Goal: Task Accomplishment & Management: Use online tool/utility

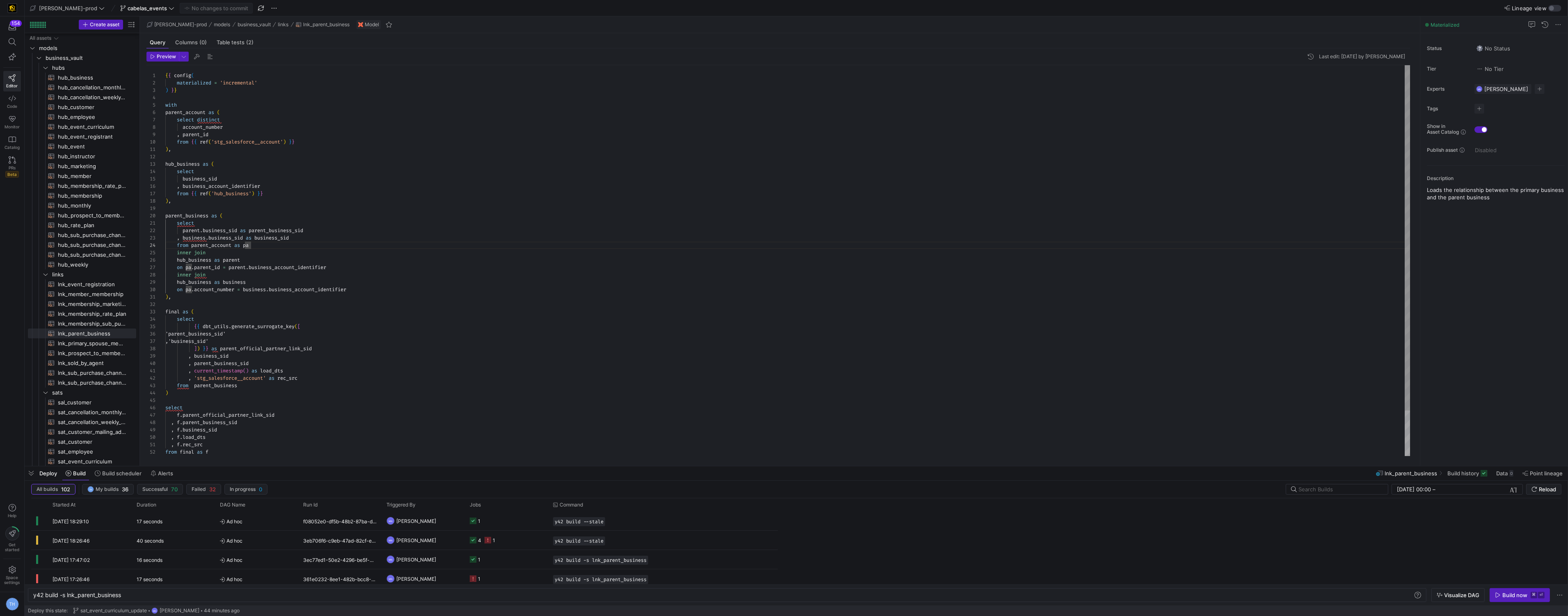
scroll to position [17, 0]
click at [241, 145] on div "select distinct account_number , parent_id from { { ref ( 'stg_salesforce__acco…" at bounding box center [787, 286] width 1245 height 442
click at [239, 136] on div "select distinct account_number , parent_id from { { ref ( 'stg_salesforce__acco…" at bounding box center [787, 286] width 1245 height 442
click at [235, 122] on div "select distinct account_number , parent_id from { { ref ( 'stg_salesforce__acco…" at bounding box center [787, 286] width 1245 height 442
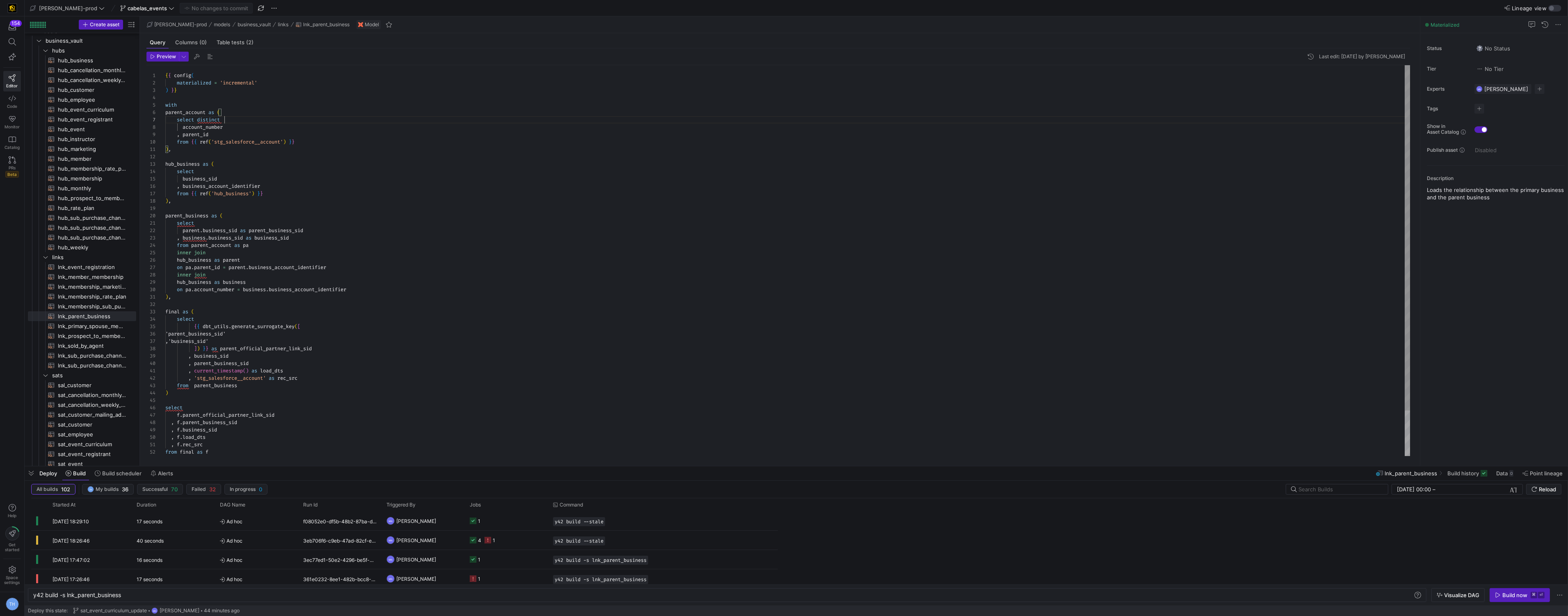
click at [235, 131] on div "select distinct account_number , parent_id from { { ref ( 'stg_salesforce__acco…" at bounding box center [787, 286] width 1245 height 442
click at [87, 145] on span "hub_event​​​​​​​​​​" at bounding box center [93, 147] width 69 height 10
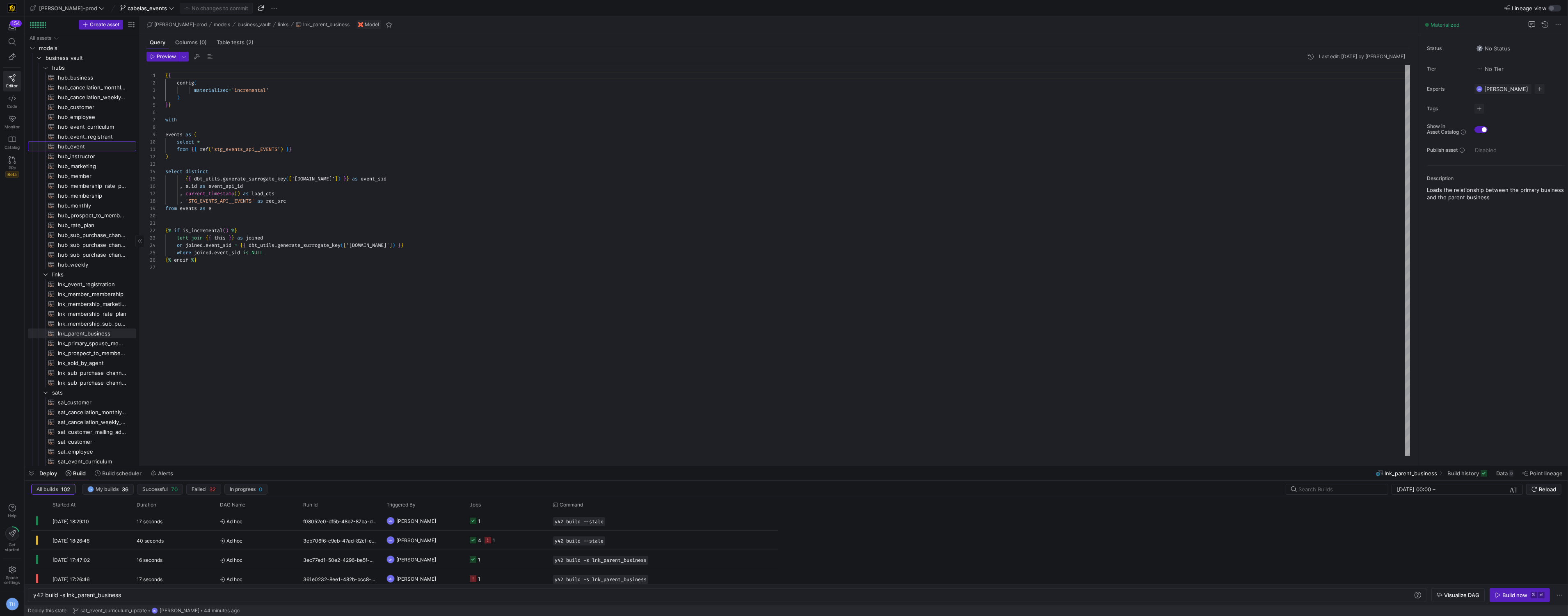
type textarea "{{ config( materialized='incremental' ) }} with events as ( select *"
type textarea "y42 build -s hub_event"
click at [78, 79] on span "hub_business​​​​​​​​​​" at bounding box center [93, 77] width 69 height 10
type textarea "{{ config( materialized='incremental' ) }} with business_account as ( select di…"
type textarea "y42 build -s hub_business"
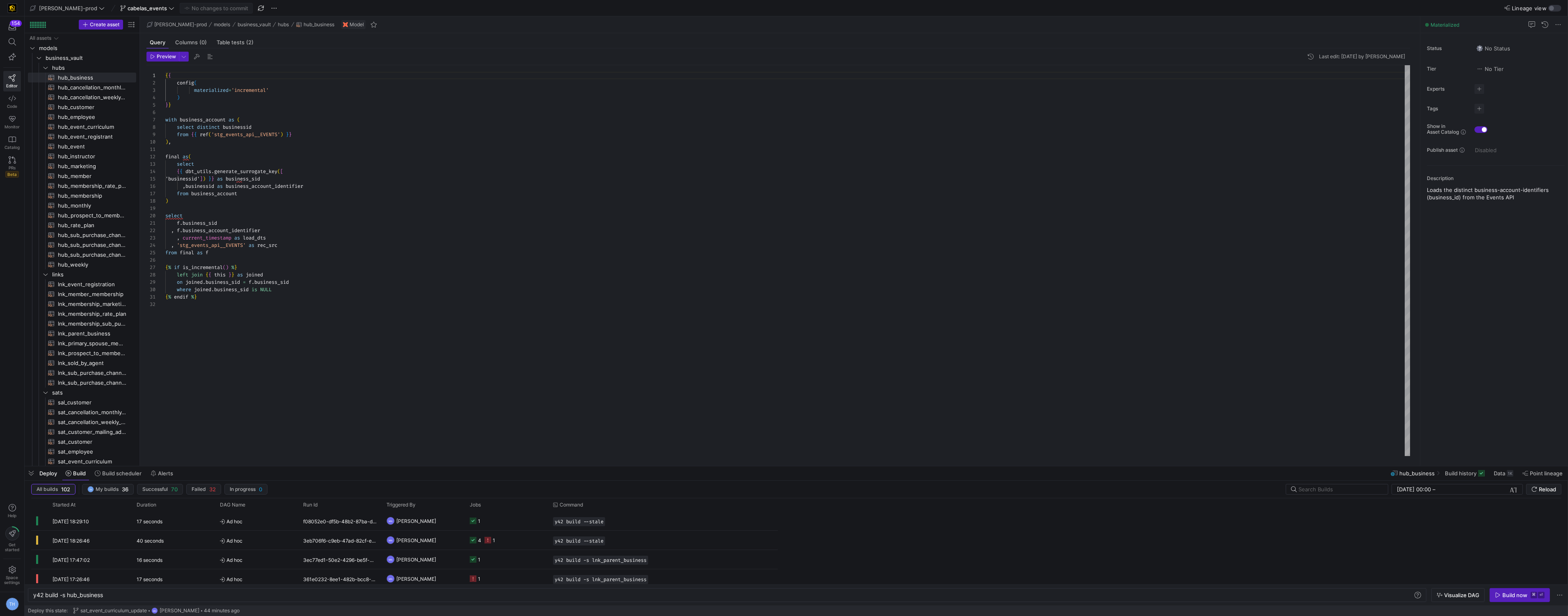
scroll to position [14, 103]
click at [316, 238] on div "{ { config ( materialized = 'incremental' ) } } with business_account as ( sele…" at bounding box center [787, 260] width 1245 height 391
click at [309, 302] on div "{ { config ( materialized = 'incremental' ) } } with business_account as ( sele…" at bounding box center [787, 260] width 1245 height 391
click at [262, 312] on div "{ { config ( materialized = 'incremental' ) } } with business_account as ( sele…" at bounding box center [787, 260] width 1245 height 391
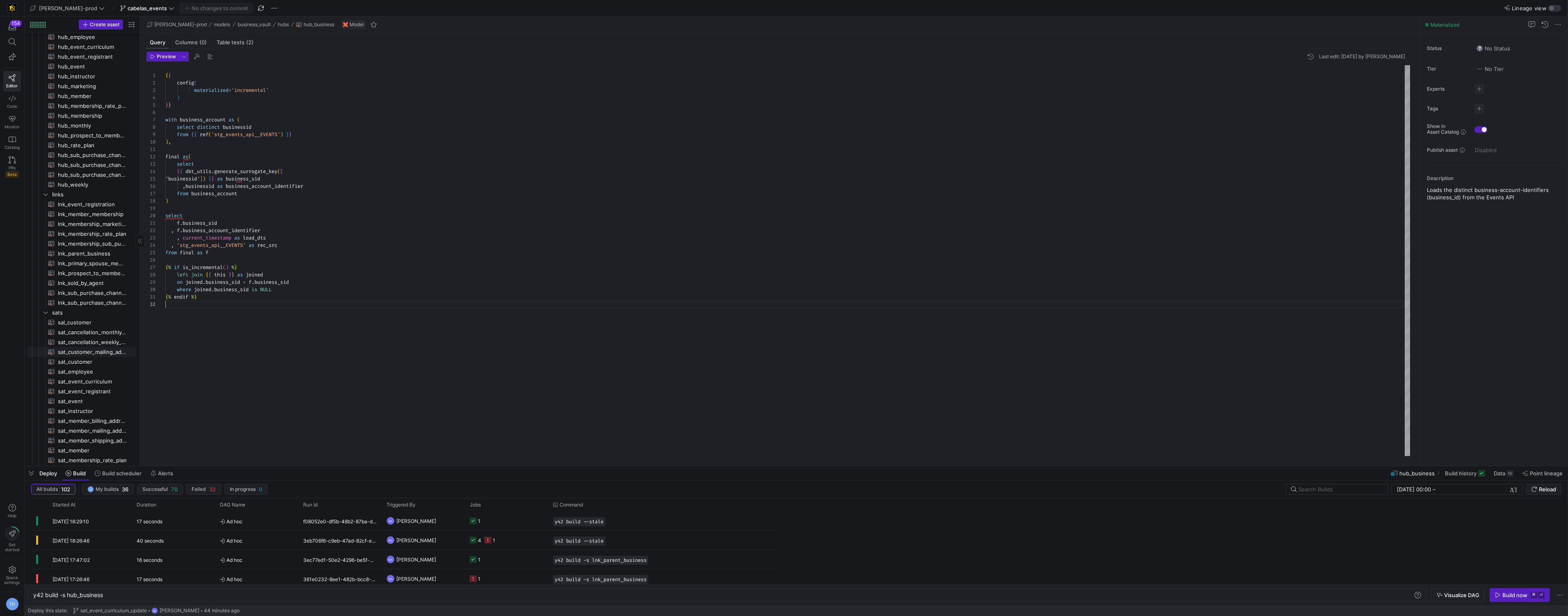
scroll to position [96, 0]
click at [90, 188] on span "lnk_event_registration​​​​​​​​​​" at bounding box center [93, 187] width 69 height 10
type textarea "{{ config( materialized = 'incremental' ) }} with registrants as ( select *"
type textarea "y42 build -s lnk_event_registration"
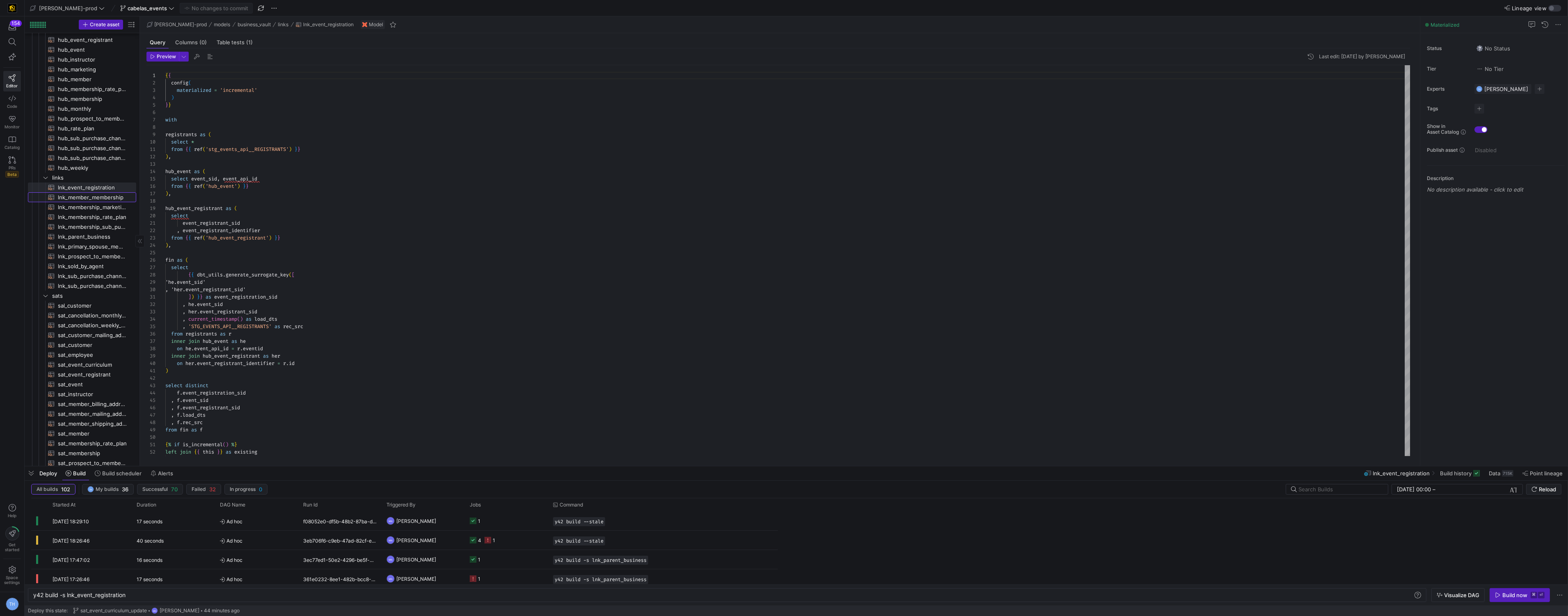
click at [90, 197] on span "lnk_member_membership​​​​​​​​​​" at bounding box center [93, 198] width 69 height 10
type textarea "{{ config( materialized='incremental' ) }} select distinct {{ dbt_utils.generat…"
type textarea "y42 build -s lnk_member_membership"
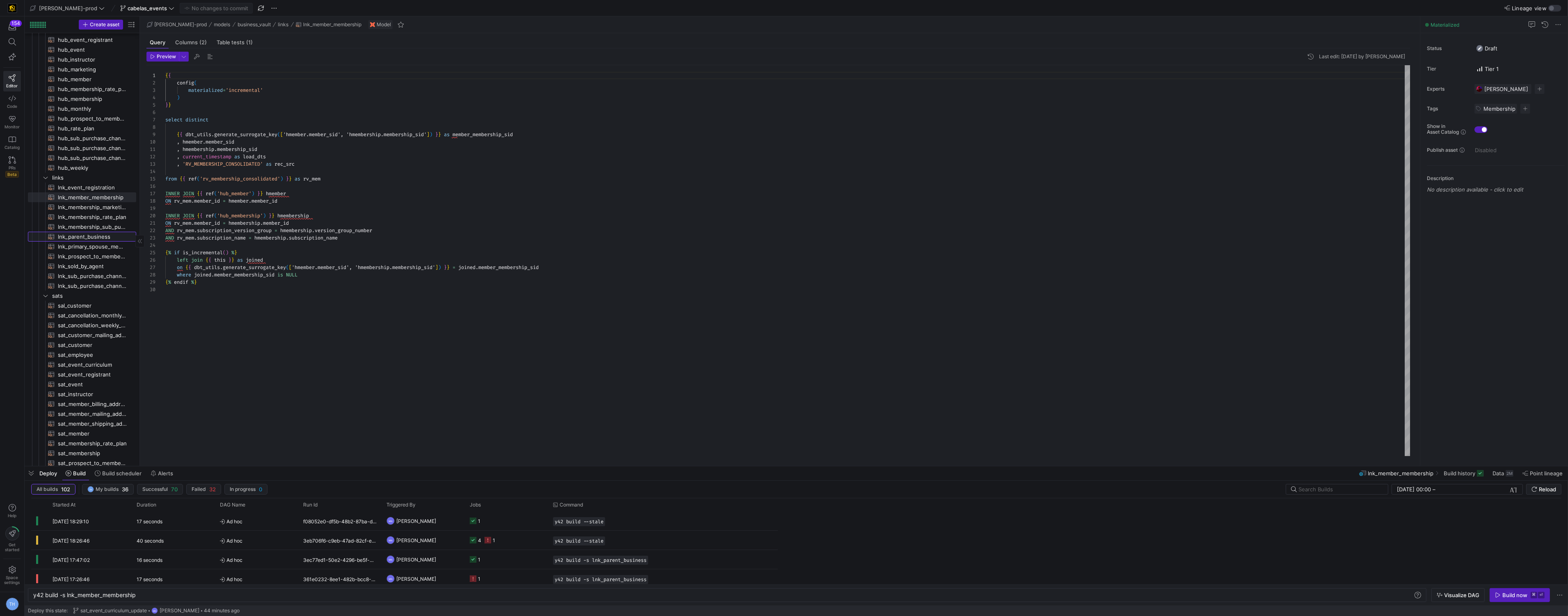
click at [97, 235] on span "lnk_parent_business​​​​​​​​​​" at bounding box center [93, 237] width 69 height 10
type textarea "{{ config( materialized = 'incremental' ) }} with parent_account as ( select di…"
type textarea "y42 build -s lnk_parent_business"
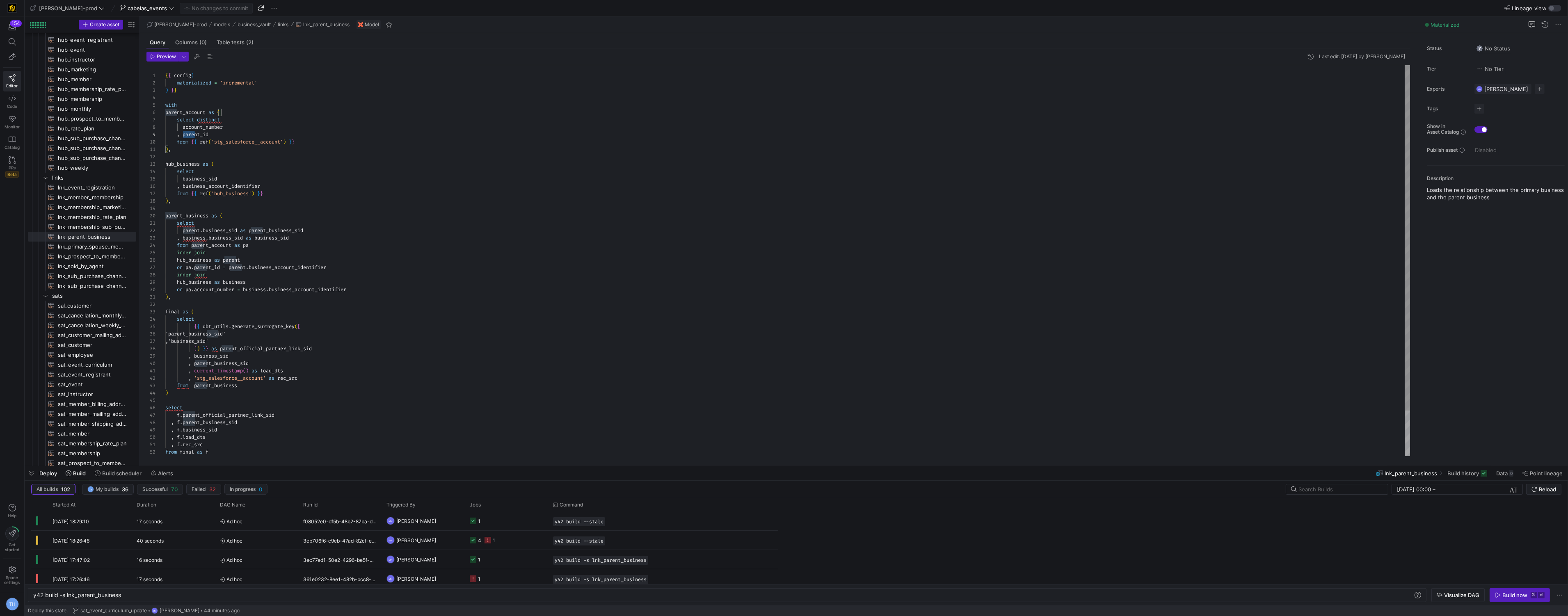
scroll to position [59, 44]
drag, startPoint x: 183, startPoint y: 136, endPoint x: 236, endPoint y: 136, distance: 53.0
click at [236, 136] on div "{ { config ( materialized = 'incremental' ) } } with parent_account as ( select…" at bounding box center [787, 286] width 1245 height 442
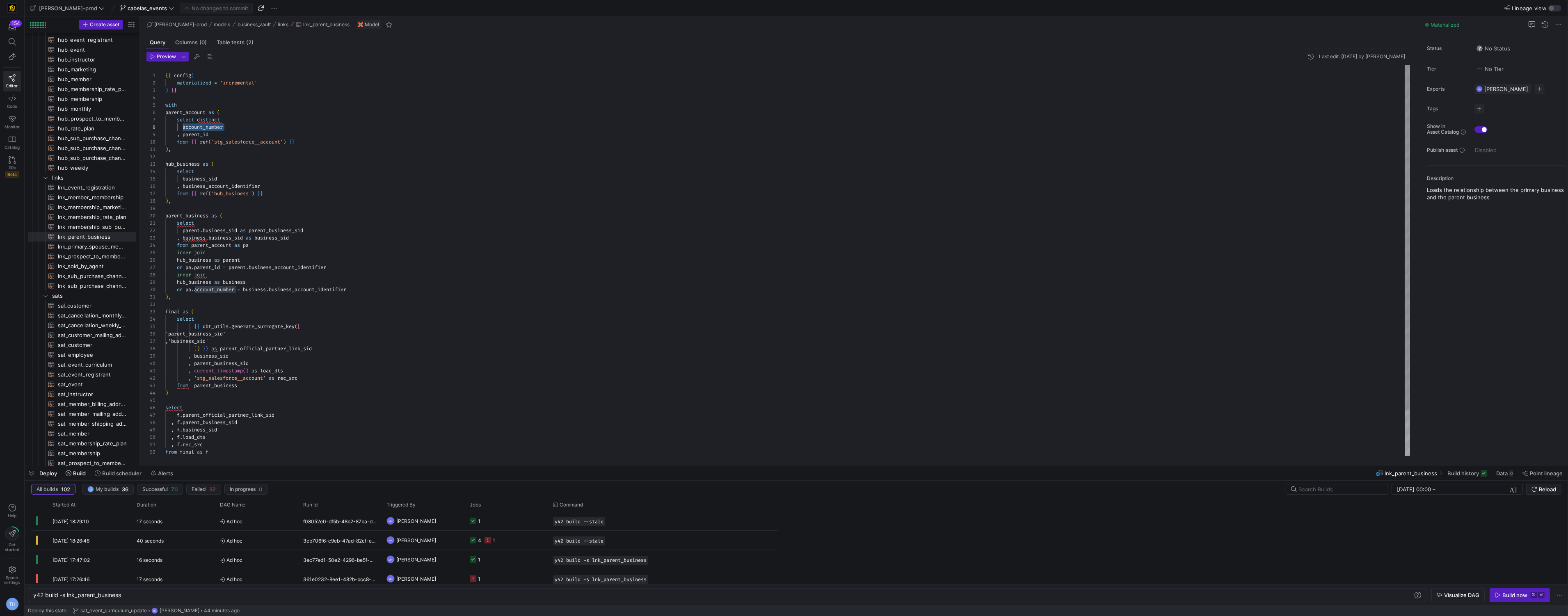
drag, startPoint x: 232, startPoint y: 124, endPoint x: 183, endPoint y: 125, distance: 49.0
click at [183, 125] on div "{ { config ( materialized = 'incremental' ) } } with parent_account as ( select…" at bounding box center [787, 286] width 1245 height 442
click at [232, 131] on div "{ { config ( materialized = 'incremental' ) } } with parent_account as ( select…" at bounding box center [787, 286] width 1245 height 442
click at [233, 132] on div "{ { config ( materialized = 'incremental' ) } } with parent_account as ( select…" at bounding box center [787, 286] width 1245 height 442
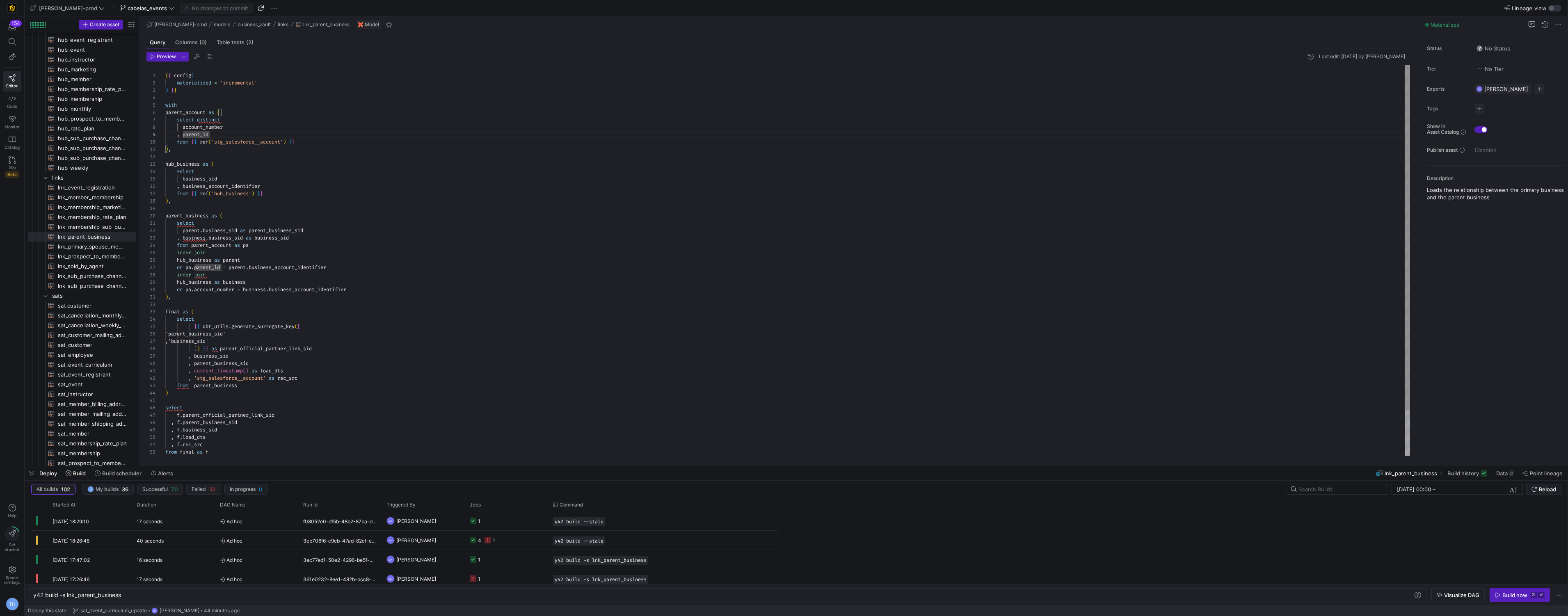
click at [233, 172] on div "{ { config ( materialized = 'incremental' ) } } with parent_account as ( select…" at bounding box center [787, 286] width 1245 height 442
click at [233, 180] on div "{ { config ( materialized = 'incremental' ) } } with parent_account as ( select…" at bounding box center [787, 286] width 1245 height 442
drag, startPoint x: 202, startPoint y: 228, endPoint x: 244, endPoint y: 228, distance: 42.0
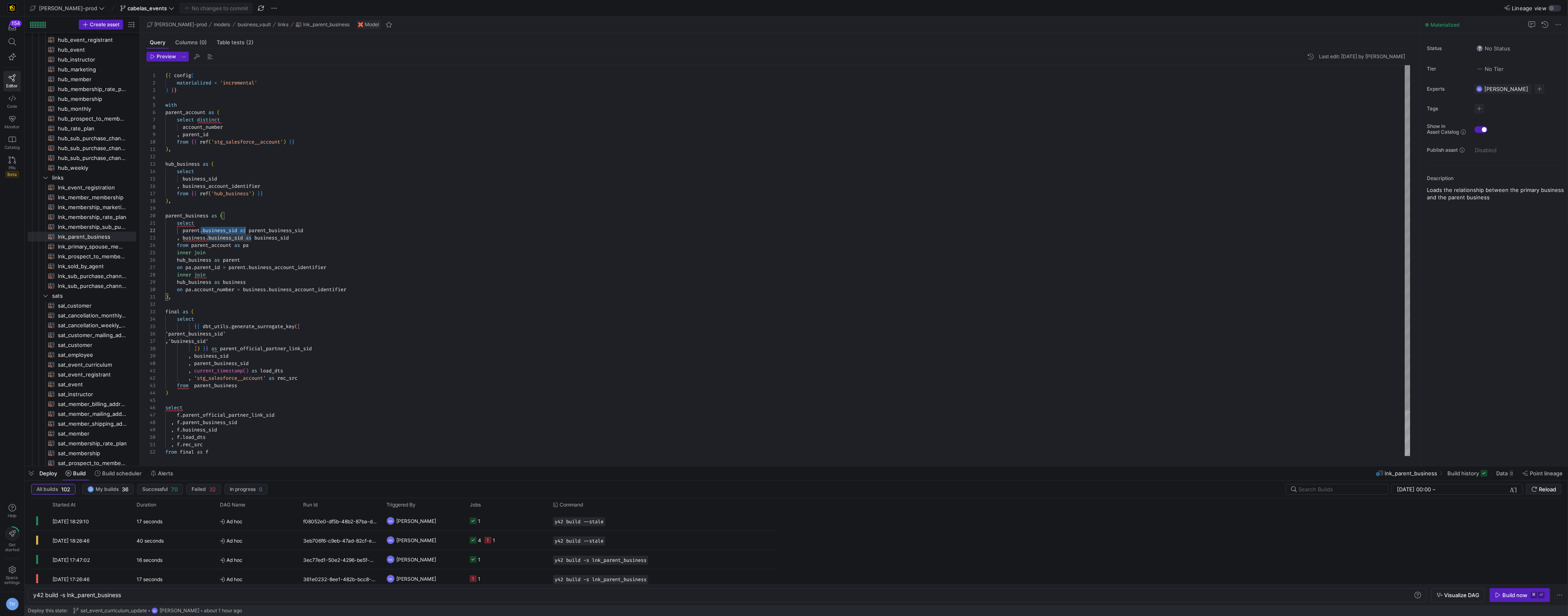
click at [244, 228] on span "parent . business_sid as parent_business_sid" at bounding box center [234, 230] width 138 height 7
click at [244, 228] on div "{ { config ( materialized = 'incremental' ) } } with parent_account as ( select…" at bounding box center [787, 286] width 1245 height 442
click at [226, 298] on div "{ { config ( materialized = 'incremental' ) } } with parent_account as ( select…" at bounding box center [787, 286] width 1245 height 442
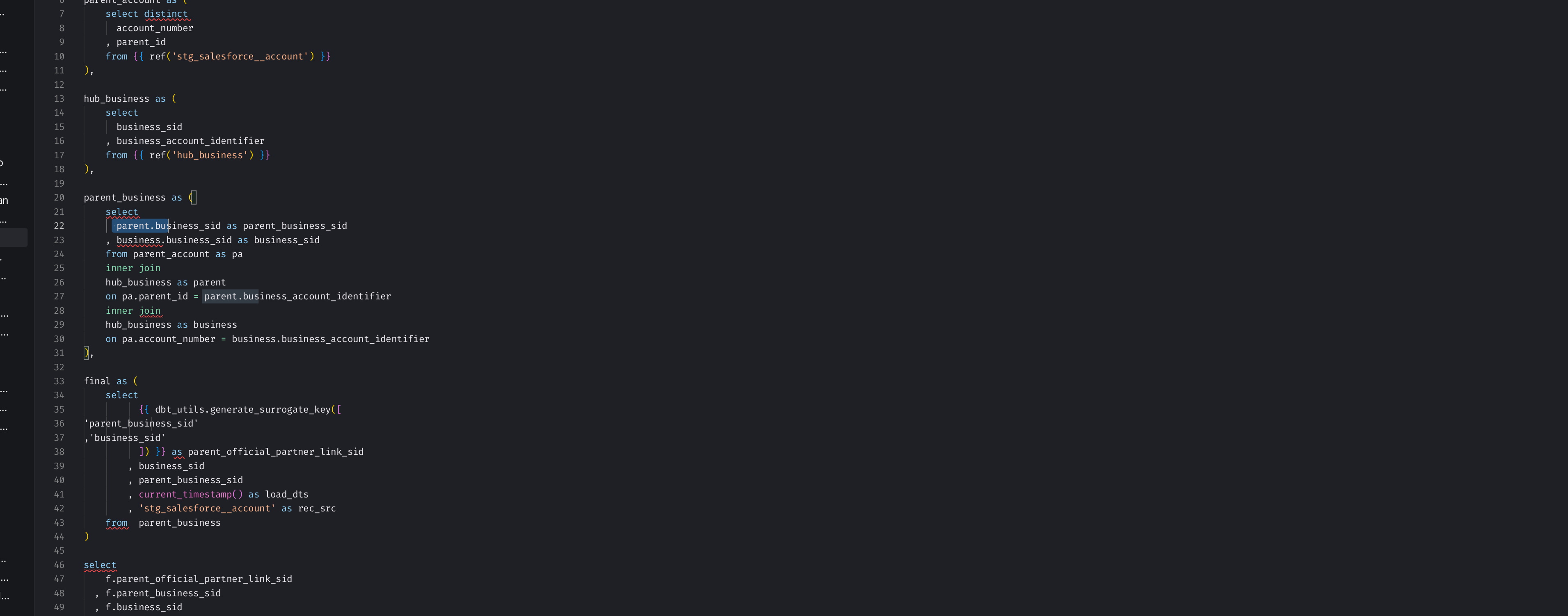
scroll to position [7, 126]
drag, startPoint x: 180, startPoint y: 232, endPoint x: 331, endPoint y: 240, distance: 151.2
click at [331, 240] on div "{ { config ( materialized = 'incremental' ) } } with parent_account as ( select…" at bounding box center [787, 286] width 1245 height 442
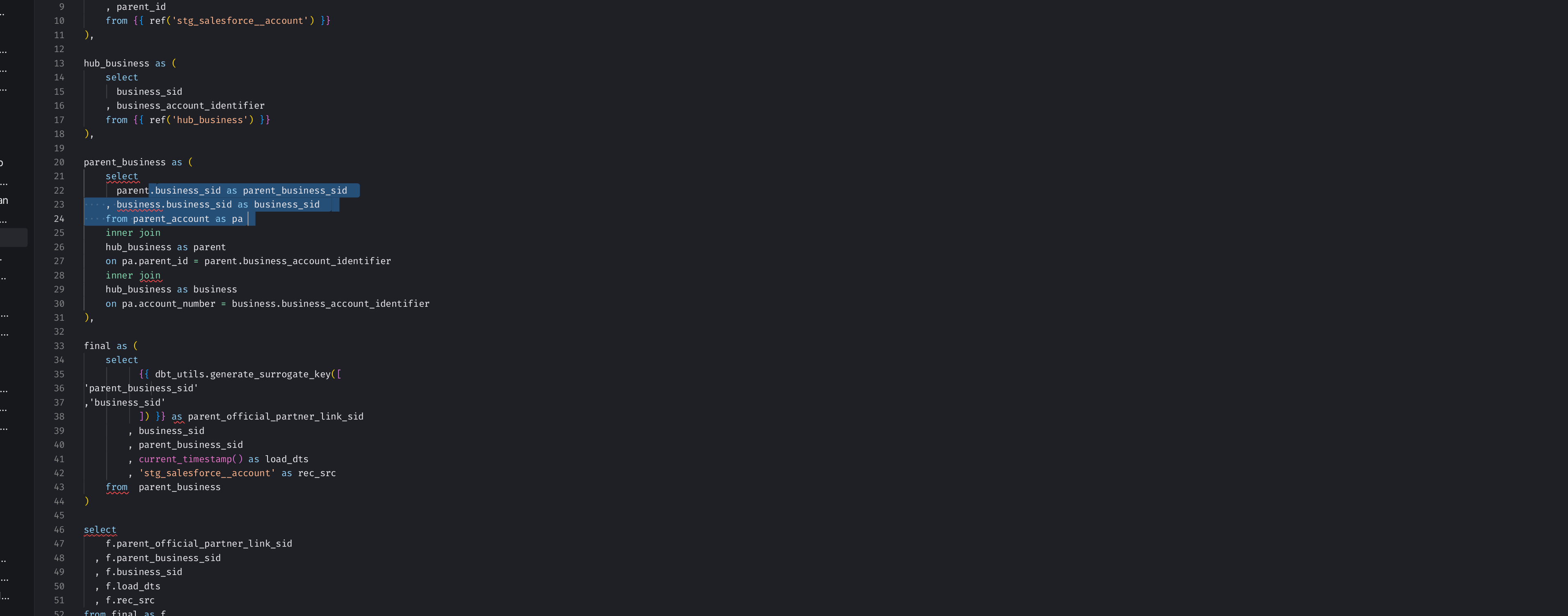
drag, startPoint x: 204, startPoint y: 212, endPoint x: 297, endPoint y: 223, distance: 93.6
click at [296, 223] on div "materialized = 'incremental' ) } } with parent_account as ( select distinct acc…" at bounding box center [787, 267] width 1245 height 442
click at [315, 222] on div "materialized = 'incremental' ) } } with parent_account as ( select distinct acc…" at bounding box center [787, 267] width 1245 height 442
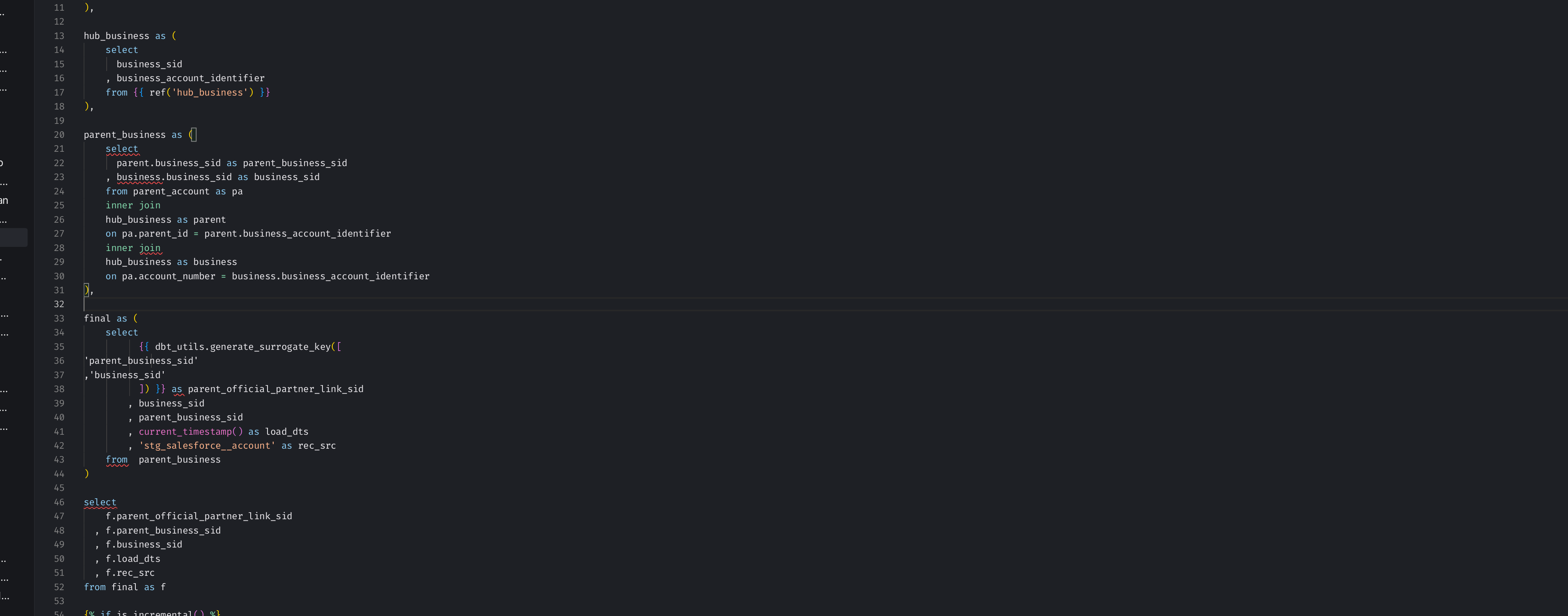
scroll to position [7, 0]
click at [230, 274] on div "parent_account as ( select distinct account_number , parent_id from { { ref ( '…" at bounding box center [787, 253] width 1245 height 442
click at [222, 214] on div "parent_account as ( select distinct account_number , parent_id from { { ref ( '…" at bounding box center [787, 253] width 1245 height 442
click at [213, 238] on div "parent_account as ( select distinct account_number , parent_id from { { ref ( '…" at bounding box center [787, 253] width 1245 height 442
click at [211, 259] on div "parent_account as ( select distinct account_number , parent_id from { { ref ( '…" at bounding box center [787, 253] width 1245 height 442
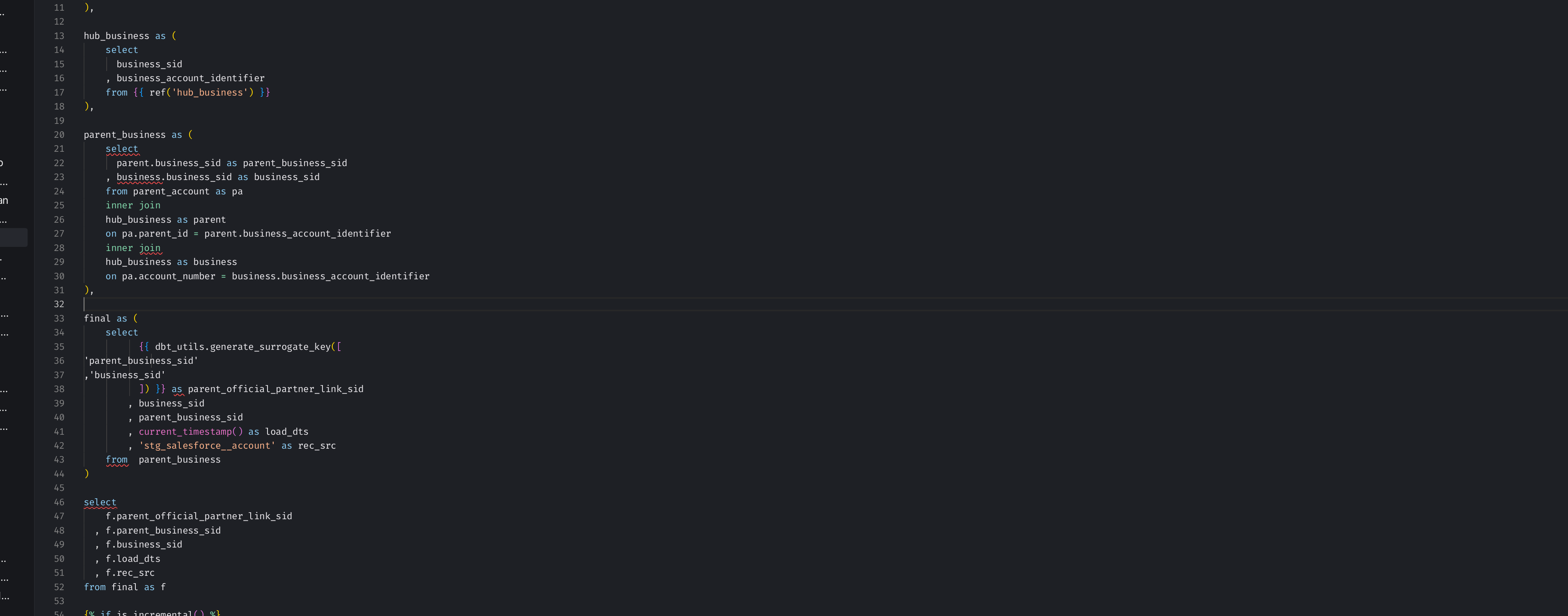
click at [234, 272] on div "parent_account as ( select distinct account_number , parent_id from { { ref ( '…" at bounding box center [787, 253] width 1245 height 442
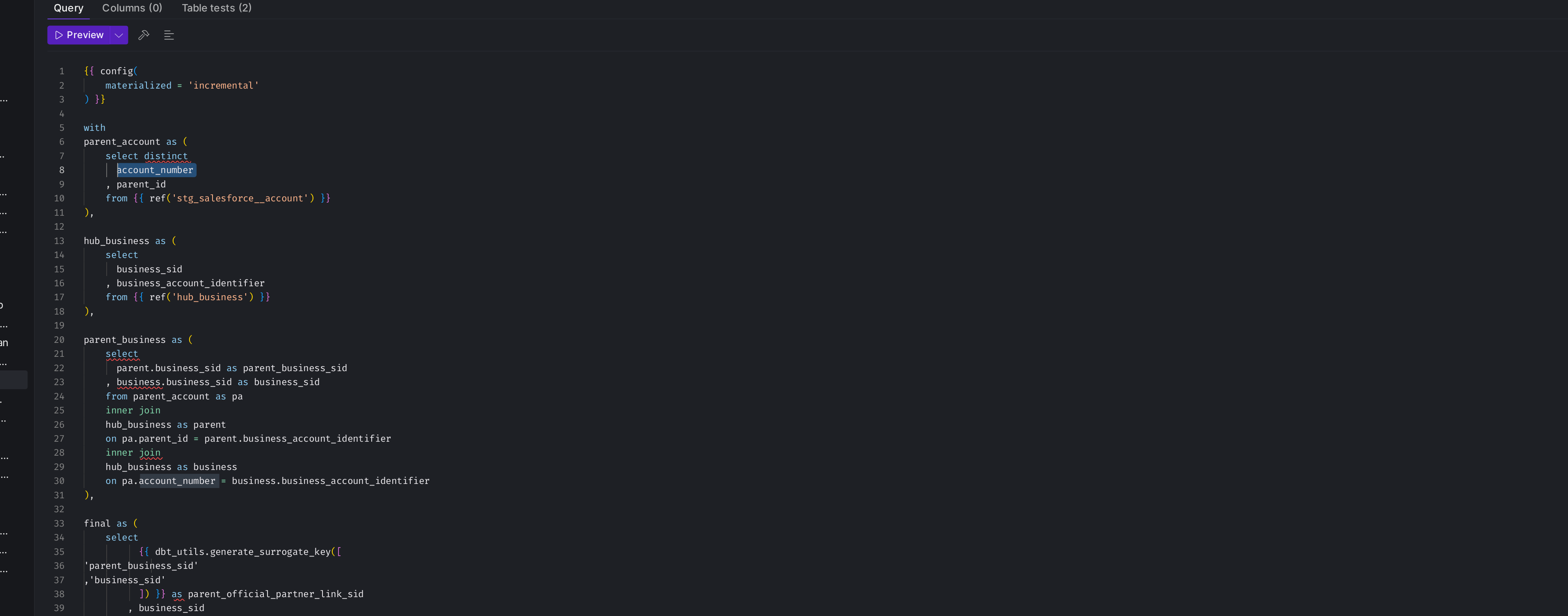
drag, startPoint x: 233, startPoint y: 129, endPoint x: 184, endPoint y: 128, distance: 49.0
click at [184, 128] on div "parent_account as ( select distinct account_number , parent_id from { { ref ( '…" at bounding box center [787, 286] width 1245 height 442
click at [226, 139] on div "parent_account as ( select distinct account_number , parent_id from { { ref ( '…" at bounding box center [787, 286] width 1245 height 442
drag, startPoint x: 227, startPoint y: 128, endPoint x: 184, endPoint y: 127, distance: 43.0
click at [184, 127] on div "parent_account as ( select distinct account_number , parent_id from { { ref ( '…" at bounding box center [787, 286] width 1245 height 442
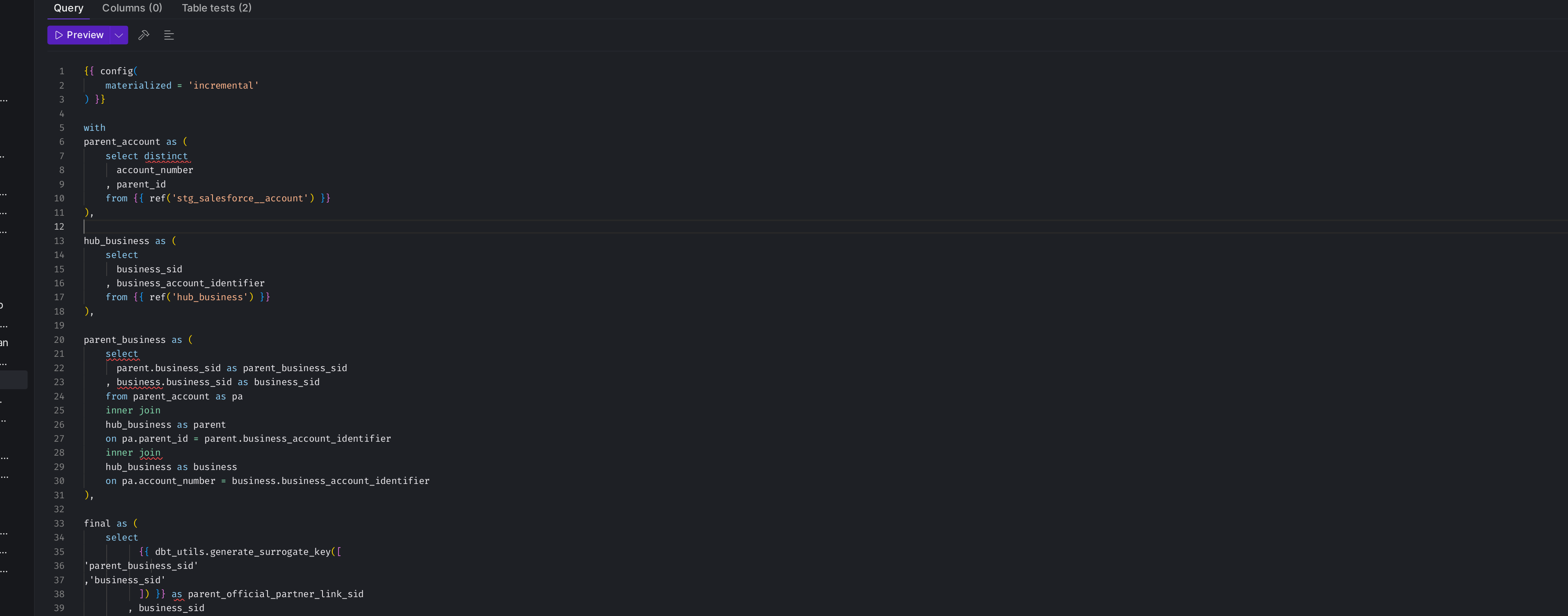
click at [229, 156] on div "parent_account as ( select distinct account_number , parent_id from { { ref ( '…" at bounding box center [787, 286] width 1245 height 442
drag, startPoint x: 179, startPoint y: 178, endPoint x: 244, endPoint y: 178, distance: 65.0
click at [244, 178] on div "parent_account as ( select distinct account_number , parent_id from { { ref ( '…" at bounding box center [787, 286] width 1245 height 442
drag, startPoint x: 232, startPoint y: 126, endPoint x: 183, endPoint y: 128, distance: 49.0
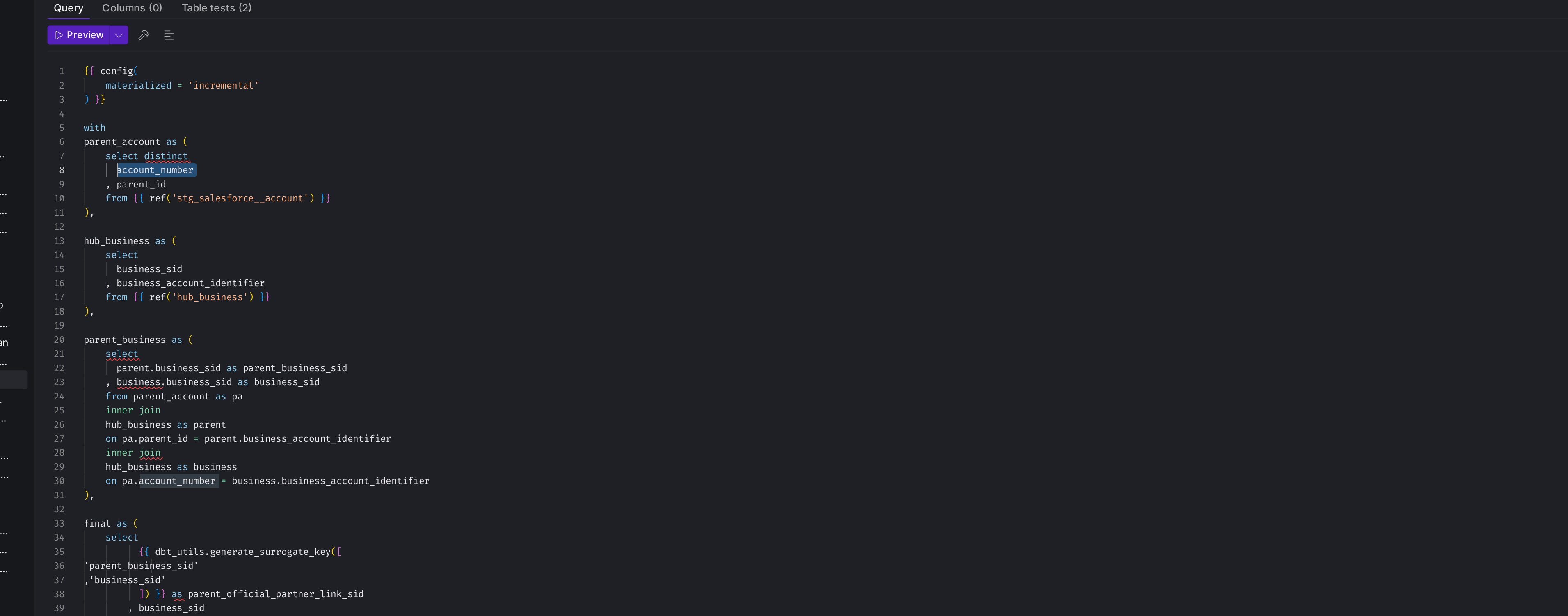
click at [183, 128] on div "parent_account as ( select distinct account_number , parent_id from { { ref ( '…" at bounding box center [787, 286] width 1245 height 442
drag, startPoint x: 231, startPoint y: 127, endPoint x: 183, endPoint y: 126, distance: 48.0
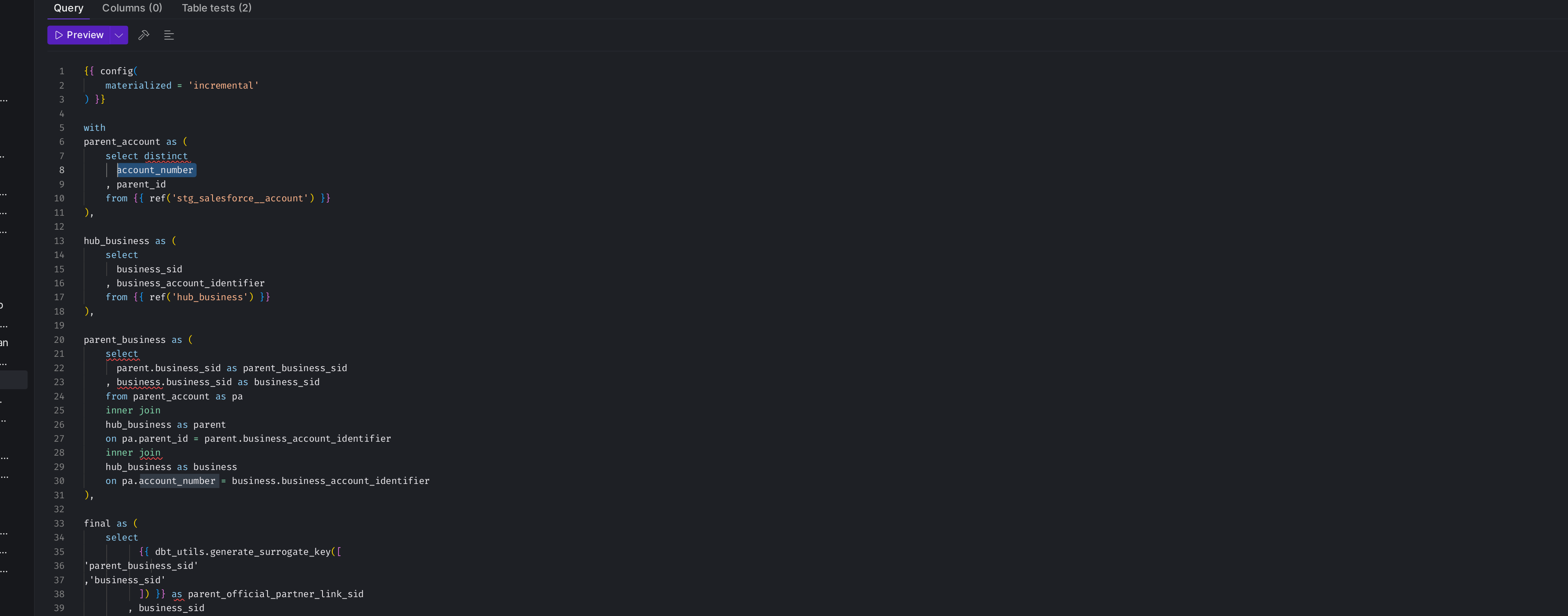
click at [242, 209] on div "parent_account as ( select distinct account_number , parent_id from { { ref ( '…" at bounding box center [787, 286] width 1245 height 442
click at [233, 125] on div "parent_account as ( select distinct account_number , parent_id from { { ref ( '…" at bounding box center [787, 286] width 1245 height 442
click at [235, 136] on div "parent_account as ( select distinct account_number , parent_id from { { ref ( '…" at bounding box center [787, 286] width 1245 height 442
click at [234, 129] on div "parent_account as ( select distinct account_number , parent_id from { { ref ( '…" at bounding box center [787, 286] width 1245 height 442
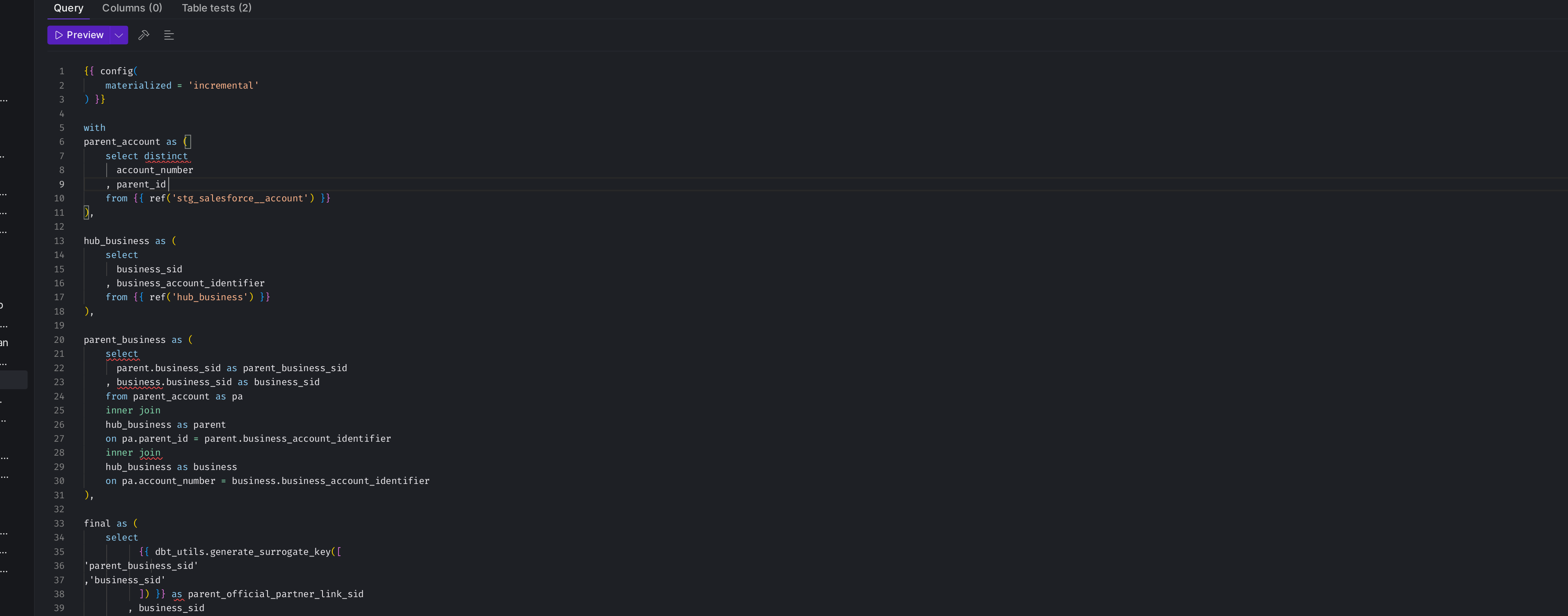
click at [234, 133] on div "parent_account as ( select distinct account_number , parent_id from { { ref ( '…" at bounding box center [787, 286] width 1245 height 442
click at [234, 128] on div "parent_account as ( select distinct account_number , parent_id from { { ref ( '…" at bounding box center [787, 286] width 1245 height 442
click at [244, 124] on div at bounding box center [784, 308] width 1568 height 616
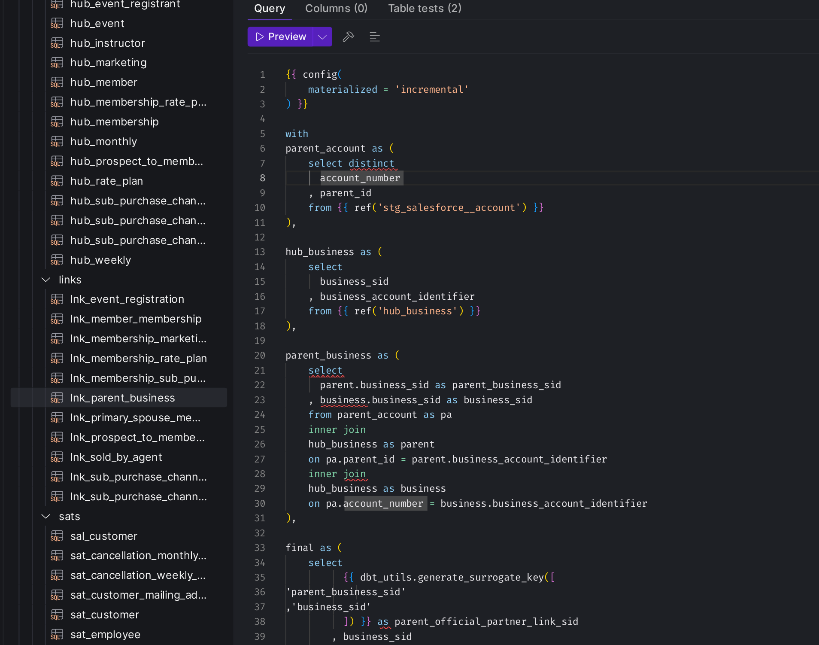
click at [282, 127] on div "parent_account as ( select distinct account_number , parent_id from { { ref ( '…" at bounding box center [413, 299] width 481 height 463
click at [279, 136] on div "parent_account as ( select distinct account_number , parent_id from { { ref ( '…" at bounding box center [413, 299] width 481 height 463
click at [252, 179] on div "parent_account as ( select distinct account_number , parent_id from { { ref ( '…" at bounding box center [413, 299] width 481 height 463
click at [249, 187] on div "parent_account as ( select distinct account_number , parent_id from { { ref ( '…" at bounding box center [413, 299] width 481 height 463
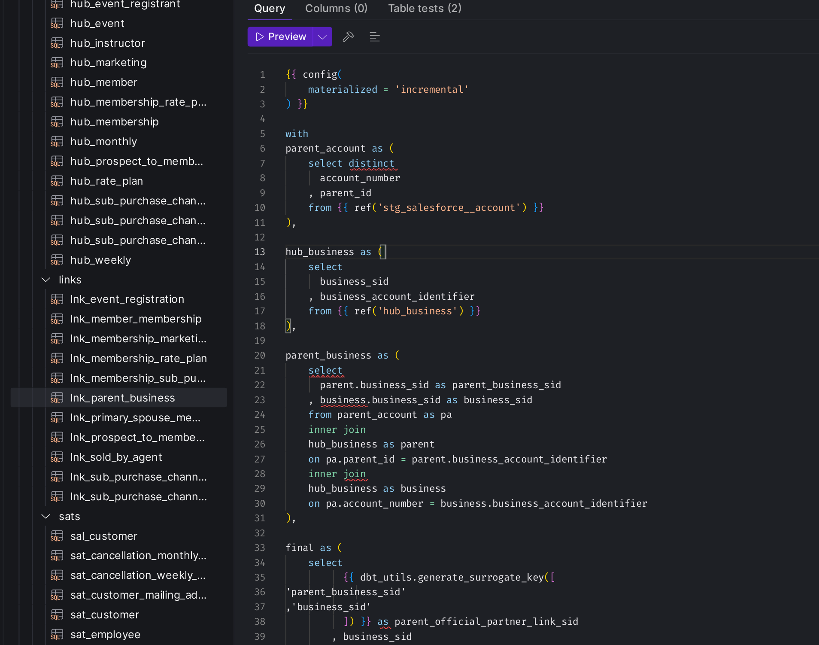
click at [303, 173] on div "parent_account as ( select distinct account_number , parent_id from { { ref ( '…" at bounding box center [413, 299] width 481 height 463
click at [301, 166] on div "parent_account as ( select distinct account_number , parent_id from { { ref ( '…" at bounding box center [413, 299] width 481 height 463
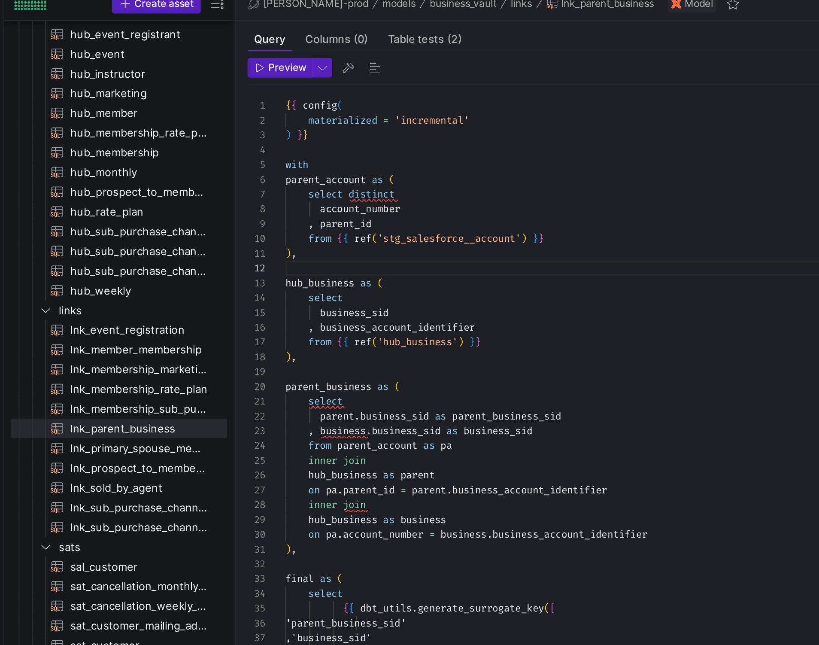
scroll to position [54, 62]
click at [240, 130] on div "select distinct account_number , parent_id from { { ref ( 'stg_salesforce__acco…" at bounding box center [413, 299] width 481 height 463
click at [247, 164] on div "select distinct account_number , parent_id from { { ref ( 'stg_salesforce__acco…" at bounding box center [413, 299] width 481 height 463
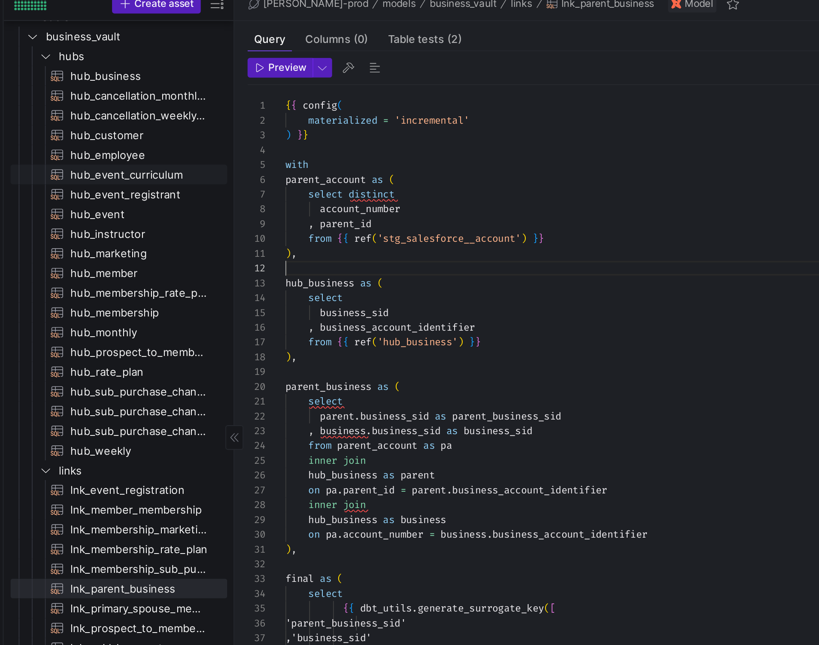
scroll to position [17, 0]
click at [92, 67] on span "hub_business​​​​​​​​​​" at bounding box center [97, 64] width 72 height 10
type textarea "{{ config( materialized='incremental' ) }} with business_account as ( select di…"
type textarea "y42 build -s hub_business"
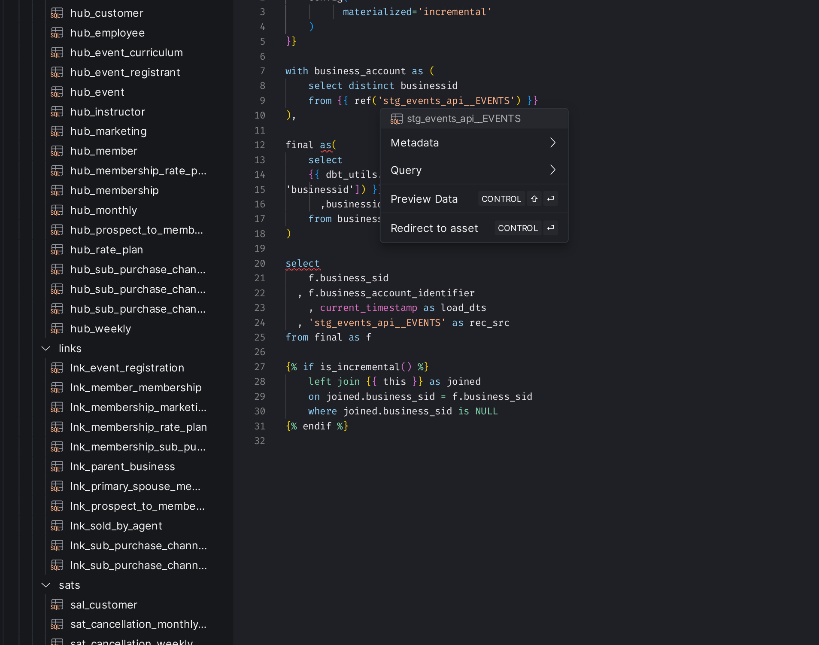
click at [97, 278] on div at bounding box center [409, 322] width 819 height 645
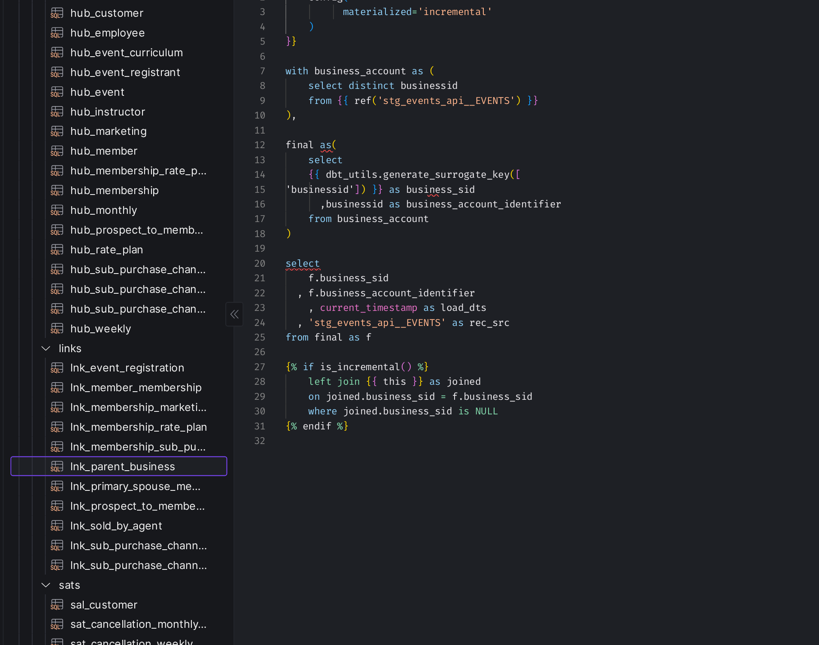
click at [92, 334] on span "lnk_parent_business​​​​​​​​​​" at bounding box center [97, 332] width 72 height 10
type textarea "{{ config( materialized = 'incremental' ) }} with parent_account as ( select di…"
type textarea "y42 build -s lnk_parent_business"
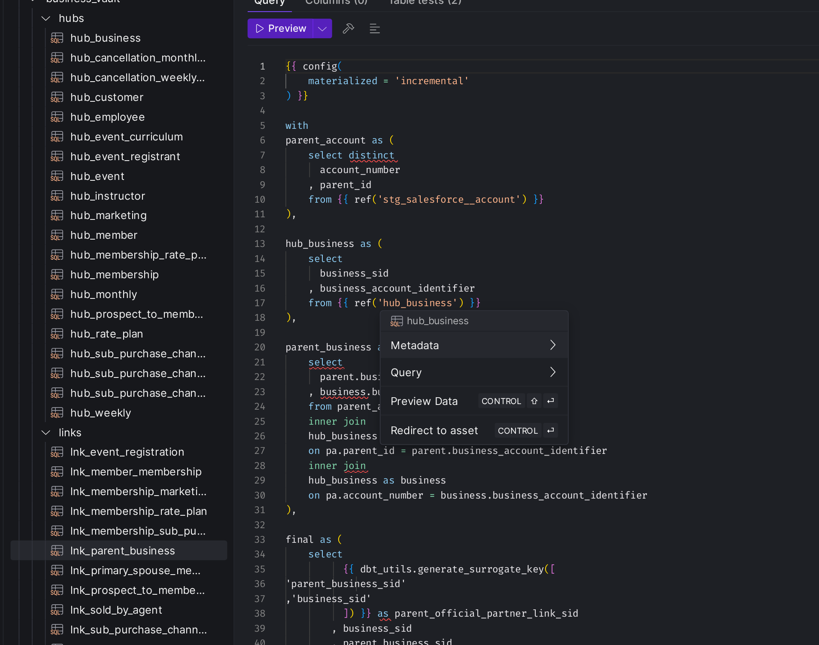
click at [221, 189] on div at bounding box center [409, 322] width 819 height 645
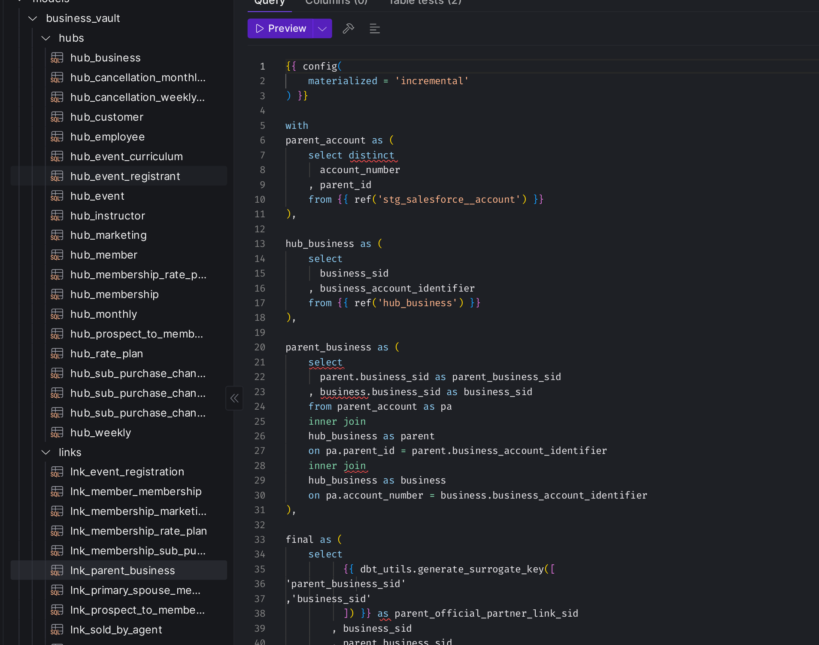
scroll to position [6, 0]
click at [225, 281] on div "{ { config ( materialized = 'incremental' ) } } with parent_account as ( select…" at bounding box center [413, 299] width 481 height 463
click at [277, 281] on div "{ { config ( materialized = 'incremental' ) } } with parent_account as ( select…" at bounding box center [413, 299] width 481 height 463
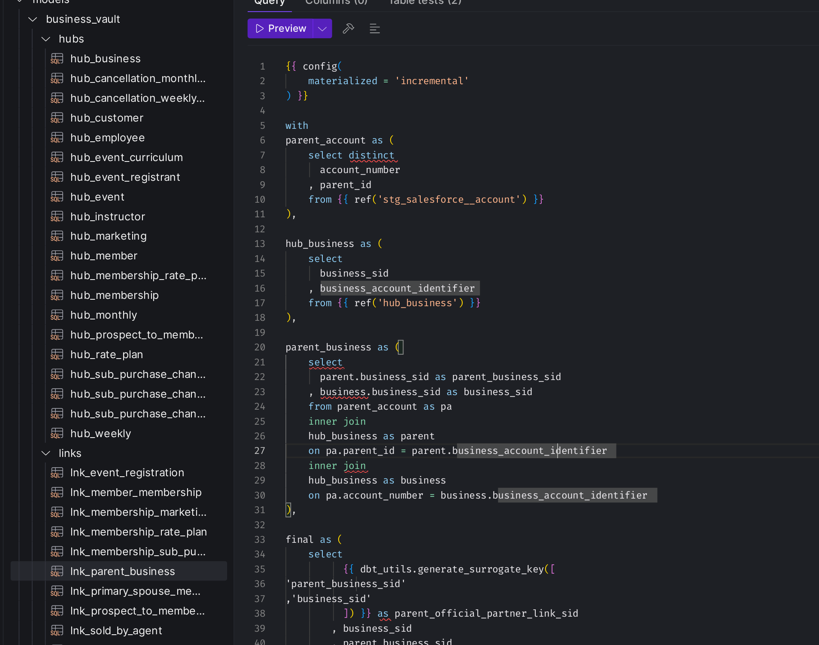
click at [315, 279] on div "{ { config ( materialized = 'incremental' ) } } with parent_account as ( select…" at bounding box center [413, 299] width 481 height 463
click at [333, 282] on div "{ { config ( materialized = 'incremental' ) } } with parent_account as ( select…" at bounding box center [413, 299] width 481 height 463
click at [349, 280] on div "{ { config ( materialized = 'incremental' ) } } with parent_account as ( select…" at bounding box center [413, 299] width 481 height 463
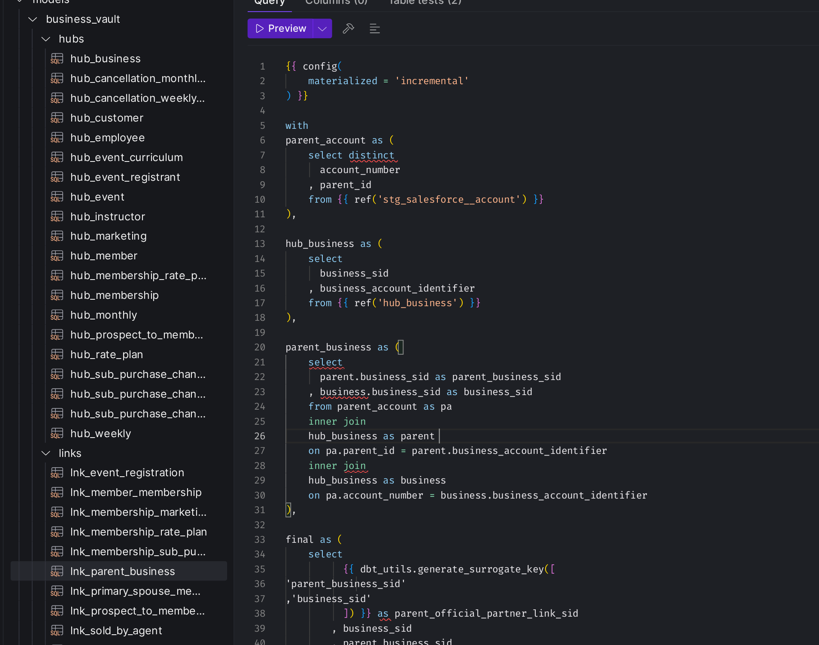
click at [309, 273] on div "{ { config ( materialized = 'incremental' ) } } with parent_account as ( select…" at bounding box center [413, 299] width 481 height 463
click at [305, 276] on div "{ { config ( materialized = 'incremental' ) } } with parent_account as ( select…" at bounding box center [413, 299] width 481 height 463
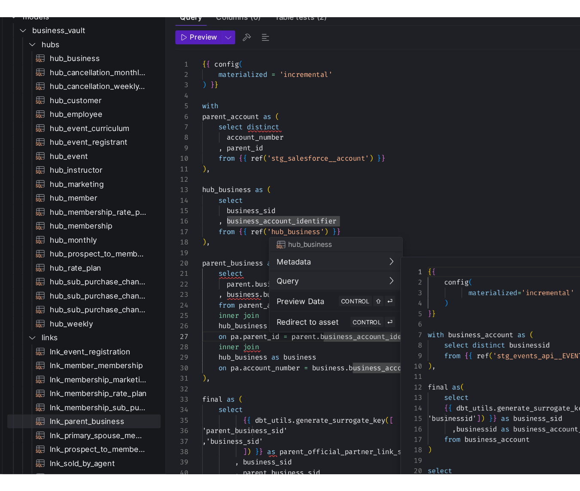
scroll to position [77, 0]
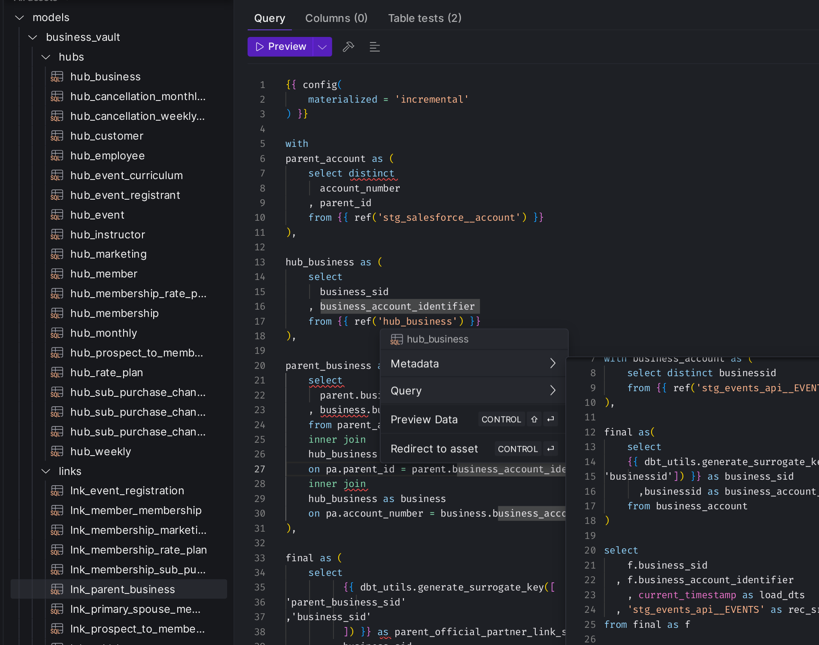
click at [352, 192] on div at bounding box center [409, 322] width 819 height 645
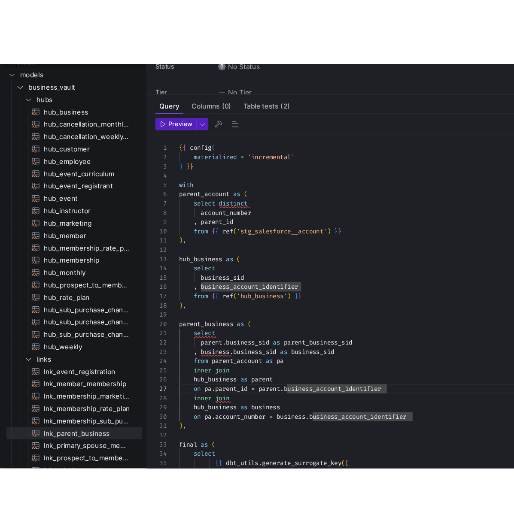
scroll to position [46, 132]
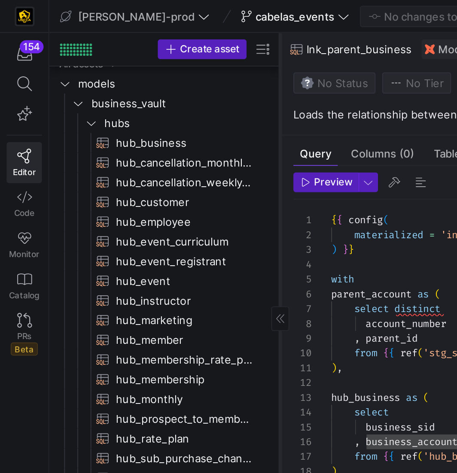
click at [146, 130] on div at bounding box center [146, 166] width 0 height 299
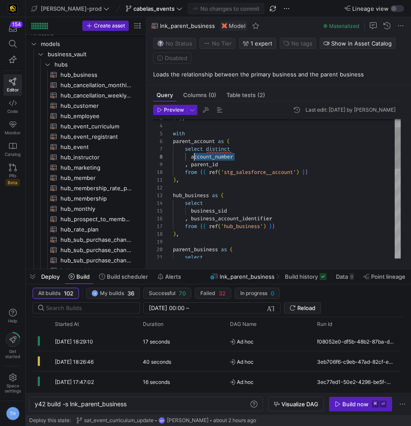
scroll to position [54, 18]
drag, startPoint x: 243, startPoint y: 155, endPoint x: 191, endPoint y: 154, distance: 51.5
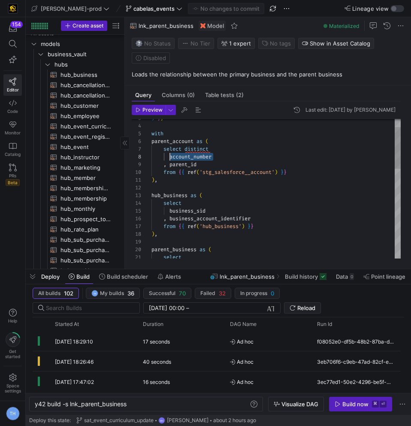
drag, startPoint x: 146, startPoint y: 150, endPoint x: 89, endPoint y: 147, distance: 57.2
click at [254, 176] on div ") , , business_account_identifier from { { ref ( 'hub_business' ) } } business_…" at bounding box center [276, 323] width 249 height 463
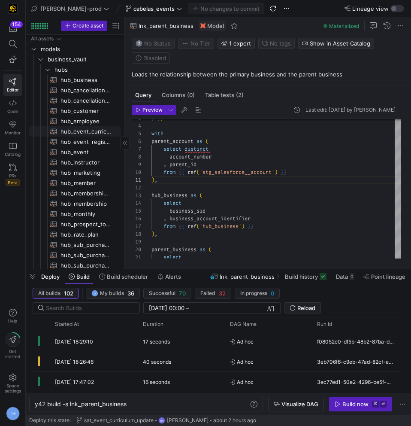
scroll to position [0, 0]
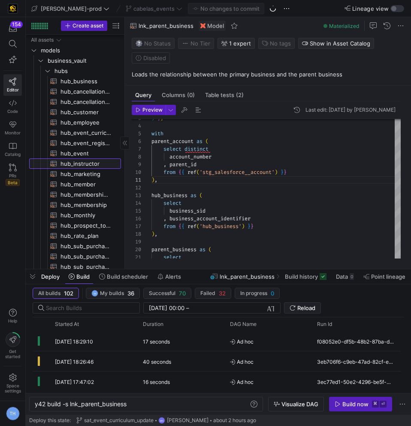
click at [80, 166] on span "hub_instructor​​​​​​​​​​" at bounding box center [86, 164] width 51 height 10
type textarea "{{ config( materialized = 'incremental' ) }} with account as ( select"
type textarea "y42 build -s hub_instructor"
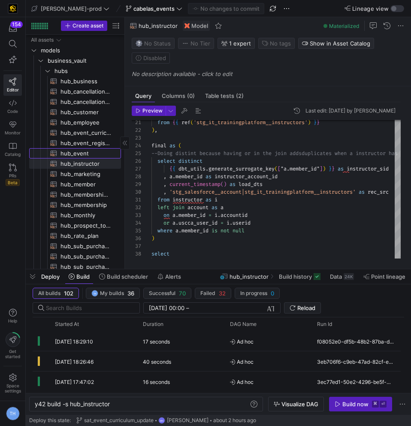
click at [89, 154] on span "hub_event​​​​​​​​​​" at bounding box center [86, 154] width 51 height 10
type textarea "{{ config( materialized='incremental' ) }} with events as ( select *"
type textarea "y42 build -s hub_event"
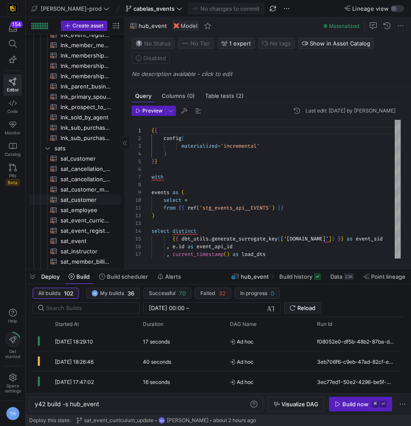
scroll to position [294, 0]
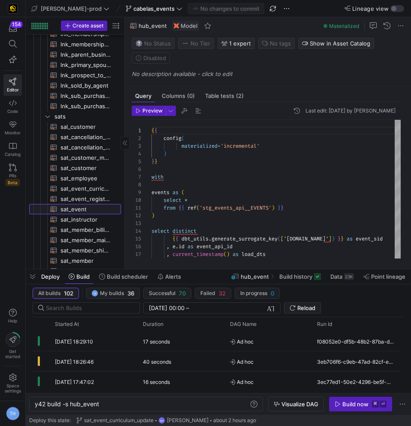
click at [83, 206] on span "sat_event​​​​​​​​​​" at bounding box center [86, 209] width 51 height 10
type textarea "{{ config( materialized='incremental' ) }} with event_hub as ( select *"
type textarea "y42 build -s sat_event"
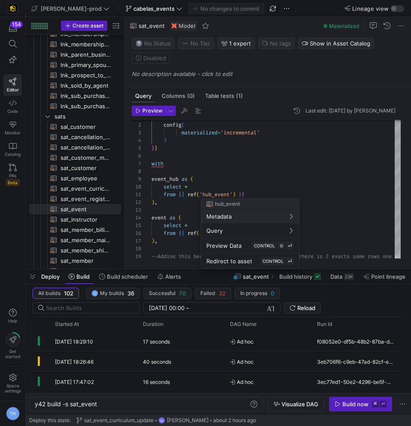
click at [224, 182] on div at bounding box center [205, 213] width 411 height 426
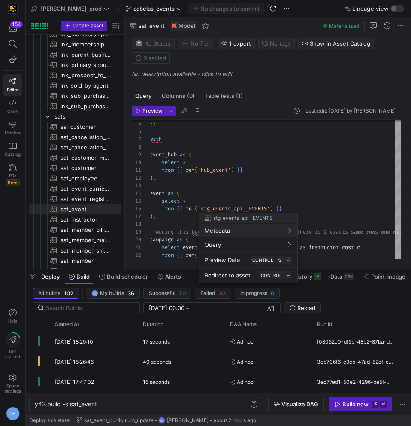
click at [228, 193] on div at bounding box center [205, 213] width 411 height 426
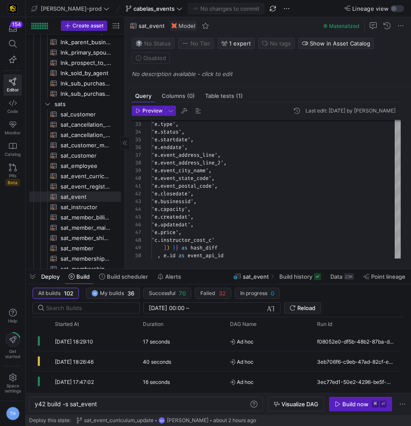
scroll to position [308, 0]
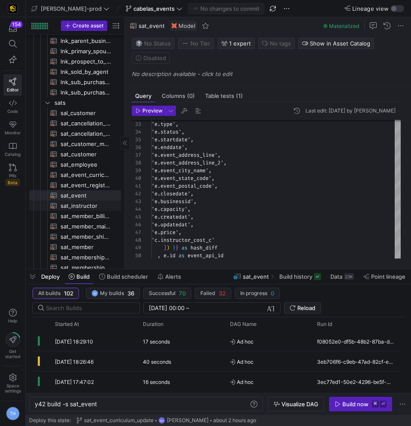
click at [93, 204] on span "sat_instructor​​​​​​​​​​" at bounding box center [86, 206] width 51 height 10
type textarea "{{ config( materialized='incremental' ) }} with account as ( select *"
type textarea "y42 build -s sat_instructor"
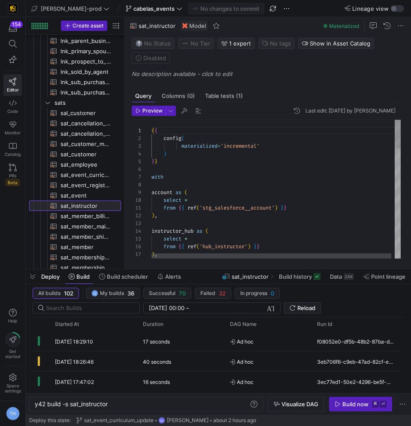
scroll to position [77, 0]
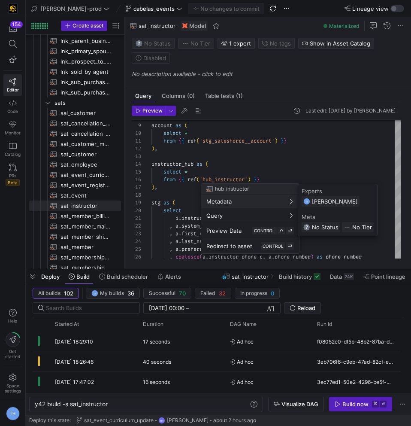
click at [289, 161] on div at bounding box center [205, 213] width 411 height 426
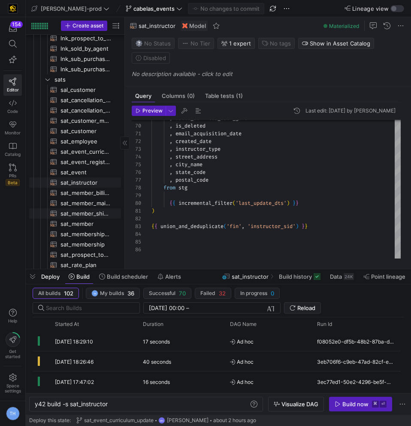
scroll to position [0, 0]
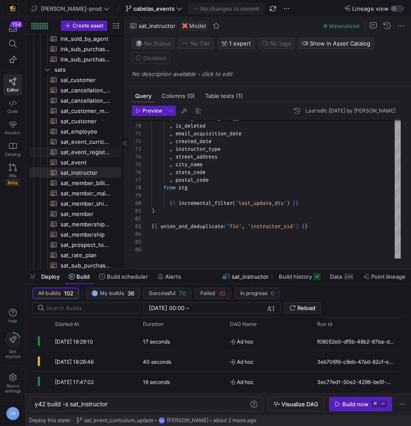
click at [95, 152] on span "sat_event_registrant​​​​​​​​​​" at bounding box center [86, 152] width 51 height 10
type textarea "{{ config( materialized = 'incremental' ) }} with event_registrant_hub as ( sel…"
type textarea "y42 build -s sat_event_registrant"
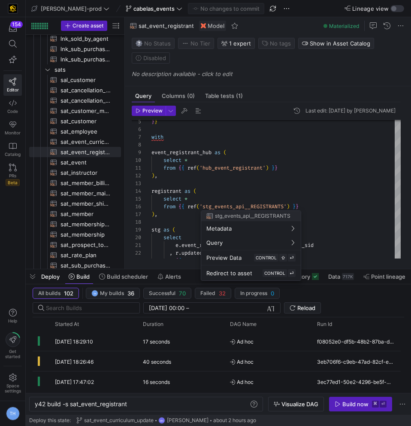
click at [230, 167] on div at bounding box center [205, 213] width 411 height 426
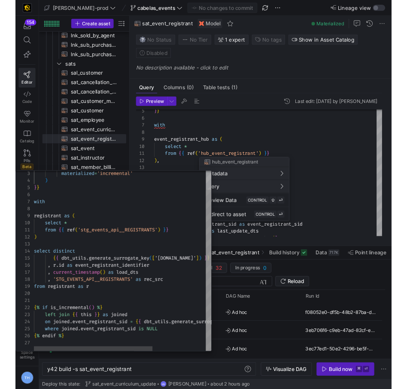
scroll to position [77, 0]
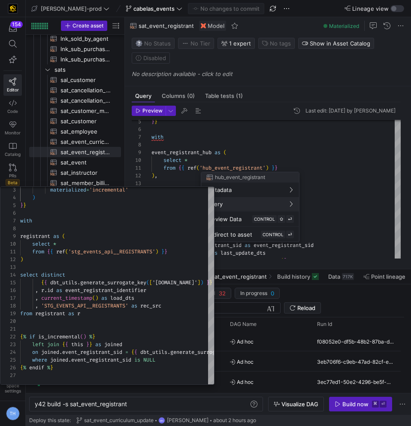
click at [335, 214] on div at bounding box center [205, 213] width 411 height 426
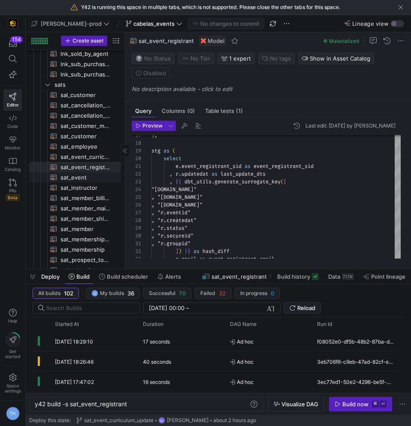
click at [85, 178] on span "sat_event​​​​​​​​​​" at bounding box center [86, 178] width 51 height 10
type textarea "{{ config( materialized='incremental' ) }} with event_hub as ( select *"
type textarea "y42 build -s sat_event"
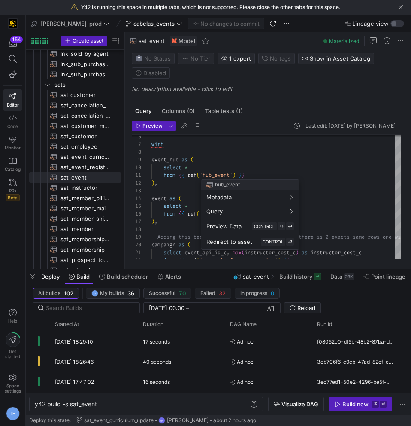
click at [176, 194] on div at bounding box center [205, 213] width 411 height 426
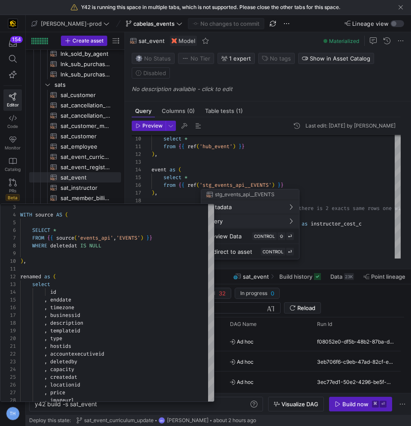
click at [215, 154] on div at bounding box center [205, 213] width 411 height 426
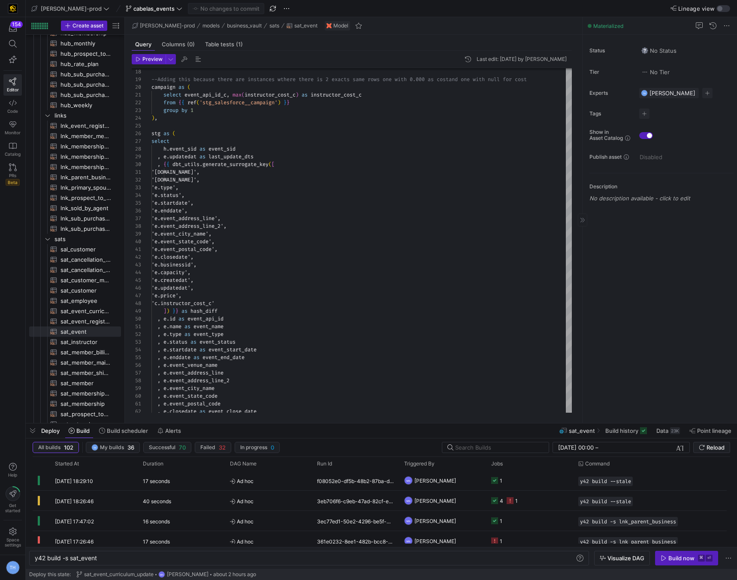
scroll to position [70, 0]
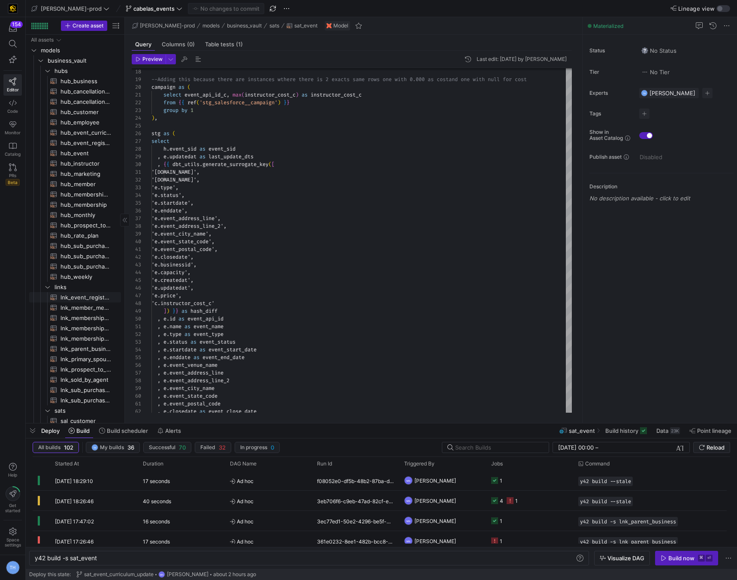
click at [78, 299] on span "lnk_event_registration​​​​​​​​​​" at bounding box center [86, 298] width 51 height 10
type textarea "{{ config( materialized = 'incremental' ) }} with registrants as ( select *"
type textarea "y42 build -s lnk_event_registration"
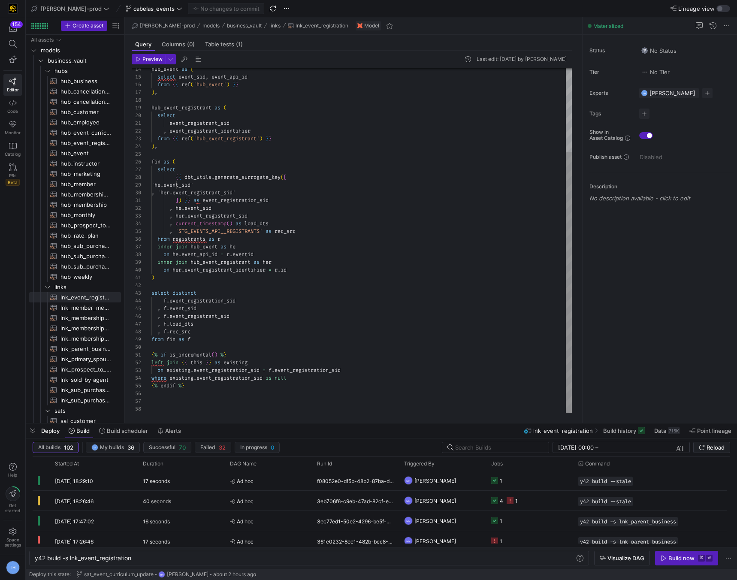
click at [266, 249] on div "hub_event as ( select event_sid , event_api_id from { { ref ( 'hub_event' ) } }…" at bounding box center [362, 185] width 421 height 455
click at [266, 273] on div "hub_event as ( select event_sid , event_api_id from { { ref ( 'hub_event' ) } }…" at bounding box center [362, 185] width 421 height 455
click at [266, 287] on div "hub_event as ( select event_sid , event_api_id from { { ref ( 'hub_event' ) } }…" at bounding box center [362, 185] width 421 height 455
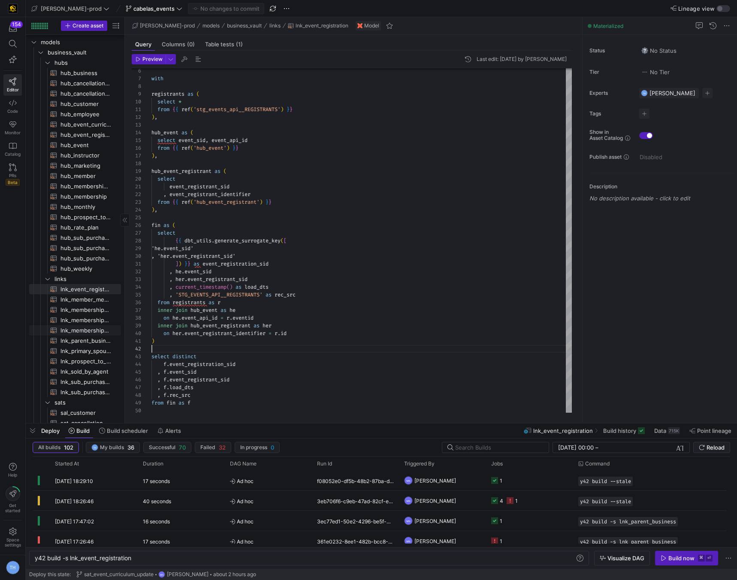
scroll to position [11, 0]
click at [87, 335] on span "lnk_parent_business​​​​​​​​​​" at bounding box center [86, 339] width 51 height 10
type textarea "{{ config( materialized = 'incremental' ) }} with parent_account as ( select di…"
type textarea "y42 build -s lnk_parent_business"
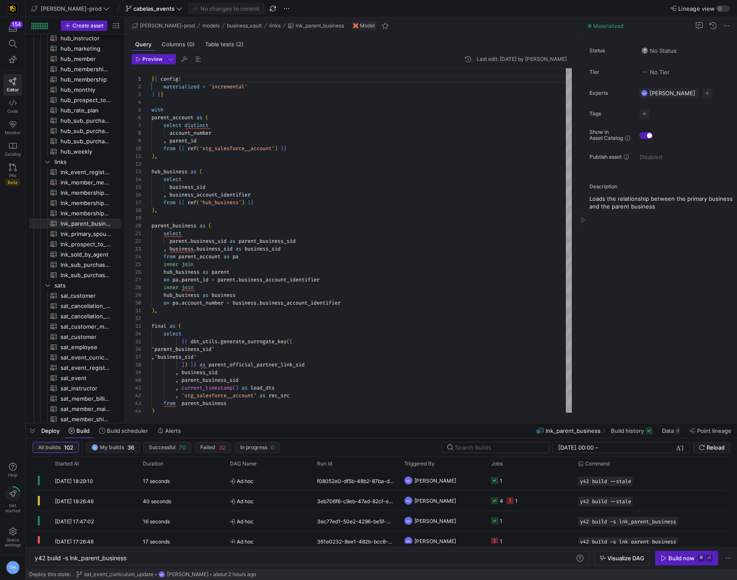
scroll to position [128, 0]
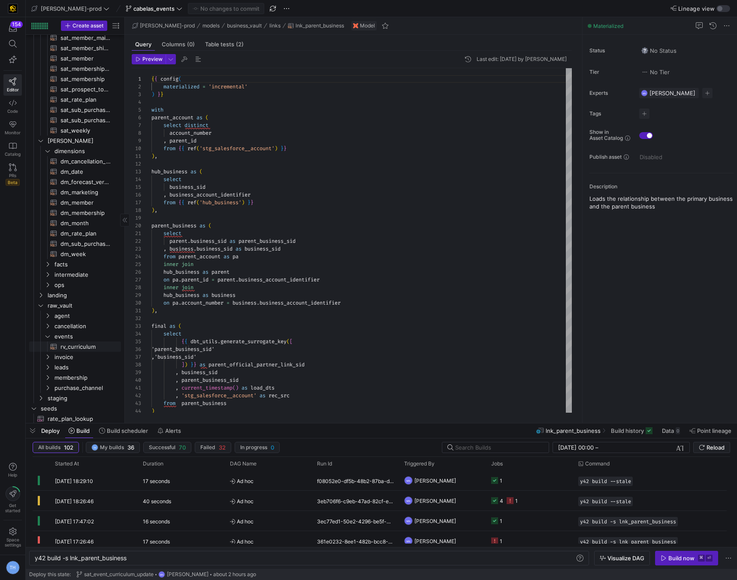
click at [80, 344] on span "rv_curriculum​​​​​​​​​​" at bounding box center [86, 347] width 51 height 10
type textarea "-- File Name: rv_hub_curriculum.sql -- Last Modified: 2025-08-06 -- Materializa…"
type textarea "y42 build -s rv_curriculum"
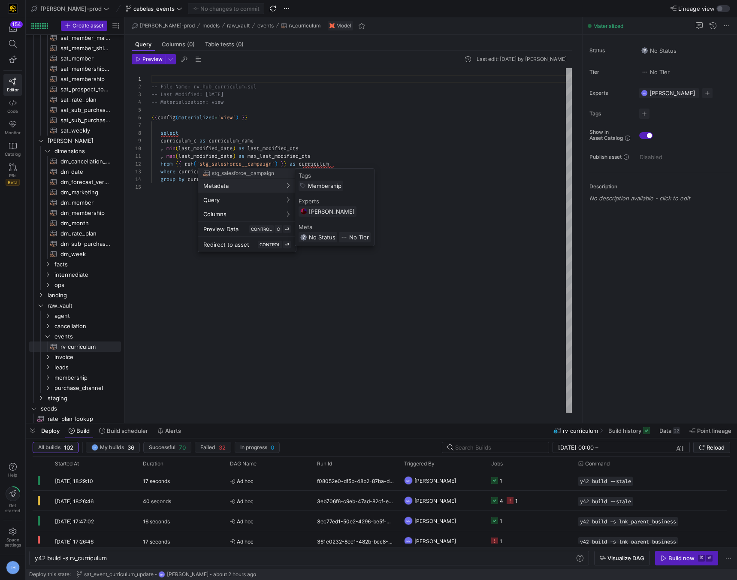
click at [176, 209] on div at bounding box center [368, 290] width 737 height 580
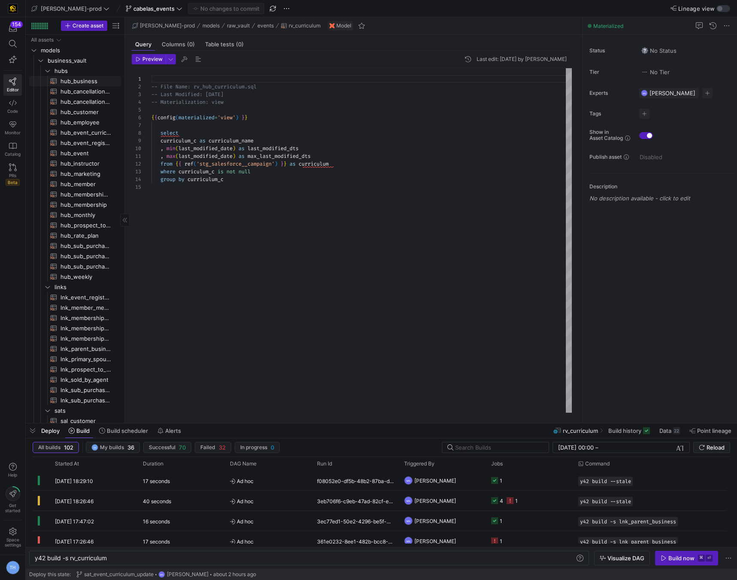
click at [74, 82] on span "hub_business​​​​​​​​​​" at bounding box center [86, 81] width 51 height 10
type textarea "{{ config( materialized='incremental' ) }} with business_account as ( select di…"
type textarea "y42 build -s hub_business"
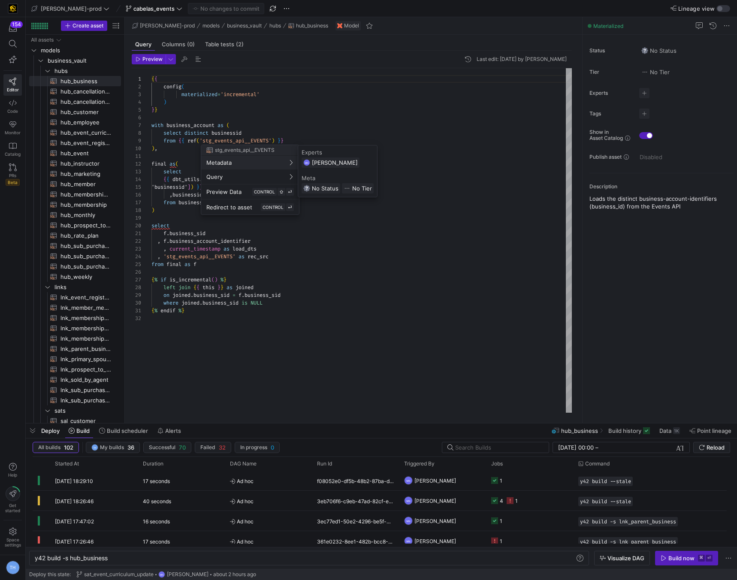
click at [341, 273] on div at bounding box center [368, 290] width 737 height 580
click at [78, 152] on span "hub_event​​​​​​​​​​" at bounding box center [86, 154] width 51 height 10
type textarea "{{ config( materialized='incremental' ) }} with events as ( select *"
type textarea "y42 build -s hub_event"
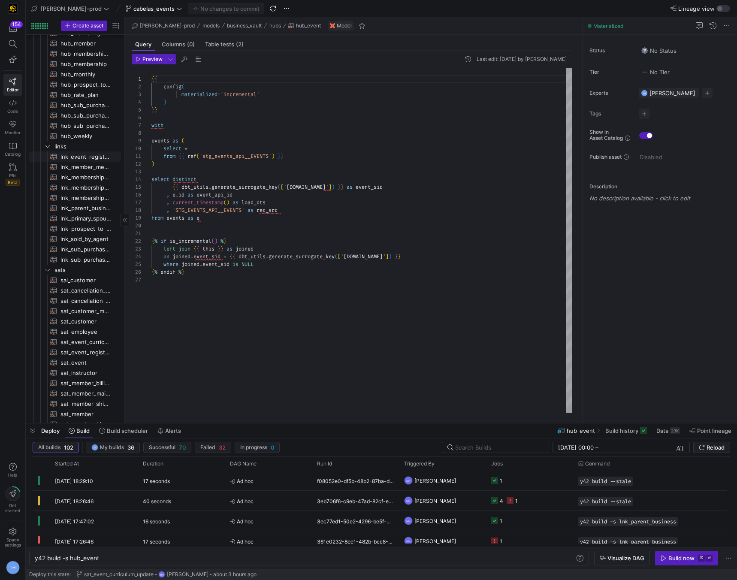
click at [83, 158] on span "lnk_event_registration​​​​​​​​​​" at bounding box center [86, 157] width 51 height 10
type textarea "{{ config( materialized = 'incremental' ) }} with registrants as ( select *"
type textarea "y42 build -s lnk_event_registration"
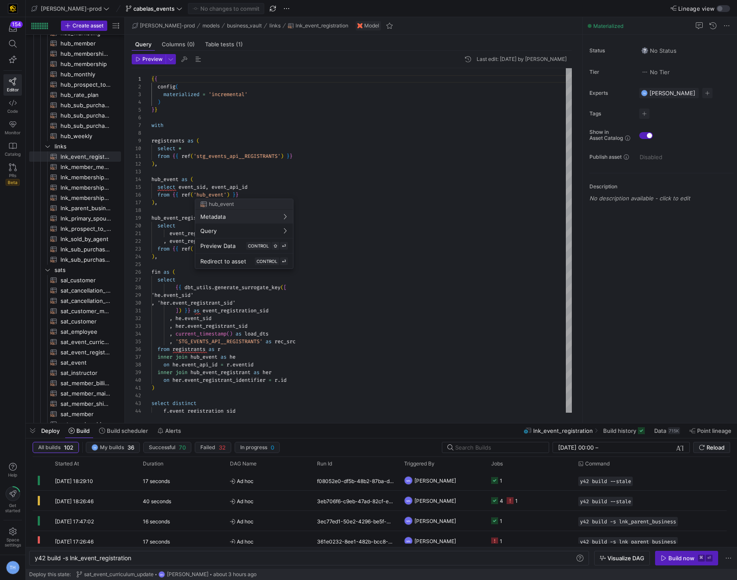
click at [262, 144] on div at bounding box center [368, 290] width 737 height 580
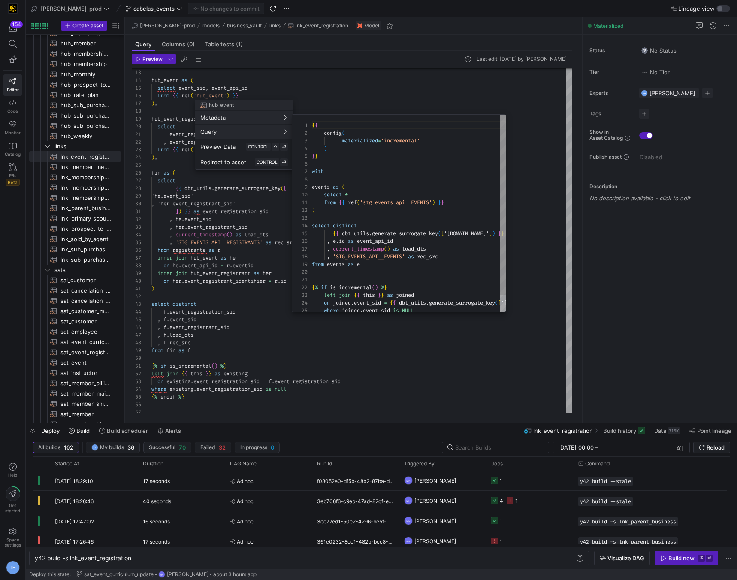
scroll to position [77, 0]
click at [257, 199] on div at bounding box center [368, 290] width 737 height 580
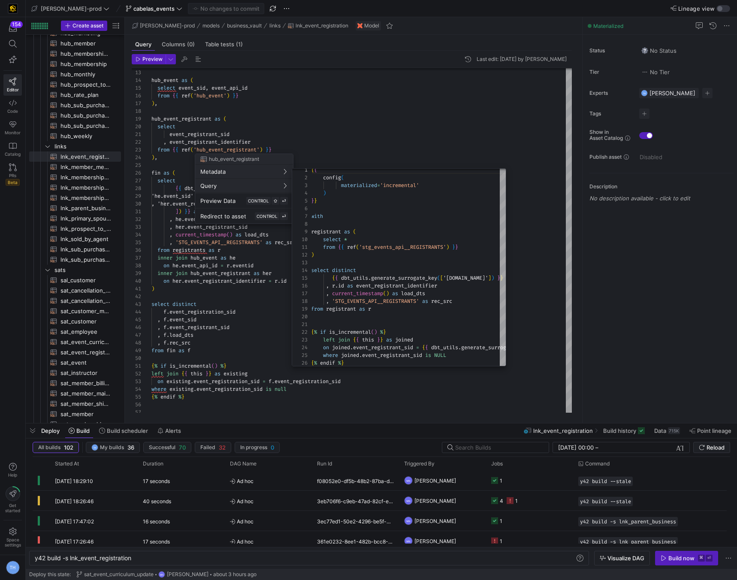
click at [366, 143] on div at bounding box center [368, 290] width 737 height 580
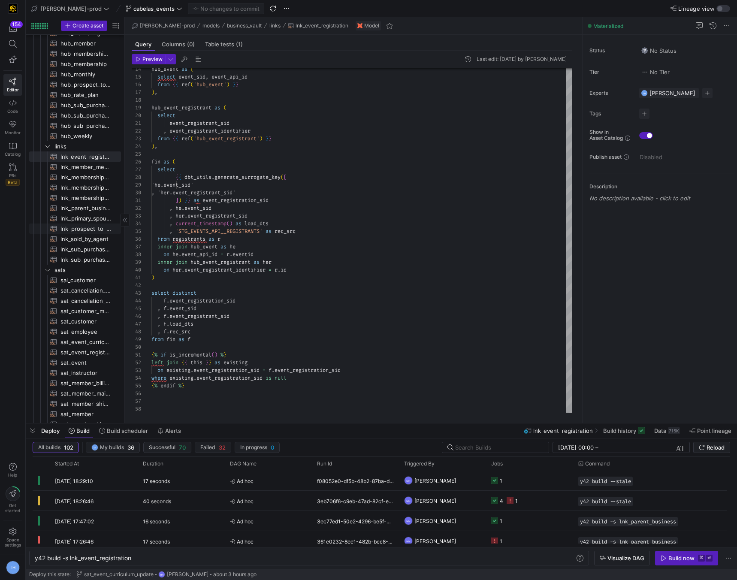
scroll to position [508, 0]
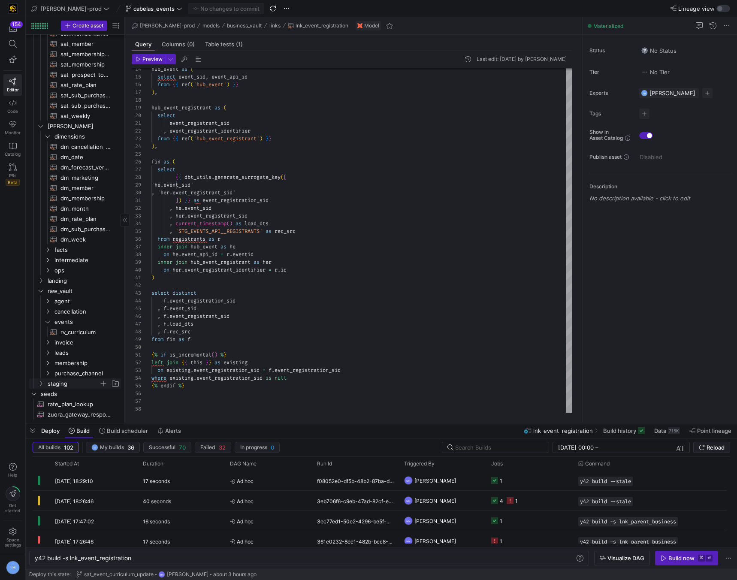
click at [65, 384] on span "staging" at bounding box center [74, 384] width 52 height 10
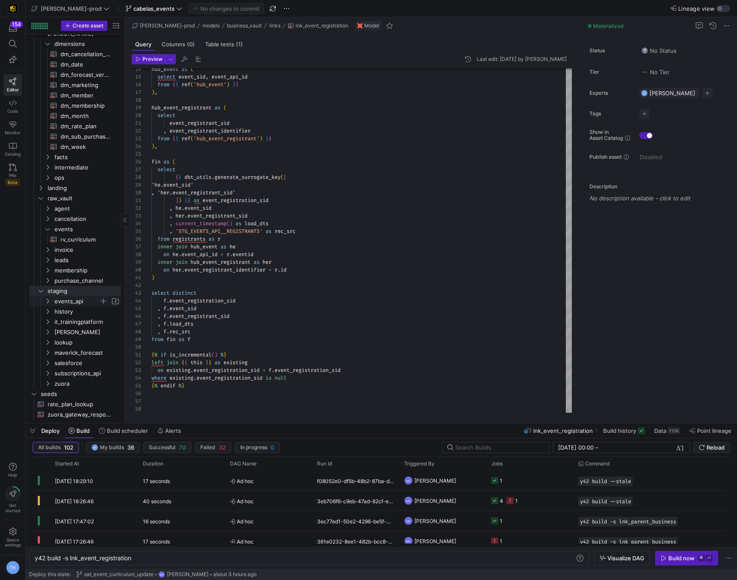
click at [77, 300] on span "events_api" at bounding box center [77, 302] width 45 height 10
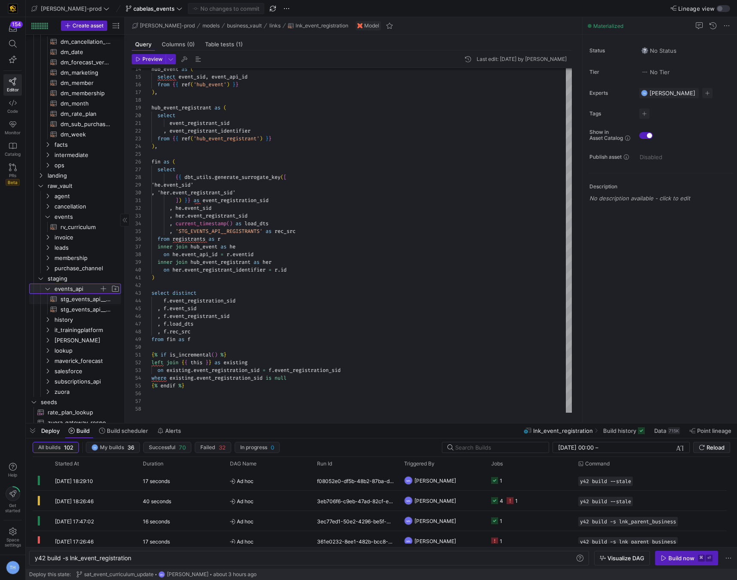
scroll to position [619, 0]
click at [78, 304] on span "stg_events_api__REGISTRANTS​​​​​​​​​​" at bounding box center [86, 307] width 51 height 10
type textarea "-- File Name: stg_events__REGISTRANTS.sql -- Materialization: table WITH source…"
type textarea "y42 build -s stg_events_api__REGISTRANTS"
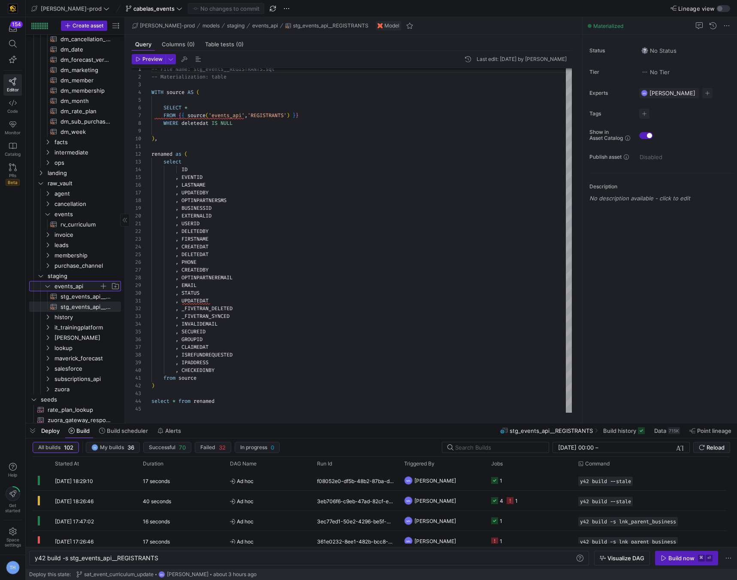
click at [77, 291] on span "events_api" at bounding box center [77, 287] width 45 height 10
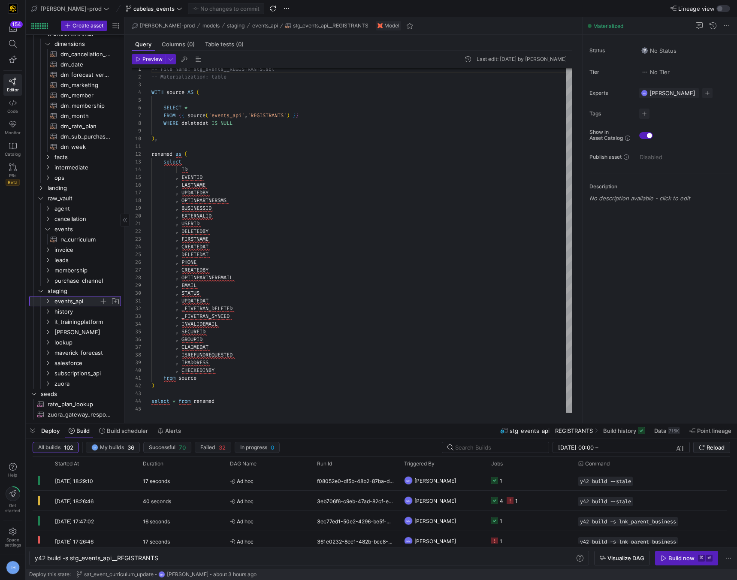
click at [77, 297] on span "events_api" at bounding box center [77, 302] width 45 height 10
click at [73, 309] on span "stg_events_api__EVENTS​​​​​​​​​​" at bounding box center [86, 312] width 51 height 10
type textarea "-- File Name: stg_events__EVENTS.sql -- Materialization: table WITH source AS (…"
type textarea "y42 build -s stg_events_api__EVENTS"
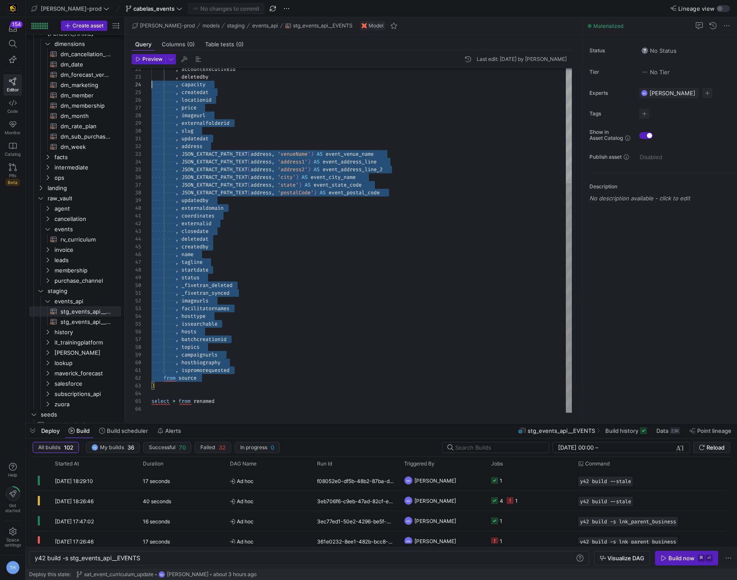
scroll to position [23, 0]
drag, startPoint x: 225, startPoint y: 382, endPoint x: 132, endPoint y: 85, distance: 310.9
click at [132, 84] on div "22 23 24 25 26 27 28 29 30 31 32 33 34 35 36 37 38 39 40 41 42 43 44 45 46 47 4…" at bounding box center [352, 240] width 440 height 345
click at [261, 253] on div ", accountexecutiveid , deletedby , capacity , createdat , locationid , price , …" at bounding box center [362, 154] width 421 height 517
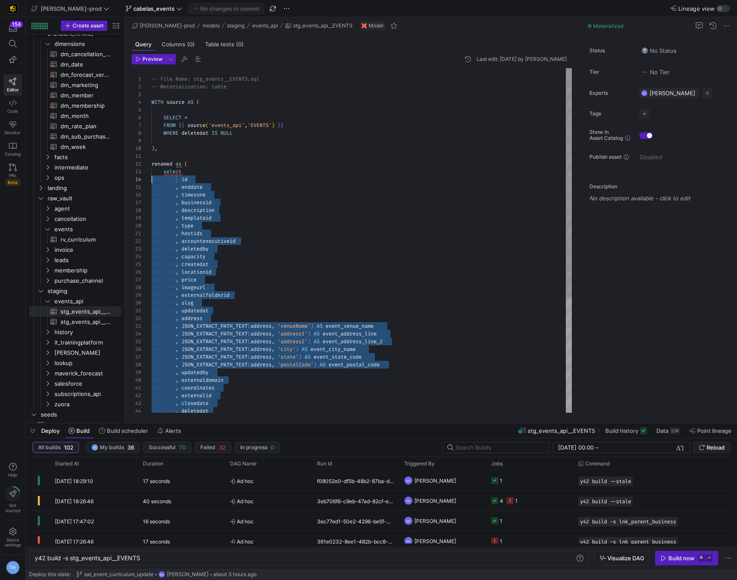
drag, startPoint x: 221, startPoint y: 381, endPoint x: 138, endPoint y: 182, distance: 214.9
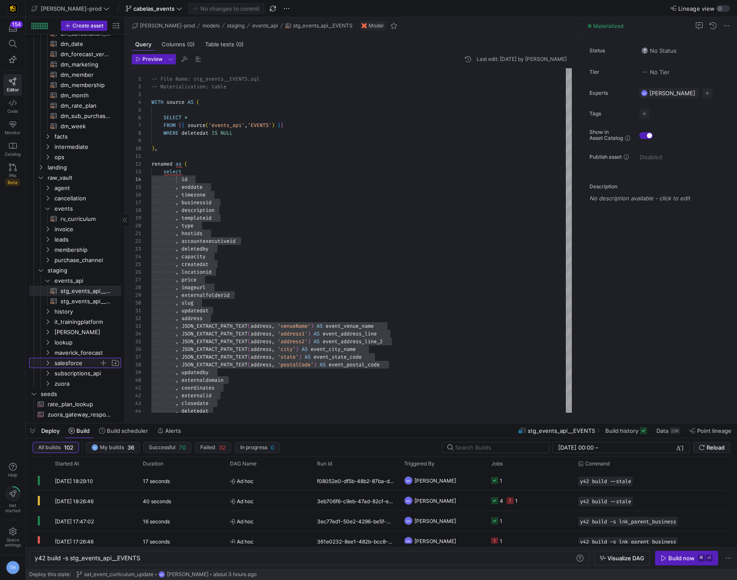
click at [80, 361] on span "salesforce" at bounding box center [77, 363] width 45 height 10
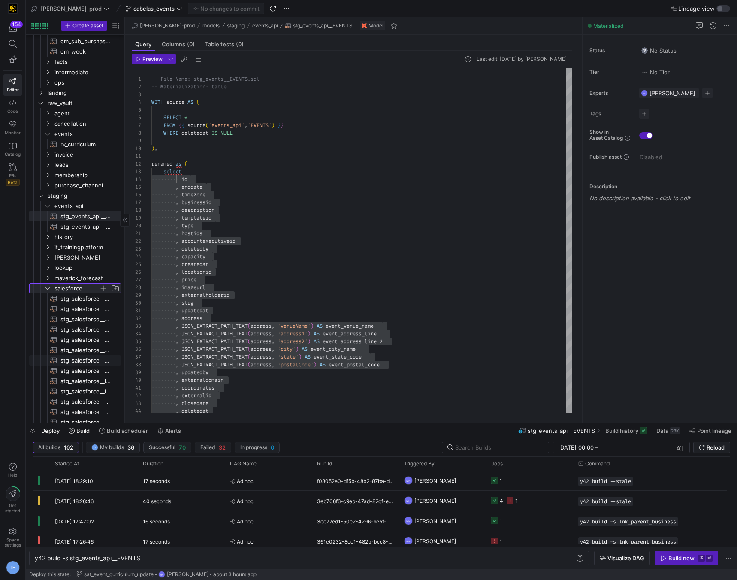
scroll to position [705, 0]
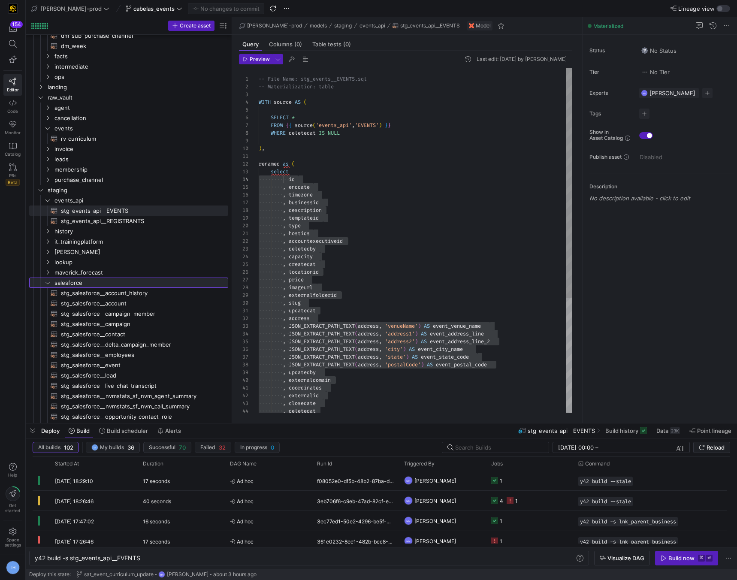
drag, startPoint x: 124, startPoint y: 323, endPoint x: 292, endPoint y: 324, distance: 168.3
click at [292, 324] on as-split "Create asset Drag here to set row groups Drag here to set column labels Group 1…" at bounding box center [382, 220] width 712 height 406
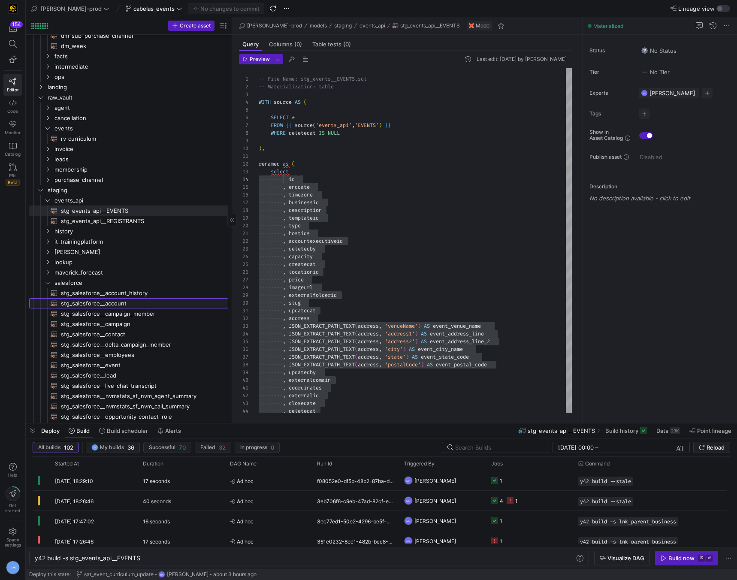
click at [146, 301] on span "stg_salesforce__account​​​​​​​​​​" at bounding box center [140, 304] width 158 height 10
type textarea "/* 1. Alias & Cast 2. Implement --vars {key: value: } for date filtering 3. We …"
type textarea "y42 build -s stg_salesforce__account"
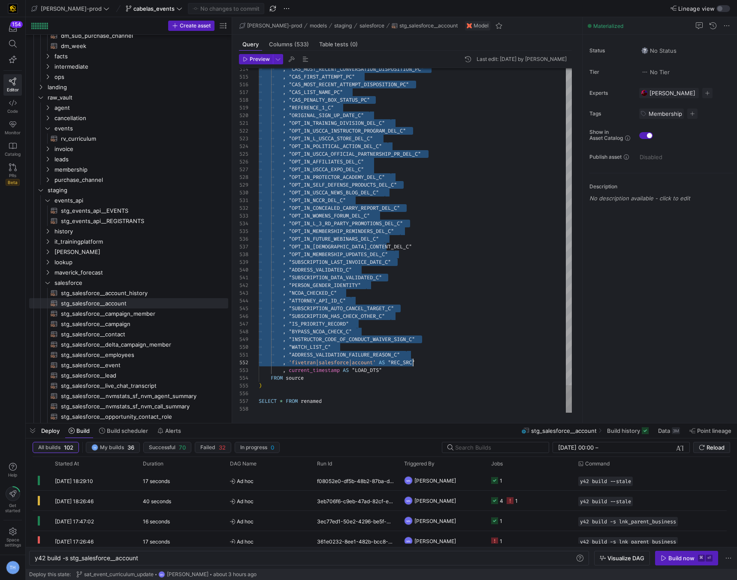
scroll to position [62, 127]
drag, startPoint x: 289, startPoint y: 219, endPoint x: 420, endPoint y: 369, distance: 199.0
click at [143, 327] on span "stg_salesforce__campaign​​​​​​​​​​" at bounding box center [140, 324] width 158 height 10
type textarea "WITH source AS ( SELECT * FROM {{ source('salesforce', 'SALESFORCE_CAMPAIGN') }…"
type textarea "y42 build -s stg_salesforce__campaign"
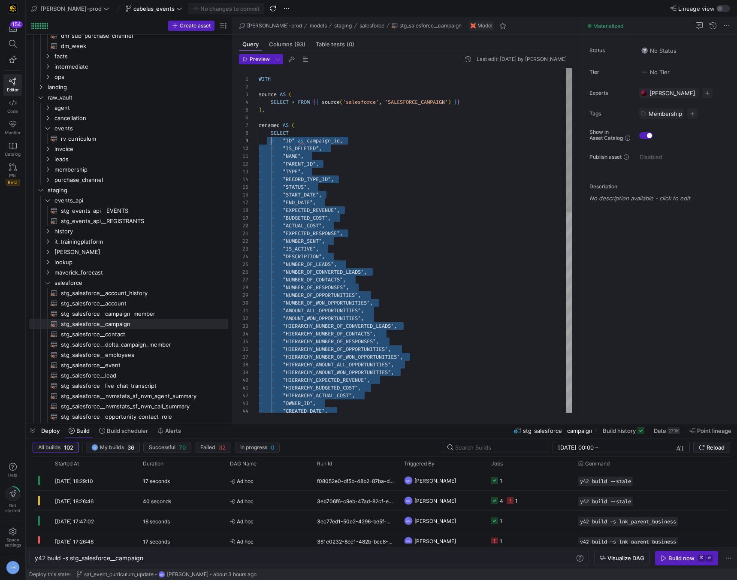
scroll to position [62, 12]
drag, startPoint x: 395, startPoint y: 368, endPoint x: 271, endPoint y: 143, distance: 257.2
click at [128, 216] on span "stg_events_api__REGISTRANTS​​​​​​​​​​" at bounding box center [140, 221] width 158 height 10
type textarea "-- File Name: stg_events__REGISTRANTS.sql -- Materialization: table WITH source…"
type textarea "y42 build -s stg_events_api__REGISTRANTS"
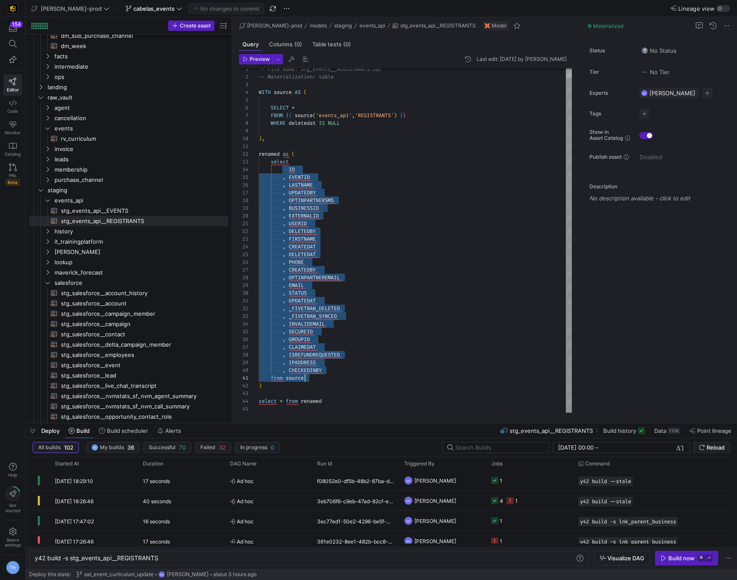
scroll to position [23, 65]
drag, startPoint x: 287, startPoint y: 179, endPoint x: 355, endPoint y: 372, distance: 205.1
click at [355, 372] on div "-- File Name: stg_events__REGISTRANTS.sql -- Materialization: table WITH source…" at bounding box center [415, 235] width 313 height 355
click at [417, 239] on div "-- File Name: stg_events__REGISTRANTS.sql -- Materialization: table WITH source…" at bounding box center [415, 235] width 313 height 355
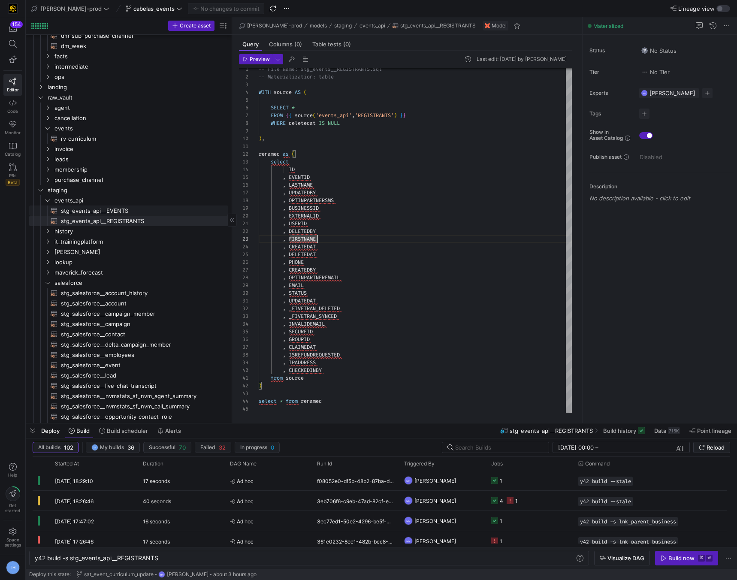
click at [124, 210] on span "stg_events_api__EVENTS​​​​​​​​​​" at bounding box center [140, 211] width 158 height 10
type textarea "-- File Name: stg_events__EVENTS.sql -- Materialization: table WITH source AS (…"
type textarea "y42 build -s stg_events_api__EVENTS"
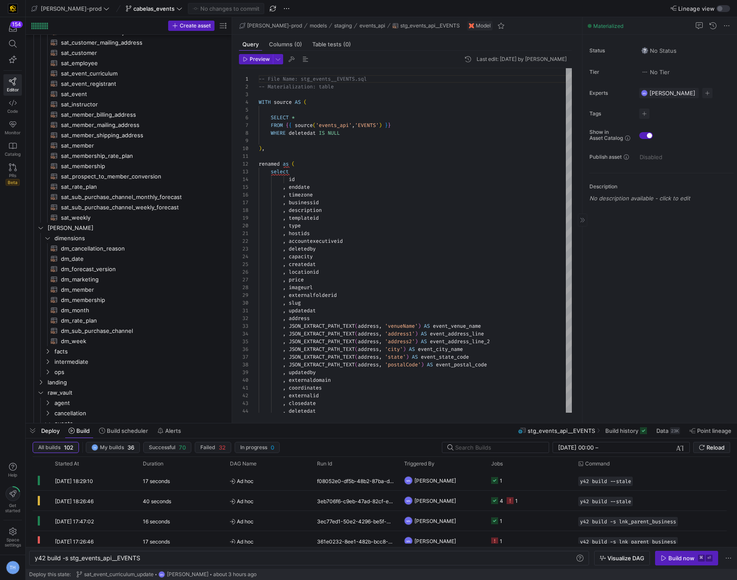
scroll to position [257, 0]
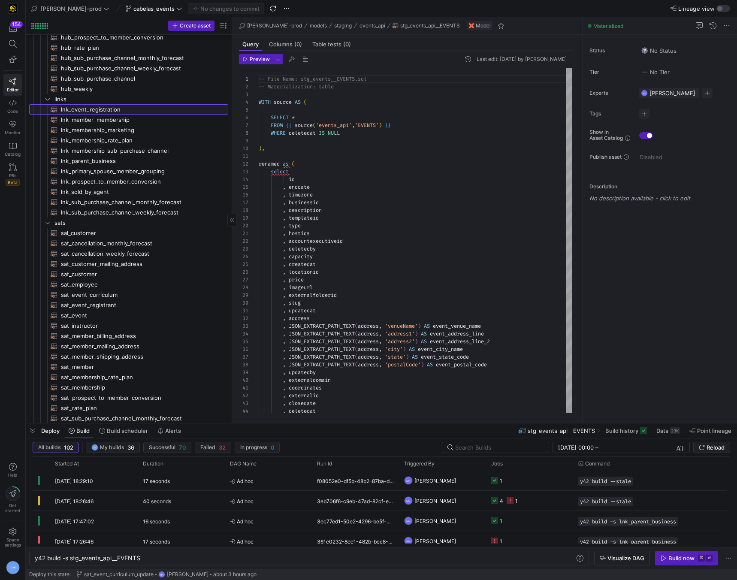
click at [121, 112] on span "lnk_event_registration​​​​​​​​​​" at bounding box center [140, 110] width 158 height 10
type textarea "{{ config( materialized = 'incremental' ) }} with registrants as ( select *"
type textarea "y42 build -s lnk_event_registration"
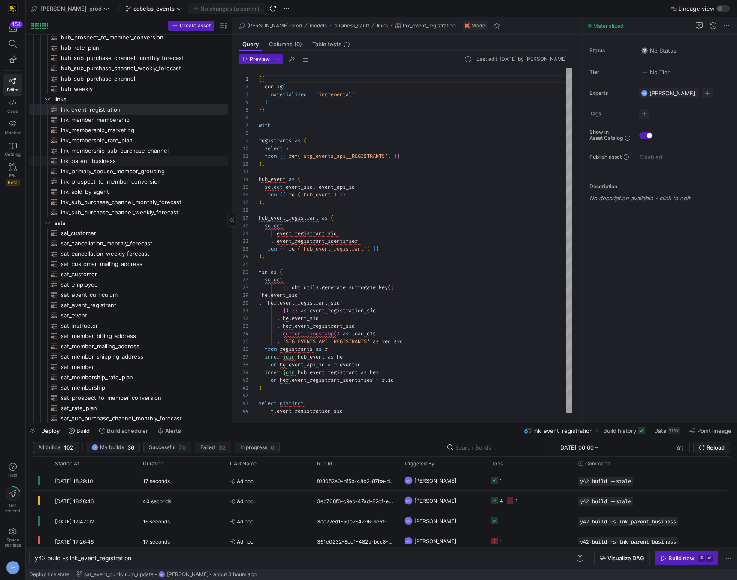
click at [122, 158] on span "lnk_parent_business​​​​​​​​​​" at bounding box center [140, 161] width 158 height 10
type textarea "{{ config( materialized = 'incremental' ) }} with parent_account as ( select di…"
type textarea "y42 build -s lnk_parent_business"
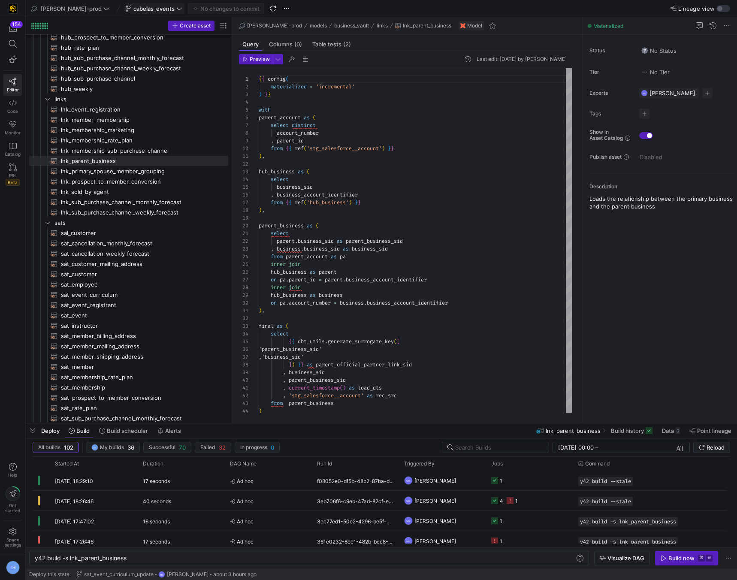
click at [148, 8] on span "cabelas_events" at bounding box center [153, 8] width 41 height 7
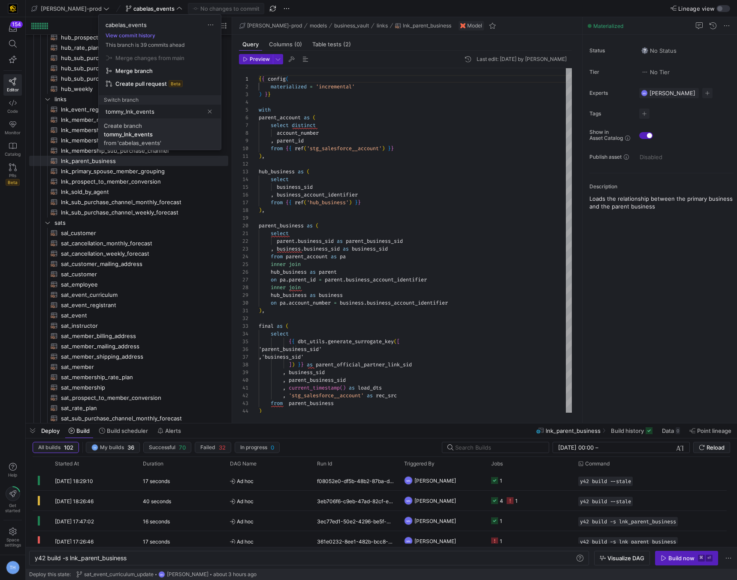
type input "tommy_lnk_events"
click at [139, 134] on div "tommy_lnk_events" at bounding box center [128, 134] width 49 height 7
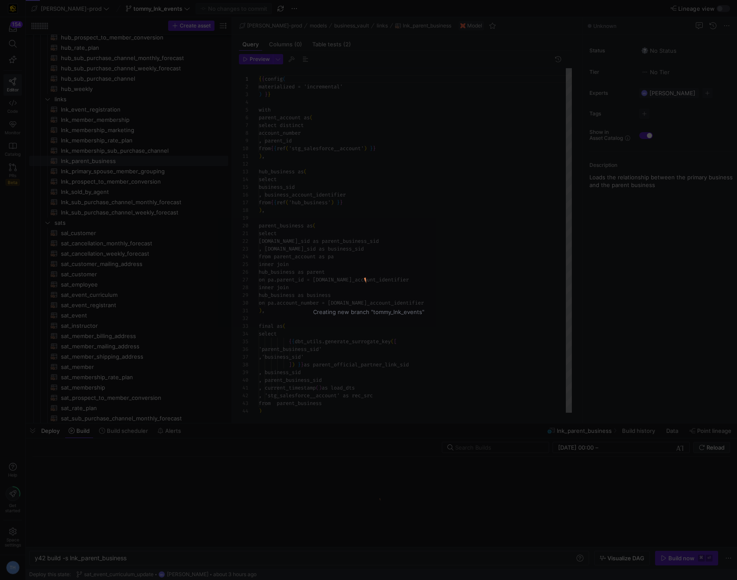
scroll to position [77, 0]
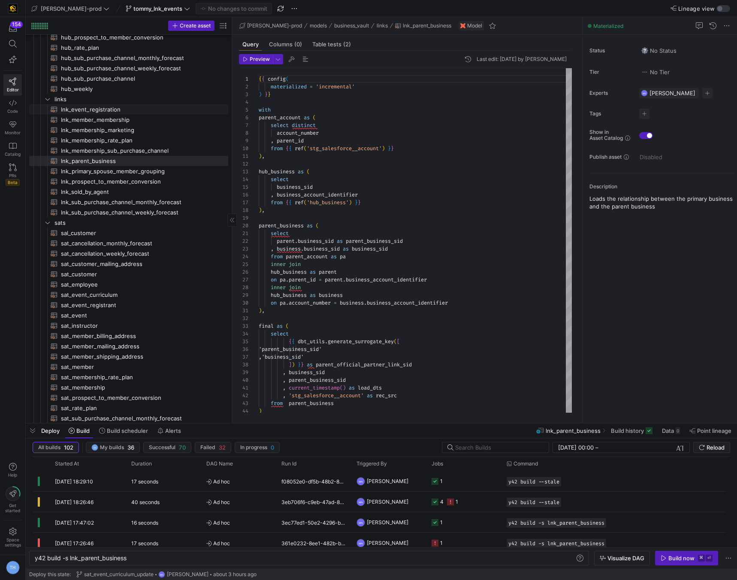
click at [116, 112] on span "lnk_event_registration​​​​​​​​​​" at bounding box center [140, 110] width 158 height 10
type textarea "y42 build -s lnk_event_registration"
type textarea "{{ config( materialized = 'incremental' ) }} with registrants as ( select *"
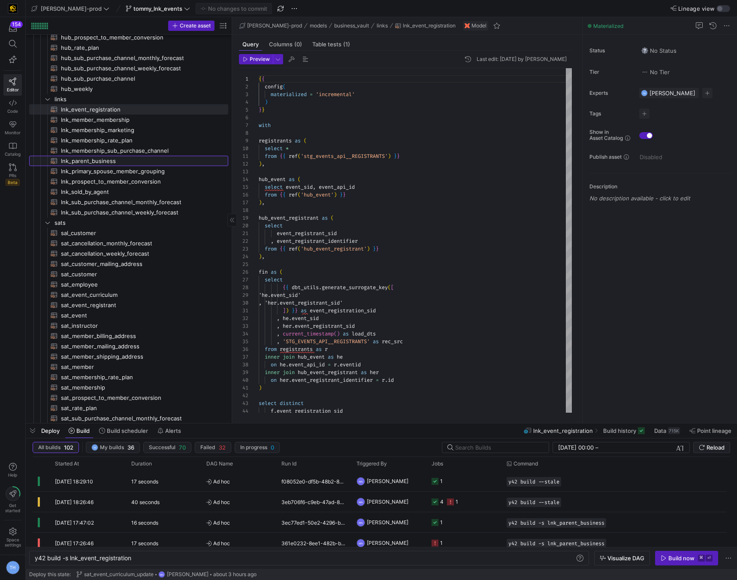
click at [150, 160] on span "lnk_parent_business​​​​​​​​​​" at bounding box center [140, 161] width 158 height 10
type textarea "y42 build -s lnk_parent_business"
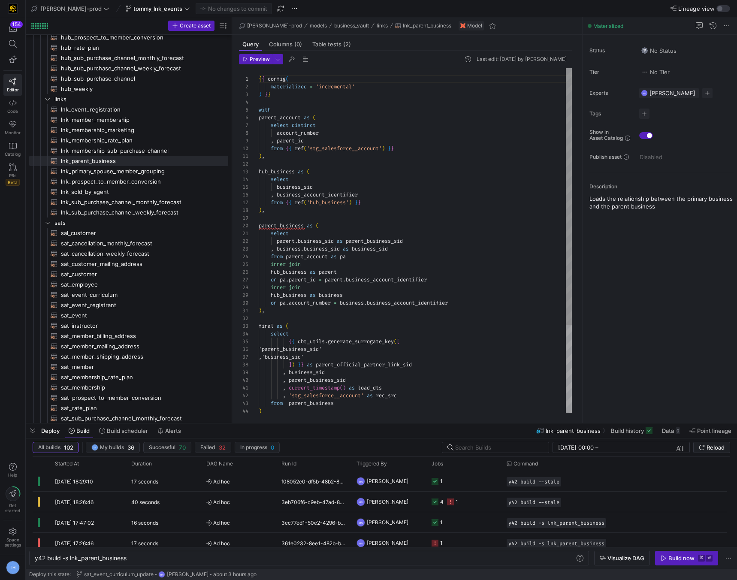
click at [361, 193] on div "{ { config ( materialized = 'incremental' ) } } with parent_account as ( select…" at bounding box center [415, 299] width 313 height 463
click at [364, 205] on div "{ { config ( materialized = 'incremental' ) } } with parent_account as ( select…" at bounding box center [415, 299] width 313 height 463
click at [378, 176] on div "{ { config ( materialized = 'incremental' ) } } with parent_account as ( select…" at bounding box center [415, 299] width 313 height 463
click at [367, 232] on div "{ { config ( materialized = 'incremental' ) } } with parent_account as ( select…" at bounding box center [415, 299] width 313 height 463
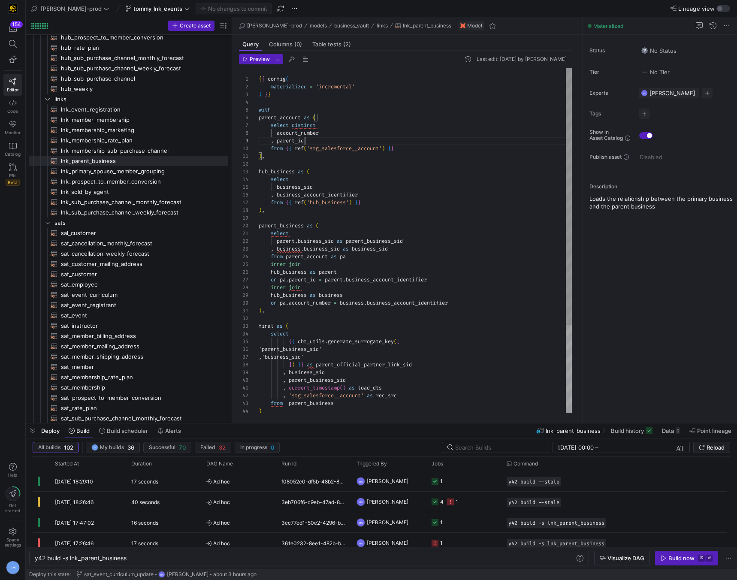
scroll to position [54, 0]
drag, startPoint x: 319, startPoint y: 138, endPoint x: 219, endPoint y: 132, distance: 99.8
click at [259, 132] on div "parent_account as ( select distinct account_number , parent_id from { { ref ( '…" at bounding box center [415, 299] width 313 height 463
click at [341, 124] on div "parent_account as ( select distinct account_number , parent_id from { { ref ( '…" at bounding box center [415, 299] width 313 height 463
click at [394, 112] on div "parent_account as ( select * account_number , parent_id from { { ref ( 'stg_sal…" at bounding box center [415, 299] width 313 height 463
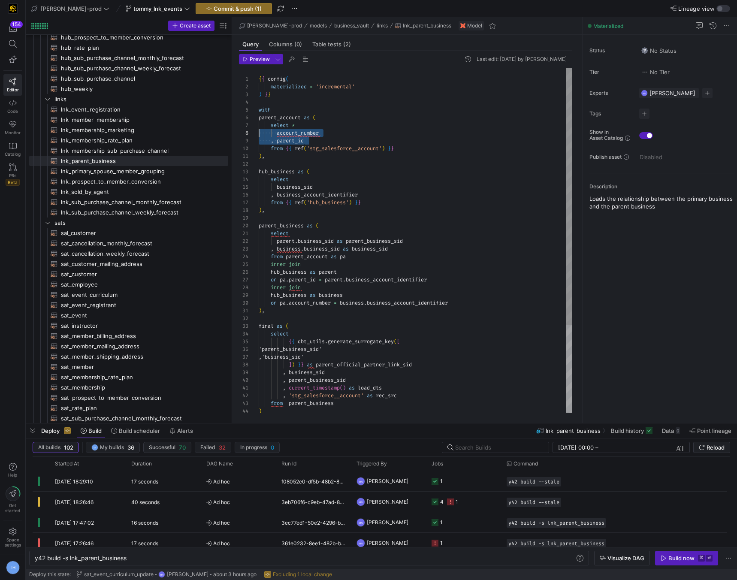
drag, startPoint x: 350, startPoint y: 142, endPoint x: 200, endPoint y: 134, distance: 149.6
click at [259, 134] on div "parent_account as ( select * account_number , parent_id from { { ref ( 'stg_sal…" at bounding box center [415, 299] width 313 height 463
click at [331, 138] on div "parent_account as ( select * account_number , parent_id from { { ref ( 'stg_sal…" at bounding box center [415, 299] width 313 height 463
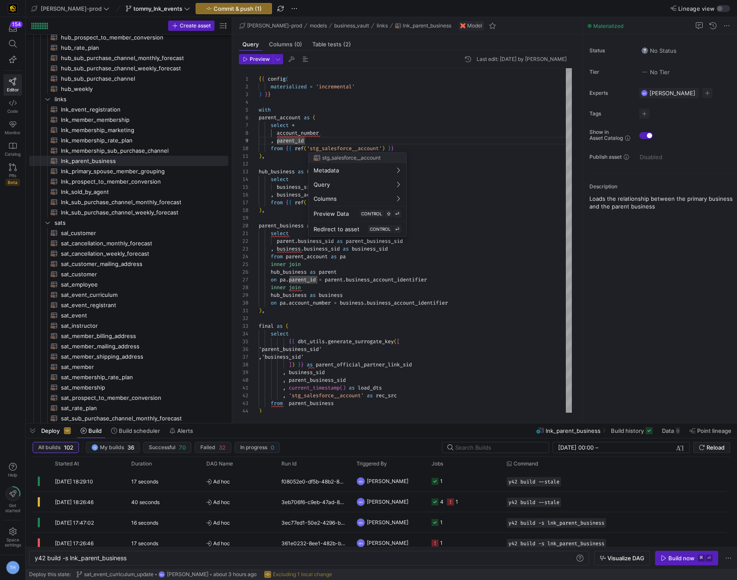
click at [286, 109] on div at bounding box center [368, 290] width 737 height 580
click at [343, 248] on div ") , hub_business as ( select business_sid , business_account_identifier from { …" at bounding box center [415, 299] width 313 height 463
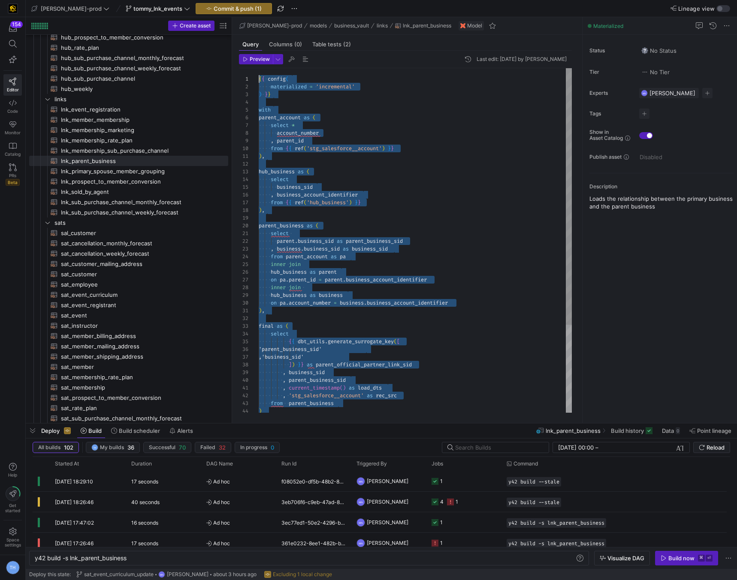
scroll to position [0, 0]
drag, startPoint x: 308, startPoint y: 403, endPoint x: 261, endPoint y: -23, distance: 428.4
click at [341, 305] on div "business_sid , business_account_identifier from { { ref ( 'hub_business' ) } } …" at bounding box center [415, 299] width 313 height 463
click at [353, 201] on div "business_sid , business_account_identifier from { { ref ( 'hub_business' ) } } …" at bounding box center [415, 299] width 313 height 463
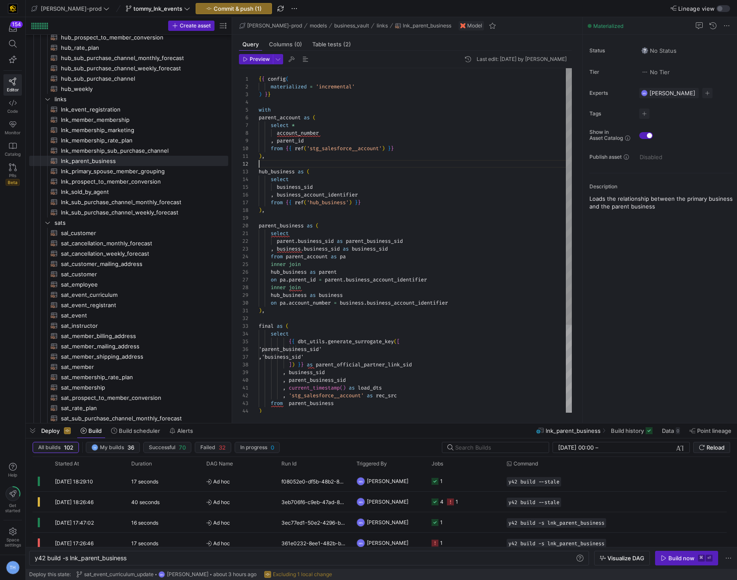
scroll to position [8, 0]
click at [355, 166] on div "business_sid , business_account_identifier from { { ref ( 'hub_business' ) } } …" at bounding box center [415, 299] width 313 height 463
drag, startPoint x: 330, startPoint y: 134, endPoint x: 258, endPoint y: 133, distance: 72.6
click at [259, 133] on div "business_sid , business_account_identifier from { { ref ( 'hub_business' ) } } …" at bounding box center [415, 299] width 313 height 463
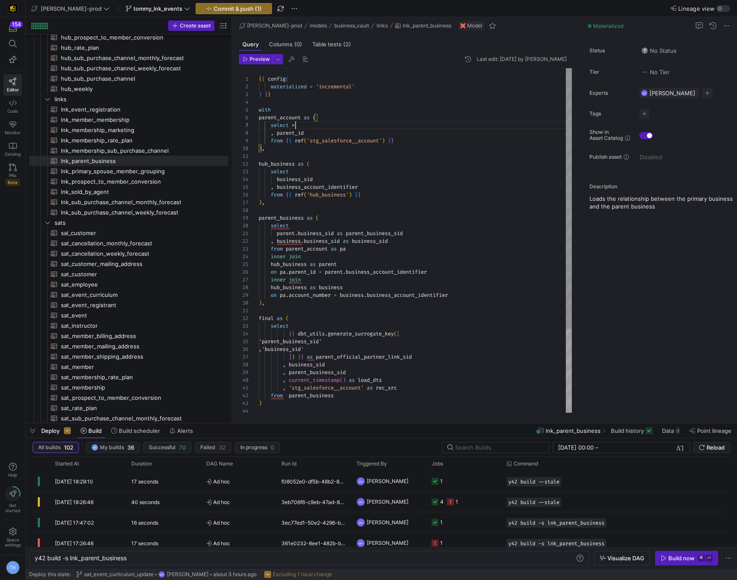
scroll to position [46, 37]
click at [269, 133] on div "business_sid , business_account_identifier from { { ref ( 'hub_business' ) } } …" at bounding box center [415, 295] width 313 height 455
click at [270, 133] on div "business_sid , business_account_identifier from { { ref ( 'hub_business' ) } } …" at bounding box center [415, 295] width 313 height 455
click at [362, 140] on div "business_sid , business_account_identifier from { { ref ( 'hub_business' ) } } …" at bounding box center [415, 295] width 313 height 455
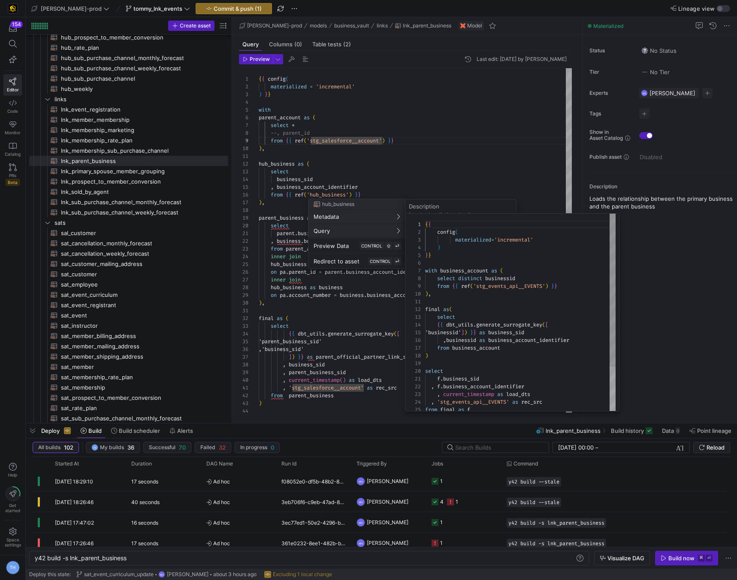
scroll to position [77, 0]
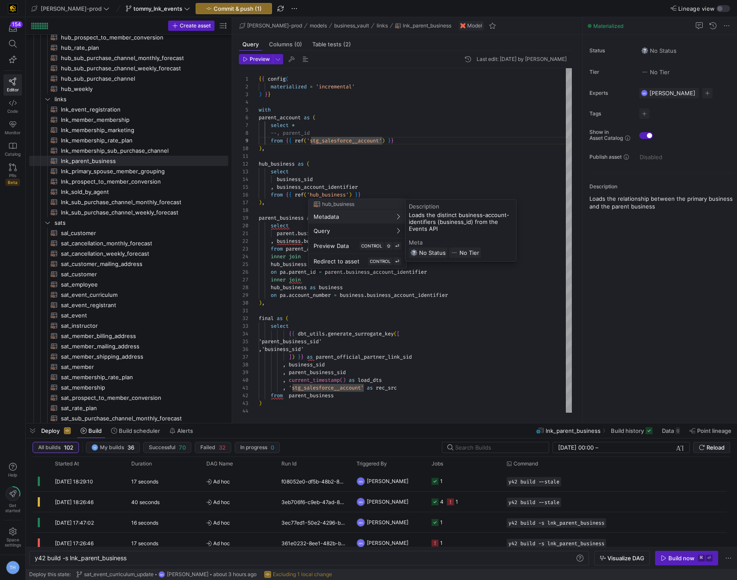
click at [349, 170] on div at bounding box center [368, 290] width 737 height 580
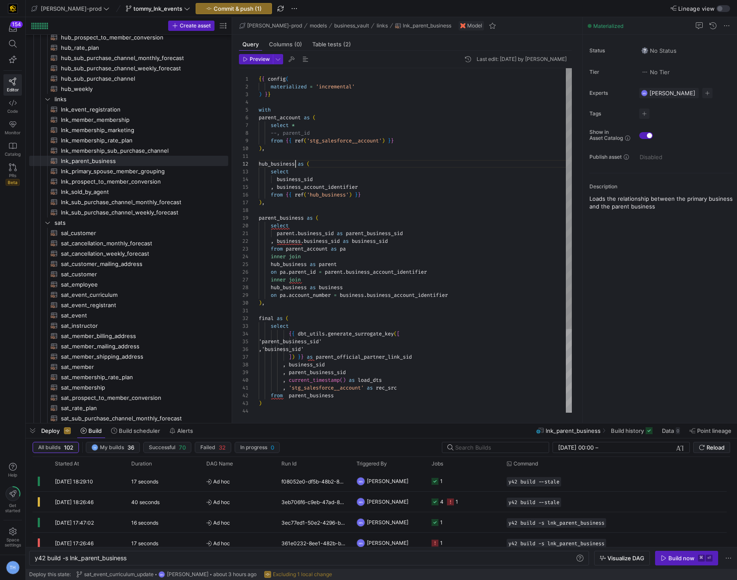
scroll to position [8, 37]
click at [296, 164] on div "business_sid , business_account_identifier from { { ref ( 'hub_business' ) } } …" at bounding box center [415, 295] width 313 height 455
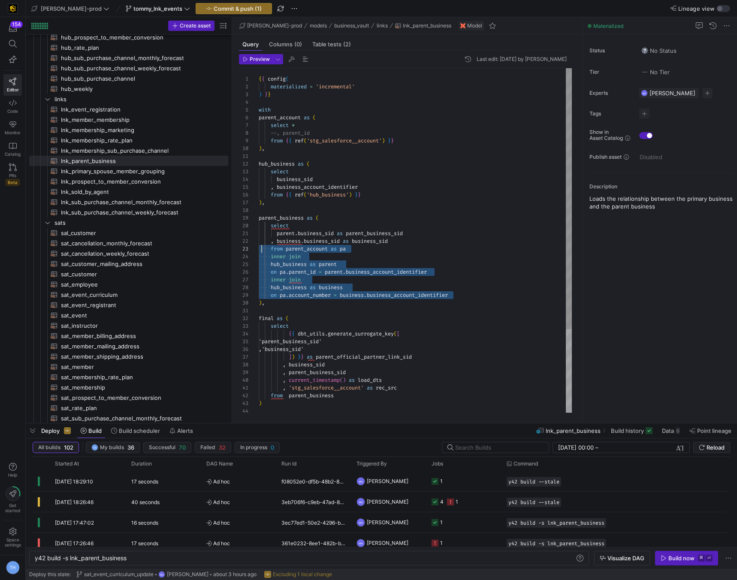
scroll to position [15, 0]
drag, startPoint x: 462, startPoint y: 296, endPoint x: 258, endPoint y: 247, distance: 210.0
click at [259, 247] on div "business_sid , business_account_identifier from { { ref ( 'hub_business' ) } } …" at bounding box center [415, 295] width 313 height 455
click at [353, 261] on div "business_sid , business_account_identifier from { { ref ( 'hub_business' ) } } …" at bounding box center [415, 295] width 313 height 455
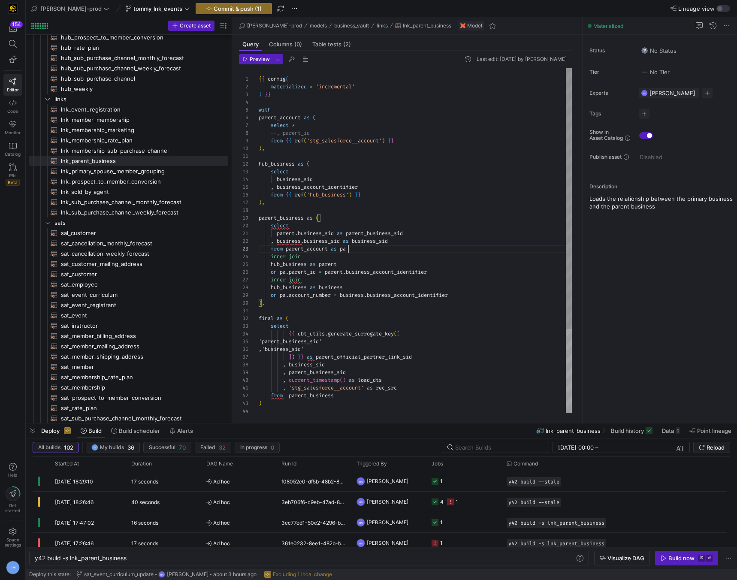
scroll to position [15, 90]
click at [353, 252] on div "business_sid , business_account_identifier from { { ref ( 'hub_business' ) } } …" at bounding box center [415, 295] width 313 height 455
click at [329, 234] on div "business_sid , business_account_identifier from { { ref ( 'hub_business' ) } } …" at bounding box center [415, 295] width 313 height 455
click at [327, 249] on div "business_sid , business_account_identifier from { { ref ( 'hub_business' ) } } …" at bounding box center [415, 295] width 313 height 455
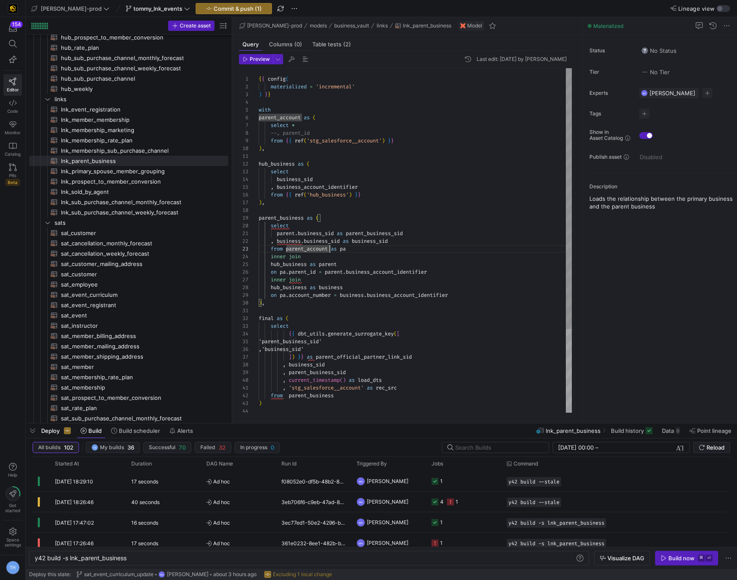
click at [329, 249] on div "business_sid , business_account_identifier from { { ref ( 'hub_business' ) } } …" at bounding box center [415, 295] width 313 height 455
click at [304, 202] on div "business_sid , business_account_identifier from { { ref ( 'hub_business' ) } } …" at bounding box center [415, 295] width 313 height 455
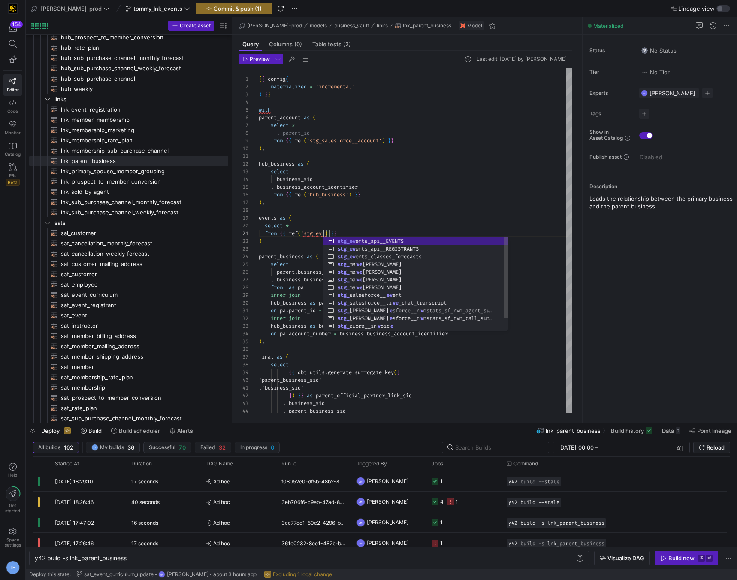
scroll to position [0, 114]
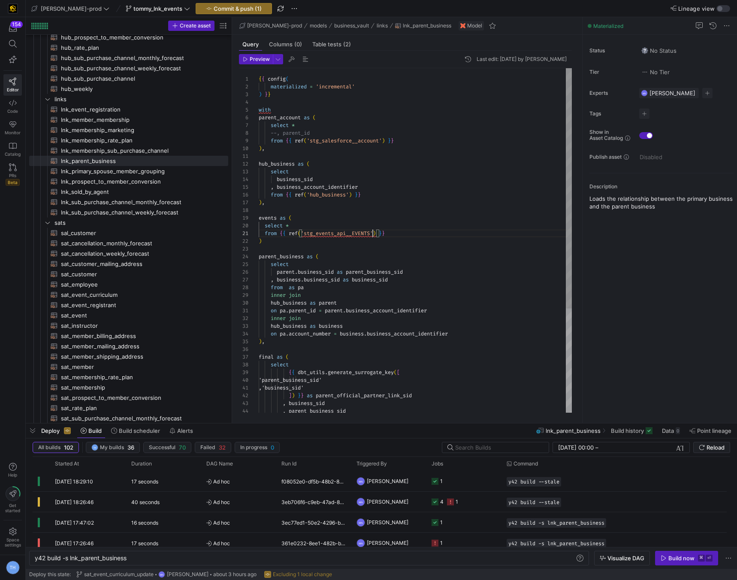
click at [323, 240] on div "business_sid , business_account_identifier from { { ref ( 'hub_business' ) } } …" at bounding box center [415, 315] width 313 height 494
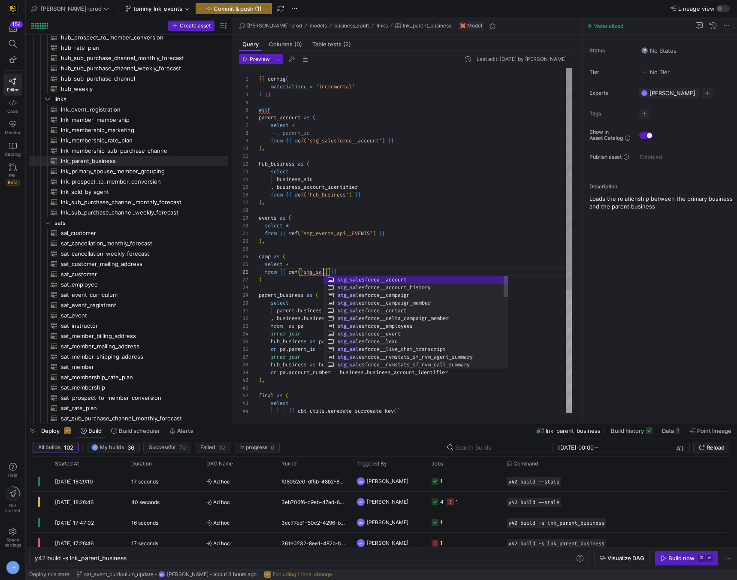
scroll to position [39, 65]
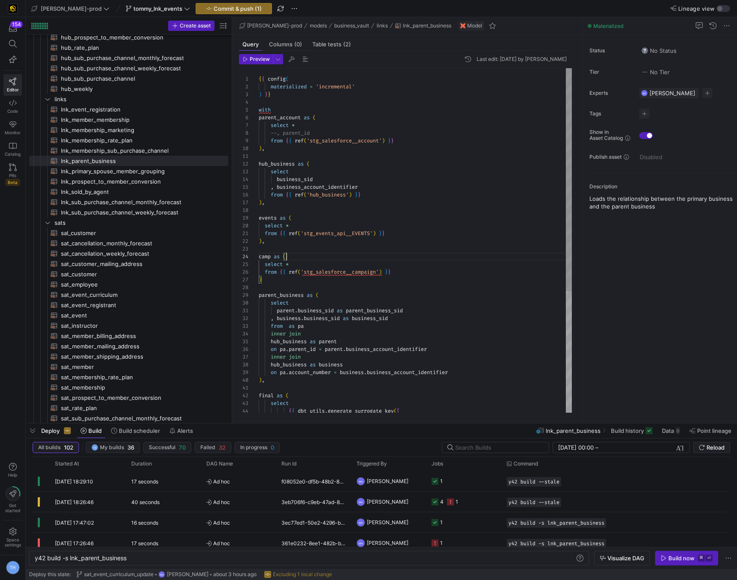
click at [364, 259] on div "business_sid , business_account_identifier from { { ref ( 'hub_business' ) } } …" at bounding box center [415, 334] width 313 height 532
click at [364, 248] on div "business_sid , business_account_identifier from { { ref ( 'hub_business' ) } } …" at bounding box center [415, 334] width 313 height 532
click at [310, 282] on div "business_sid , business_account_identifier from { { ref ( 'hub_business' ) } } …" at bounding box center [415, 334] width 313 height 532
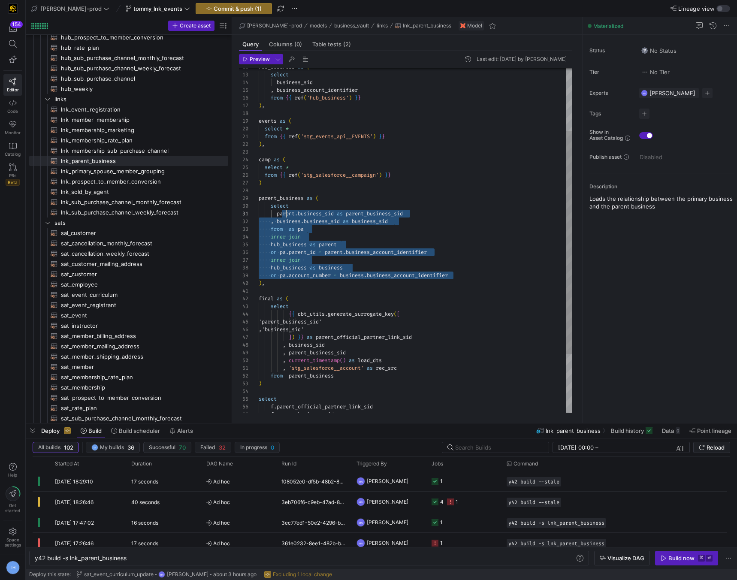
scroll to position [0, 21]
drag, startPoint x: 460, startPoint y: 273, endPoint x: 281, endPoint y: 211, distance: 189.6
click at [281, 211] on div "parent_business as ( select parent . business_sid as parent_business_sid , busi…" at bounding box center [415, 237] width 313 height 532
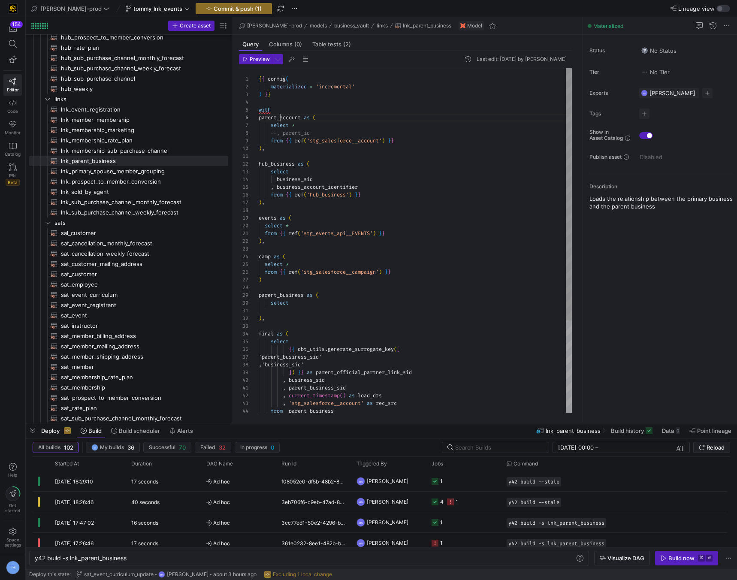
scroll to position [39, 0]
drag, startPoint x: 280, startPoint y: 120, endPoint x: 229, endPoint y: 120, distance: 51.1
click at [259, 120] on div "parent_business as ( select ) , final as ( select { { dbt_utils . generate_surr…" at bounding box center [415, 303] width 313 height 470
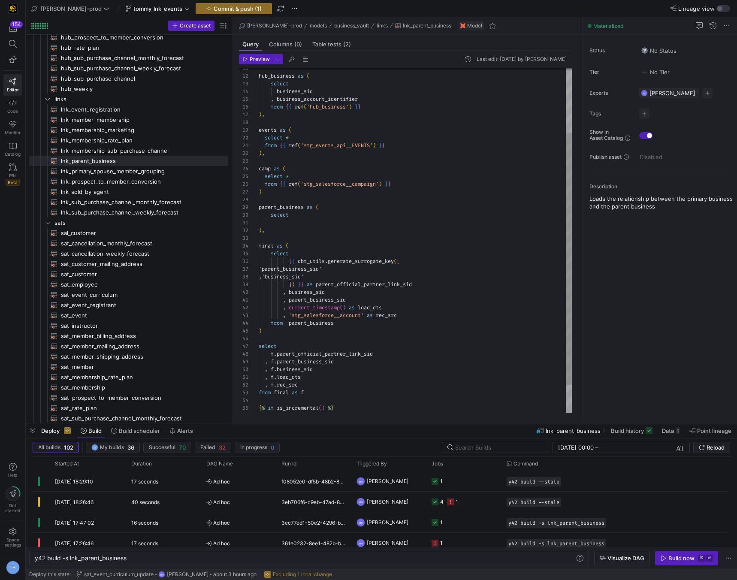
click at [304, 216] on div "parent_business as ( select ) , final as ( select { { dbt_utils . generate_surr…" at bounding box center [415, 215] width 313 height 470
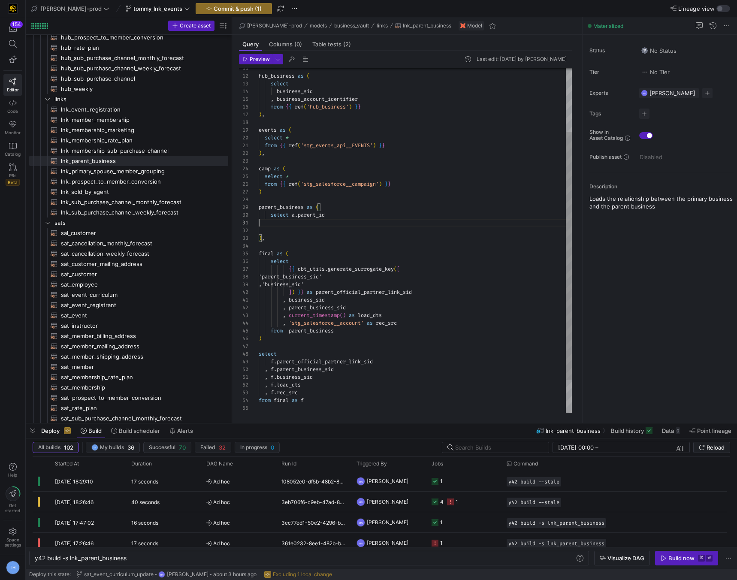
scroll to position [70, 68]
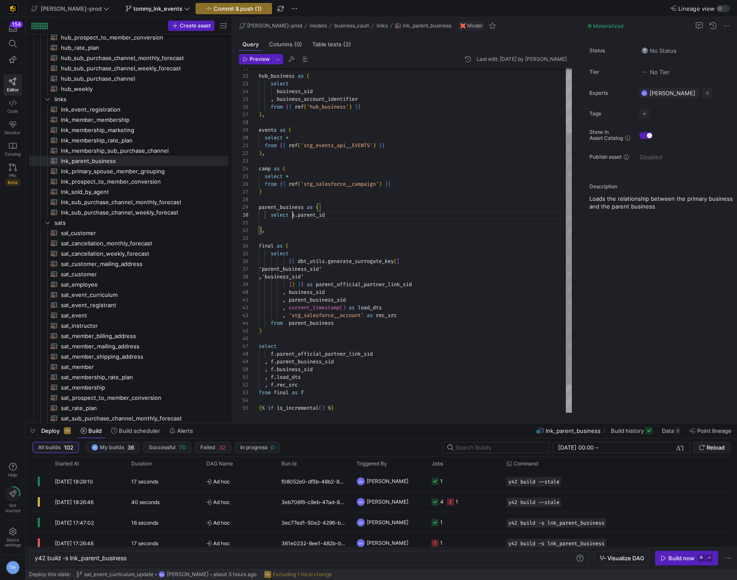
click at [293, 215] on div "parent_business as ( select a . parent_id ) , final as ( select { { dbt_utils .…" at bounding box center [415, 215] width 313 height 470
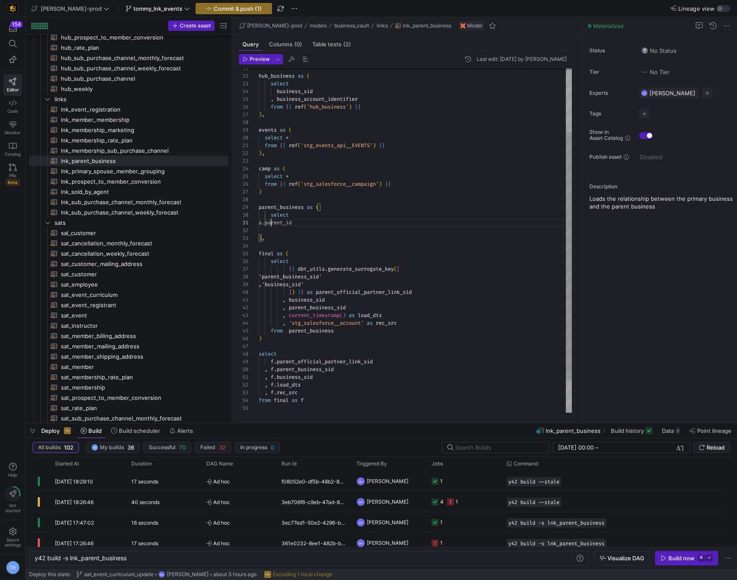
scroll to position [0, 12]
click at [318, 222] on div "parent_business as ( select ) , final as ( select { { dbt_utils . generate_surr…" at bounding box center [415, 219] width 313 height 478
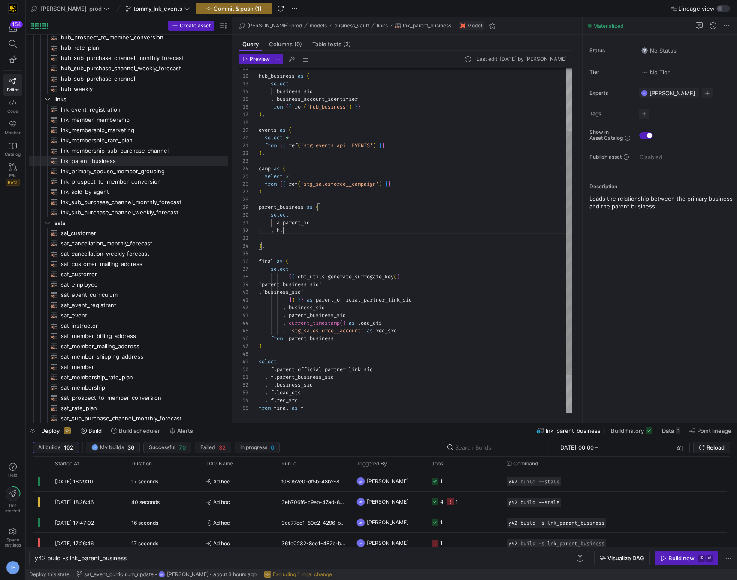
scroll to position [8, 28]
click at [348, 236] on div "parent_business as ( select ) , final as ( select { { dbt_utils . generate_surr…" at bounding box center [415, 223] width 313 height 486
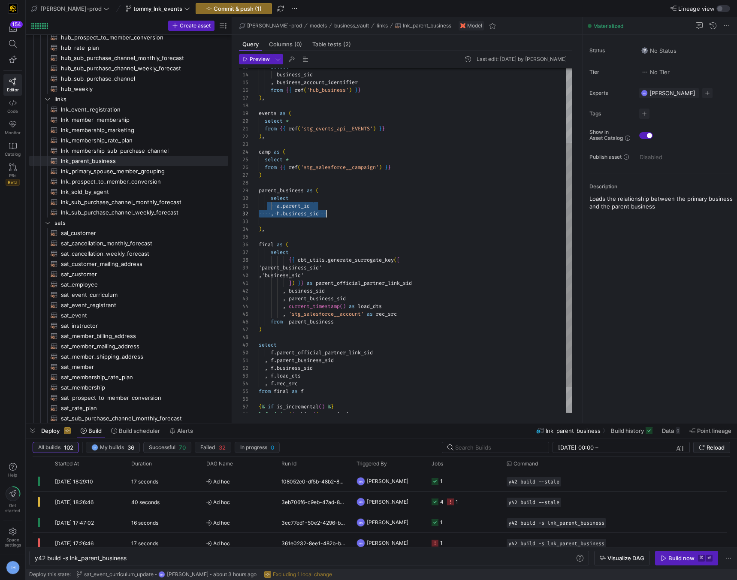
drag, startPoint x: 273, startPoint y: 207, endPoint x: 339, endPoint y: 217, distance: 67.2
click at [340, 217] on div "parent_business as ( select ) , final as ( select { { dbt_utils . generate_surr…" at bounding box center [415, 207] width 313 height 486
click at [344, 216] on div "parent_business as ( select ) , final as ( select { { dbt_utils . generate_surr…" at bounding box center [415, 207] width 313 height 486
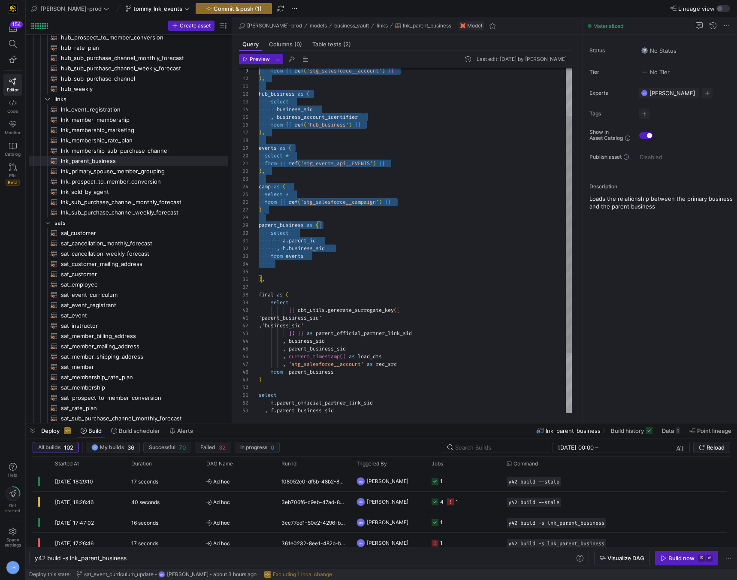
scroll to position [0, 0]
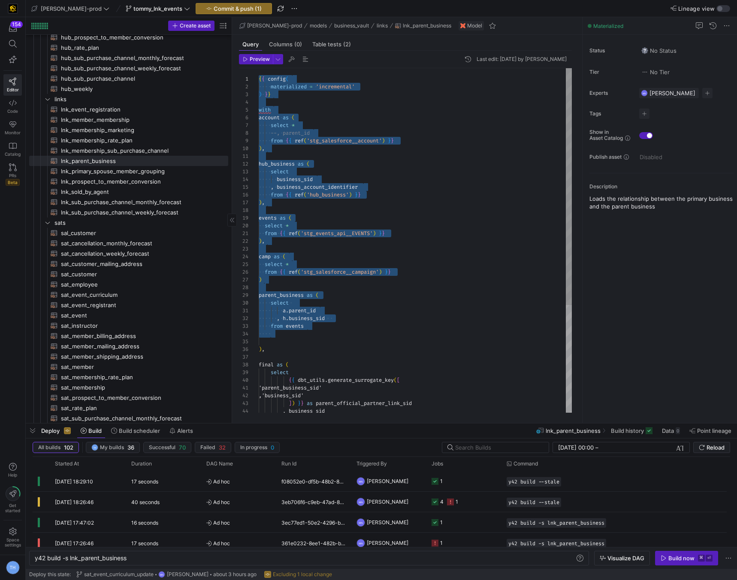
drag, startPoint x: 283, startPoint y: 231, endPoint x: 201, endPoint y: 66, distance: 183.7
click at [259, 68] on div "parent_business as ( select ) , final as ( select { { dbt_utils . generate_surr…" at bounding box center [415, 318] width 313 height 501
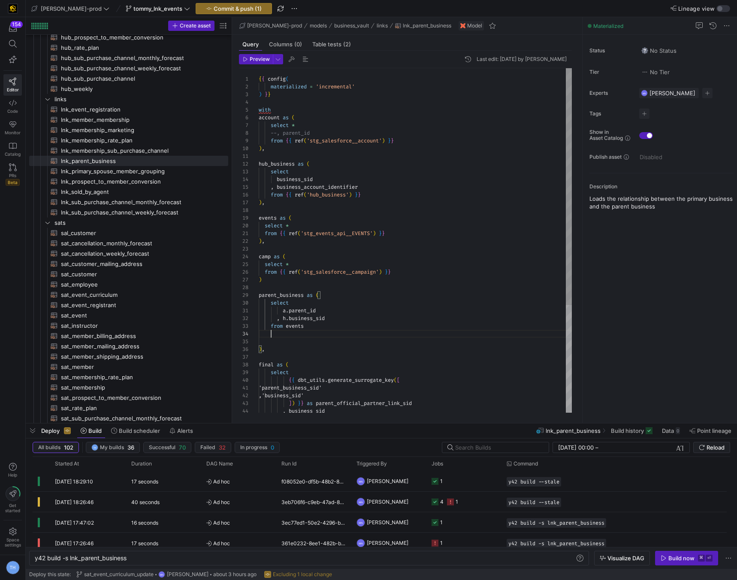
click at [319, 331] on div "parent_business as ( select ) , final as ( select { { dbt_utils . generate_surr…" at bounding box center [415, 318] width 313 height 501
click at [320, 328] on div "parent_business as ( select ) , final as ( select { { dbt_utils . generate_surr…" at bounding box center [415, 318] width 313 height 501
click at [319, 326] on div "parent_business as ( select ) , final as ( select { { dbt_utils . generate_surr…" at bounding box center [415, 322] width 313 height 509
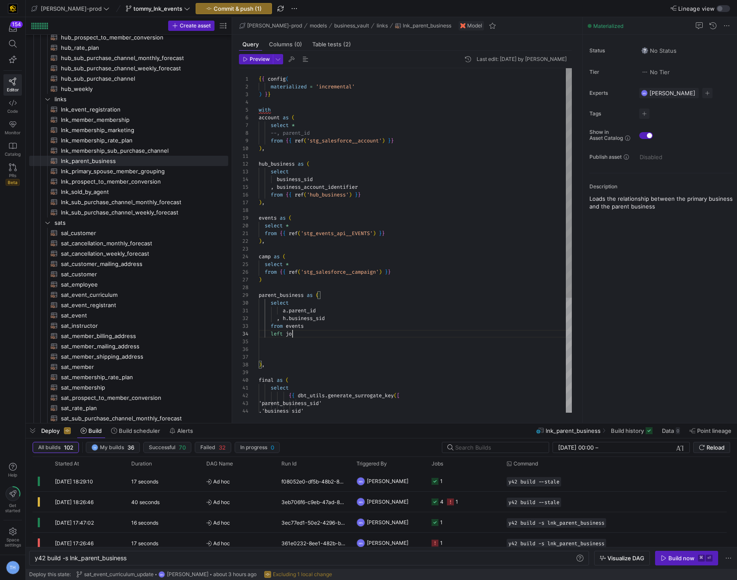
scroll to position [23, 40]
click at [325, 325] on div "parent_business as ( select ) , final as ( select { { dbt_utils . generate_surr…" at bounding box center [415, 326] width 313 height 517
click at [311, 339] on div "parent_business as ( select ) , final as ( select { { dbt_utils . generate_surr…" at bounding box center [415, 326] width 313 height 517
click at [312, 334] on div "parent_business as ( select ) , final as ( select { { dbt_utils . generate_surr…" at bounding box center [415, 326] width 313 height 517
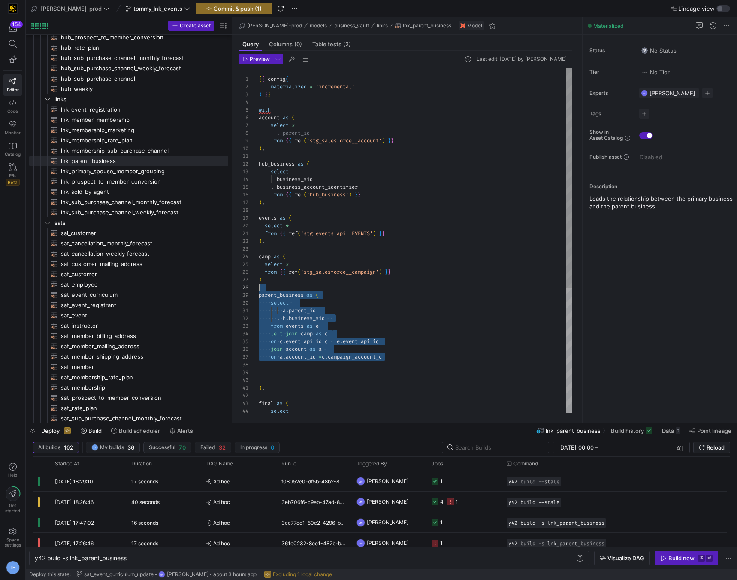
scroll to position [54, 0]
drag, startPoint x: 398, startPoint y: 356, endPoint x: 233, endPoint y: 285, distance: 180.0
click at [259, 285] on div "parent_business as ( select ) , final as ( select events as ( select * ) , from…" at bounding box center [415, 338] width 313 height 540
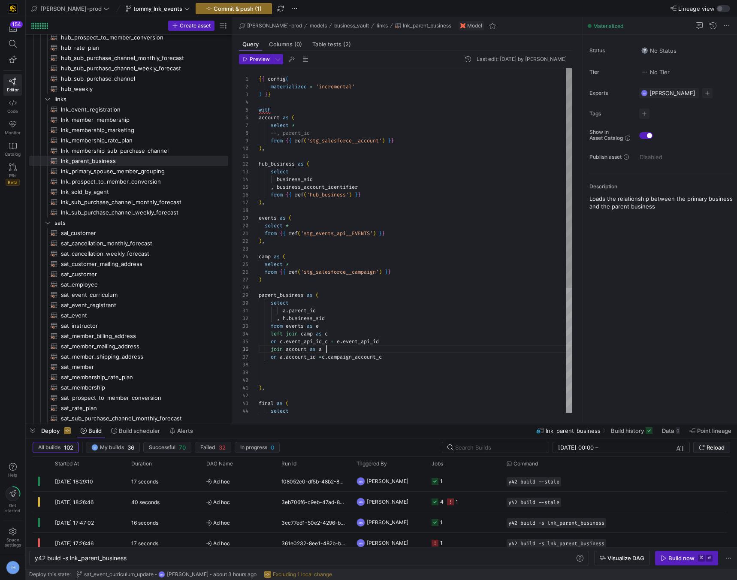
click at [419, 348] on div "parent_business as ( select ) , final as ( select events as ( select * ) , from…" at bounding box center [415, 338] width 313 height 540
click at [399, 360] on div "parent_business as ( select ) , final as ( select events as ( select * ) , from…" at bounding box center [415, 338] width 313 height 540
click at [325, 358] on div "parent_business as ( select ) , final as ( events as ( select * ) , from { { re…" at bounding box center [415, 342] width 313 height 548
click at [372, 362] on div "parent_business as ( select ) , final as ( events as ( select * ) , from { { re…" at bounding box center [415, 342] width 313 height 548
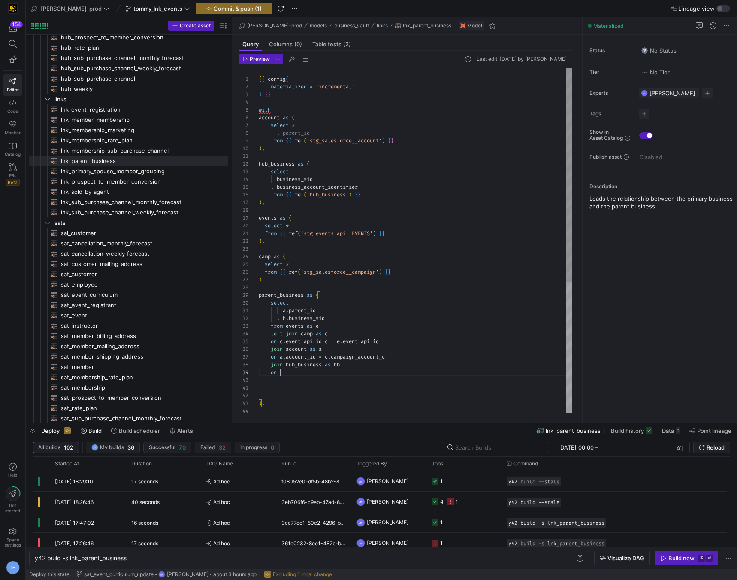
scroll to position [62, 28]
type textarea "a.parent_id , h.business_sid from events as e left join camp as c on c.event_ap…"
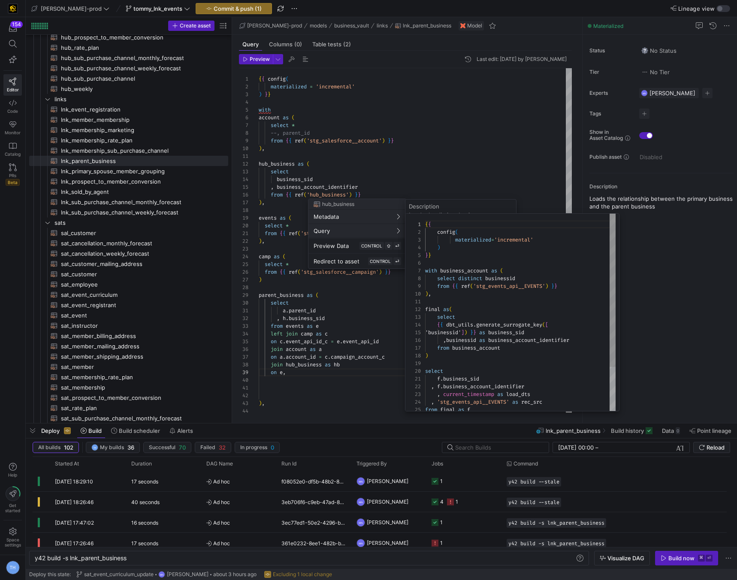
scroll to position [77, 0]
type textarea "final as( select {{ dbt_utils.generate_surrogate_key([ 'businessid']) }} as bus…"
drag, startPoint x: 478, startPoint y: 332, endPoint x: 466, endPoint y: 332, distance: 12.0
click at [466, 332] on div "{ { config ( materialized = 'incremental' ) } } with business_account as ( sele…" at bounding box center [522, 341] width 194 height 254
click at [467, 332] on div "{ { config ( materialized = 'incremental' ) } } with business_account as ( sele…" at bounding box center [522, 341] width 194 height 254
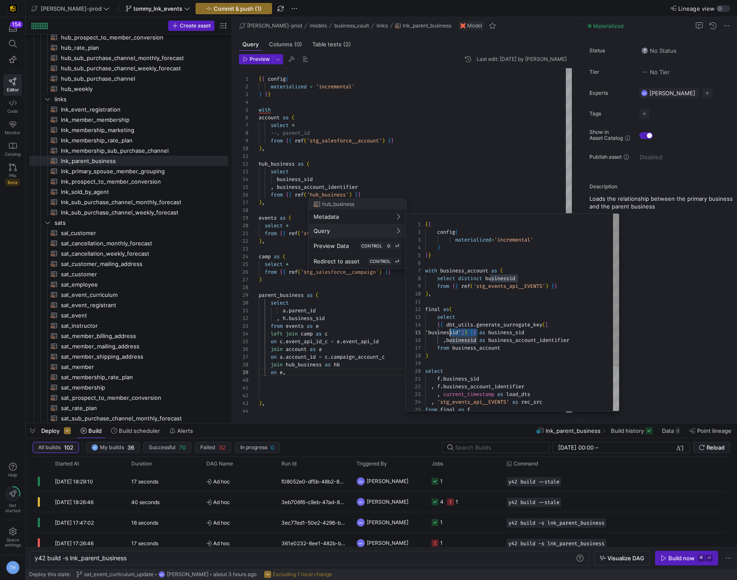
scroll to position [31, 21]
drag, startPoint x: 477, startPoint y: 332, endPoint x: 447, endPoint y: 331, distance: 30.1
click at [447, 331] on div "{ { config ( materialized = 'incremental' ) } } with business_account as ( sele…" at bounding box center [522, 341] width 194 height 254
click at [476, 180] on div at bounding box center [368, 290] width 737 height 580
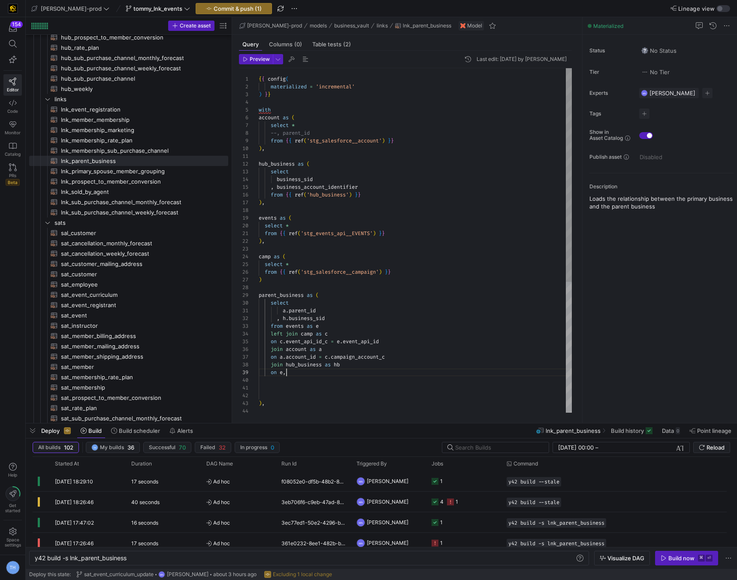
click at [304, 375] on div "parent_business as ( select ) , events as ( select * ) , from { { ref ( 'stg_ev…" at bounding box center [415, 345] width 313 height 555
click at [292, 382] on div "parent_business as ( select ) , events as ( select * ) , from { { ref ( 'stg_ev…" at bounding box center [415, 345] width 313 height 555
click at [290, 394] on div "parent_business as ( select ) , events as ( select * ) , from { { ref ( 'stg_ev…" at bounding box center [415, 345] width 313 height 555
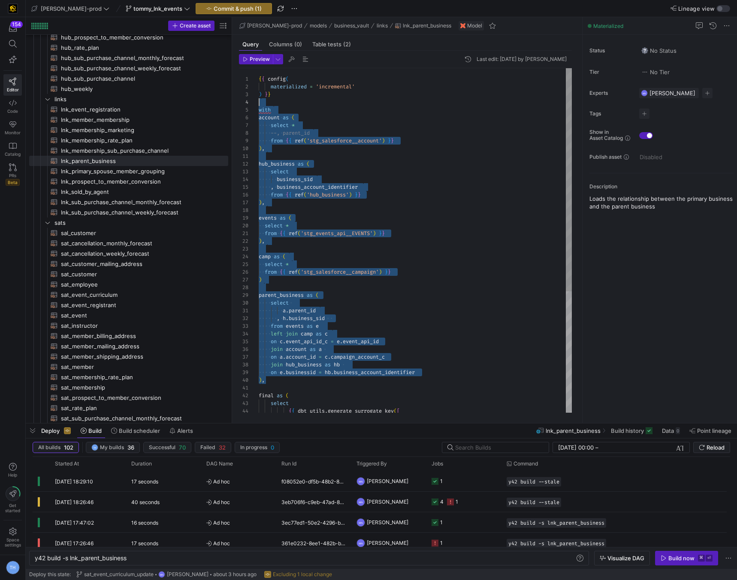
scroll to position [31, 0]
drag, startPoint x: 261, startPoint y: 378, endPoint x: 238, endPoint y: 107, distance: 271.9
click at [259, 107] on div "parent_business as ( select ) , events as ( select * ) , from { { ref ( 'stg_ev…" at bounding box center [415, 334] width 313 height 532
type textarea "{{ config( materialized = 'incremental' ) }} with account as ( select * --, par…"
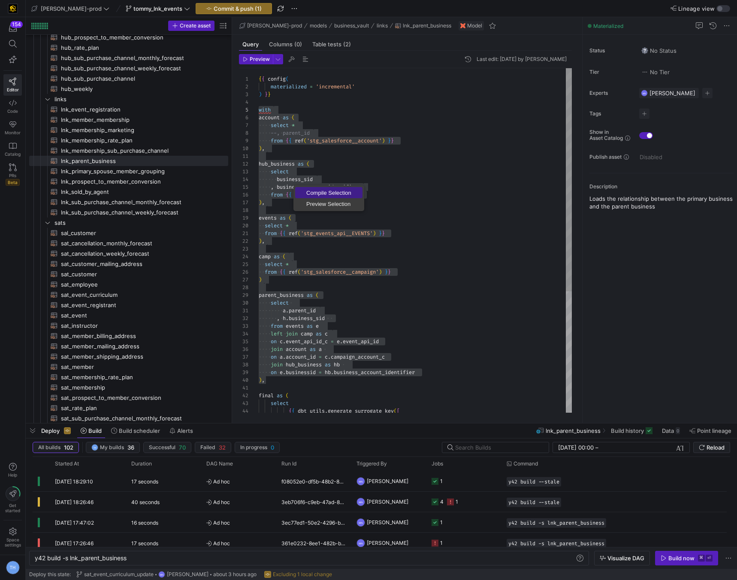
click at [321, 194] on span "Compile Selection" at bounding box center [328, 193] width 67 height 6
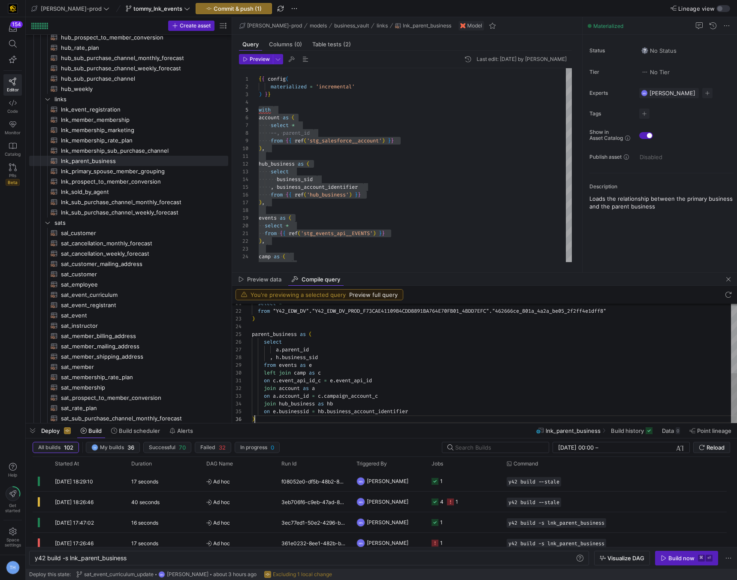
scroll to position [31, 71]
type textarea "with account as ( select * --, parent_id from "Y42_EDW_DV"."Y42_EDW_DV_PROD_F73…"
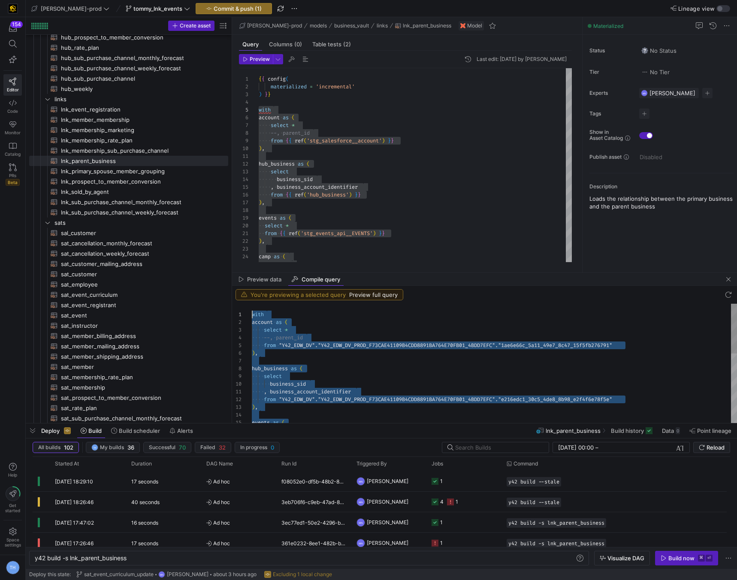
scroll to position [0, 0]
drag, startPoint x: 327, startPoint y: 419, endPoint x: 198, endPoint y: 216, distance: 240.3
click at [452, 200] on div "events as ( select * ) , from { { ref ( 'stg_events_api__EVENTS' ) } } camp as …" at bounding box center [415, 334] width 313 height 532
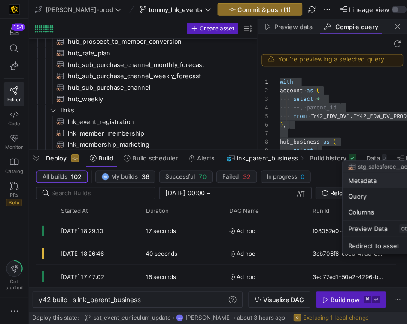
scroll to position [46, 6]
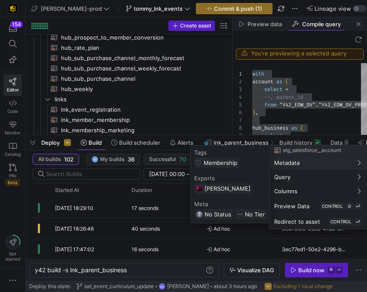
click at [199, 110] on div at bounding box center [183, 146] width 367 height 292
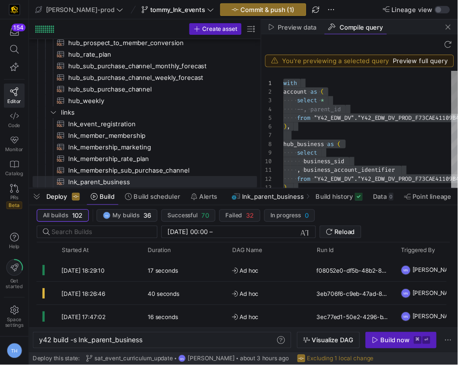
scroll to position [46, 6]
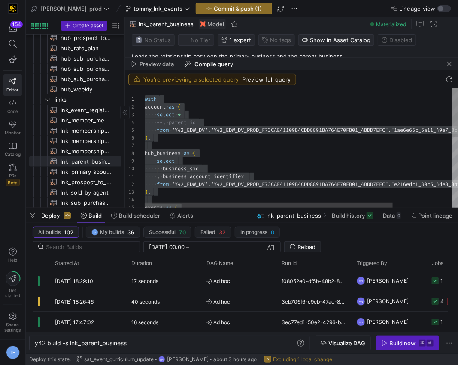
drag, startPoint x: 231, startPoint y: 134, endPoint x: 118, endPoint y: 122, distance: 113.5
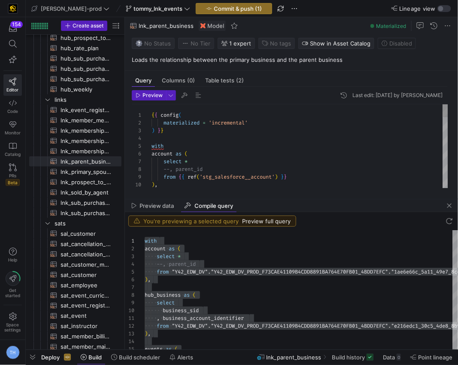
drag, startPoint x: 238, startPoint y: 207, endPoint x: 254, endPoint y: 364, distance: 158.3
type textarea "{{ config( materialized = 'incremental' ) }} with account as ( select * --, par…"
click at [245, 153] on div "{ { config ( materialized = 'incremental' ) } } with account as ( select * --, …" at bounding box center [300, 370] width 297 height 532
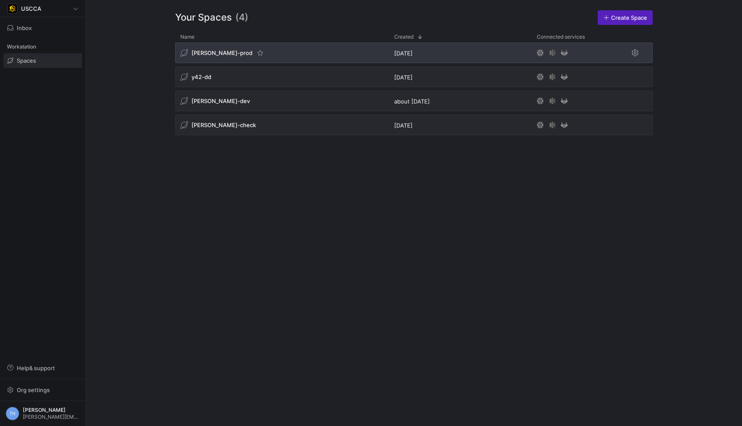
click at [286, 57] on div "[PERSON_NAME]-prod" at bounding box center [282, 52] width 214 height 21
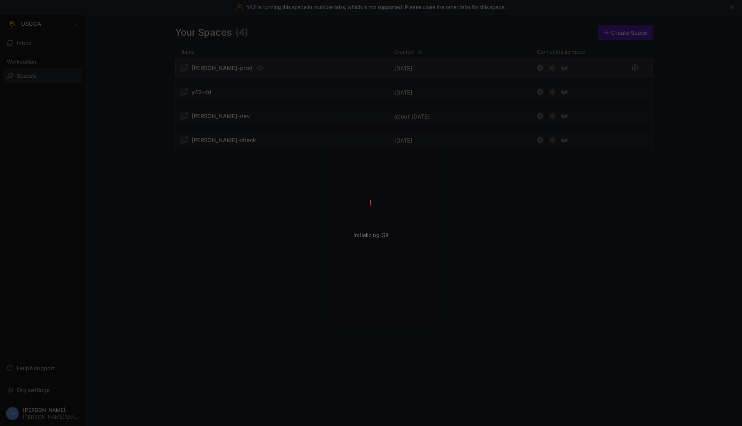
click at [282, 67] on div "Initializing Git" at bounding box center [371, 213] width 742 height 426
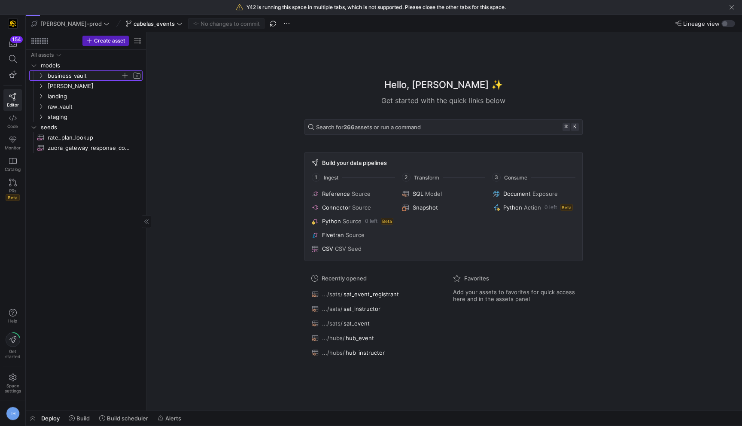
click at [82, 75] on span "business_vault" at bounding box center [84, 76] width 73 height 10
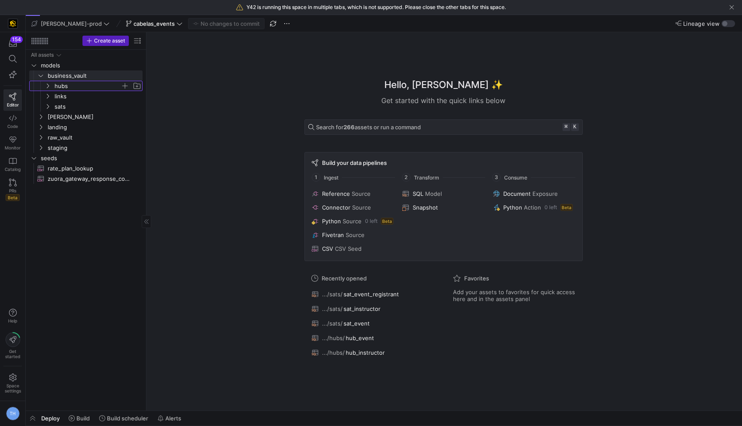
click at [84, 86] on span "hubs" at bounding box center [88, 86] width 66 height 10
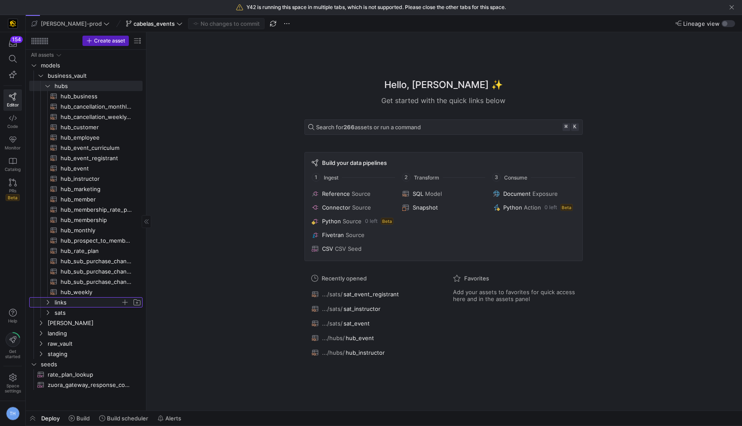
click at [73, 305] on span "links" at bounding box center [88, 302] width 66 height 10
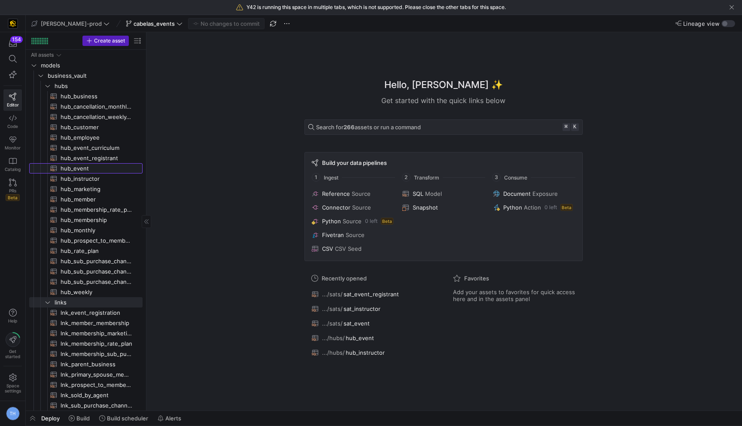
click at [95, 169] on span "hub_event​​​​​​​​​​" at bounding box center [97, 169] width 72 height 10
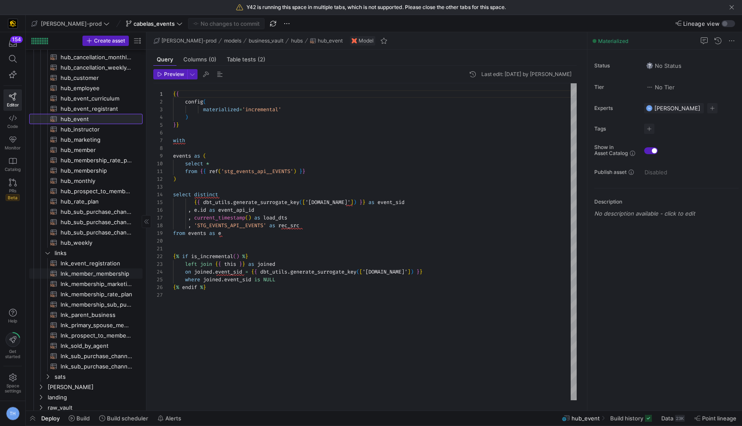
scroll to position [93, 0]
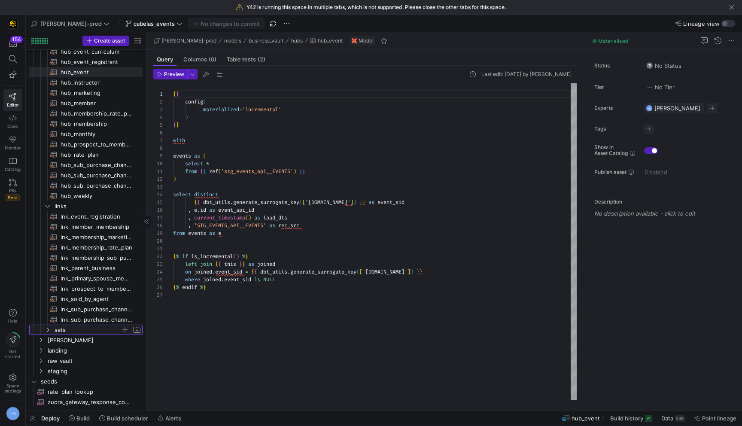
click at [61, 332] on span "sats" at bounding box center [88, 330] width 66 height 10
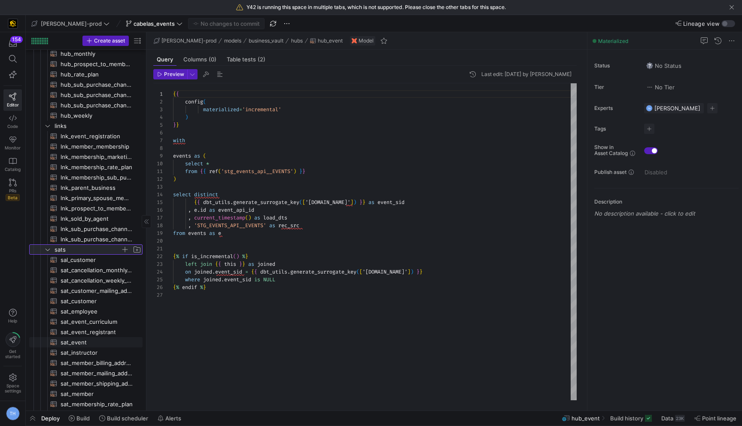
scroll to position [185, 0]
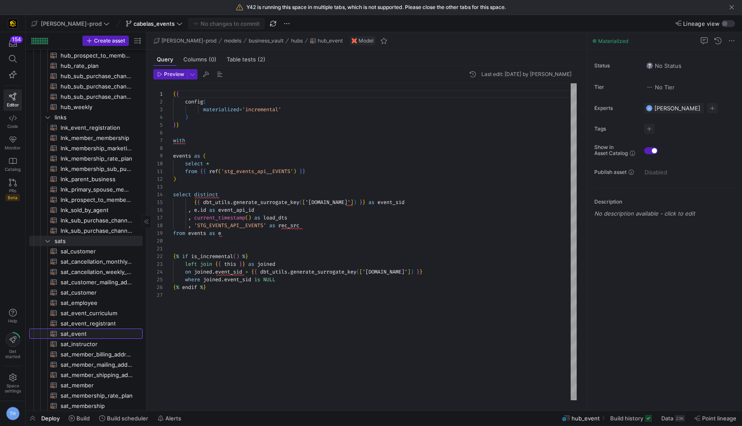
click at [91, 329] on span "sat_event​​​​​​​​​​" at bounding box center [97, 334] width 72 height 10
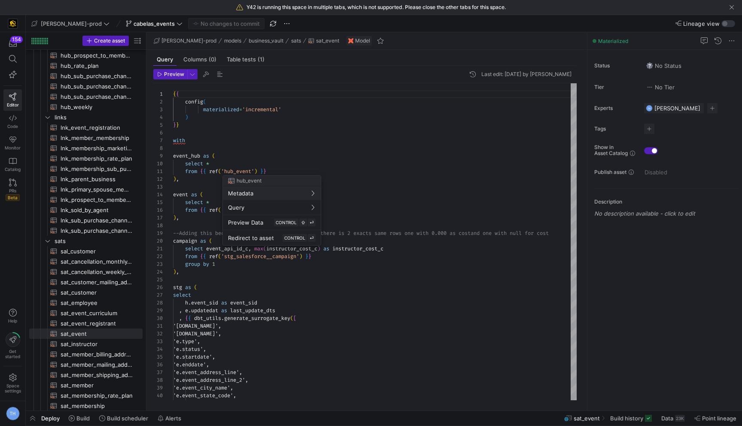
click at [279, 146] on div at bounding box center [371, 213] width 742 height 426
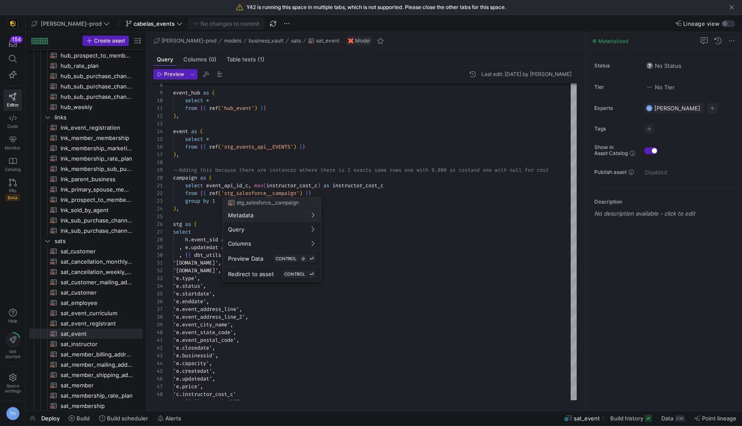
click at [360, 172] on div at bounding box center [371, 213] width 742 height 426
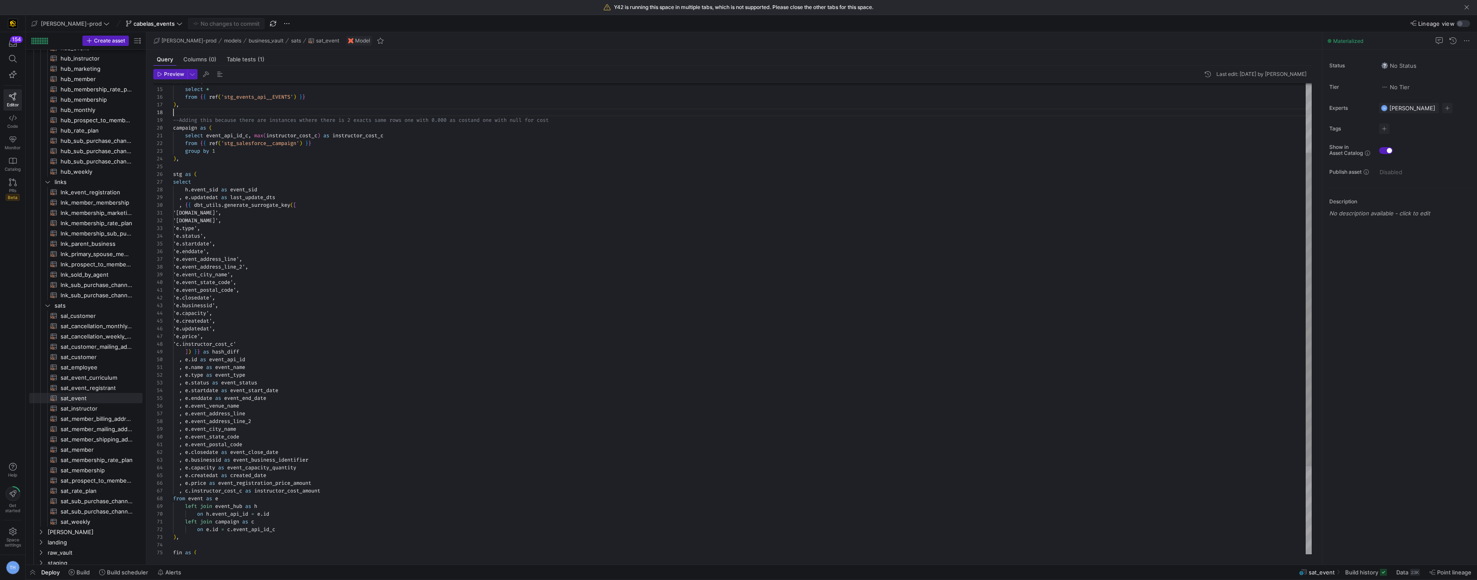
scroll to position [155, 0]
type textarea "select event_api_id_c, max(instructor_cost_c) as instructor_cost_c from {{ ref(…"
click at [300, 206] on div "'e.capacity', 'e.businessid', 'e.closedate', 'e.event_state_code', 'e.event_pos…" at bounding box center [742, 383] width 1138 height 826
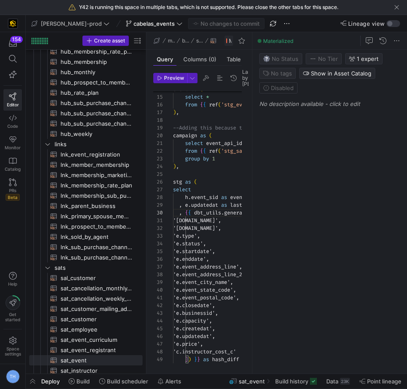
scroll to position [185, 0]
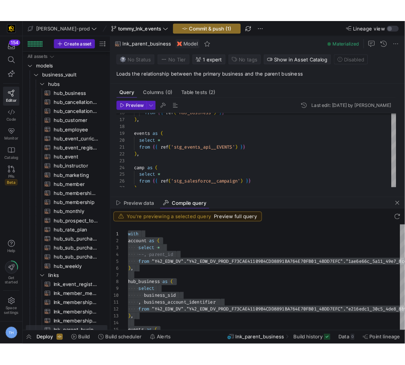
scroll to position [39, 37]
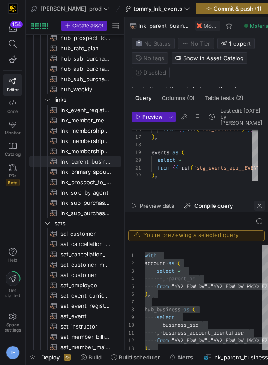
click at [257, 205] on span "button" at bounding box center [260, 205] width 10 height 10
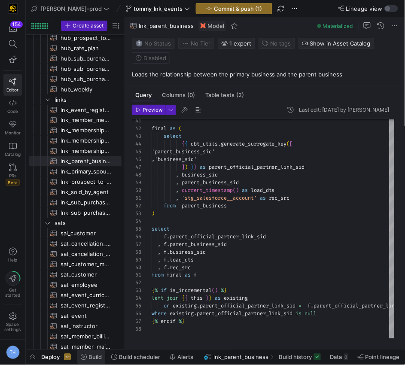
click at [95, 358] on span "Build" at bounding box center [94, 357] width 13 height 7
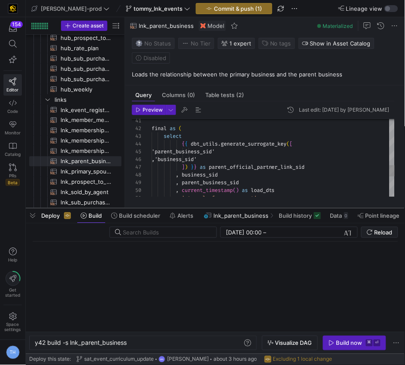
scroll to position [0, 92]
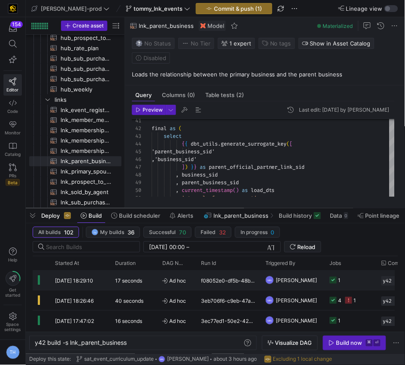
click at [152, 284] on div "17 seconds" at bounding box center [133, 280] width 47 height 20
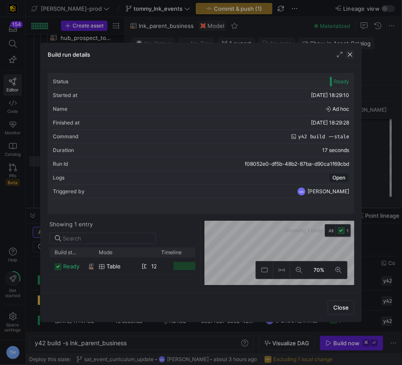
click at [353, 52] on span "button" at bounding box center [350, 54] width 9 height 9
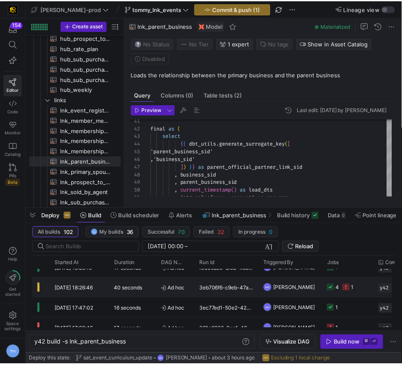
scroll to position [18, 0]
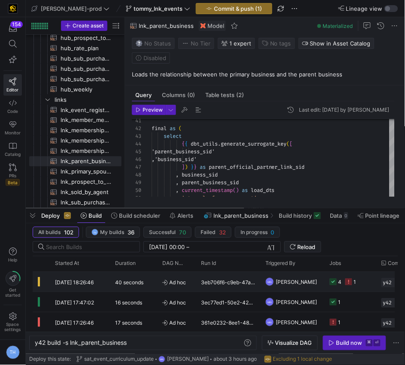
click at [188, 276] on span "Ad hoc" at bounding box center [176, 282] width 28 height 20
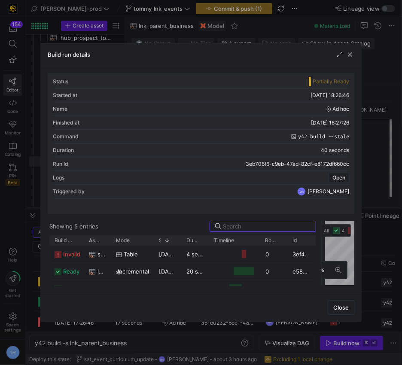
drag, startPoint x: 200, startPoint y: 256, endPoint x: 321, endPoint y: 255, distance: 120.6
click at [321, 255] on div at bounding box center [321, 253] width 3 height 65
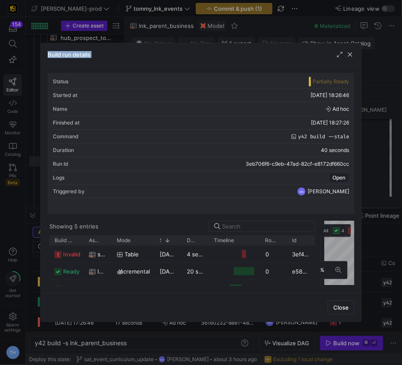
drag, startPoint x: 283, startPoint y: 52, endPoint x: 287, endPoint y: 33, distance: 19.6
click at [287, 33] on div "Build run details Status Partially Ready Started at 14/08/25, 18:26:46 Name Ad …" at bounding box center [201, 182] width 402 height 365
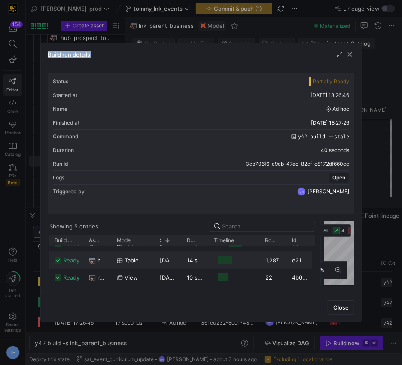
scroll to position [42, 0]
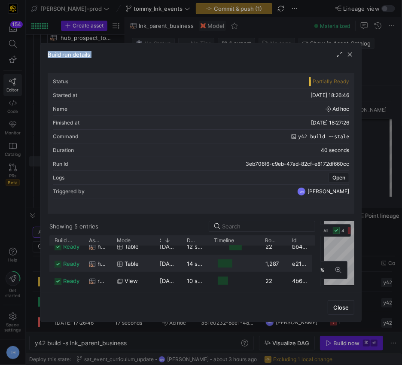
click at [247, 259] on y42-job-duration-timeline-cell-renderer at bounding box center [234, 263] width 41 height 16
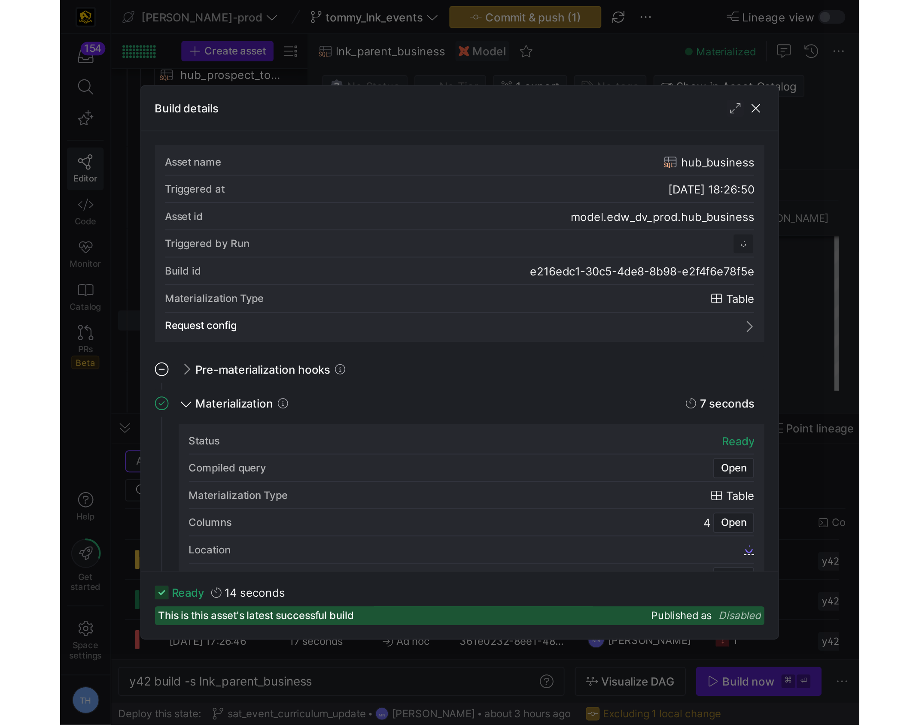
scroll to position [77, 0]
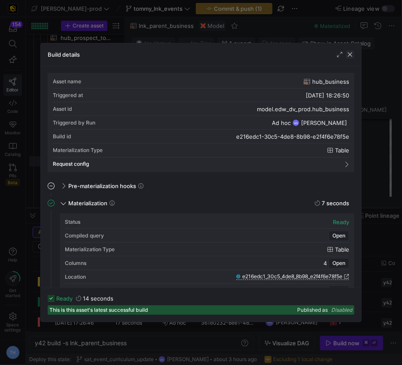
click at [352, 52] on span "button" at bounding box center [350, 54] width 9 height 9
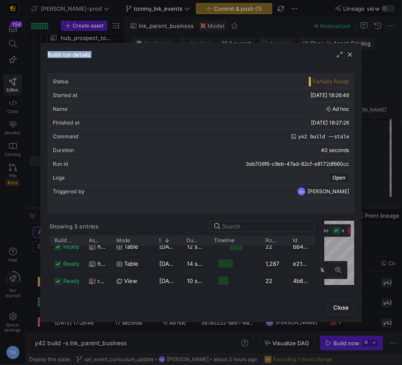
click at [352, 49] on div "Build run details" at bounding box center [201, 54] width 321 height 23
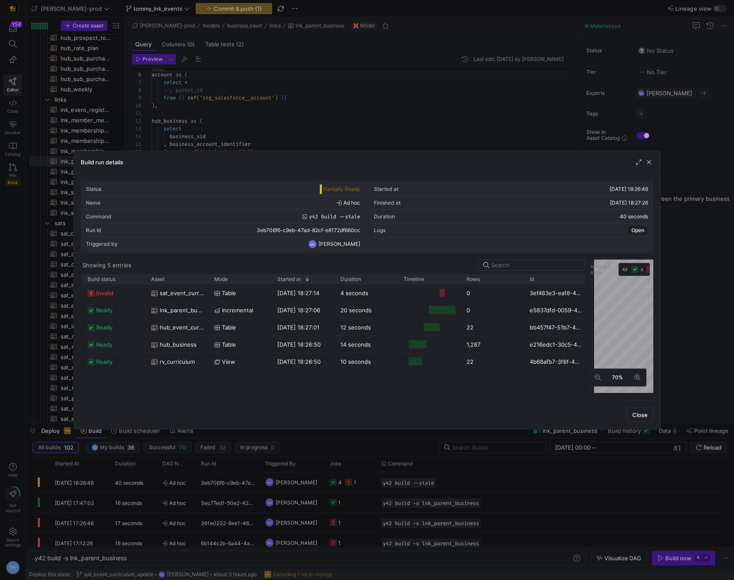
scroll to position [0, 0]
click at [458, 99] on div at bounding box center [367, 290] width 734 height 580
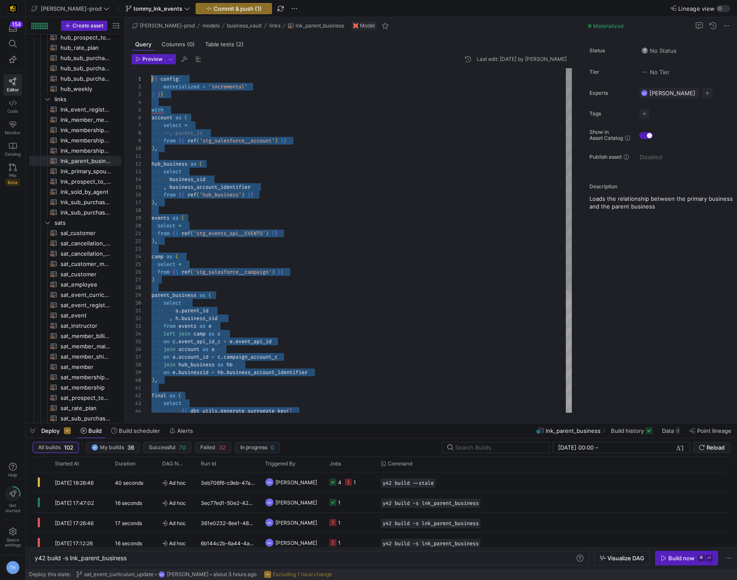
drag, startPoint x: 211, startPoint y: 398, endPoint x: 127, endPoint y: 38, distance: 369.7
click at [326, 233] on div "camp as ( select * from { { ref ( 'stg_salesforce__campaign' ) } } ) parent_bus…" at bounding box center [362, 334] width 421 height 532
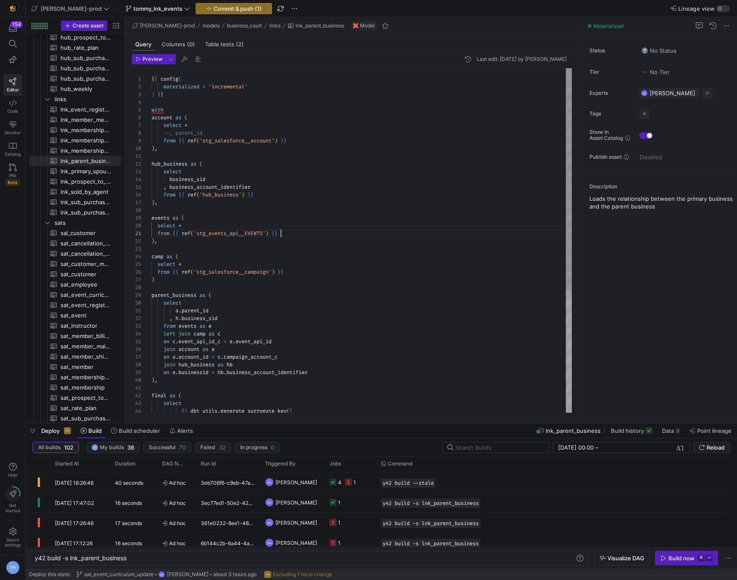
click at [326, 233] on div "camp as ( select * from { { ref ( 'stg_salesforce__campaign' ) } } ) parent_bus…" at bounding box center [362, 334] width 421 height 532
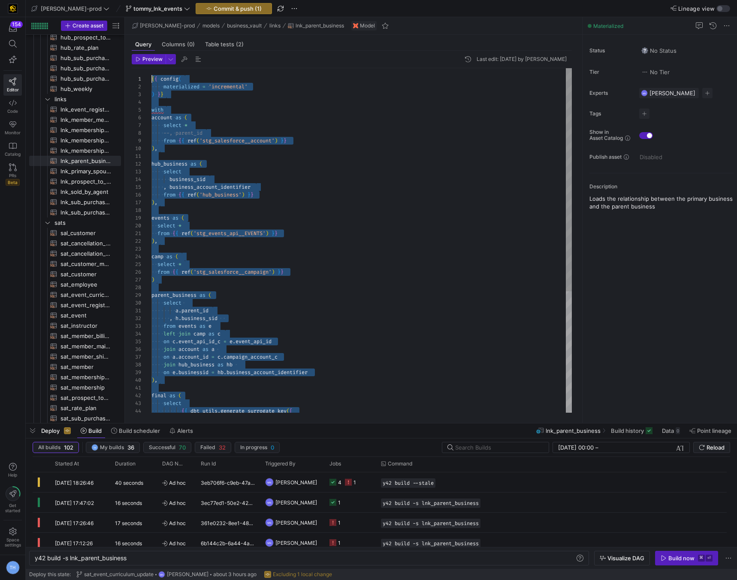
drag, startPoint x: 341, startPoint y: 403, endPoint x: 78, endPoint y: -29, distance: 506.3
type textarea "where existing.parent_official_partner_link_sid is null {% endif %}"
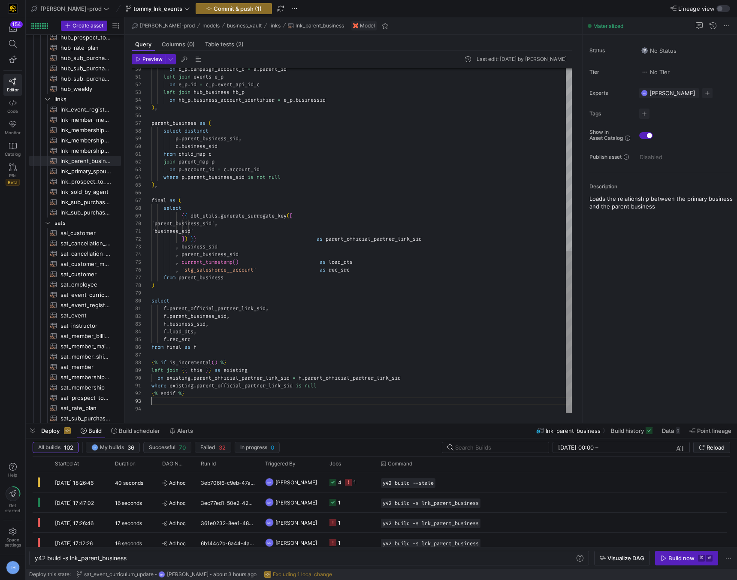
scroll to position [15, 0]
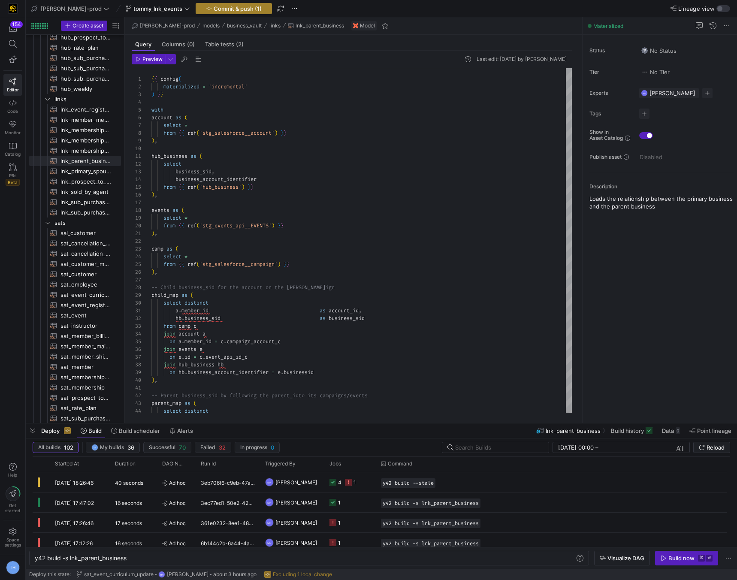
click at [214, 7] on span "Commit & push (1)" at bounding box center [238, 8] width 48 height 7
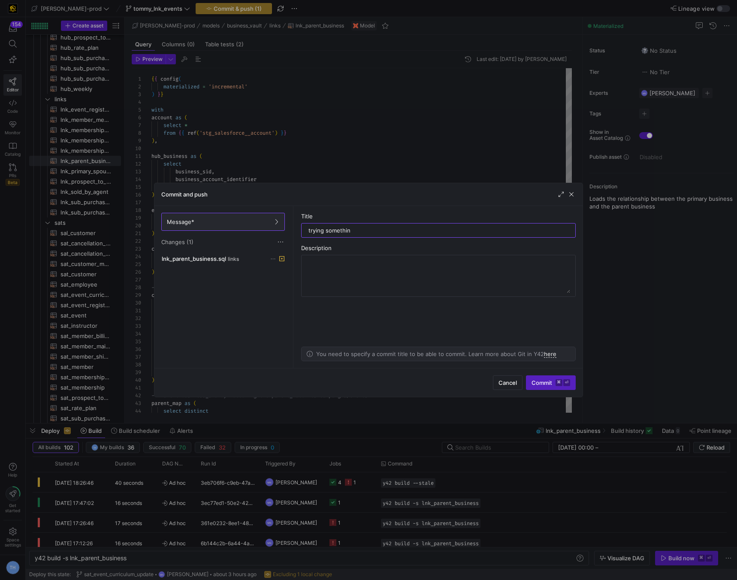
type input "trying something"
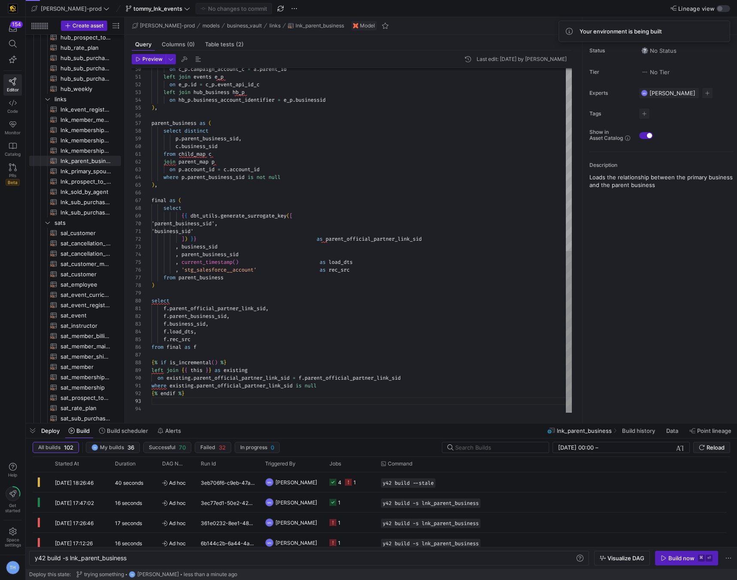
click at [294, 364] on div "on c_p . campaign_account_c = a . parent_id left join events e_p on e_p . id = …" at bounding box center [362, 46] width 421 height 733
click at [458, 364] on div "Build now" at bounding box center [682, 558] width 26 height 7
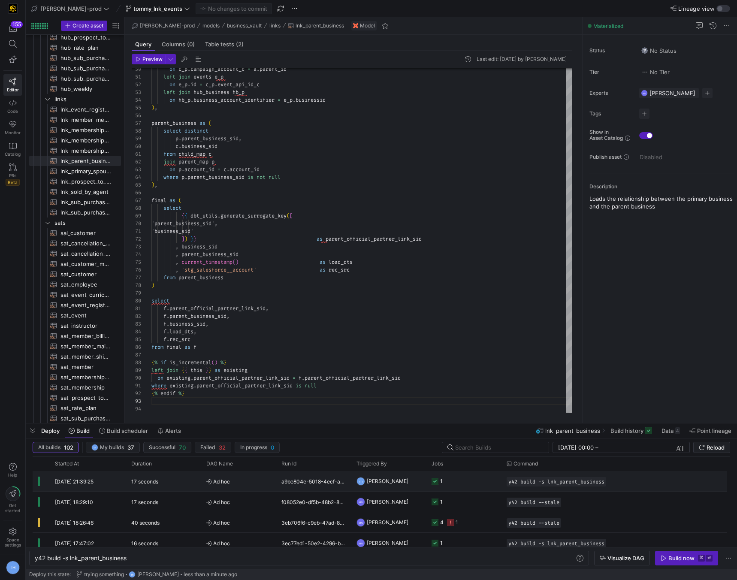
click at [257, 364] on span "Ad hoc" at bounding box center [238, 482] width 65 height 20
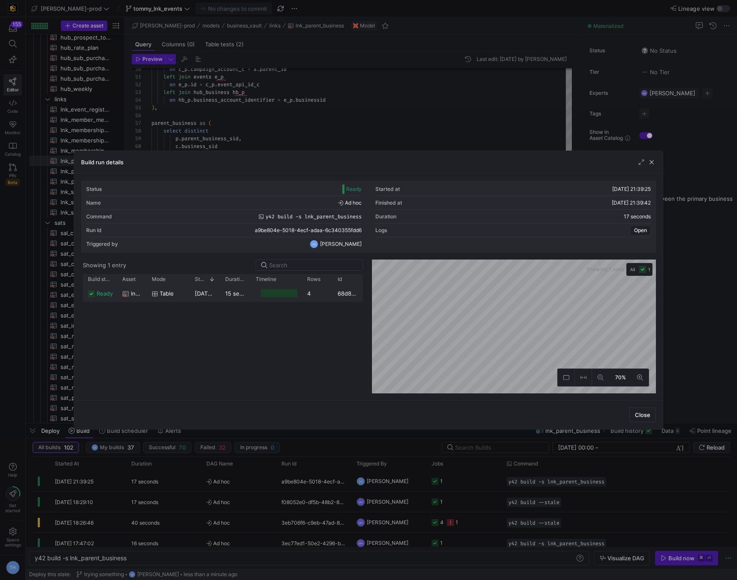
click at [318, 293] on div "4" at bounding box center [317, 293] width 30 height 17
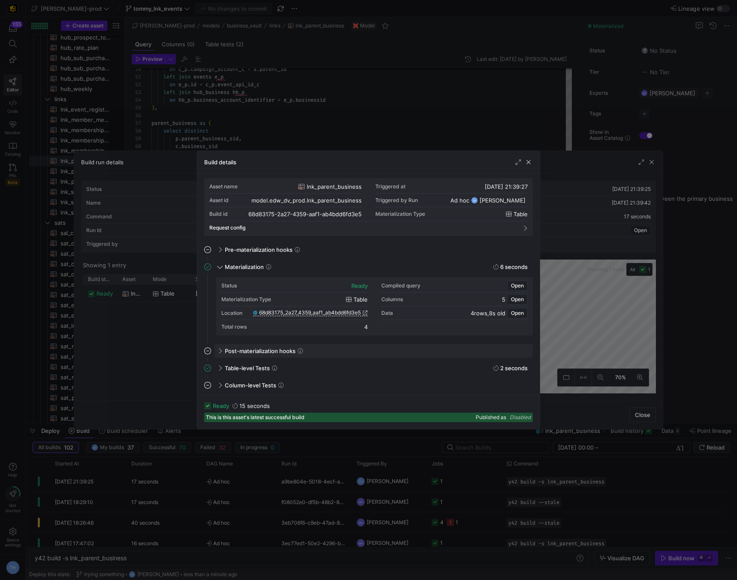
scroll to position [0, 0]
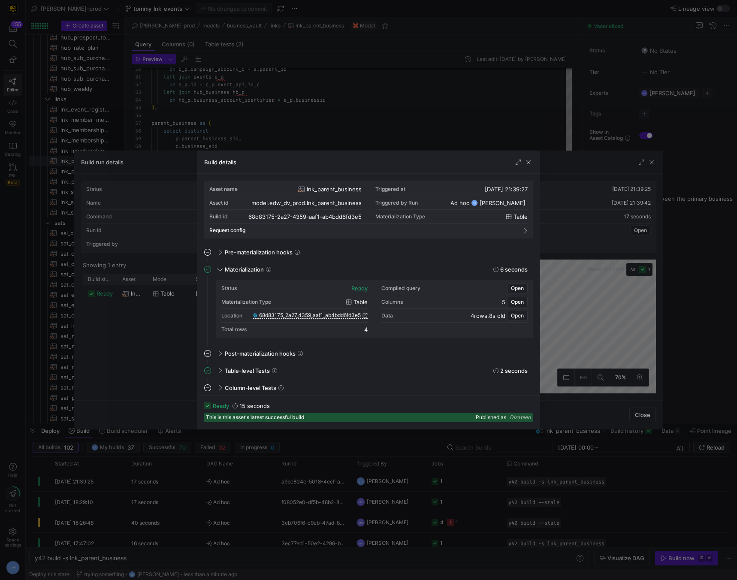
click at [349, 135] on div at bounding box center [368, 290] width 737 height 580
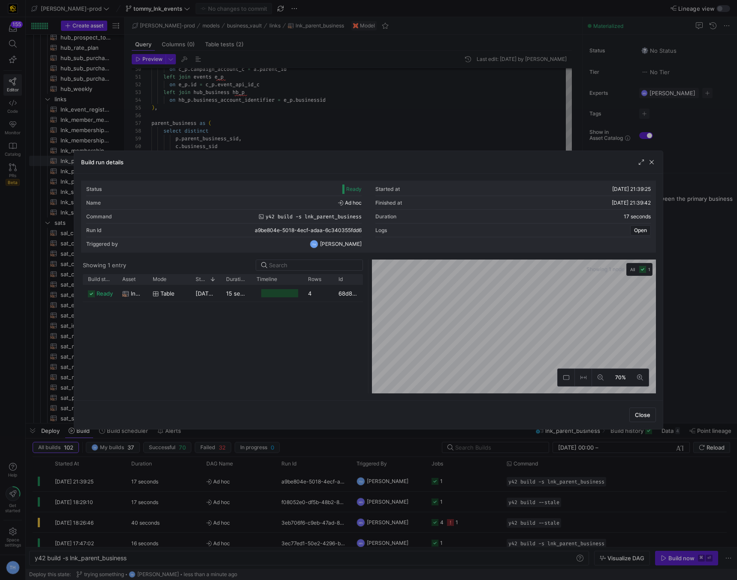
click at [349, 135] on div at bounding box center [368, 290] width 737 height 580
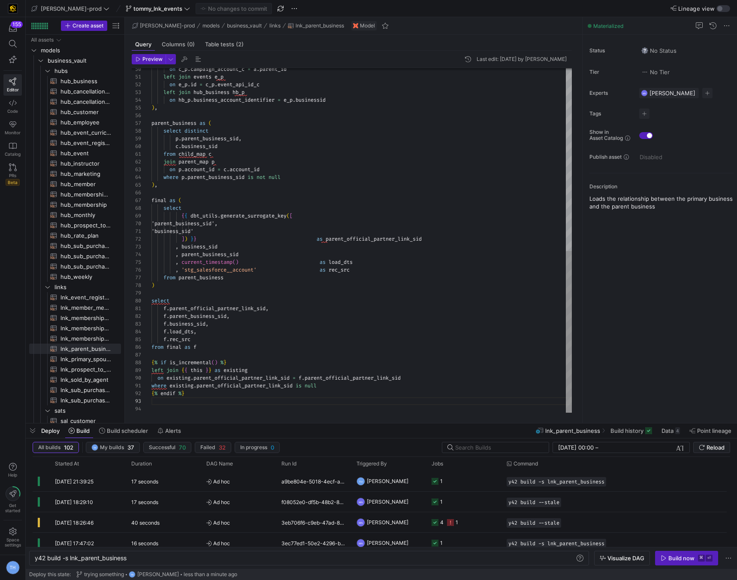
scroll to position [54, 31]
click at [227, 204] on div "on c_p . campaign_account_c = a . parent_id left join events e_p on e_p . id = …" at bounding box center [362, 46] width 421 height 733
click at [173, 234] on div "on c_p . campaign_account_c = a . parent_id left join events e_p on e_p . id = …" at bounding box center [362, 46] width 421 height 733
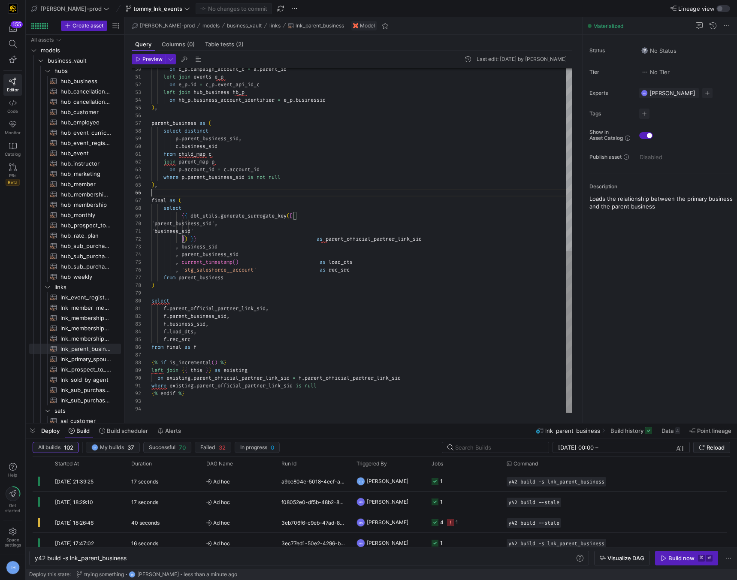
click at [173, 194] on div "on c_p . campaign_account_c = a . parent_id left join events e_p on e_p . id = …" at bounding box center [362, 46] width 421 height 733
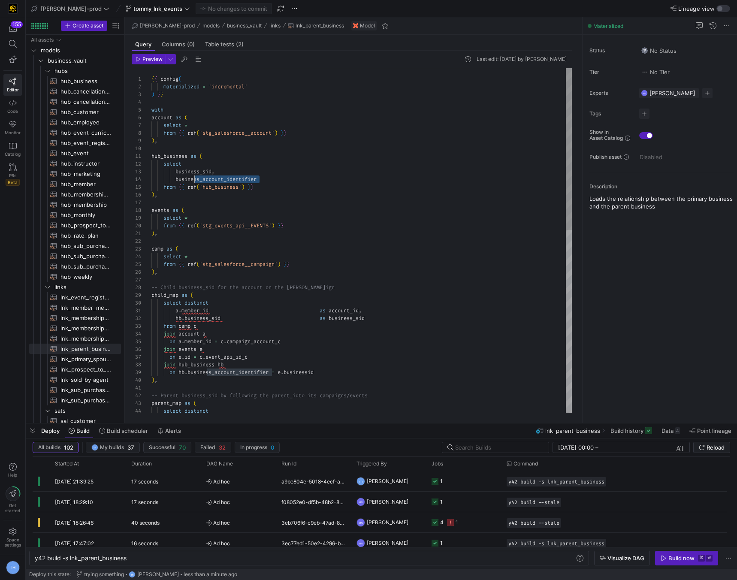
scroll to position [23, 25]
drag, startPoint x: 270, startPoint y: 181, endPoint x: 177, endPoint y: 179, distance: 92.7
click at [177, 179] on div ") , -- Parent business_sid by following the parent_id to its campaigns/events p…" at bounding box center [362, 434] width 421 height 733
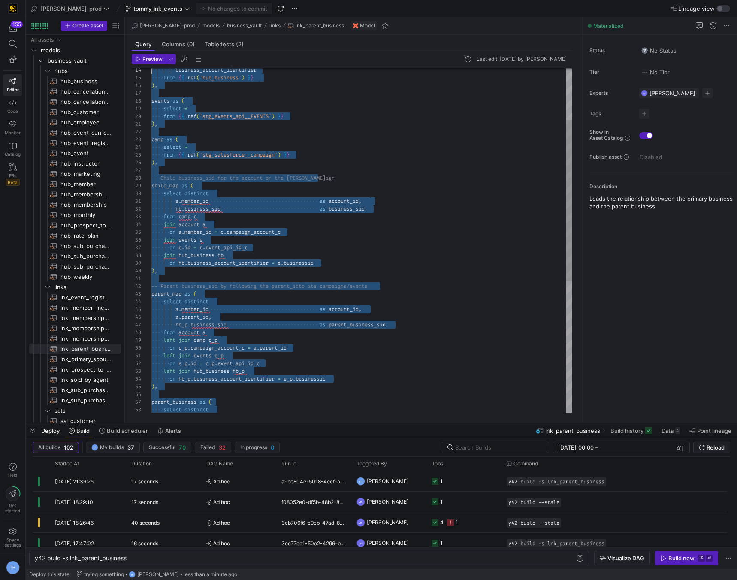
scroll to position [0, 0]
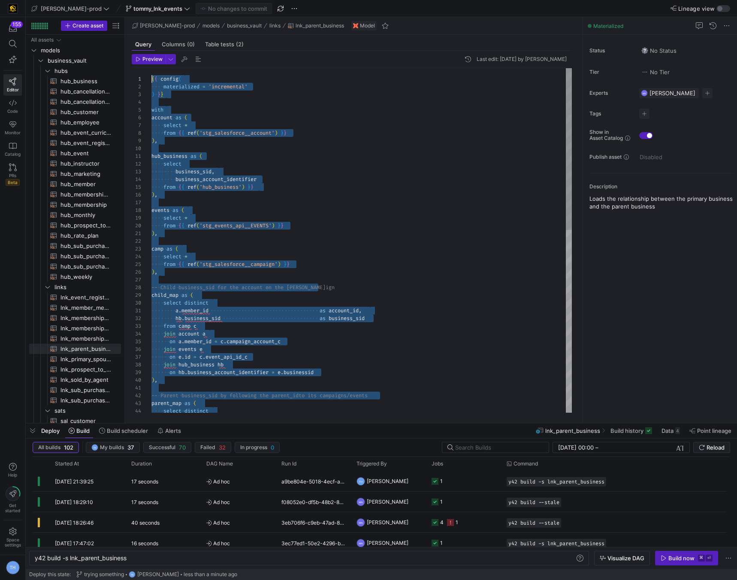
drag, startPoint x: 198, startPoint y: 403, endPoint x: 99, endPoint y: 4, distance: 410.4
type textarea "from account a join camp c on c.campaign_account_c = a.parent_id -- parent acco…"
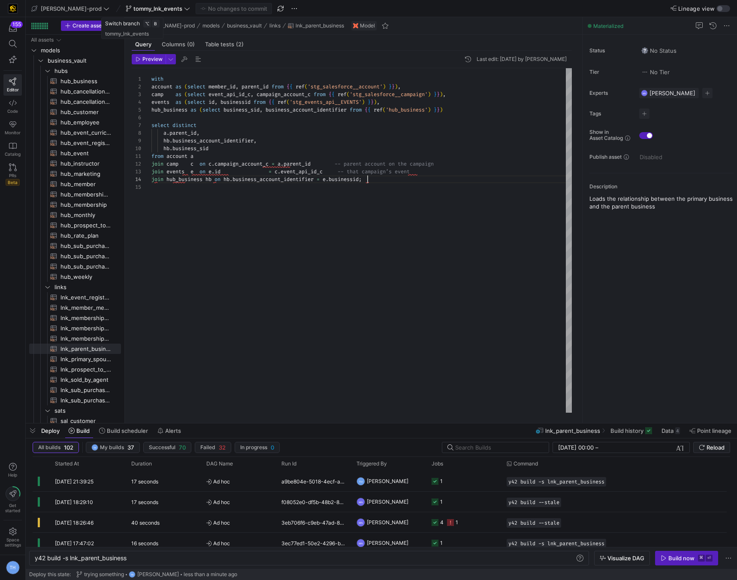
scroll to position [23, 216]
click at [272, 234] on div "join hub_business hb on hb . business_account_identifier = e . businessid ; cam…" at bounding box center [362, 240] width 421 height 345
click at [218, 10] on span "Commit & push (1)" at bounding box center [238, 8] width 48 height 7
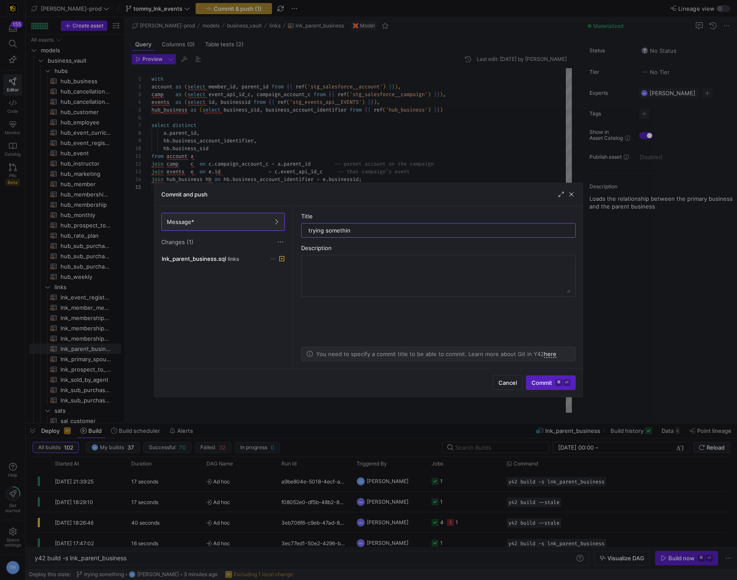
type input "trying something"
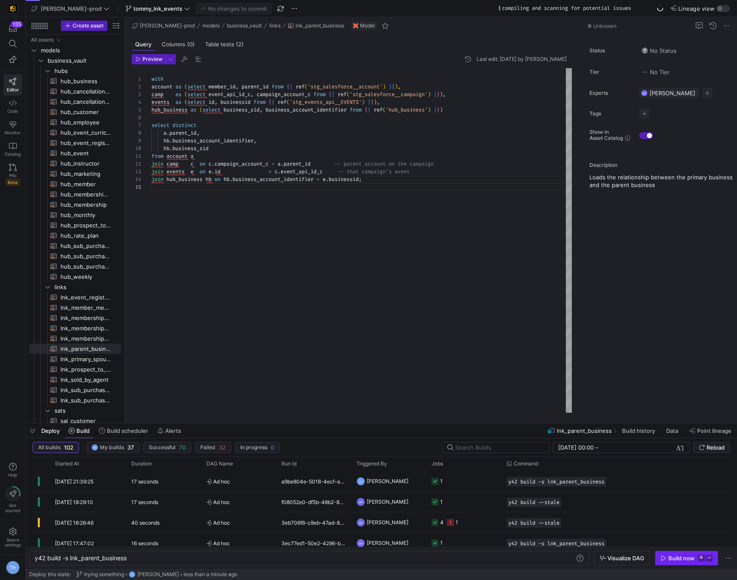
click at [458, 364] on div "Build now" at bounding box center [682, 558] width 26 height 7
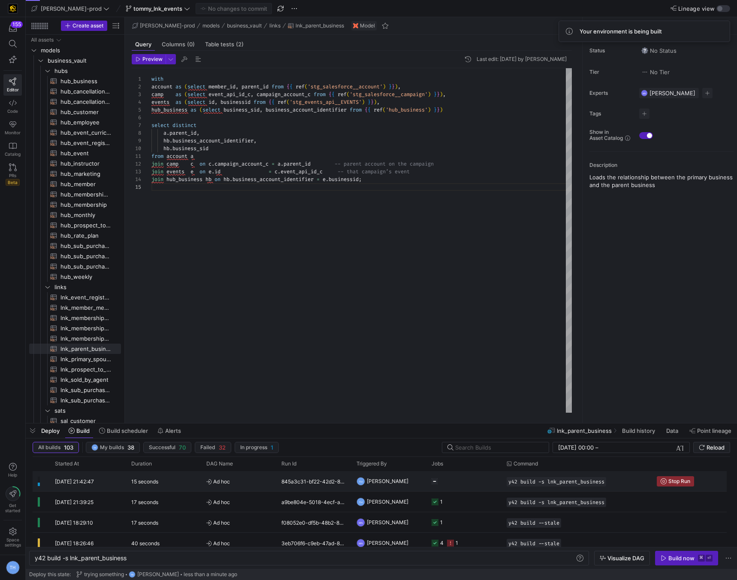
click at [244, 364] on span "Ad hoc" at bounding box center [238, 482] width 65 height 20
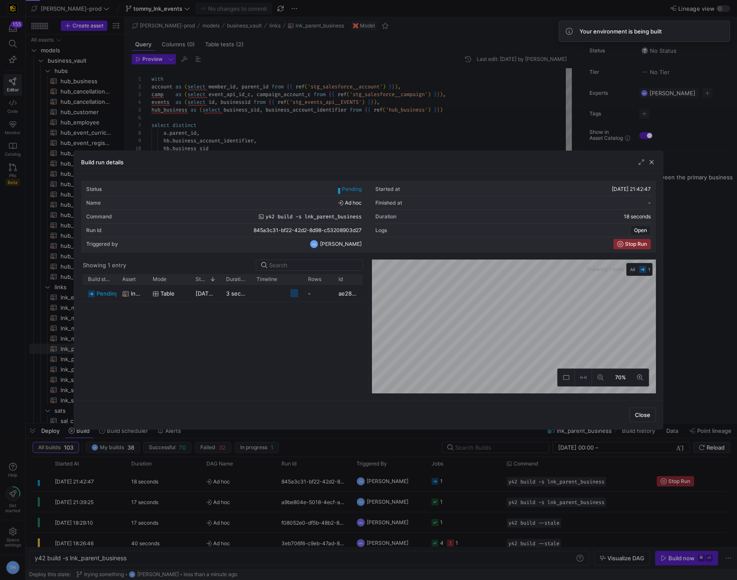
click at [307, 116] on div at bounding box center [368, 290] width 737 height 580
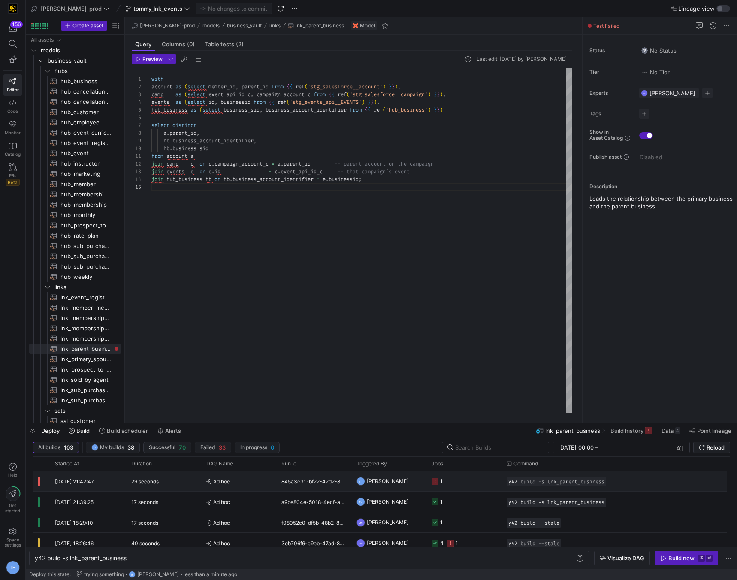
click at [264, 364] on span "Ad hoc" at bounding box center [238, 482] width 65 height 20
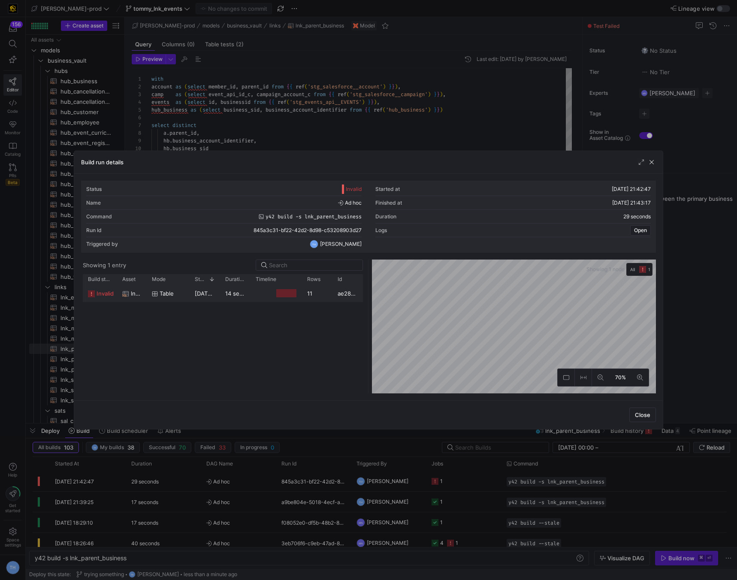
click at [241, 294] on y42-duration "14 seconds" at bounding box center [240, 293] width 30 height 7
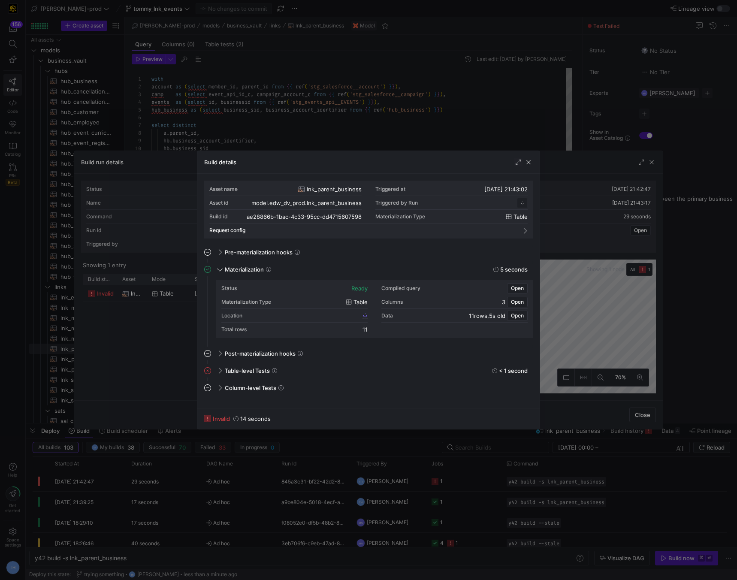
scroll to position [77, 0]
click at [238, 364] on span "Table-level Tests" at bounding box center [247, 370] width 45 height 7
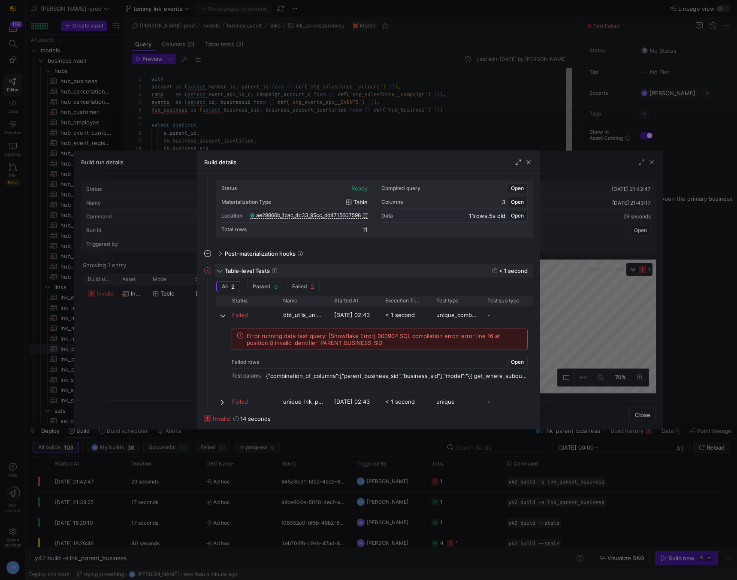
scroll to position [128, 0]
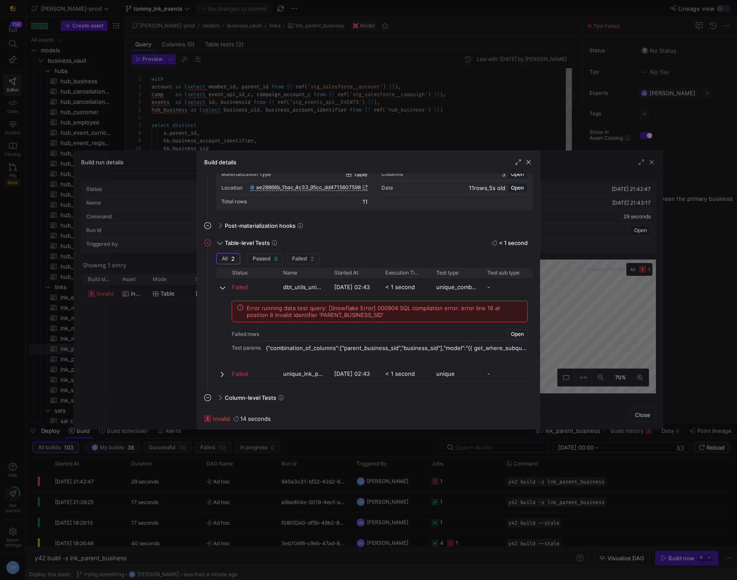
click at [365, 115] on div at bounding box center [368, 290] width 737 height 580
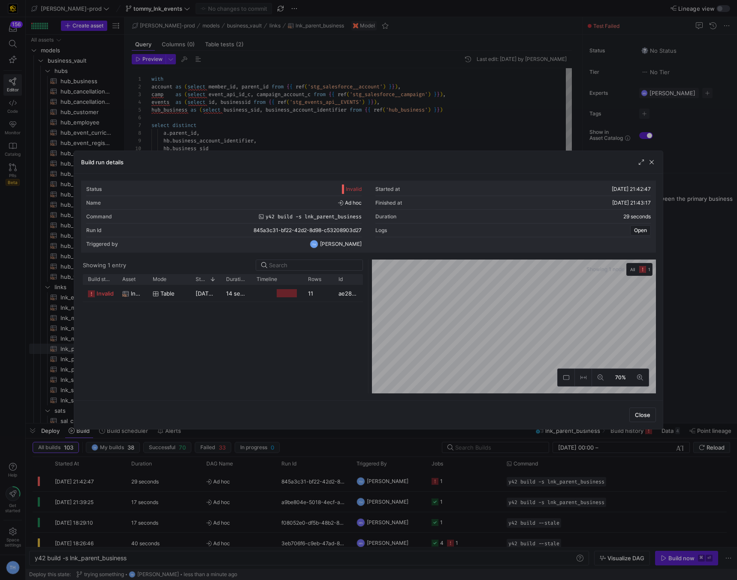
click at [365, 115] on div at bounding box center [368, 290] width 737 height 580
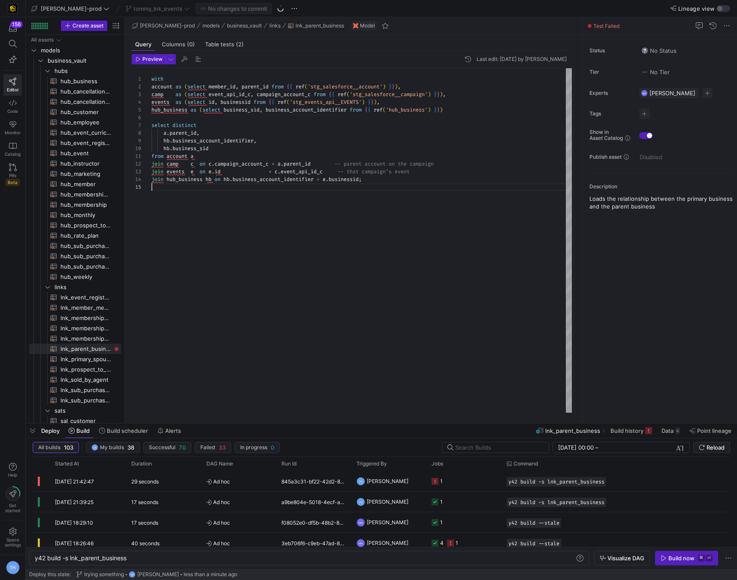
click at [331, 229] on div "join hub_business hb on hb . business_account_identifier = e . businessid ; cam…" at bounding box center [362, 240] width 421 height 345
click at [458, 364] on icon "button" at bounding box center [664, 558] width 6 height 6
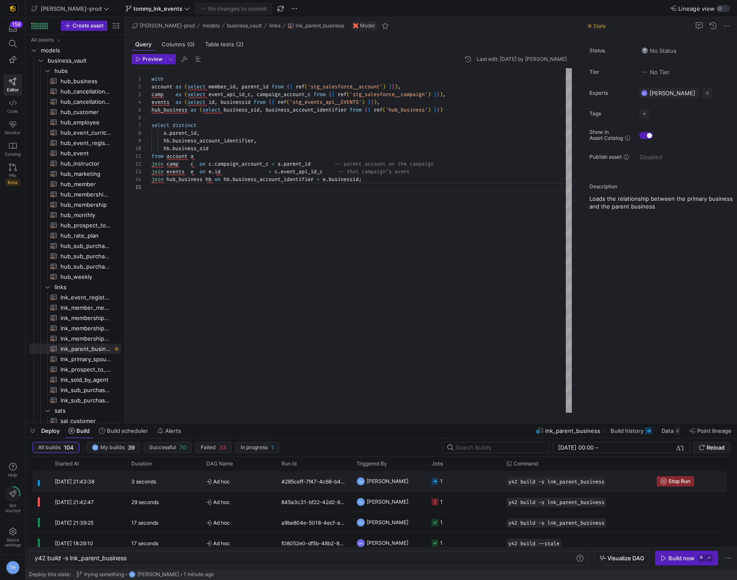
click at [454, 364] on y42-job-status-cell-renderer "1" at bounding box center [464, 481] width 65 height 19
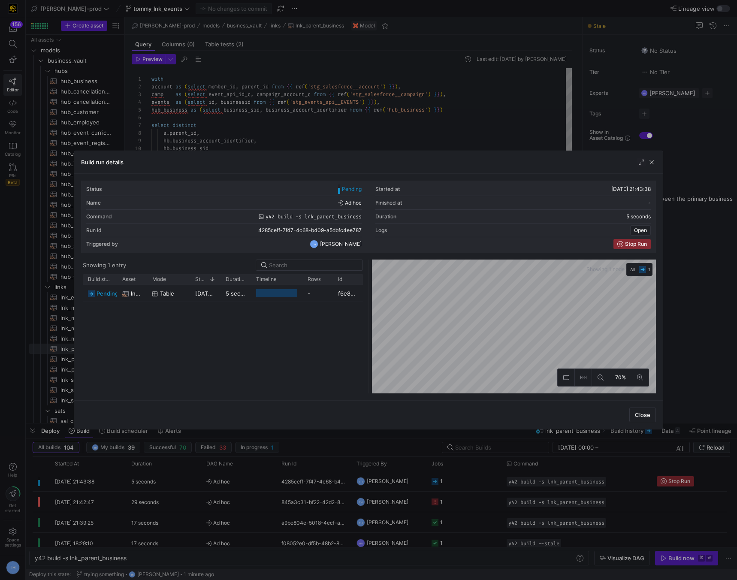
click at [308, 115] on div at bounding box center [368, 290] width 737 height 580
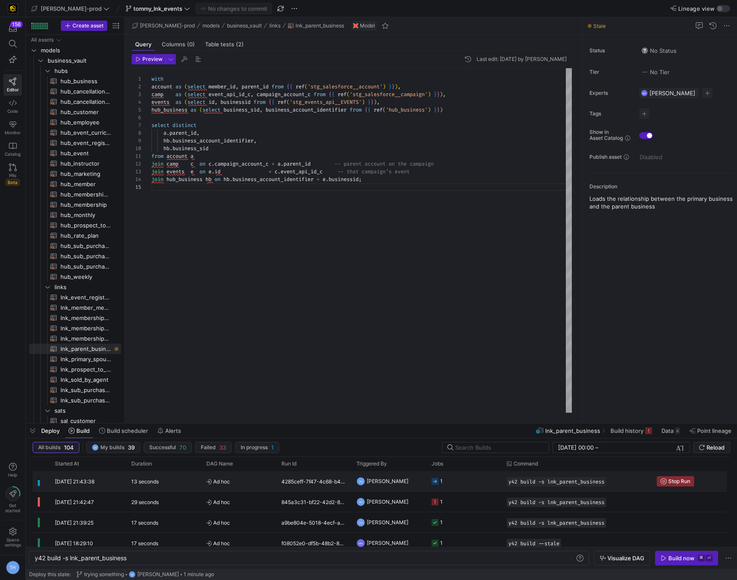
click at [455, 364] on y42-job-status-cell-renderer "1" at bounding box center [464, 481] width 65 height 19
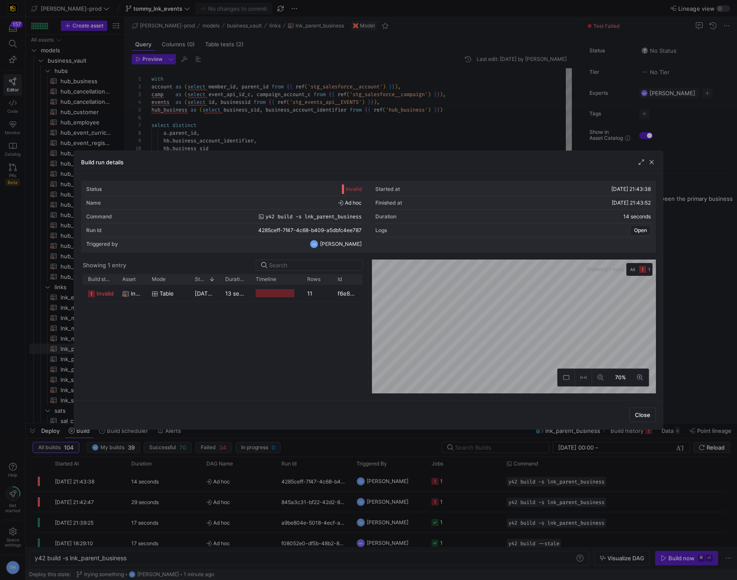
click at [375, 94] on div at bounding box center [368, 290] width 737 height 580
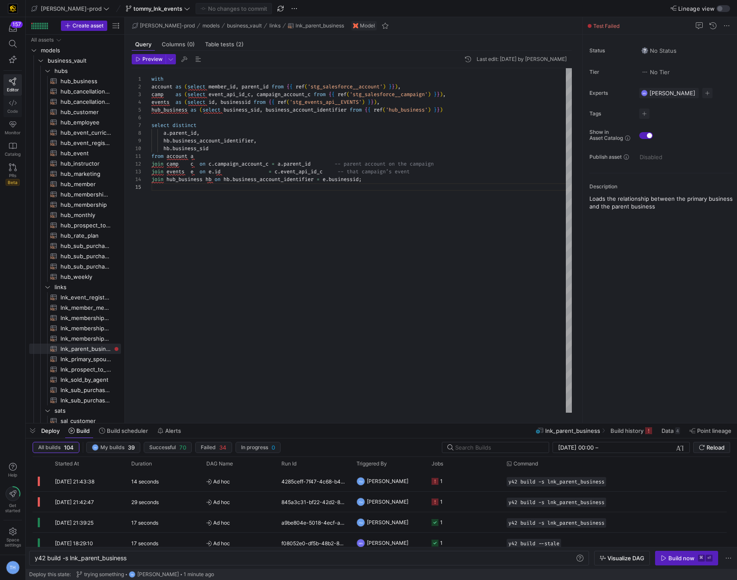
click at [11, 107] on link "Code" at bounding box center [12, 106] width 18 height 21
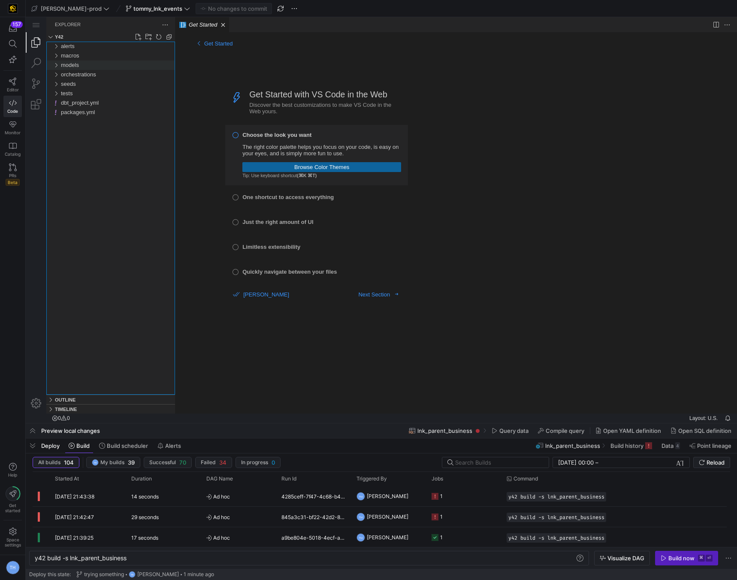
click at [83, 62] on div "models" at bounding box center [118, 65] width 114 height 9
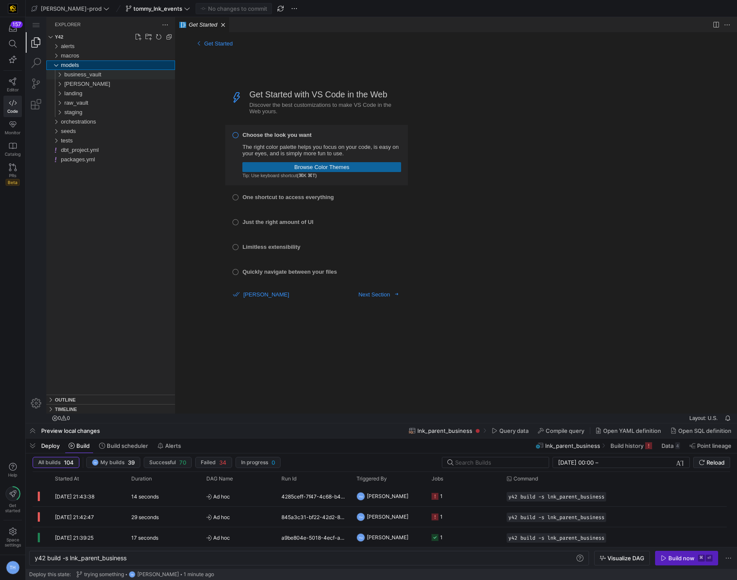
click at [89, 76] on span "business_vault" at bounding box center [82, 74] width 37 height 6
click at [91, 97] on div "links" at bounding box center [121, 93] width 107 height 9
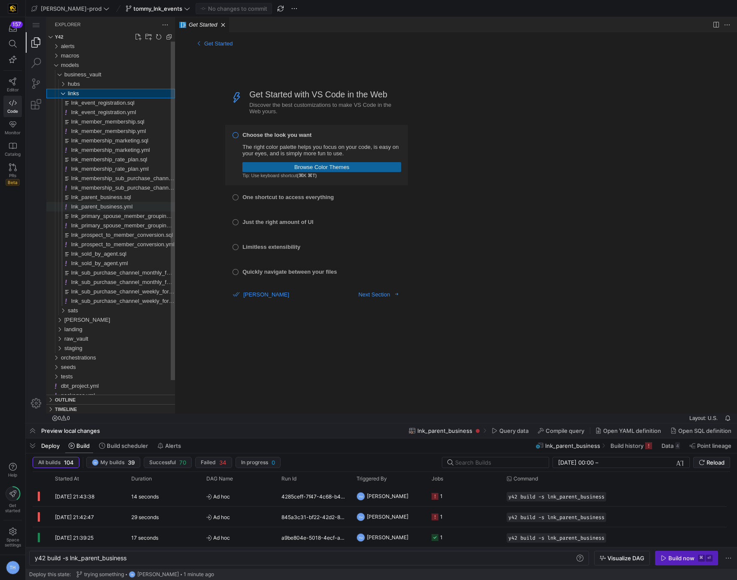
click at [110, 205] on span "lnk_parent_business.yml" at bounding box center [101, 206] width 61 height 6
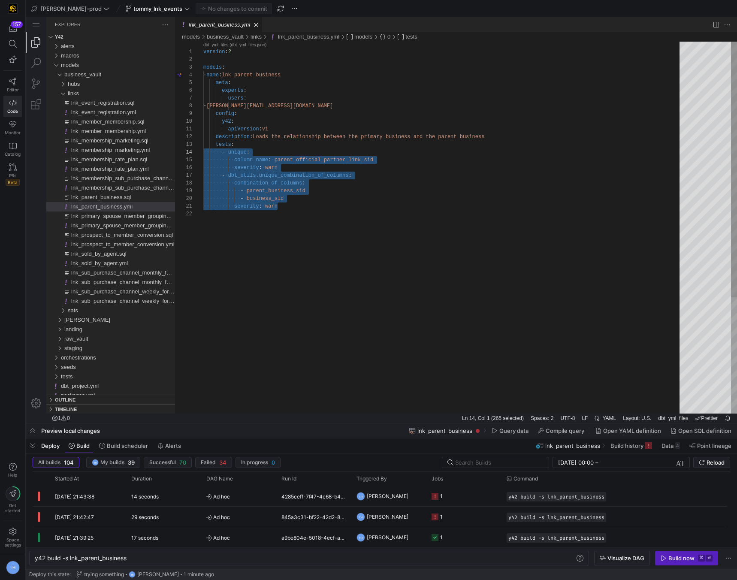
scroll to position [15, 0]
drag, startPoint x: 296, startPoint y: 207, endPoint x: 157, endPoint y: 145, distance: 152.2
type textarea "apiVersion: v1 description: Loads the relationship between the primary business…"
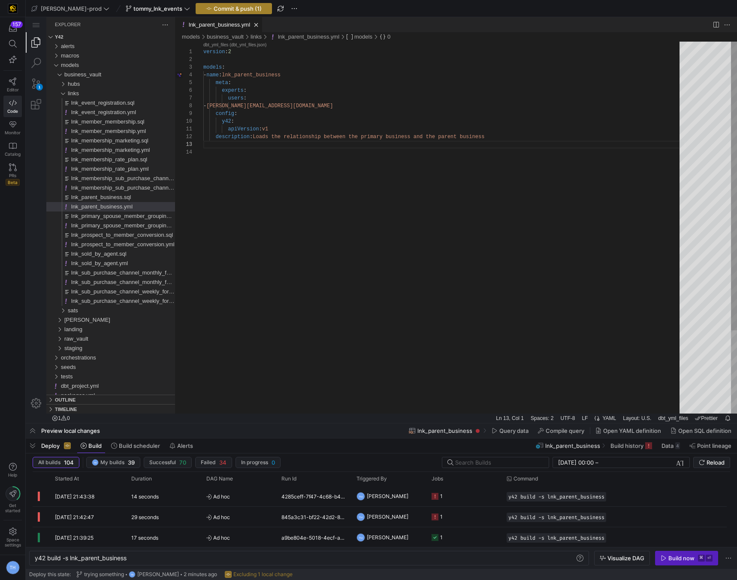
click at [210, 12] on span "button" at bounding box center [234, 8] width 76 height 10
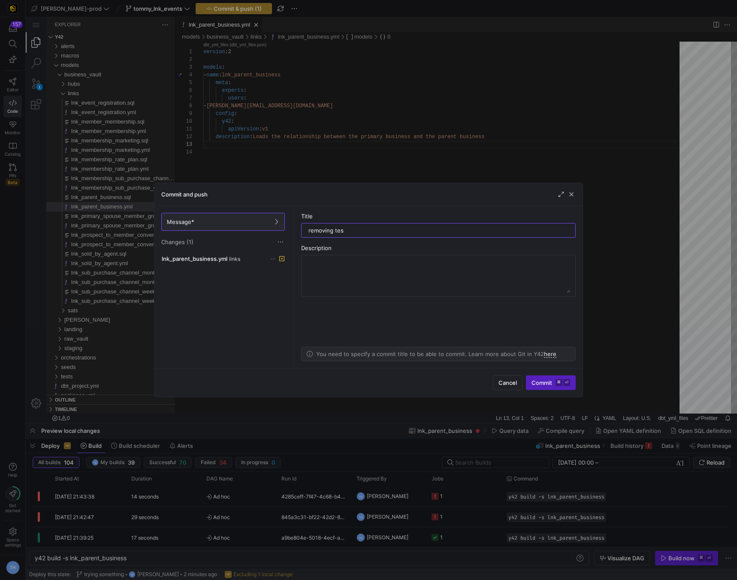
type input "removing test"
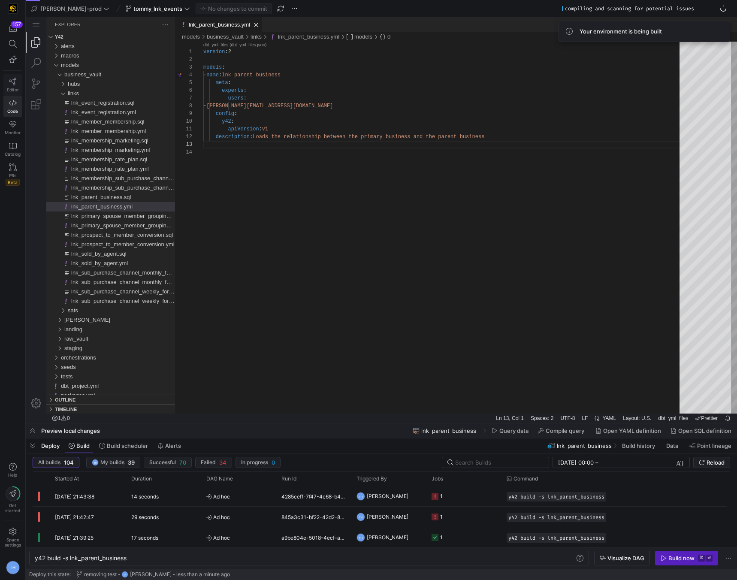
click at [16, 82] on icon at bounding box center [13, 82] width 8 height 8
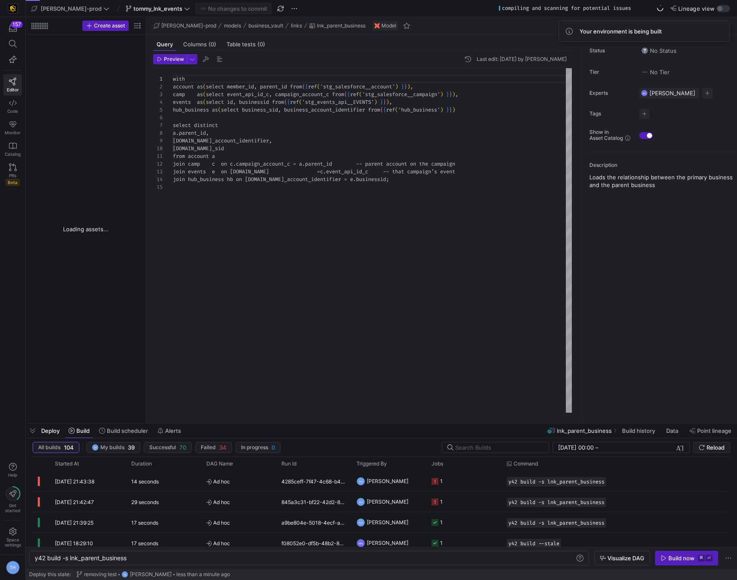
scroll to position [77, 0]
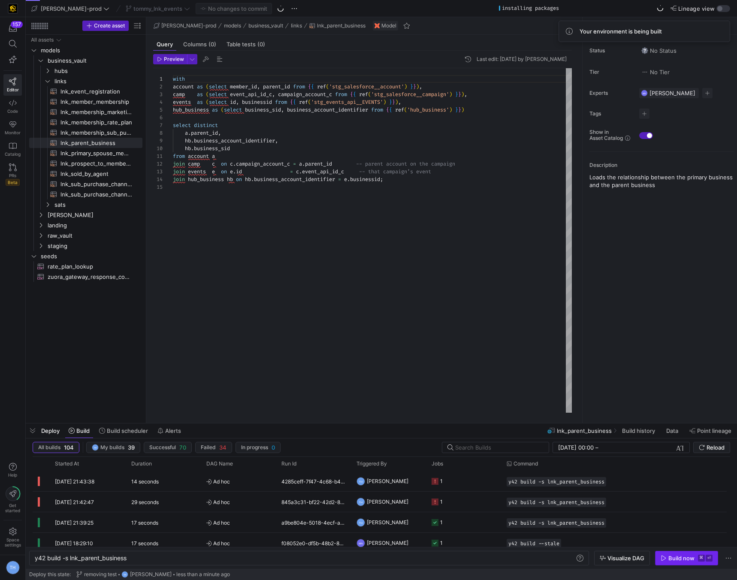
click at [458, 364] on icon "button" at bounding box center [664, 558] width 6 height 6
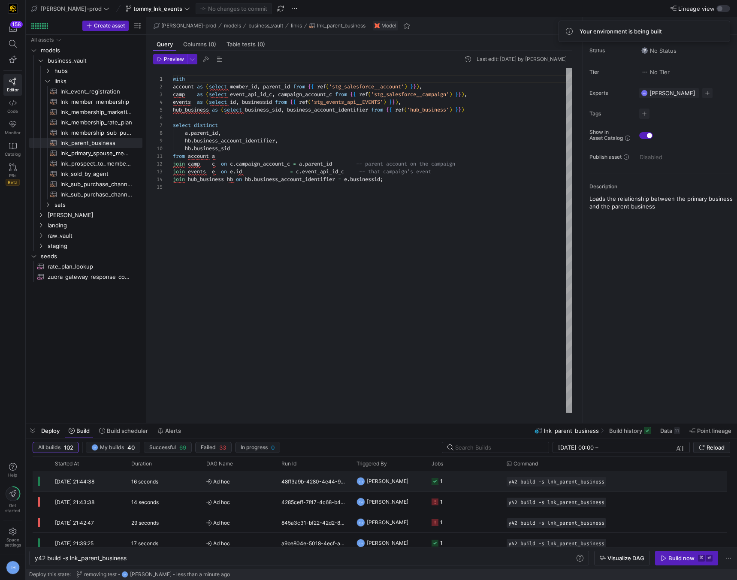
click at [458, 364] on y42-job-status-cell-renderer "1" at bounding box center [464, 481] width 65 height 19
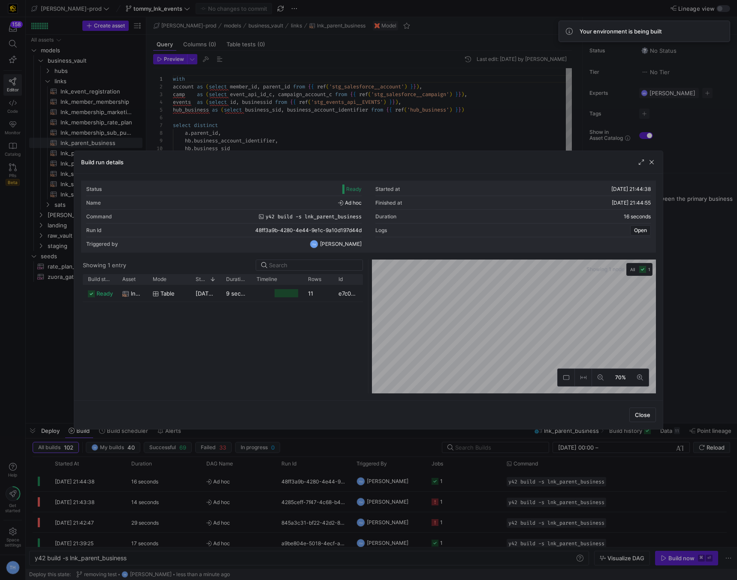
click at [330, 118] on div at bounding box center [368, 290] width 737 height 580
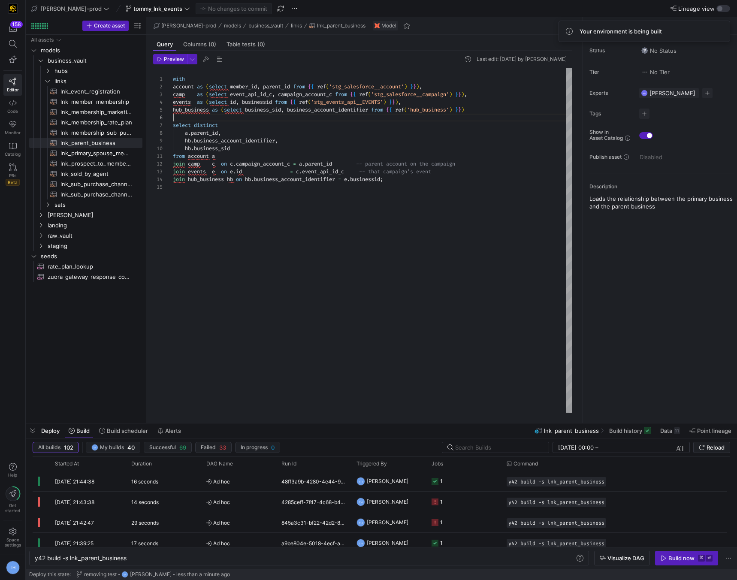
click at [330, 118] on div "with account as ( select member_id , parent_id from { { ref ( 'stg_salesforce__…" at bounding box center [372, 240] width 399 height 345
click at [283, 250] on div "with account as ( select member_id , parent_id from { { ref ( 'stg_salesforce__…" at bounding box center [372, 240] width 399 height 345
click at [133, 7] on span "tommy_lnk_events" at bounding box center [157, 8] width 49 height 7
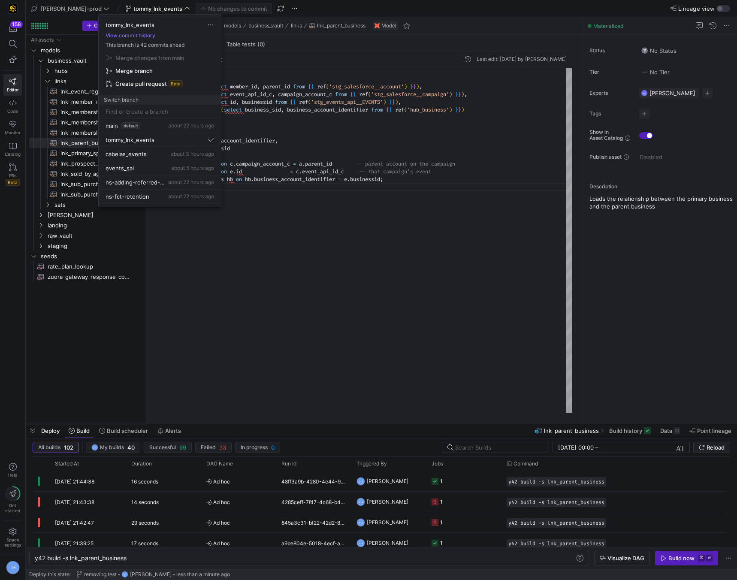
click at [330, 226] on div at bounding box center [368, 290] width 737 height 580
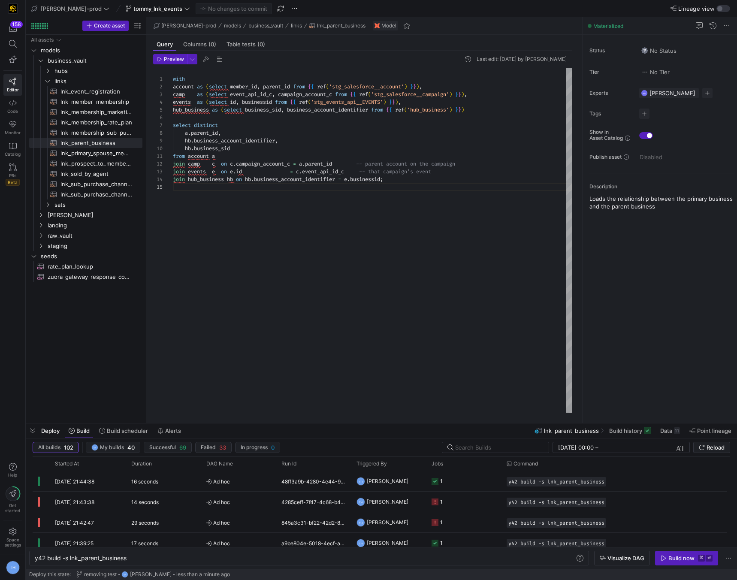
click at [325, 214] on div "with account as ( select member_id , parent_id from { { ref ( 'stg_salesforce__…" at bounding box center [372, 240] width 399 height 345
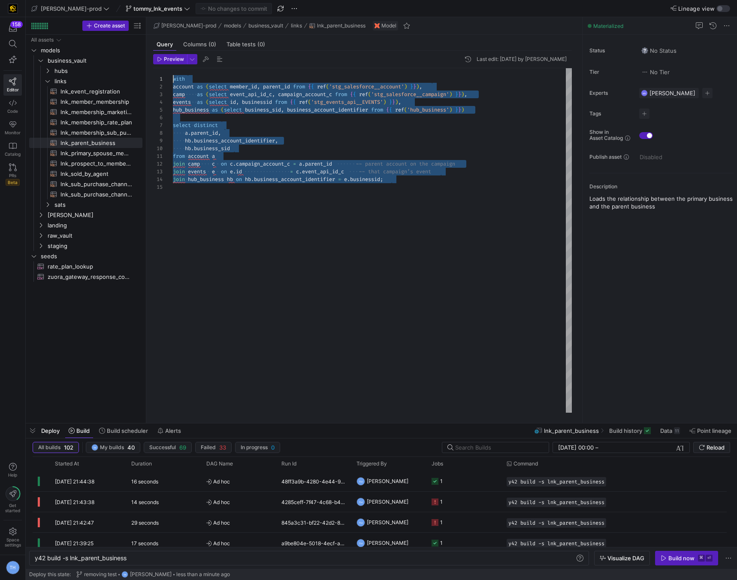
drag, startPoint x: 326, startPoint y: 214, endPoint x: 31, endPoint y: -38, distance: 387.6
click at [173, 68] on div "with account as ( select member_id , parent_id from { { ref ( 'stg_salesforce__…" at bounding box center [372, 240] width 399 height 345
type textarea "where existing.parent_official_partner_link_sid is null {% endif %}"
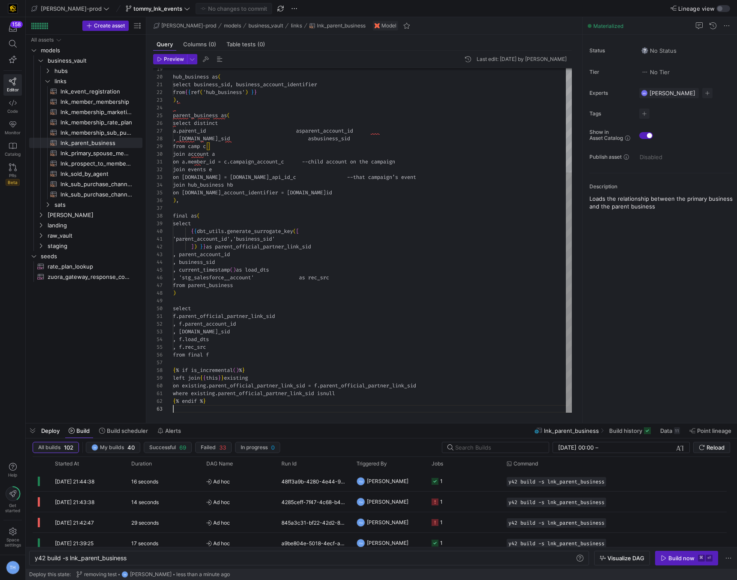
scroll to position [15, 0]
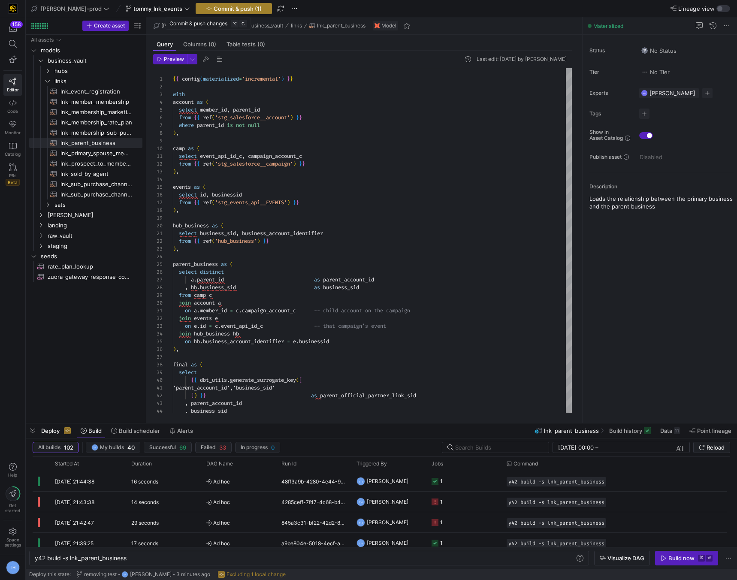
click at [214, 6] on span "Commit & push (1)" at bounding box center [238, 8] width 48 height 7
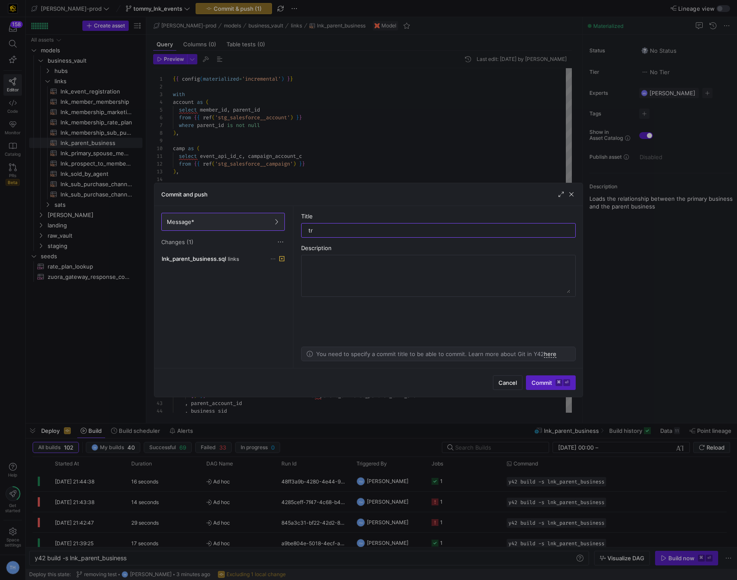
type input "try"
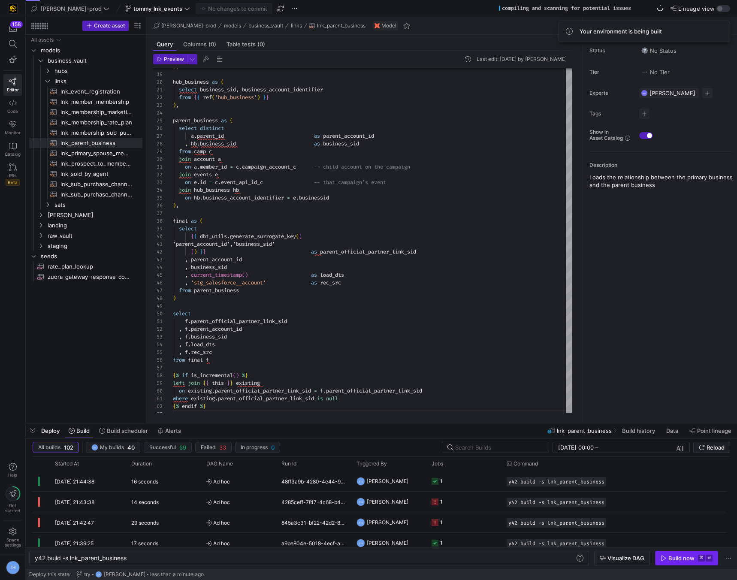
click at [458, 364] on div "Build now" at bounding box center [682, 558] width 26 height 7
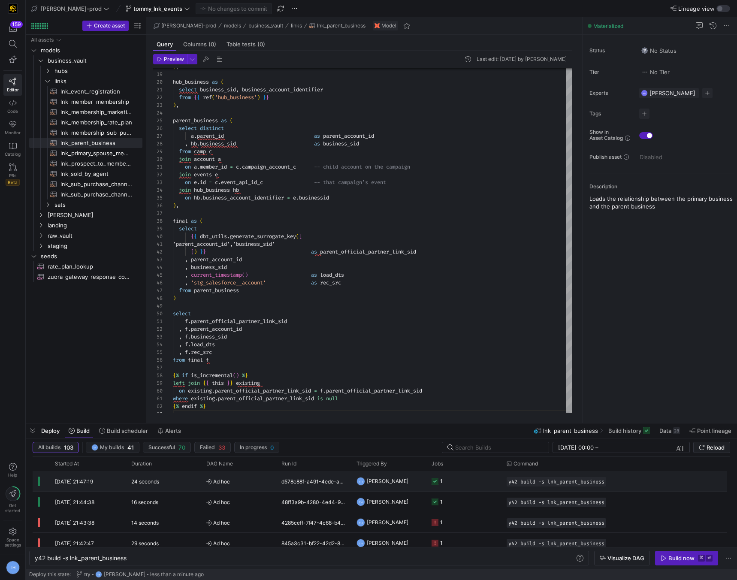
click at [458, 364] on y42-job-status-cell-renderer "1" at bounding box center [464, 481] width 65 height 19
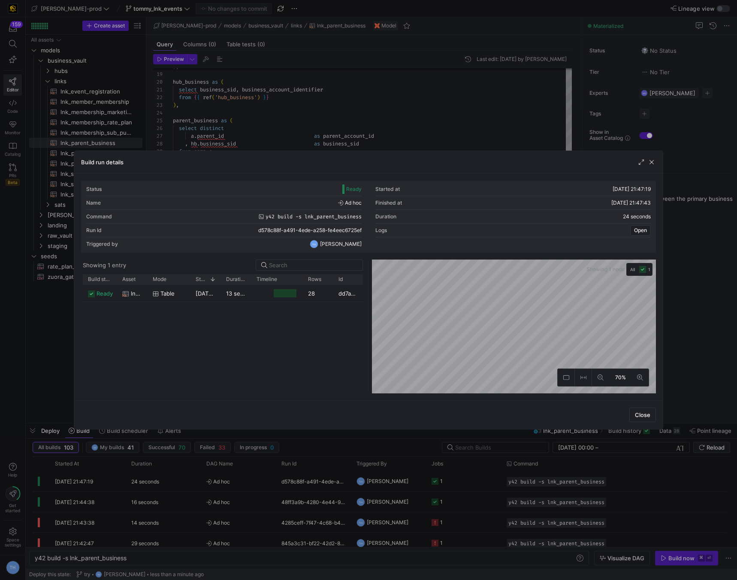
click at [413, 142] on div at bounding box center [368, 290] width 737 height 580
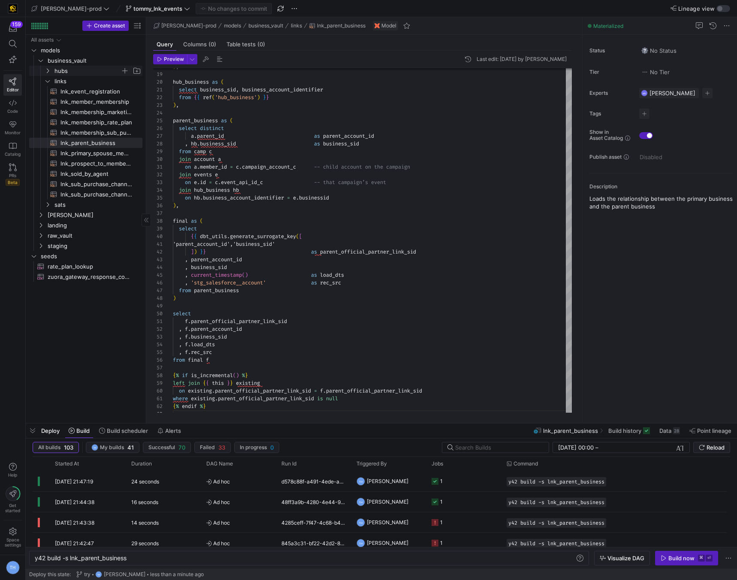
click at [70, 69] on span "hubs" at bounding box center [88, 71] width 66 height 10
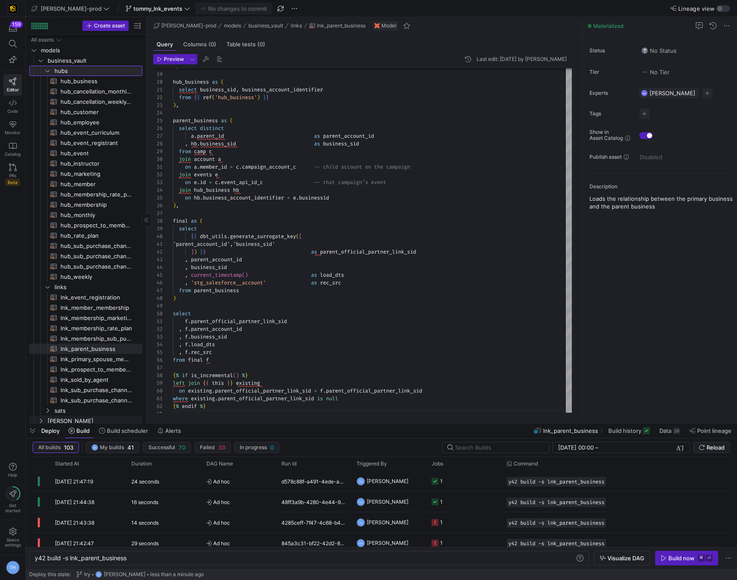
scroll to position [65, 0]
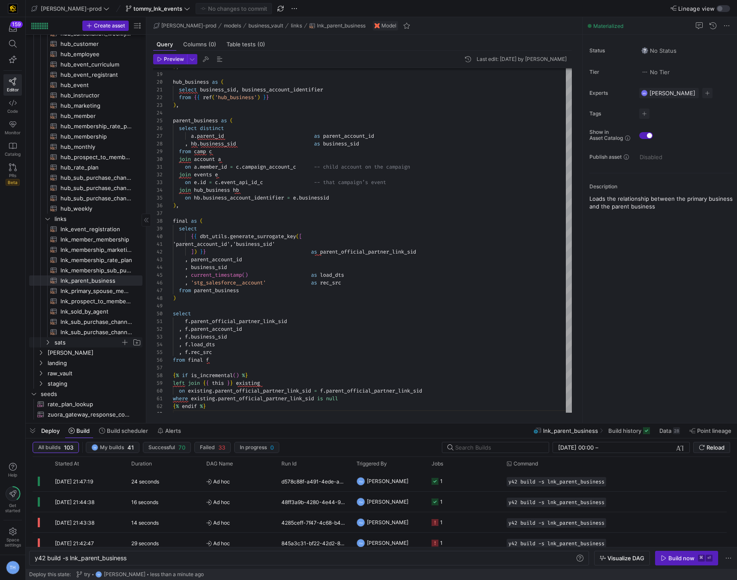
click at [73, 343] on span "sats" at bounding box center [88, 343] width 66 height 10
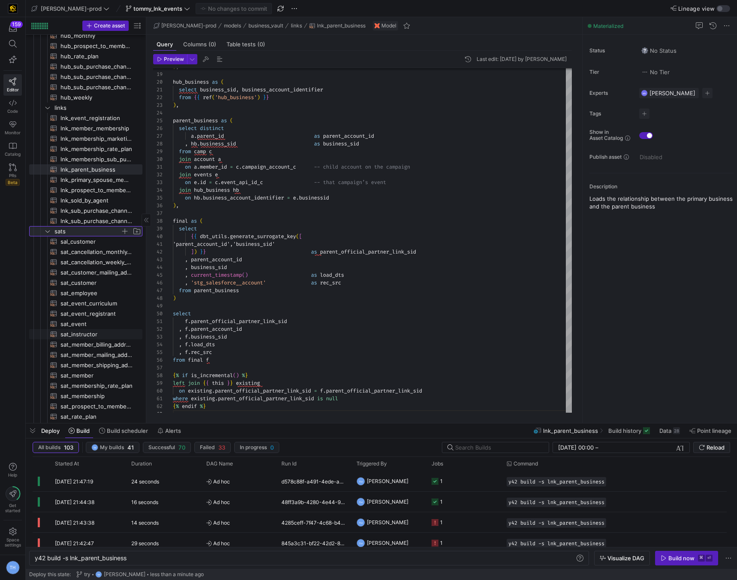
scroll to position [180, 0]
click at [124, 229] on span "button" at bounding box center [125, 230] width 9 height 9
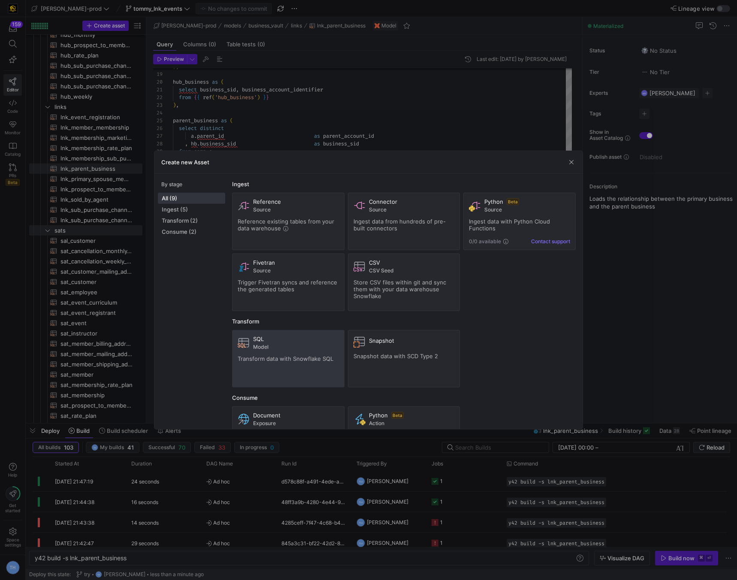
click at [259, 343] on div "SQL Model" at bounding box center [296, 343] width 86 height 15
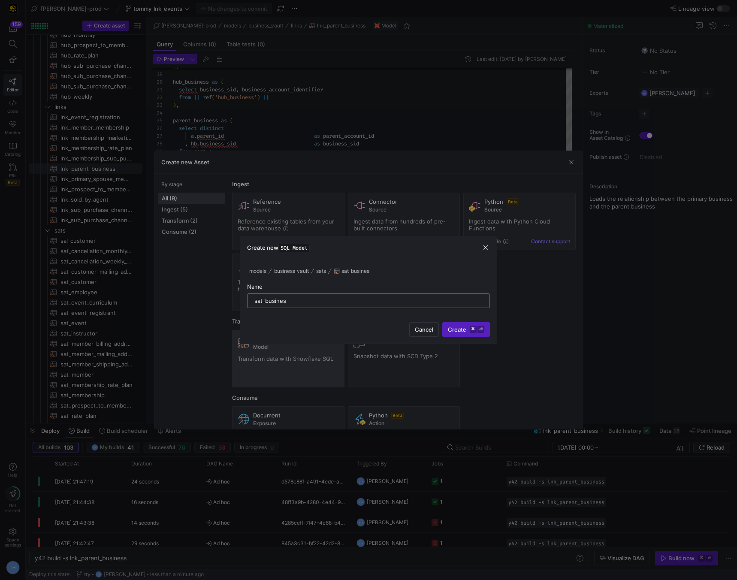
type input "sat_business"
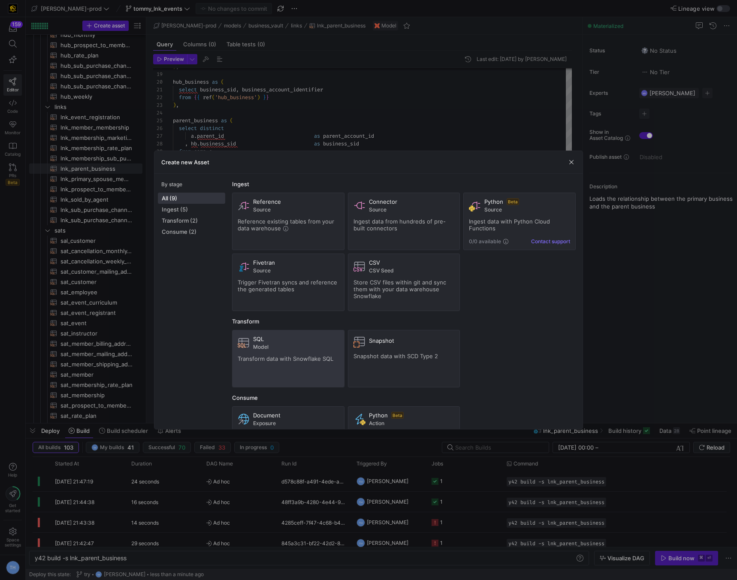
type textarea "y42 build -s sat_business"
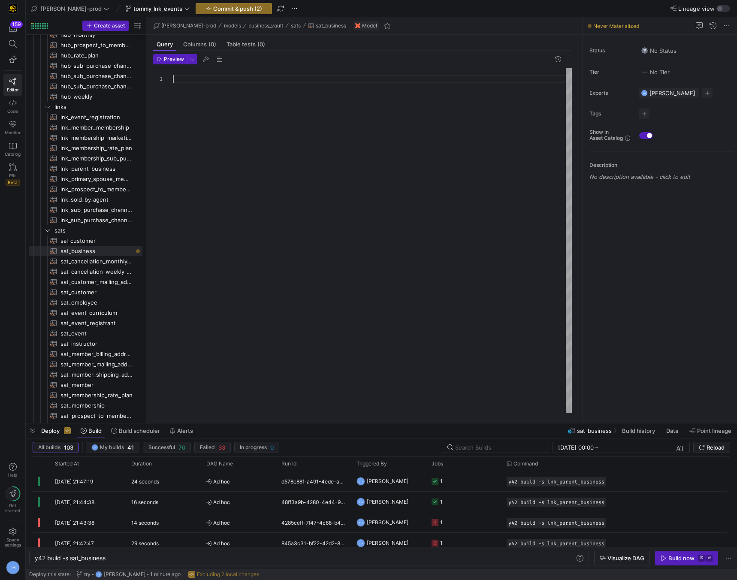
click at [293, 120] on div at bounding box center [372, 240] width 399 height 345
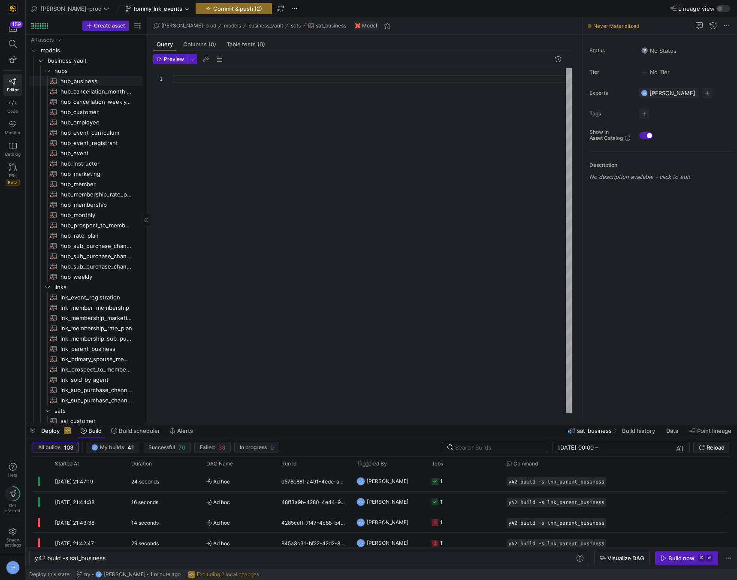
click at [100, 81] on span "hub_business​​​​​​​​​​" at bounding box center [97, 81] width 72 height 10
type textarea "y42 build -s hub_business"
type textarea "{{ config( materialized='incremental' ) }} with business_account as ( select di…"
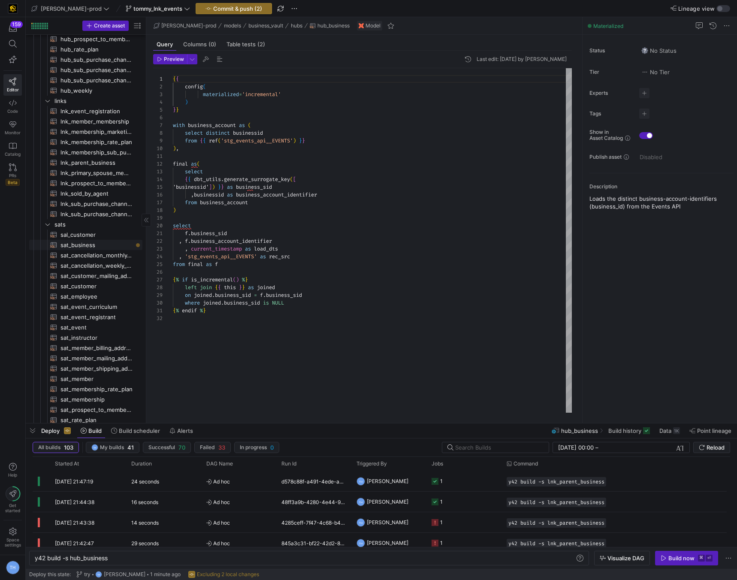
scroll to position [188, 0]
click at [79, 240] on span "sat_business​​​​​​​​​​" at bounding box center [97, 244] width 72 height 10
type textarea "y42 build -s sat_business"
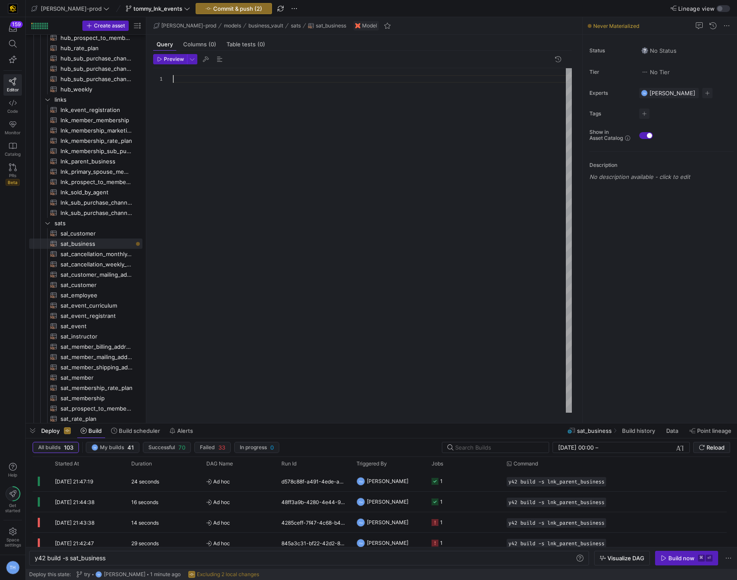
click at [193, 128] on div at bounding box center [372, 240] width 399 height 345
click at [92, 234] on span "sal_customer​​​​​​​​​​" at bounding box center [97, 234] width 72 height 10
type textarea "y42 build -s sal_customer"
type textarea "{{ config( materialized='incremental' ) }} with base as ( select lead_id"
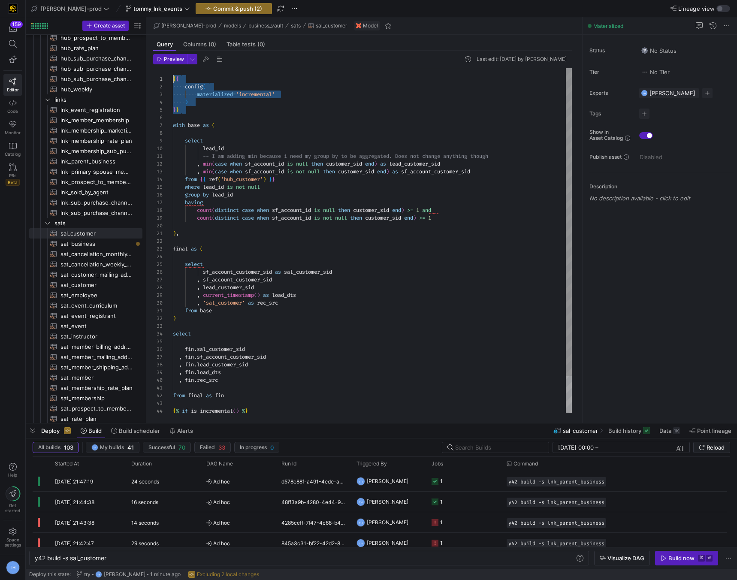
drag, startPoint x: 219, startPoint y: 117, endPoint x: 129, endPoint y: 41, distance: 117.6
click at [173, 68] on div "} } with base as ( select lead_id -- I am adding min because i need my group by…" at bounding box center [372, 260] width 399 height 385
click at [76, 246] on span "sat_business​​​​​​​​​​" at bounding box center [97, 244] width 72 height 10
type textarea "y42 build -s sat_business"
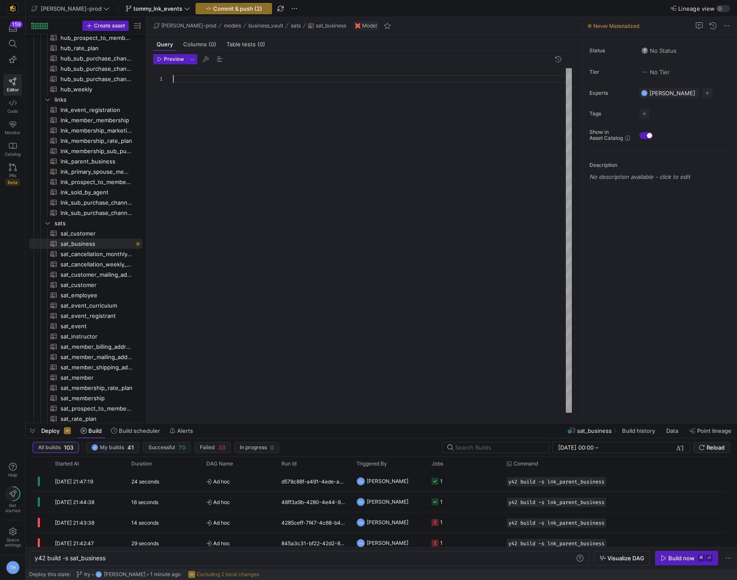
click at [213, 147] on div at bounding box center [372, 240] width 399 height 345
click at [221, 131] on div "{ { config ( materialized = 'incremental' ) } } with" at bounding box center [372, 240] width 399 height 345
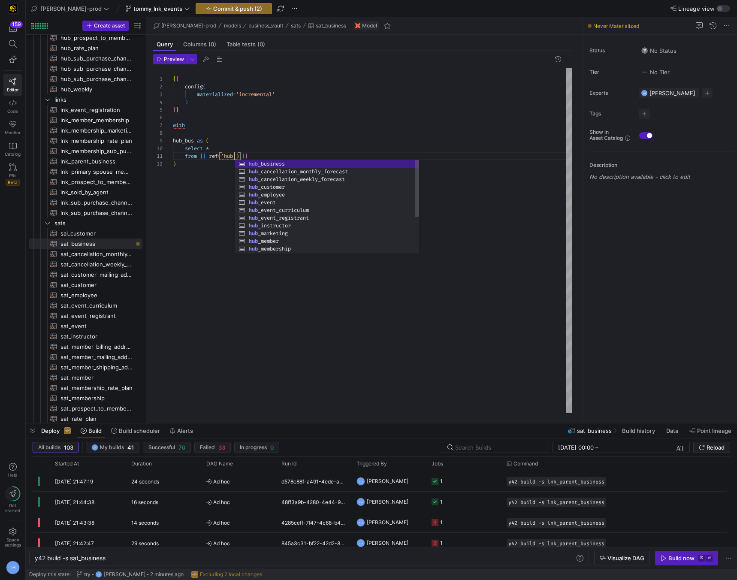
scroll to position [0, 90]
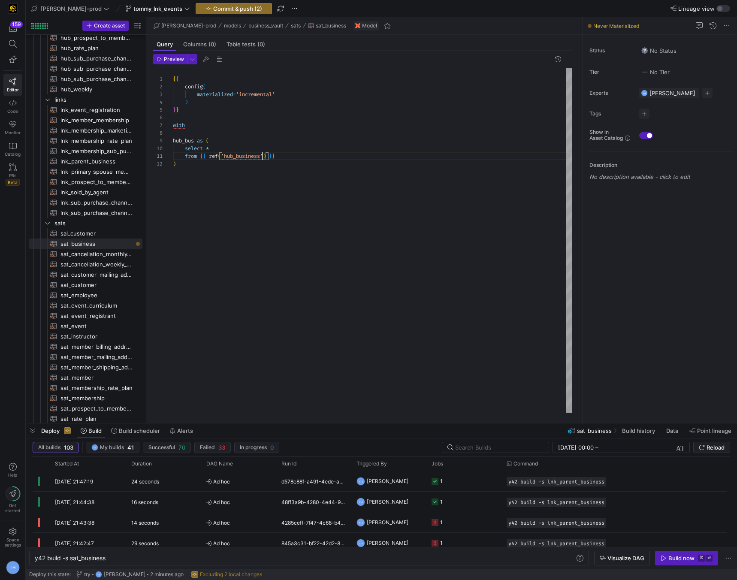
click at [234, 162] on div "{ { config ( materialized = 'incremental' ) } } with hub_bus as ( select * from…" at bounding box center [372, 240] width 399 height 345
type textarea "from {{ ref('hub_business') }} ),"
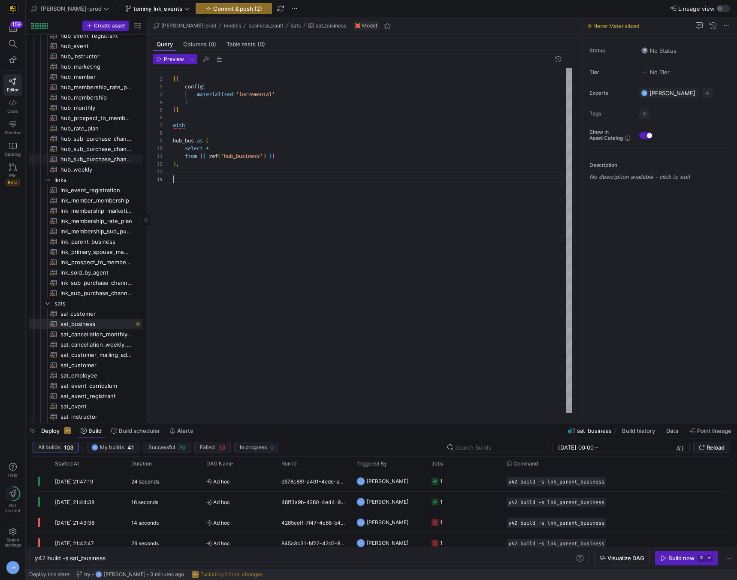
scroll to position [0, 0]
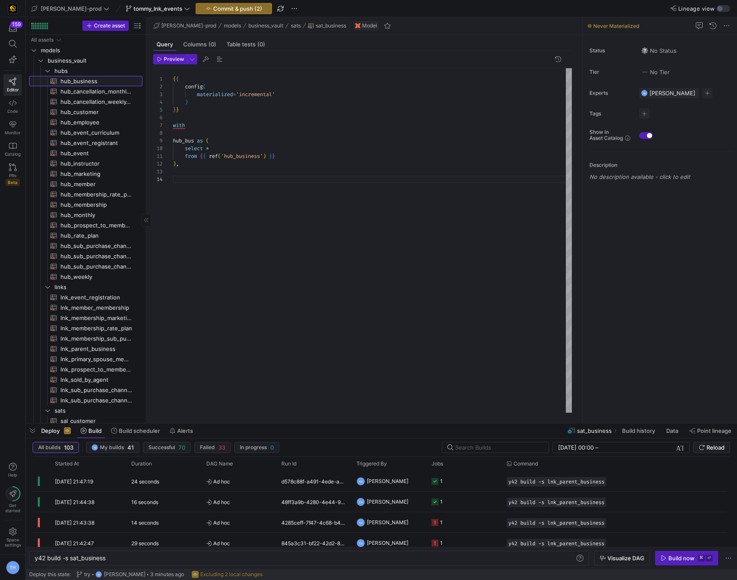
click at [100, 81] on span "hub_business​​​​​​​​​​" at bounding box center [97, 81] width 72 height 10
type textarea "y42 build -s hub_business"
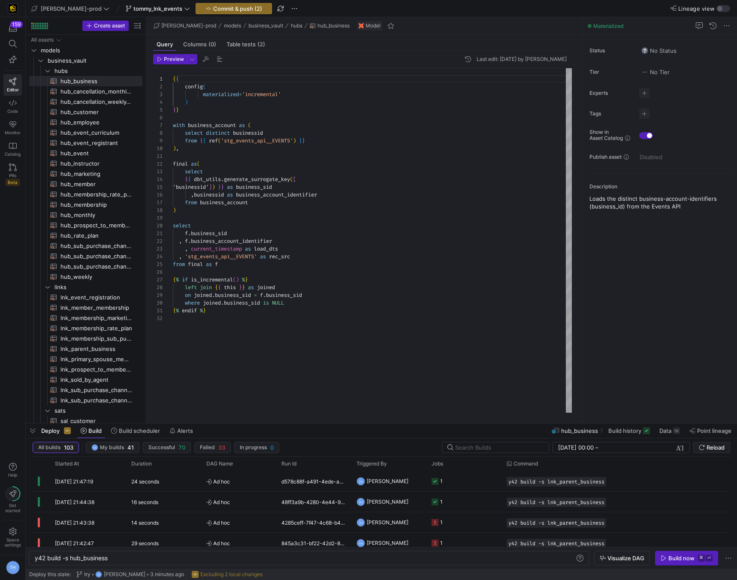
scroll to position [15, 31]
click at [252, 175] on div "{ { config ( materialized = 'incremental' ) } } with business_account as ( sele…" at bounding box center [372, 240] width 399 height 345
click at [237, 234] on div "{ { config ( materialized = 'incremental' ) } } with business_account as ( sele…" at bounding box center [372, 240] width 399 height 345
click at [197, 153] on div at bounding box center [368, 290] width 737 height 580
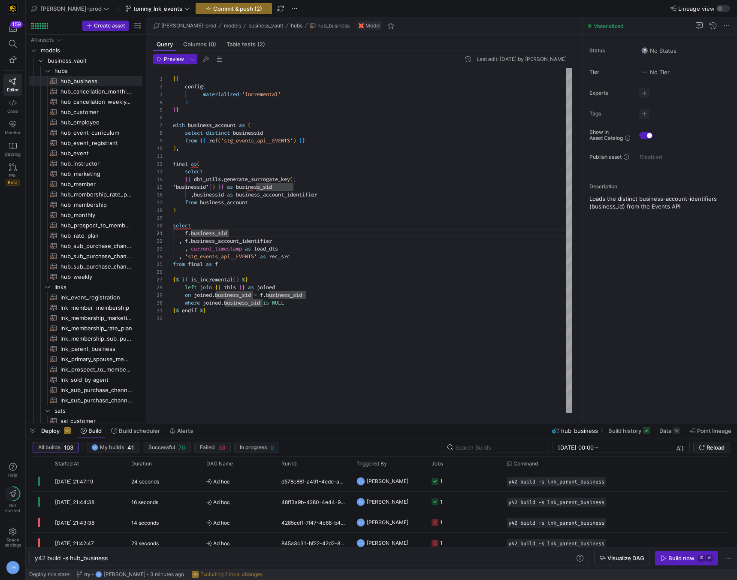
scroll to position [0, 0]
click at [200, 159] on div "{ { config ( materialized = 'incremental' ) } } with business_account as ( sele…" at bounding box center [372, 240] width 399 height 345
click at [282, 295] on div "{ { config ( materialized = 'incremental' ) } } with business_account as ( sele…" at bounding box center [372, 240] width 399 height 345
click at [254, 331] on div "{ { config ( materialized = 'incremental' ) } } with business_account as ( sele…" at bounding box center [372, 240] width 399 height 345
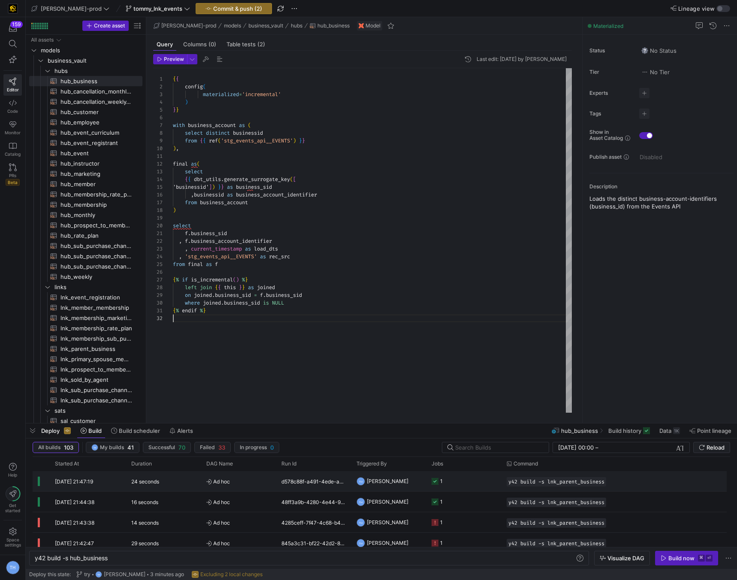
click at [454, 364] on y42-job-status-cell-renderer "1" at bounding box center [464, 481] width 65 height 19
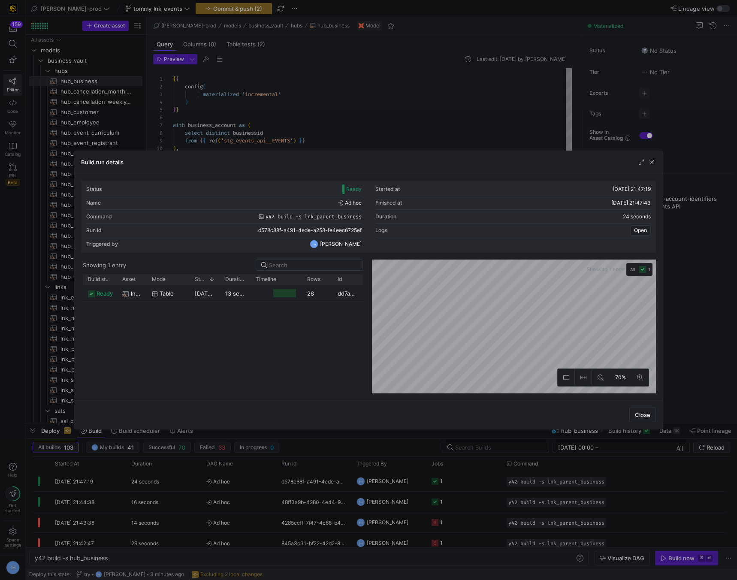
click at [458, 109] on div at bounding box center [368, 290] width 737 height 580
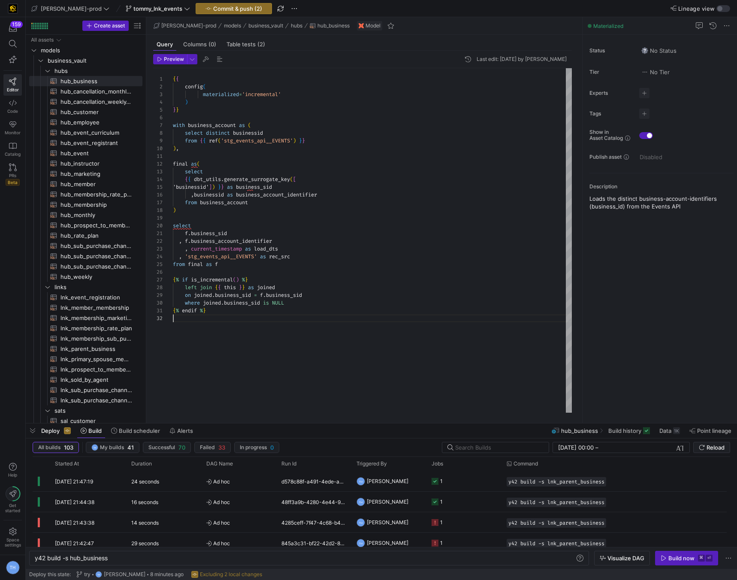
scroll to position [0, 0]
type textarea "{% endif %}"
drag, startPoint x: 262, startPoint y: 340, endPoint x: 244, endPoint y: 324, distance: 24.6
click at [244, 324] on div "{ { config ( materialized = 'incremental' ) } } with business_account as ( sele…" at bounding box center [372, 240] width 399 height 345
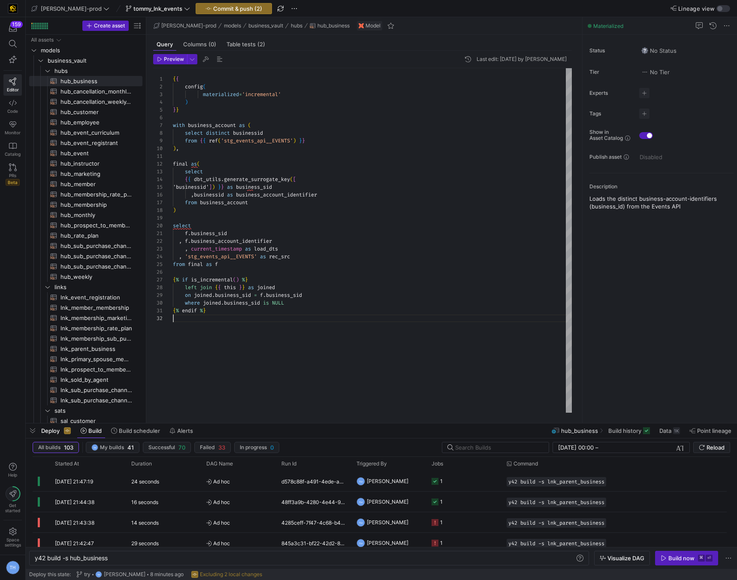
click at [244, 324] on div "{ { config ( materialized = 'incremental' ) } } with business_account as ( sele…" at bounding box center [372, 240] width 399 height 345
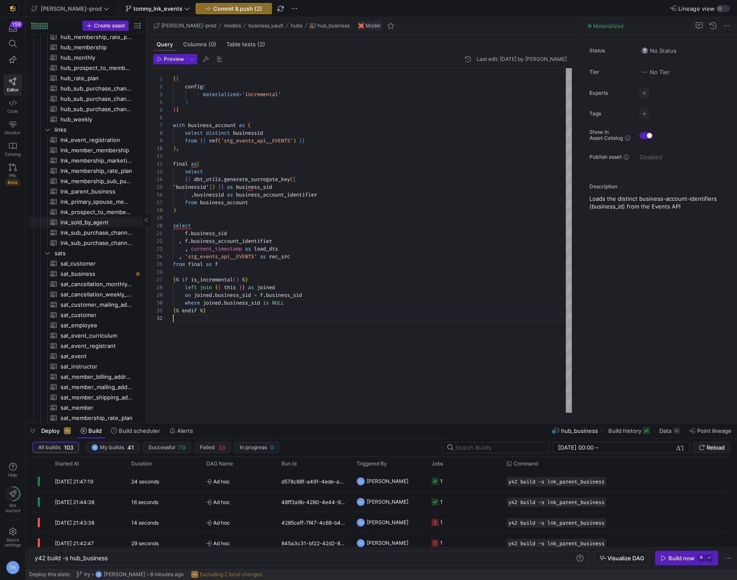
scroll to position [160, 0]
click at [103, 188] on span "lnk_parent_business​​​​​​​​​​" at bounding box center [97, 189] width 72 height 10
type textarea "y42 build -s lnk_parent_business"
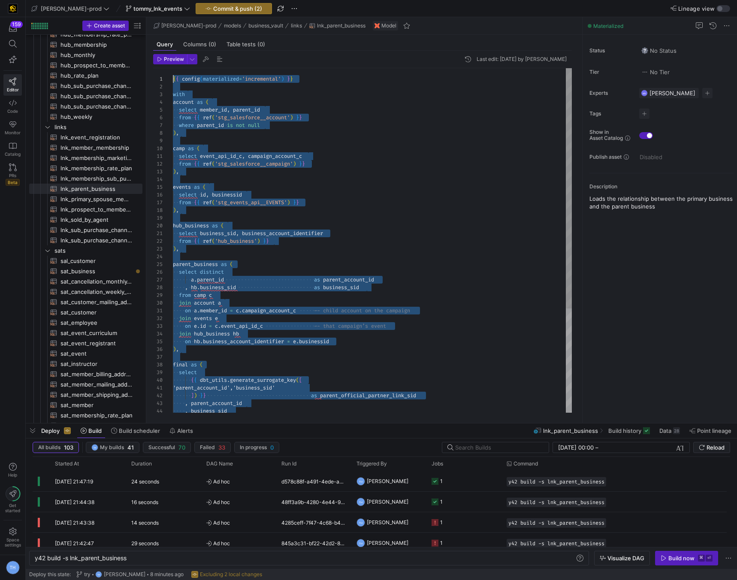
drag, startPoint x: 230, startPoint y: 406, endPoint x: 207, endPoint y: -38, distance: 444.0
type textarea ", f.load_dts , f.rec_src from final f {% if is_incremental() %} left join {{ th…"
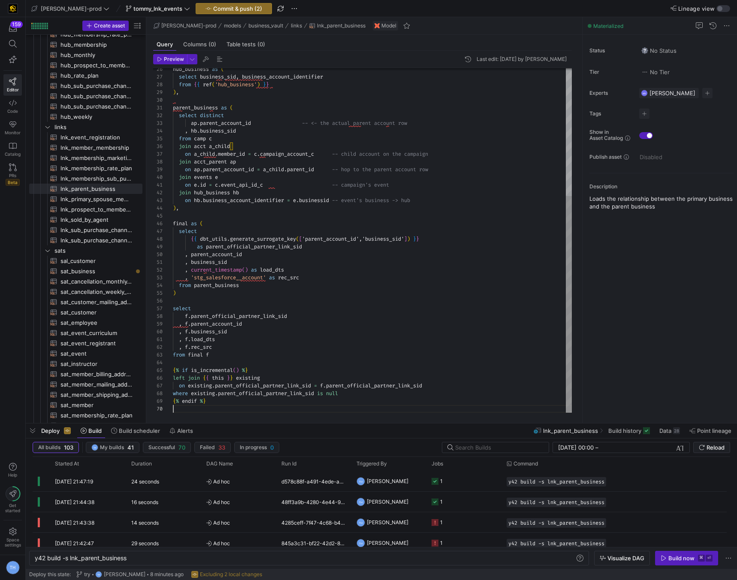
scroll to position [70, 0]
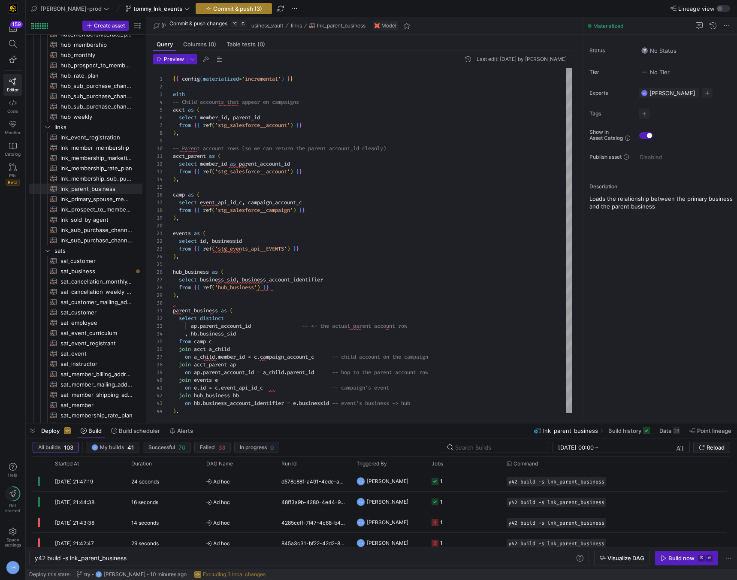
click at [224, 6] on span "Commit & push (3)" at bounding box center [237, 8] width 49 height 7
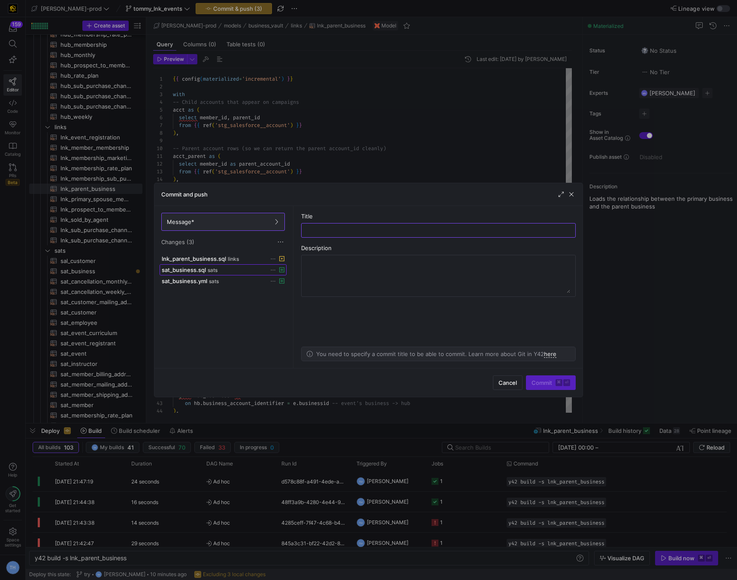
click at [252, 267] on div "sat_business.sql sats" at bounding box center [214, 270] width 104 height 7
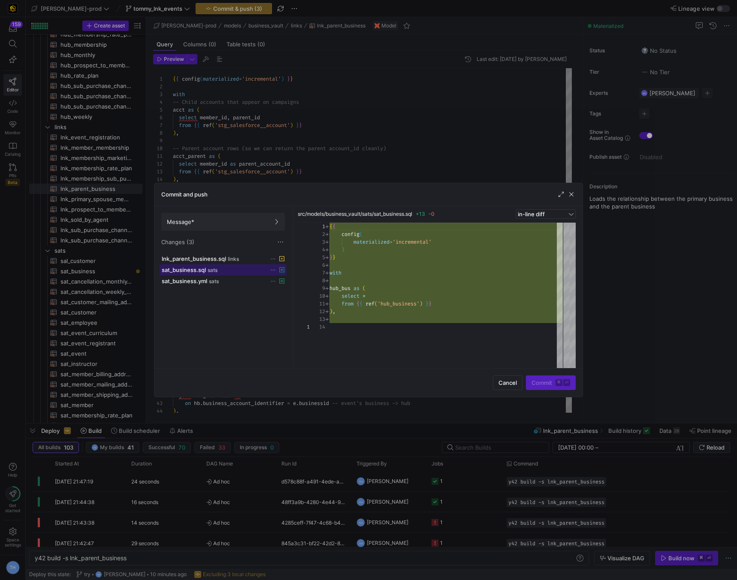
scroll to position [77, 0]
click at [251, 276] on span at bounding box center [223, 281] width 126 height 10
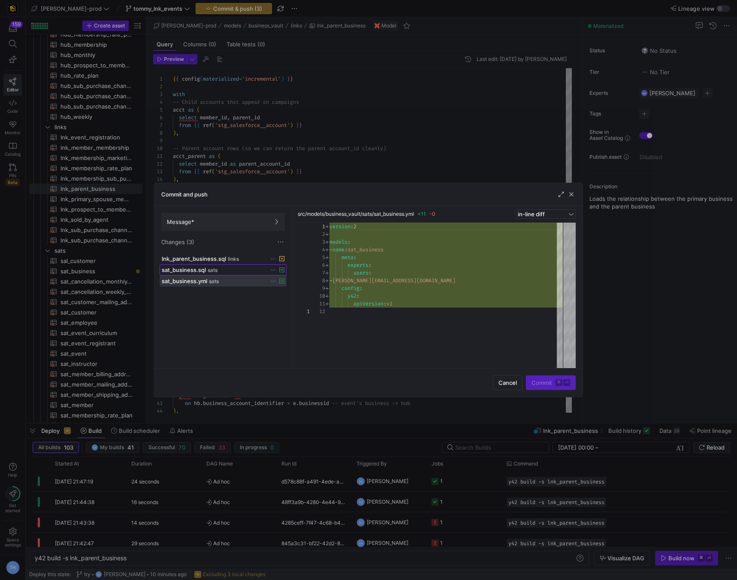
click at [251, 268] on div "sat_business.sql sats" at bounding box center [214, 270] width 104 height 7
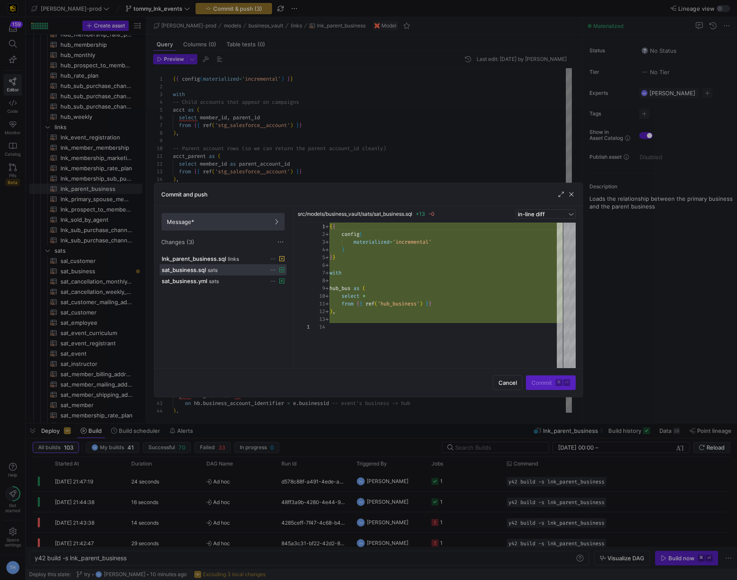
click at [245, 223] on span "Message*" at bounding box center [223, 221] width 112 height 7
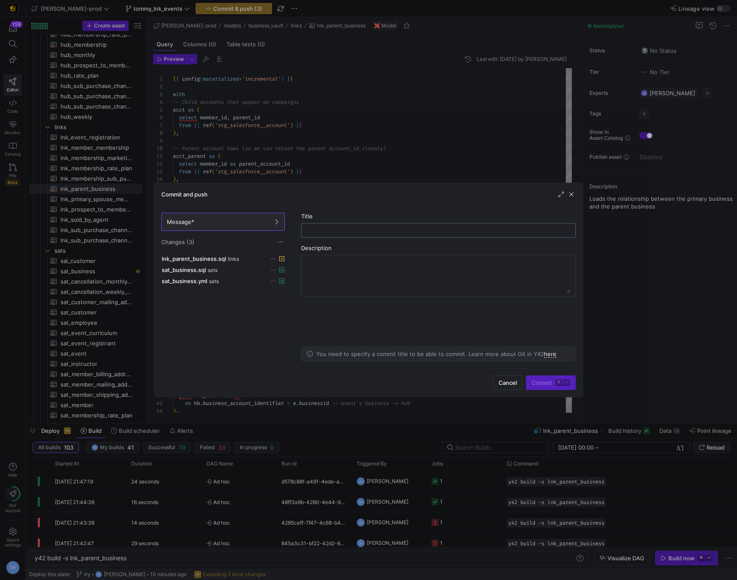
click at [350, 232] on input "text" at bounding box center [439, 230] width 260 height 7
type input "inital commit to sat_business"
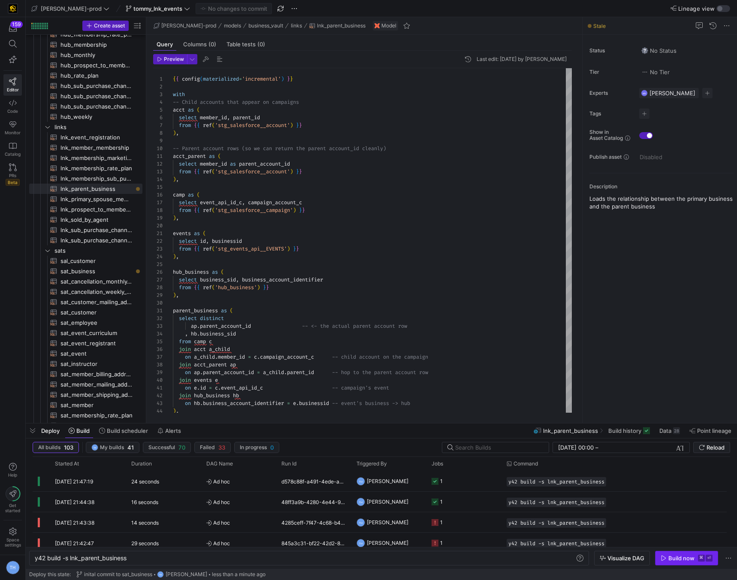
click at [458, 364] on span "button" at bounding box center [687, 559] width 62 height 14
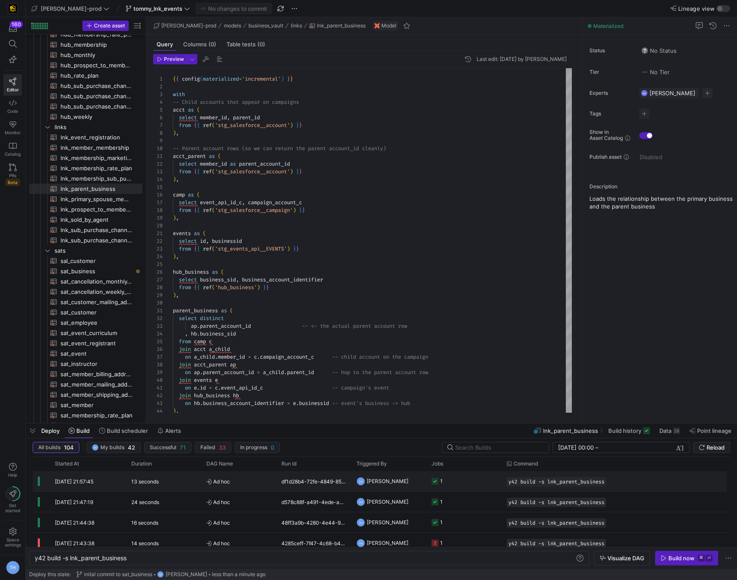
click at [456, 364] on y42-job-status-cell-renderer "1" at bounding box center [464, 481] width 65 height 19
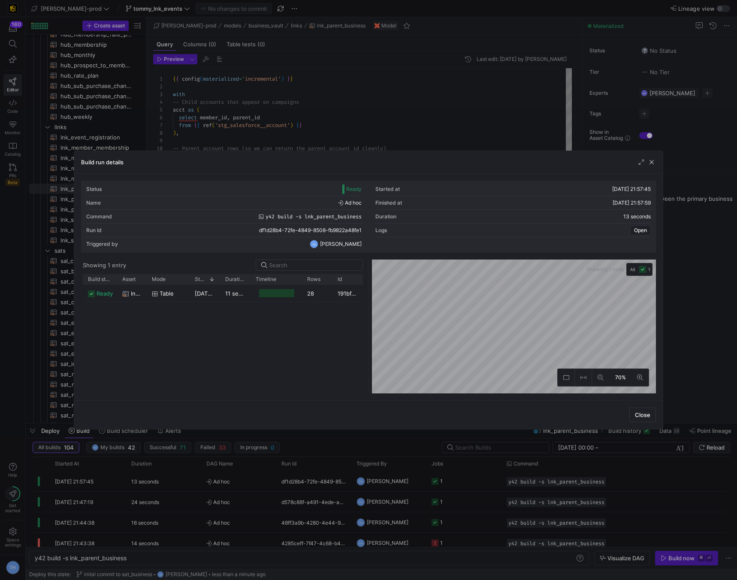
click at [400, 129] on div at bounding box center [368, 290] width 737 height 580
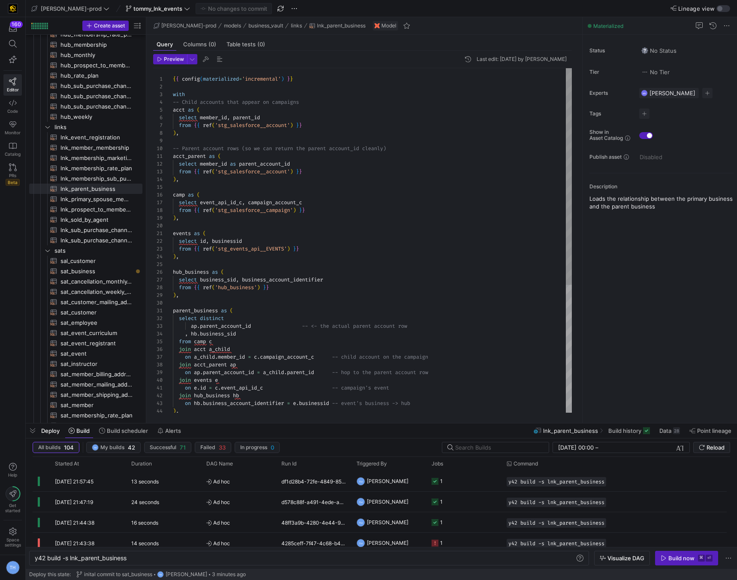
type textarea "events as ( select id, businessid from {{ ref('stg_events_api__EVENTS') }} ), h…"
click at [256, 233] on div "hub_business as ( select business_sid , business_account_identifier from { { re…" at bounding box center [372, 342] width 399 height 548
click at [122, 273] on span "sat_business​​​​​​​​​​" at bounding box center [97, 272] width 72 height 10
type textarea "y42 build -s sat_business"
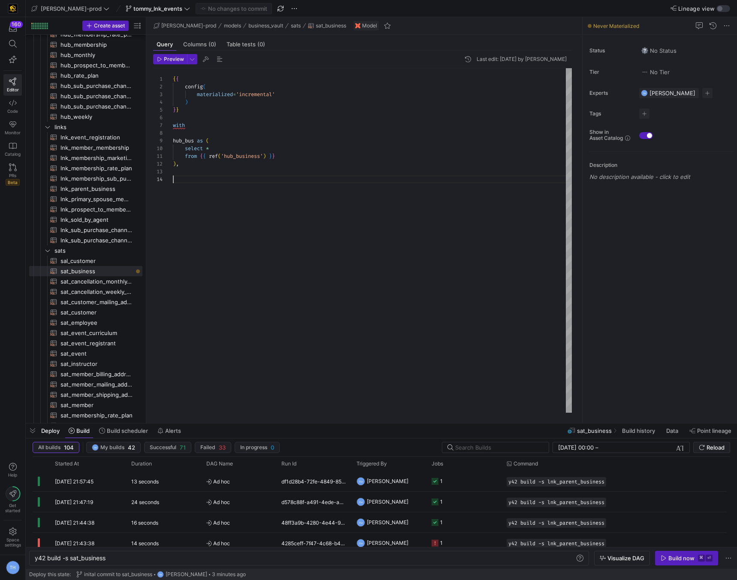
scroll to position [23, 0]
click at [209, 184] on div "{ { config ( materialized = 'incremental' ) } } with hub_bus as ( select * from…" at bounding box center [372, 240] width 399 height 345
click at [204, 184] on div "{ { config ( materialized = 'incremental' ) } } with hub_bus as ( select * from…" at bounding box center [372, 240] width 399 height 345
drag, startPoint x: 205, startPoint y: 198, endPoint x: 212, endPoint y: 215, distance: 18.1
click at [212, 215] on div "{ { config ( materialized = 'incremental' ) } } with hub_bus as ( select * from…" at bounding box center [372, 240] width 399 height 345
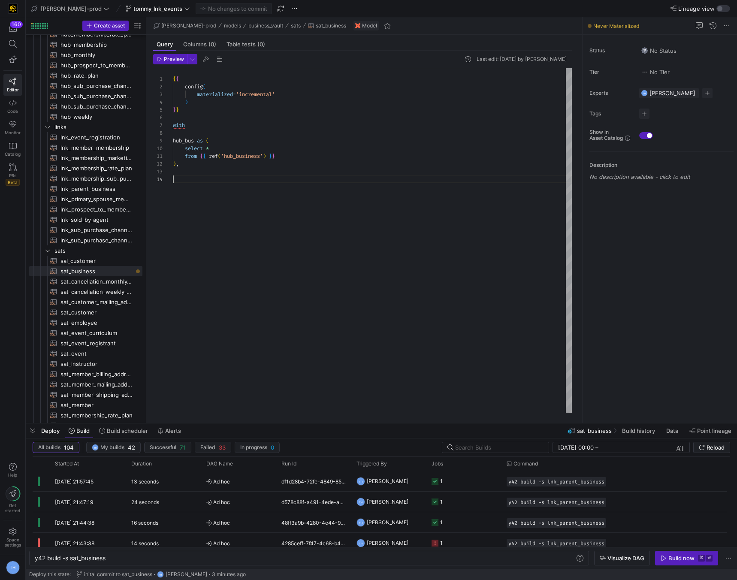
click at [212, 215] on div "{ { config ( materialized = 'incremental' ) } } with hub_bus as ( select * from…" at bounding box center [372, 240] width 399 height 345
drag, startPoint x: 212, startPoint y: 215, endPoint x: 191, endPoint y: 246, distance: 38.0
click at [191, 246] on div "{ { config ( materialized = 'incremental' ) } } with hub_bus as ( select * from…" at bounding box center [372, 240] width 399 height 345
drag, startPoint x: 191, startPoint y: 246, endPoint x: 208, endPoint y: 199, distance: 50.8
click at [208, 199] on div "{ { config ( materialized = 'incremental' ) } } with hub_bus as ( select * from…" at bounding box center [372, 240] width 399 height 345
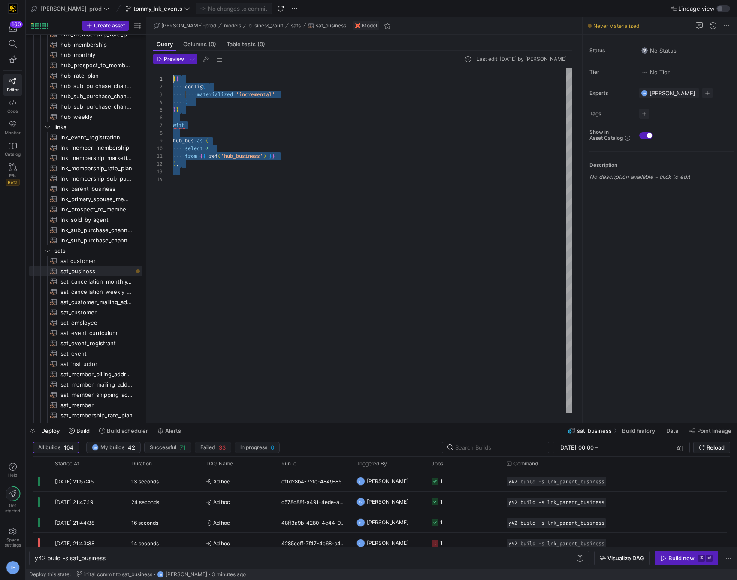
scroll to position [15, 0]
drag, startPoint x: 208, startPoint y: 199, endPoint x: 189, endPoint y: 168, distance: 35.9
click at [189, 168] on div "{ { config ( materialized = 'incremental' ) } } with hub_bus as ( select * from…" at bounding box center [372, 240] width 399 height 345
type textarea "from {{ ref('hub_business') }} ),"
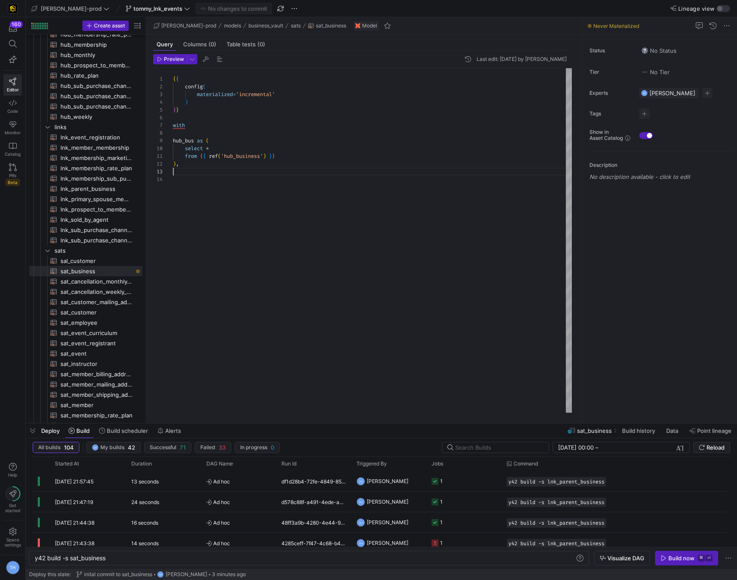
scroll to position [15, 0]
drag, startPoint x: 189, startPoint y: 168, endPoint x: 206, endPoint y: 174, distance: 17.2
click at [206, 174] on div "{ { config ( materialized = 'incremental' ) } } with hub_bus as ( select * from…" at bounding box center [372, 240] width 399 height 345
click at [298, 211] on div "{ { config ( materialized = 'incremental' ) } } with hub_bus as ( select * from…" at bounding box center [372, 240] width 399 height 345
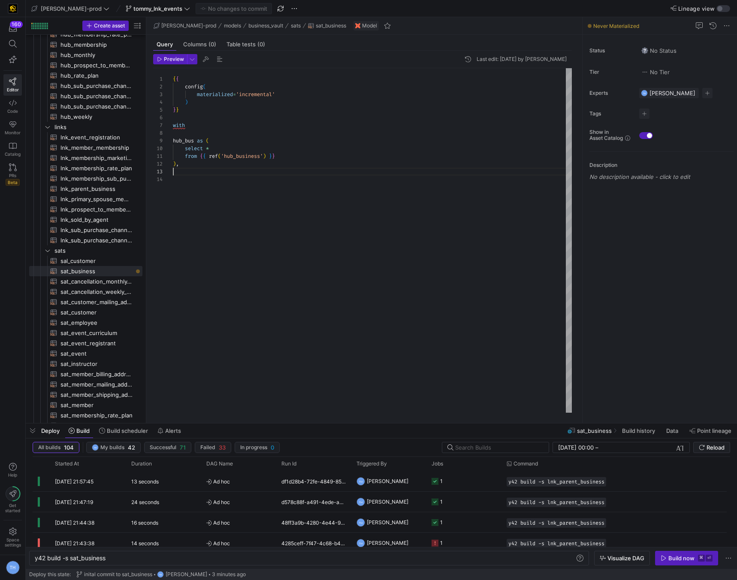
scroll to position [23, 0]
click at [190, 176] on div "{ { config ( materialized = 'incremental' ) } } with hub_bus as ( select * from…" at bounding box center [372, 240] width 399 height 345
click at [189, 170] on div "{ { config ( materialized = 'incremental' ) } } with hub_bus as ( select * from…" at bounding box center [372, 240] width 399 height 345
click at [6, 168] on link "PRs Beta" at bounding box center [12, 174] width 18 height 29
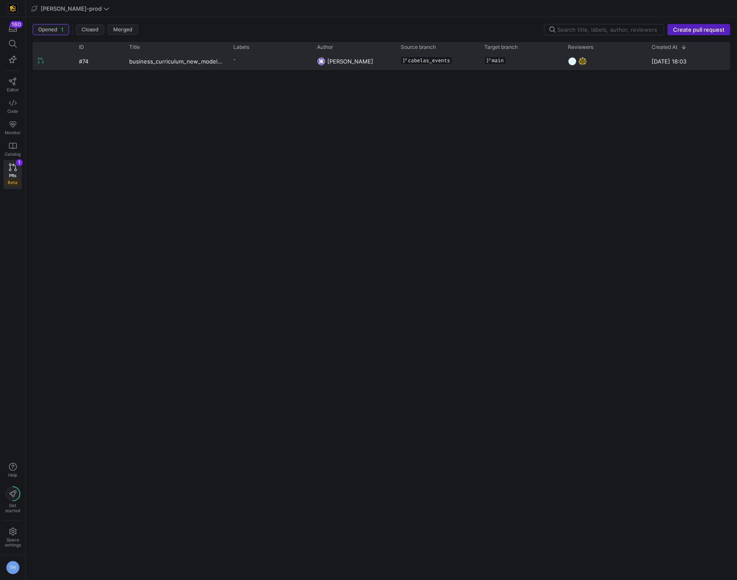
click at [234, 64] on div "-" at bounding box center [235, 59] width 3 height 12
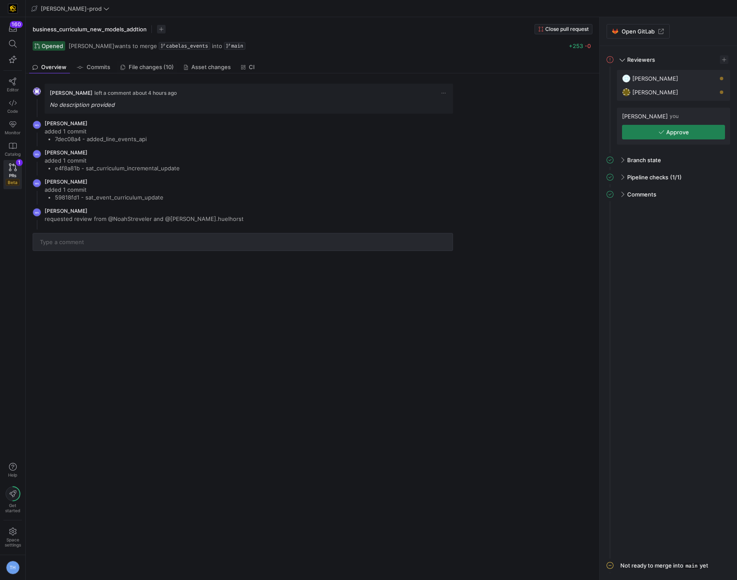
click at [150, 68] on span "File changes (10)" at bounding box center [151, 67] width 45 height 6
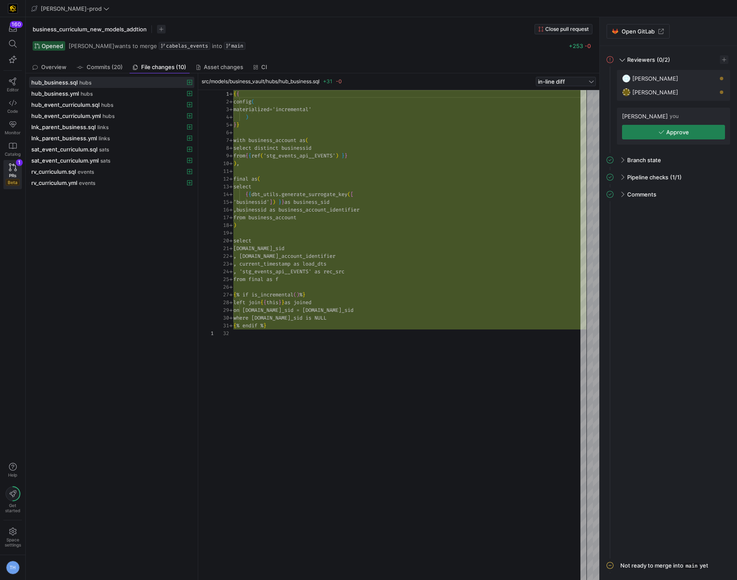
scroll to position [77, 0]
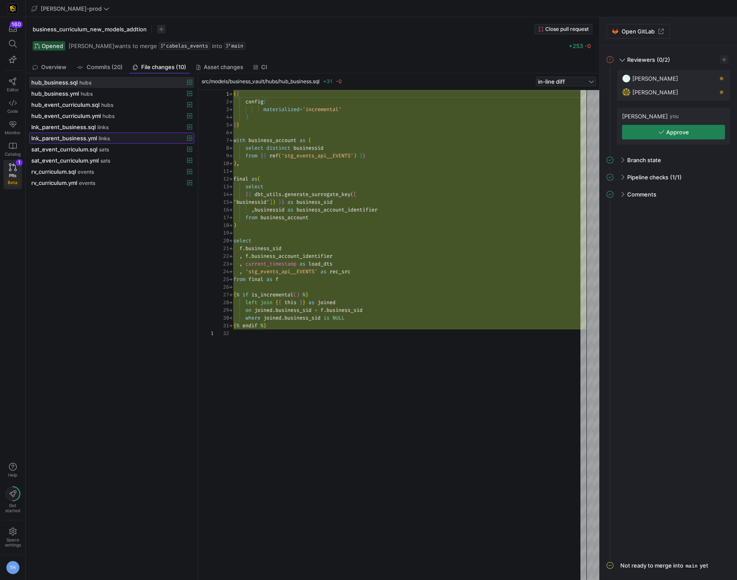
click at [100, 137] on span "links" at bounding box center [104, 139] width 11 height 6
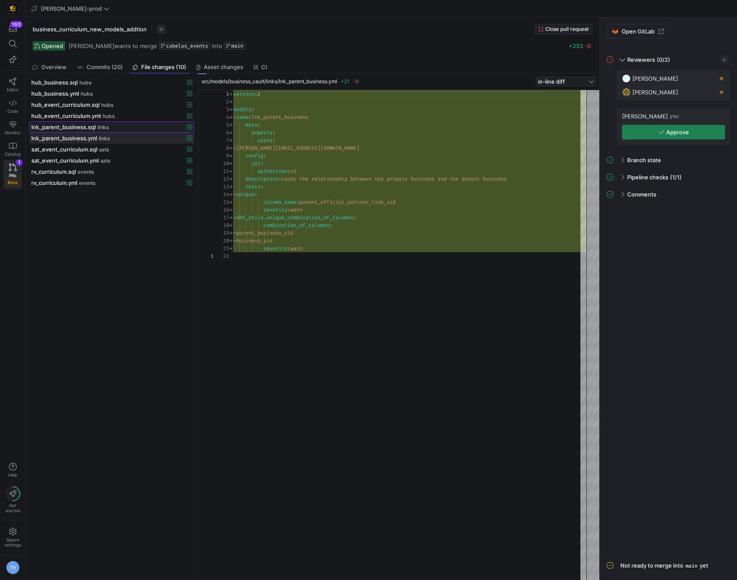
click at [100, 127] on span "links" at bounding box center [102, 127] width 11 height 6
click at [101, 137] on span "links" at bounding box center [104, 139] width 11 height 6
click at [101, 130] on span "links" at bounding box center [102, 127] width 11 height 6
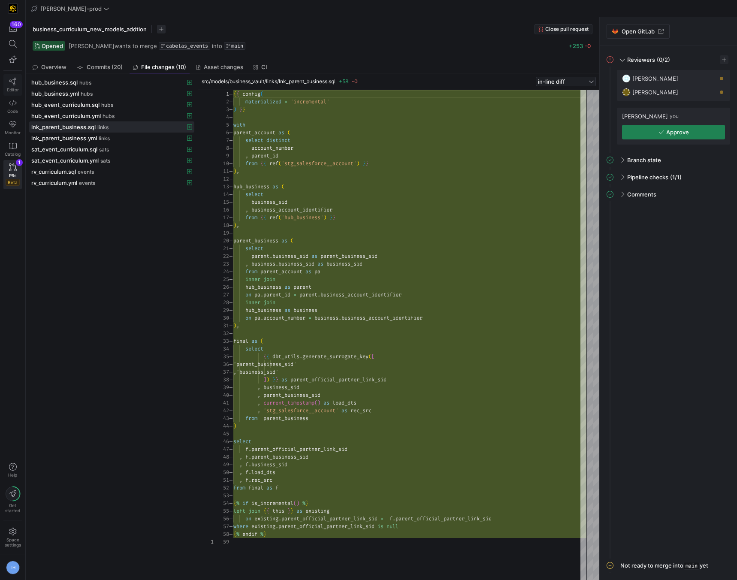
click at [13, 80] on icon at bounding box center [13, 82] width 8 height 8
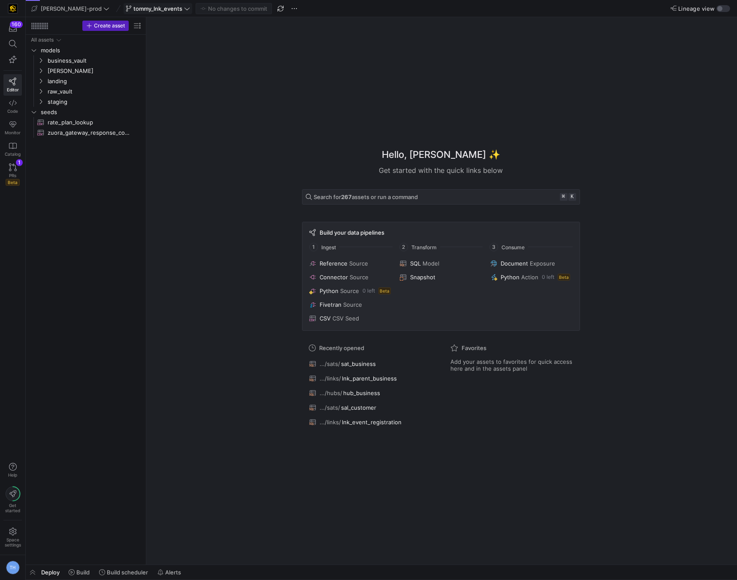
click at [134, 5] on span "tommy_lnk_events" at bounding box center [157, 8] width 49 height 7
click at [159, 5] on span "tommy_lnk_events" at bounding box center [158, 8] width 64 height 7
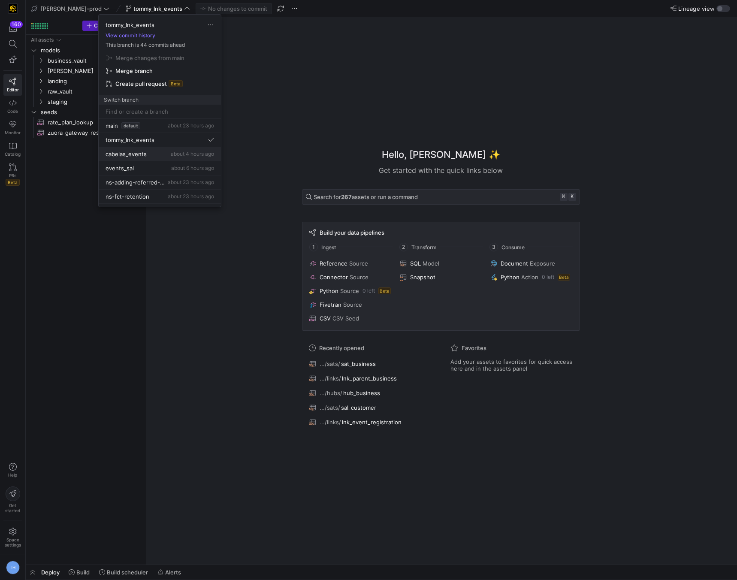
click at [162, 155] on div "cabelas_events about 4 hours ago" at bounding box center [160, 154] width 109 height 7
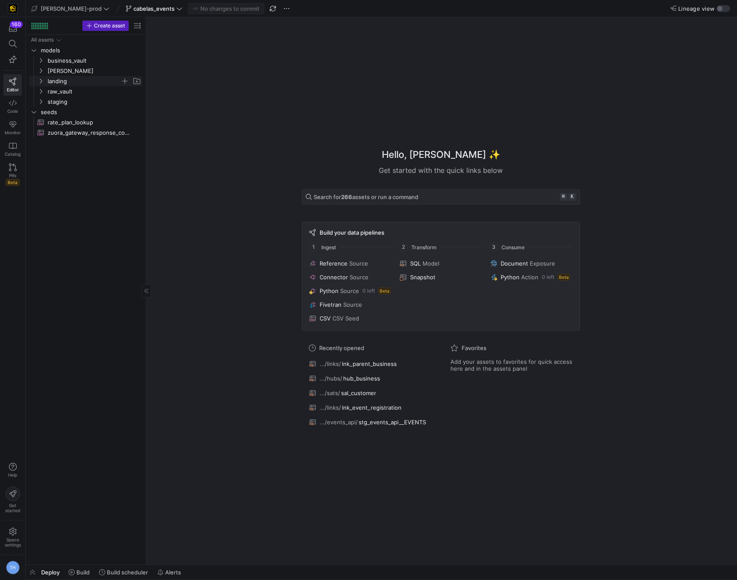
click at [82, 78] on span "landing" at bounding box center [84, 81] width 73 height 10
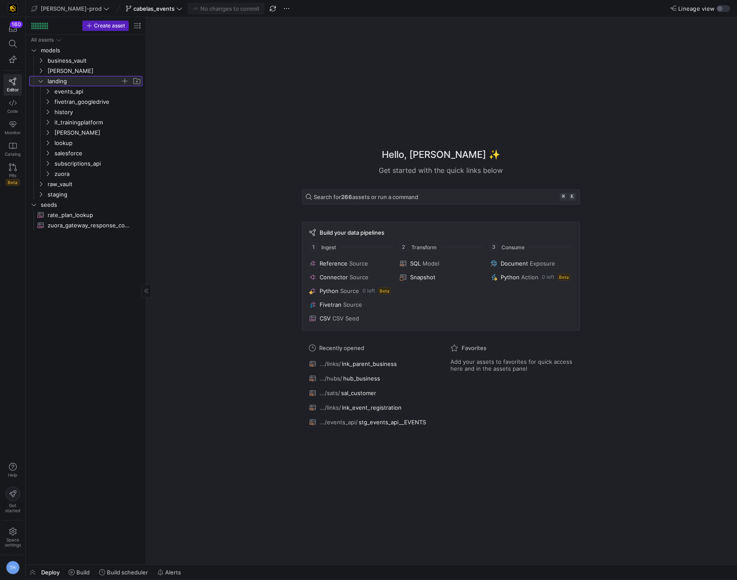
click at [82, 77] on span "landing" at bounding box center [84, 81] width 73 height 10
click at [83, 76] on span "landing" at bounding box center [84, 81] width 73 height 10
click at [83, 78] on span "landing" at bounding box center [84, 81] width 73 height 10
click at [75, 61] on span "business_vault" at bounding box center [84, 61] width 73 height 10
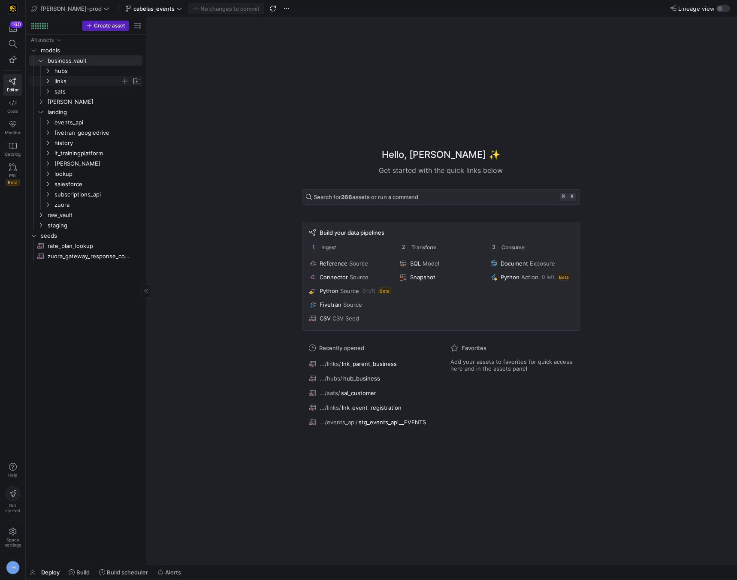
click at [74, 78] on span "links" at bounding box center [88, 81] width 66 height 10
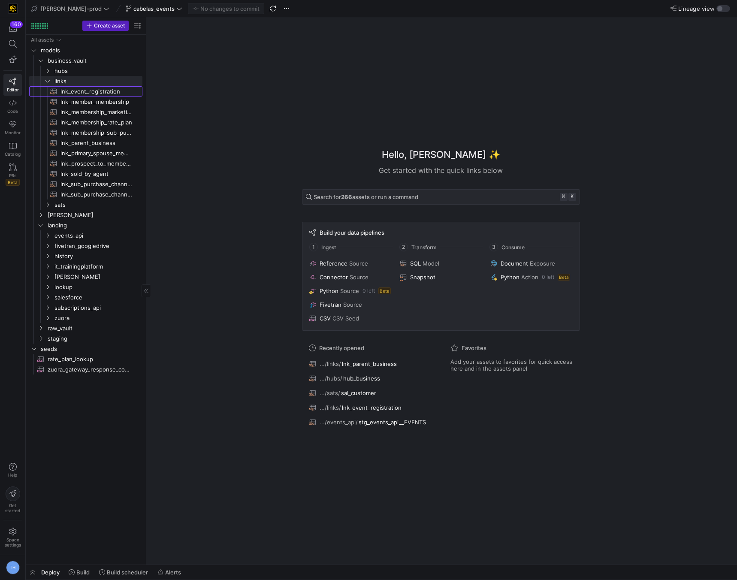
click at [105, 89] on span "lnk_event_registration​​​​​​​​​​" at bounding box center [97, 92] width 72 height 10
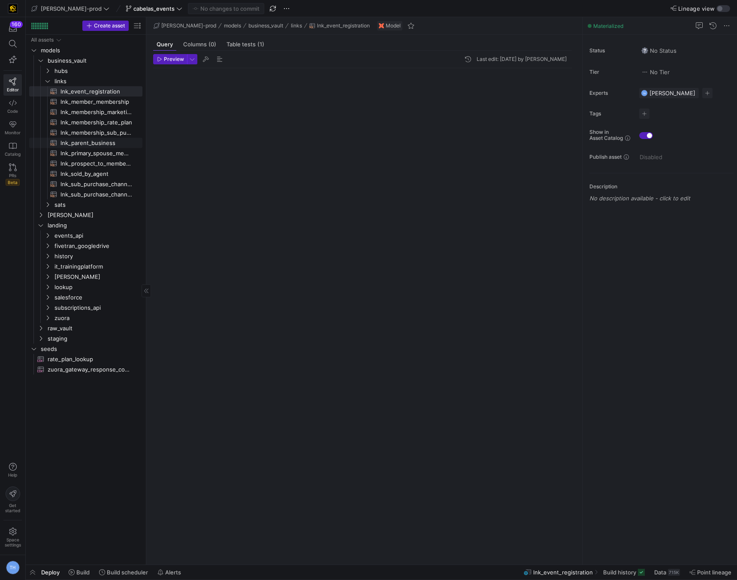
click at [105, 144] on span "lnk_parent_business​​​​​​​​​​" at bounding box center [97, 143] width 72 height 10
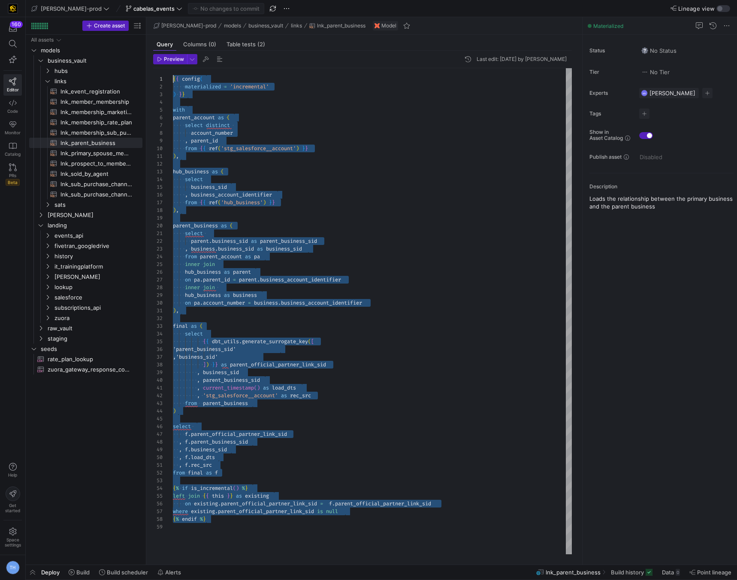
drag, startPoint x: 217, startPoint y: 522, endPoint x: 87, endPoint y: -36, distance: 573.3
click at [173, 68] on div "{ { config ( materialized = 'incremental' ) } } with parent_account as ( select…" at bounding box center [372, 311] width 399 height 486
click at [303, 243] on div "{ { config ( materialized = 'incremental' ) } } with parent_account as ( select…" at bounding box center [372, 311] width 399 height 486
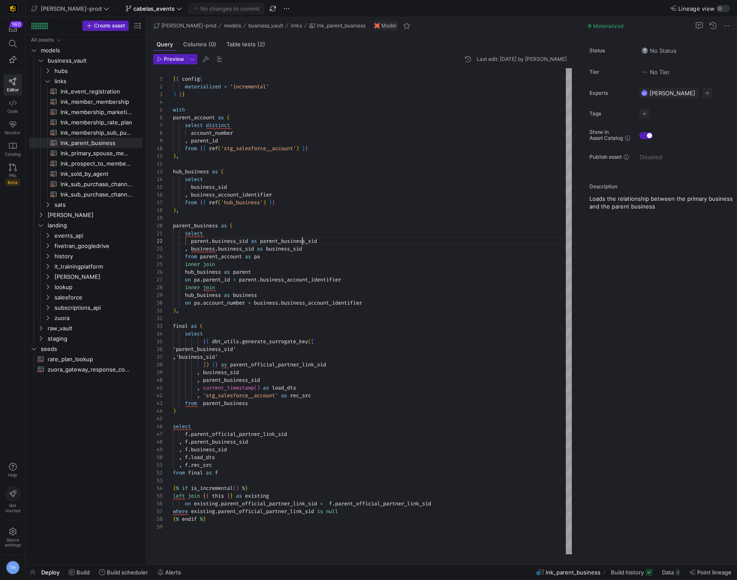
scroll to position [8, 130]
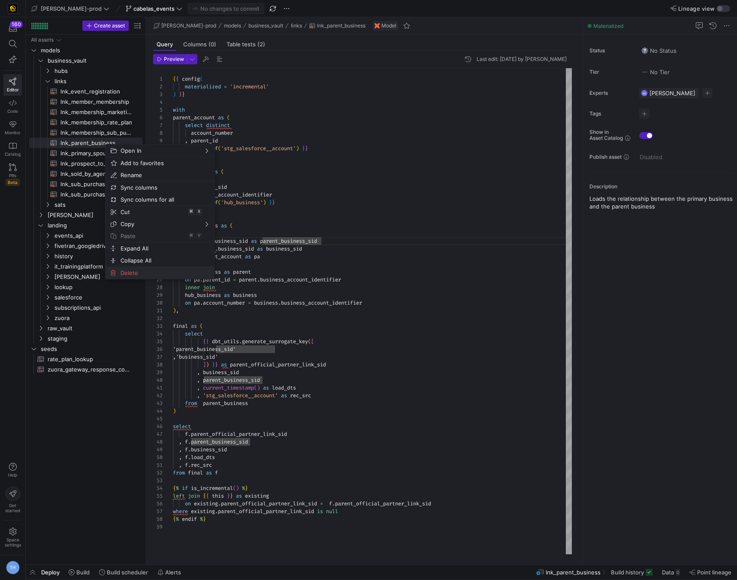
click at [144, 273] on span "Delete" at bounding box center [152, 273] width 71 height 12
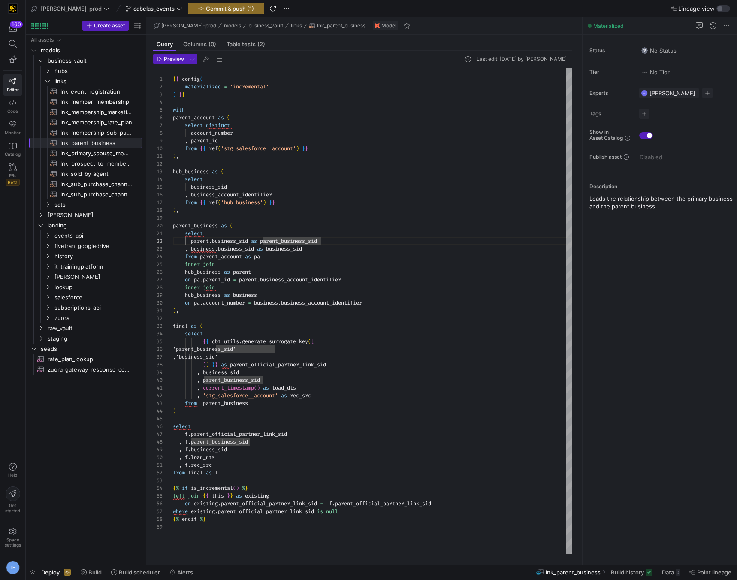
type textarea "{{ config( materialized = 'incremental' ) }} with registrants as ( select *"
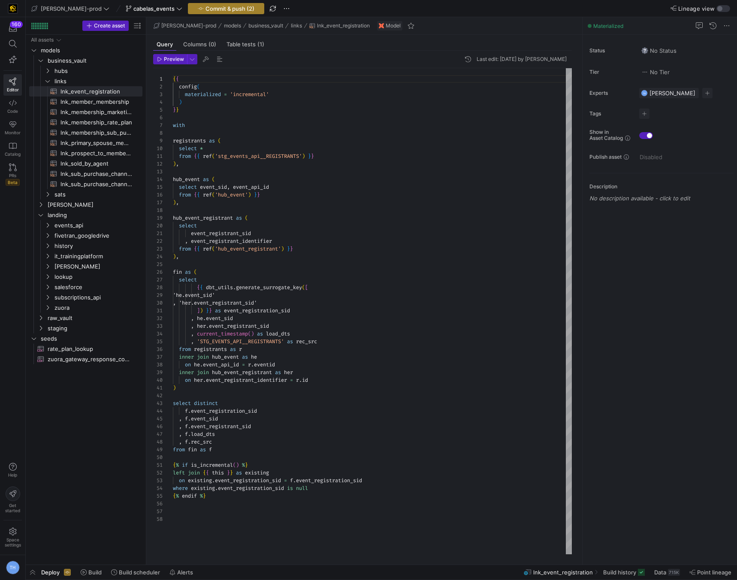
click at [221, 12] on span "Commit & push (2)" at bounding box center [230, 8] width 49 height 7
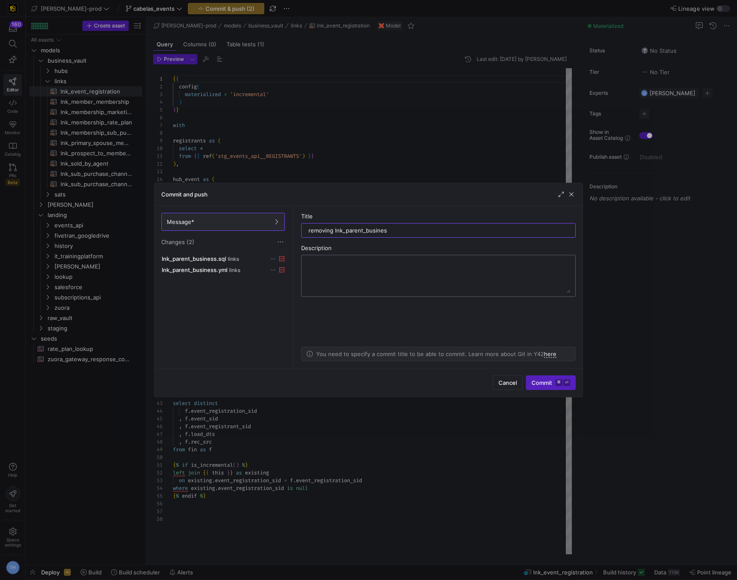
type input "removing lnk_parent_business"
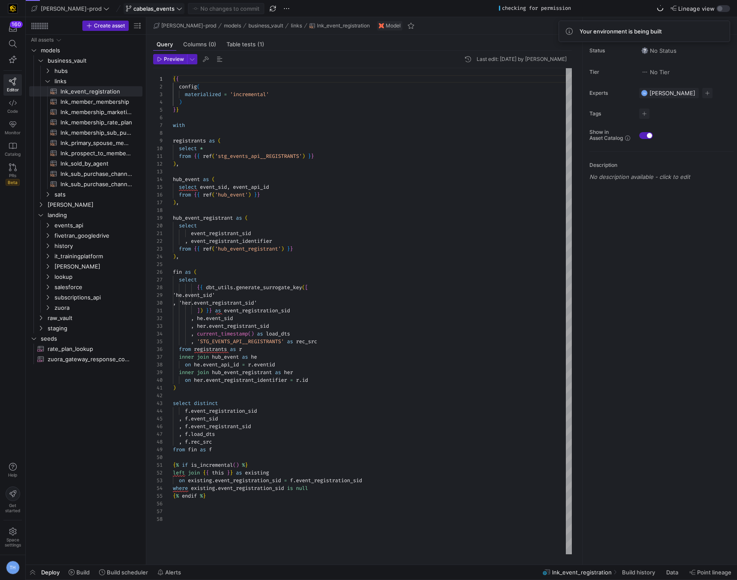
click at [133, 11] on span "cabelas_events" at bounding box center [153, 8] width 41 height 7
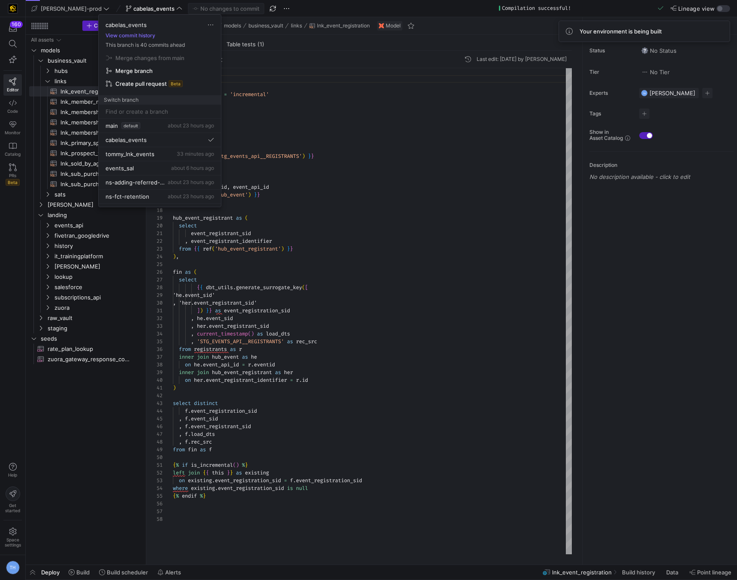
click at [134, 12] on div at bounding box center [368, 290] width 737 height 580
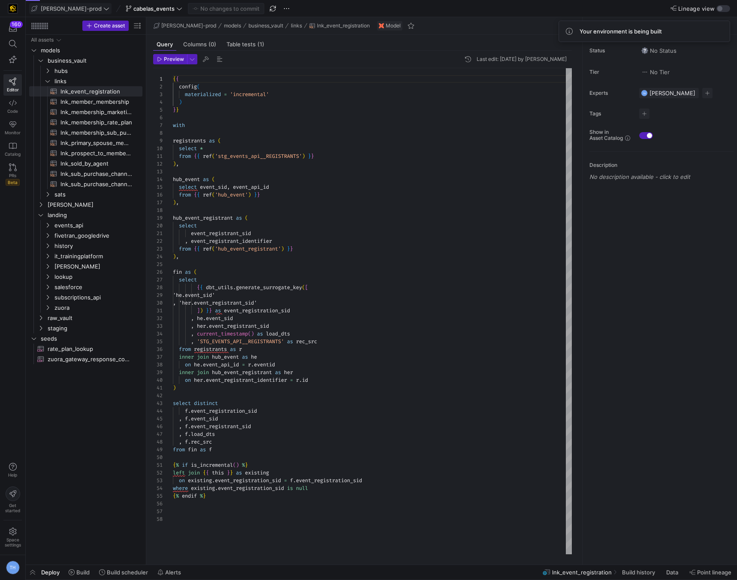
click at [66, 11] on span "[PERSON_NAME]-prod" at bounding box center [71, 8] width 61 height 7
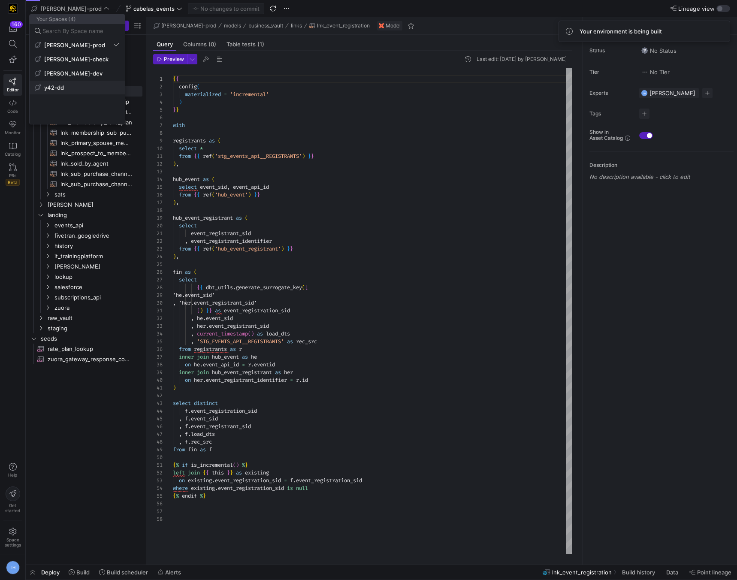
click at [72, 87] on span "y42-dd" at bounding box center [77, 87] width 85 height 7
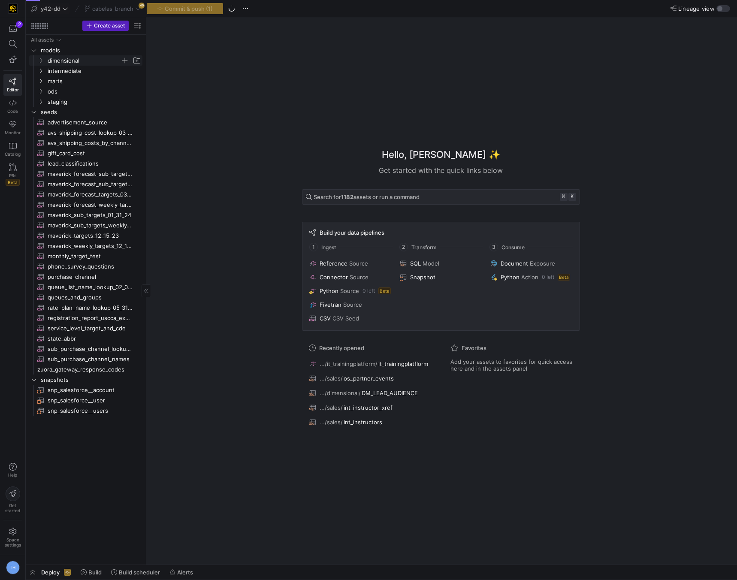
click at [71, 61] on span "dimensional" at bounding box center [84, 61] width 73 height 10
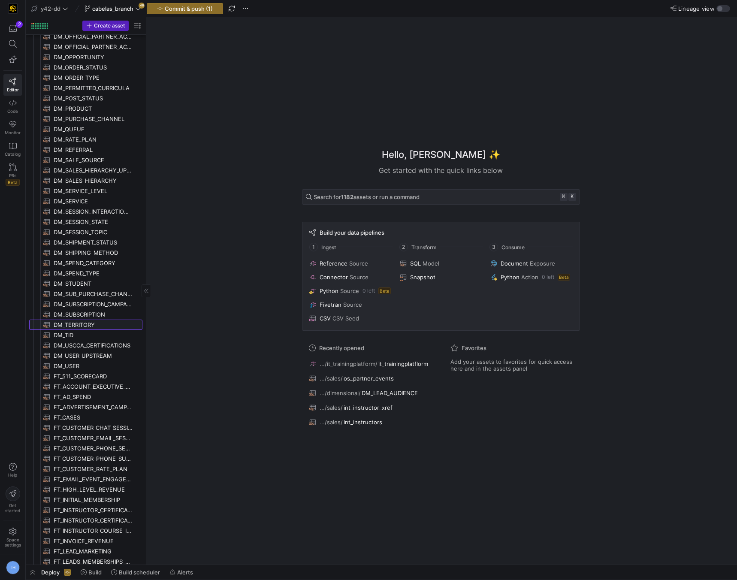
click at [91, 326] on span "DM_TERRITORY​​​​​​​​​​" at bounding box center [93, 325] width 79 height 10
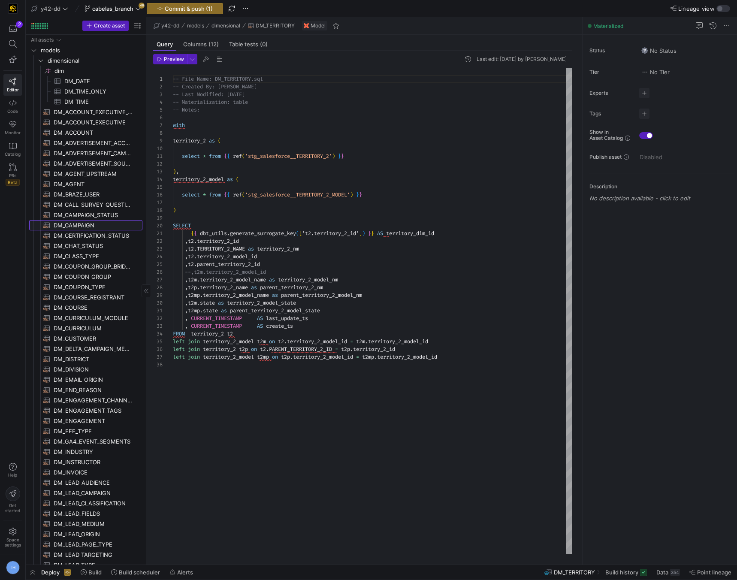
click at [84, 221] on span "DM_CAMPAIGN​​​​​​​​​​" at bounding box center [93, 226] width 79 height 10
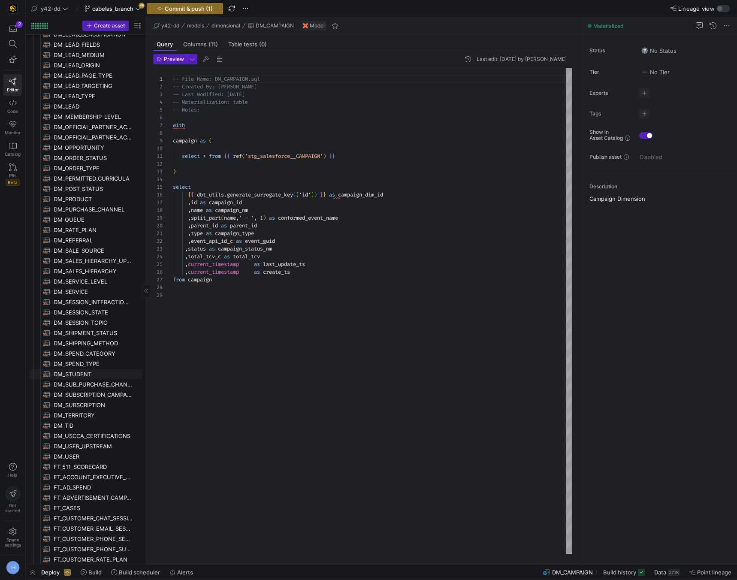
click at [89, 374] on span "DM_STUDENT​​​​​​​​​​" at bounding box center [93, 375] width 79 height 10
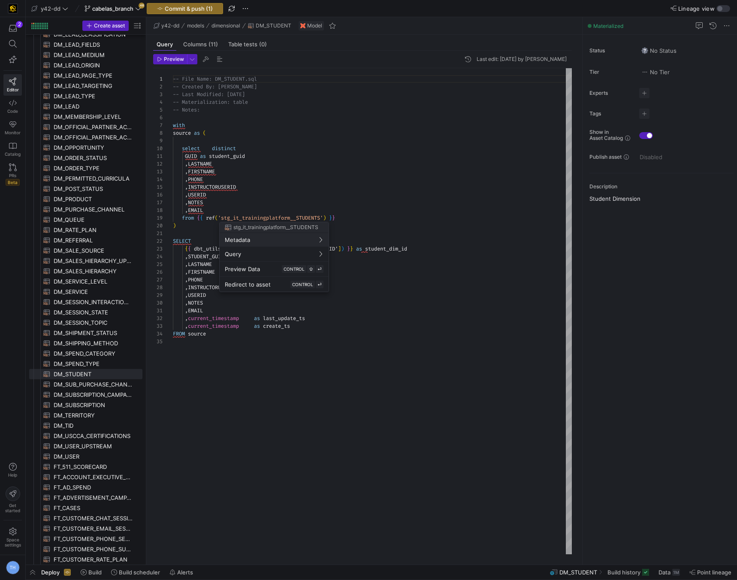
click at [267, 201] on div at bounding box center [368, 290] width 737 height 580
click at [210, 231] on div "-- File Name: DM_STUDENT.sql -- Created By: Bret Harvestine -- Last Modified: 2…" at bounding box center [372, 311] width 399 height 486
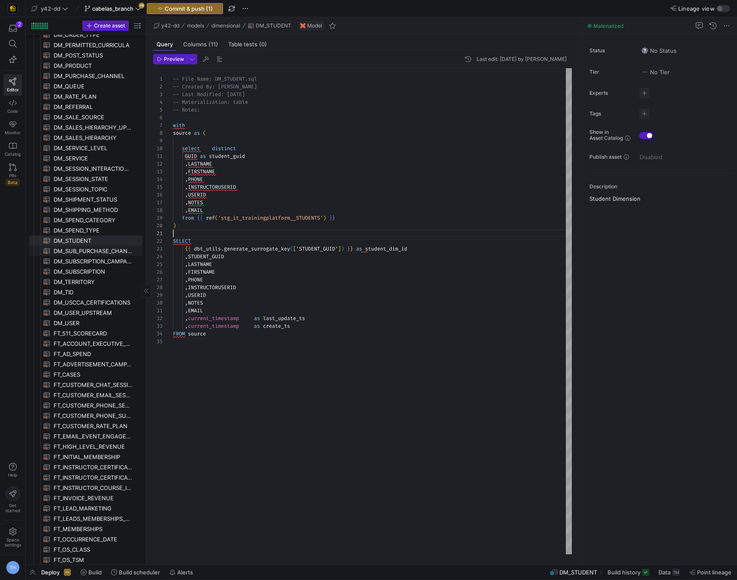
click at [95, 249] on span "DM_SUB_PURCHASE_CHANNEL​​​​​​​​​​" at bounding box center [93, 251] width 79 height 10
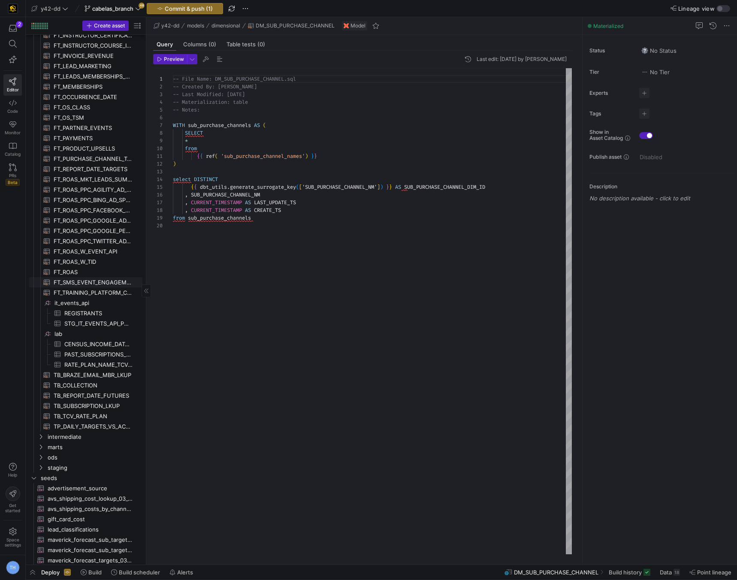
click at [89, 263] on span "FT_ROAS_W_TID​​​​​​​​​​" at bounding box center [93, 262] width 79 height 10
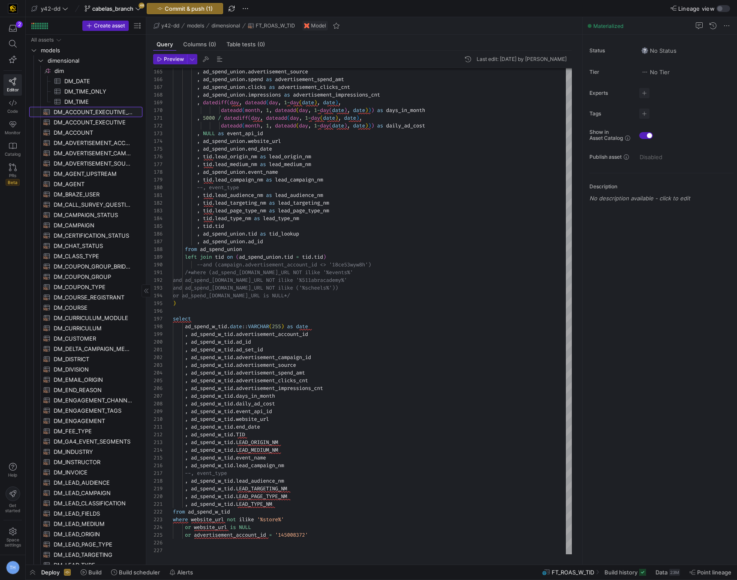
click at [90, 115] on span "DM_ACCOUNT_EXECUTIVE_UPSTREAM​​​​​​​​​​" at bounding box center [93, 112] width 79 height 10
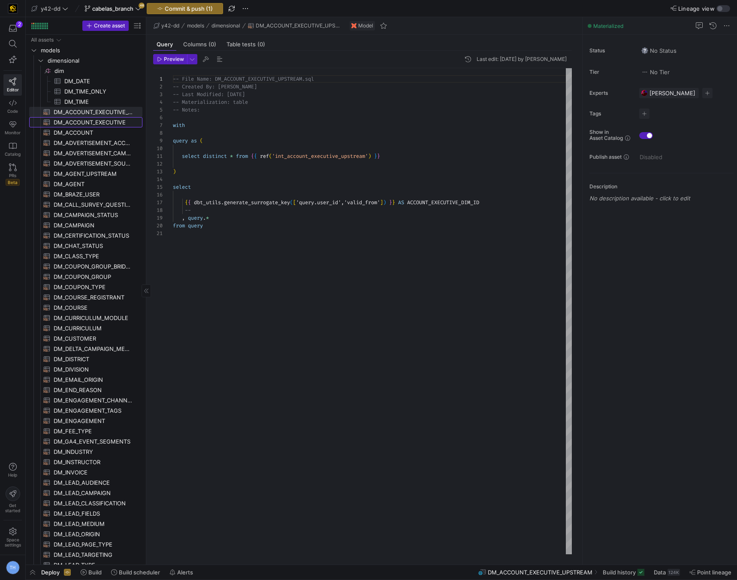
click at [91, 123] on span "DM_ACCOUNT_EXECUTIVE​​​​​​​​​​" at bounding box center [93, 123] width 79 height 10
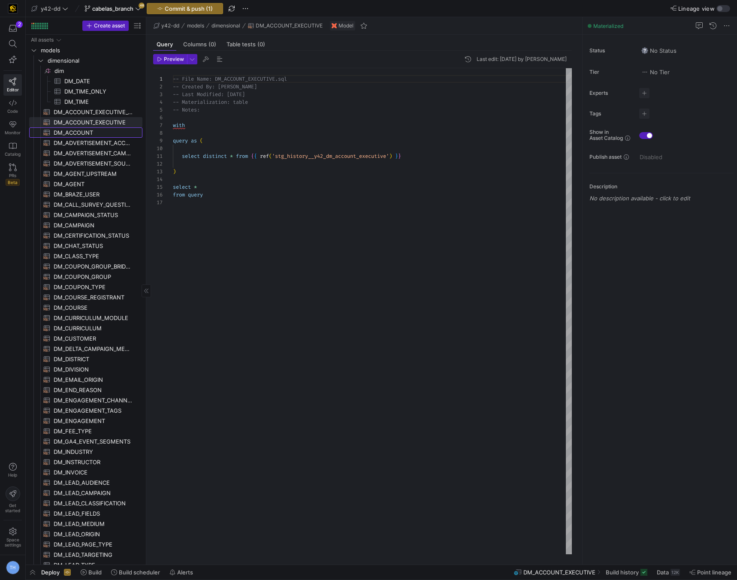
click at [91, 133] on span "DM_ACCOUNT​​​​​​​​​​" at bounding box center [93, 133] width 79 height 10
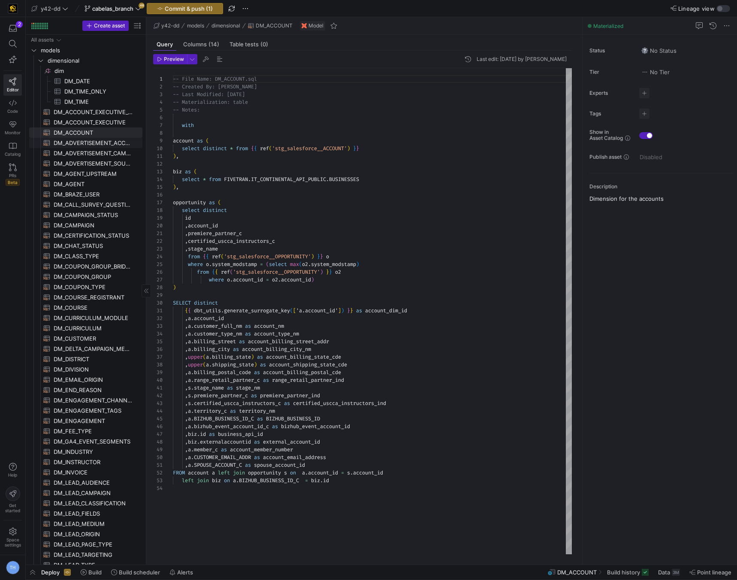
click at [92, 145] on span "DM_ADVERTISEMENT_ACCOUNT​​​​​​​​​​" at bounding box center [93, 143] width 79 height 10
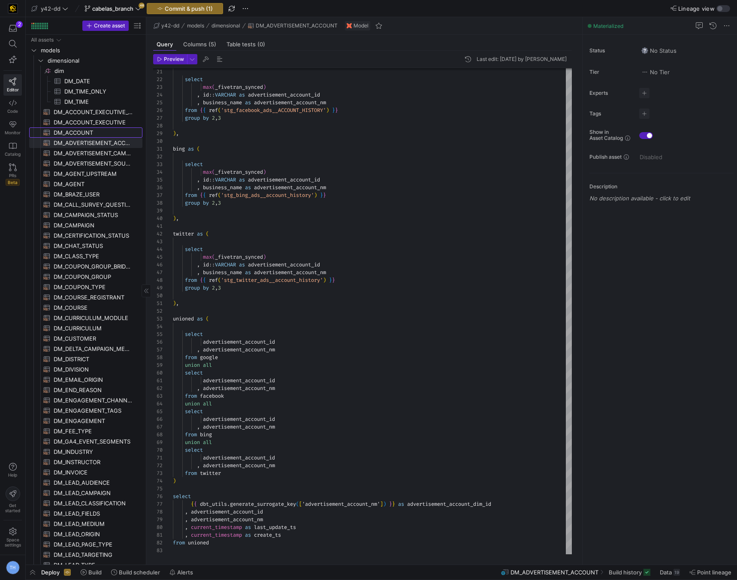
click at [90, 134] on span "DM_ACCOUNT​​​​​​​​​​" at bounding box center [93, 133] width 79 height 10
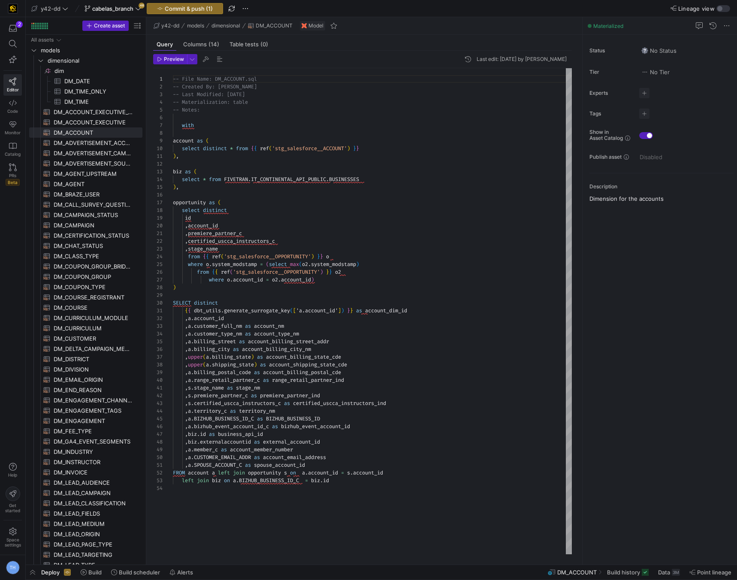
click at [301, 392] on div "-- File Name: DM_ACCOUNT.sql -- Created By: Bret Harvestine -- Last Modified: 2…" at bounding box center [372, 311] width 399 height 486
click at [278, 413] on div "-- File Name: DM_ACCOUNT.sql -- Created By: Bret Harvestine -- Last Modified: 2…" at bounding box center [372, 311] width 399 height 486
click at [307, 409] on div "-- File Name: DM_ACCOUNT.sql -- Created By: Bret Harvestine -- Last Modified: 2…" at bounding box center [372, 311] width 399 height 486
click at [312, 379] on div "-- File Name: DM_ACCOUNT.sql -- Created By: Bret Harvestine -- Last Modified: 2…" at bounding box center [372, 311] width 399 height 486
type textarea ",s.stage_name as stage_nm ,s.premiere_partner_c as premiere_partner_ind ,s.cert…"
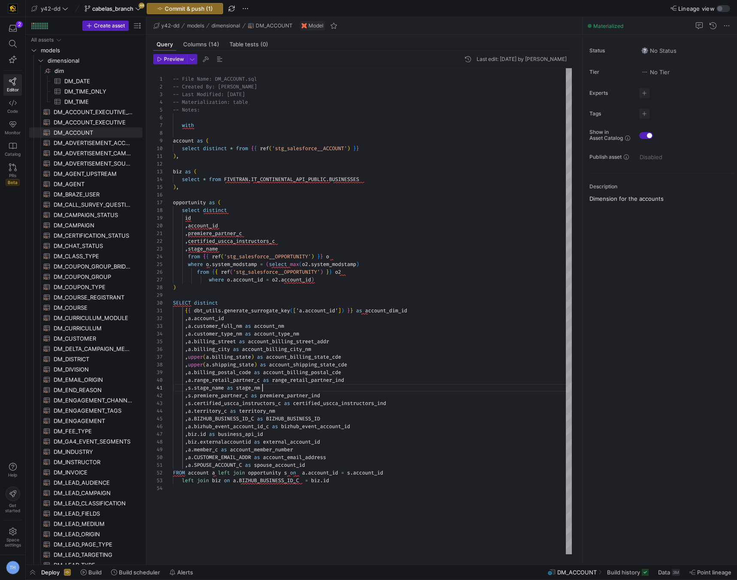
click at [296, 386] on div "-- File Name: DM_ACCOUNT.sql -- Created By: Bret Harvestine -- Last Modified: 2…" at bounding box center [372, 311] width 399 height 486
click at [60, 7] on span "y42-dd" at bounding box center [51, 8] width 20 height 7
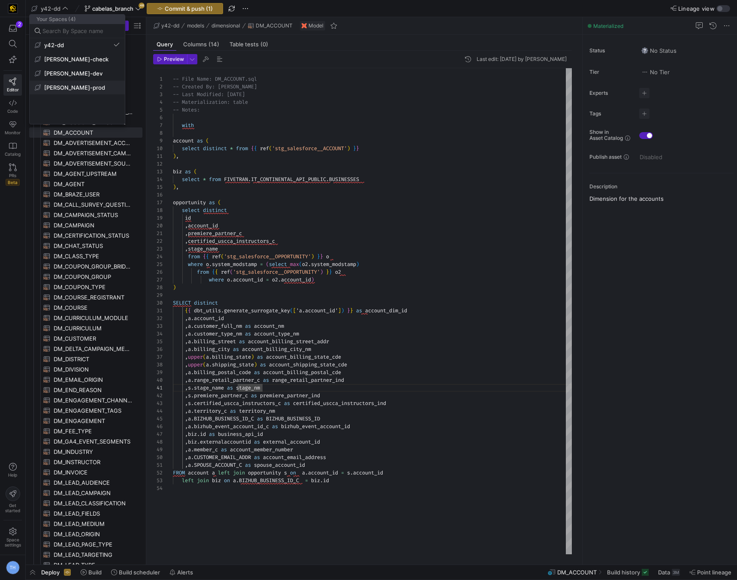
click at [86, 90] on span "[PERSON_NAME]-prod" at bounding box center [77, 87] width 85 height 7
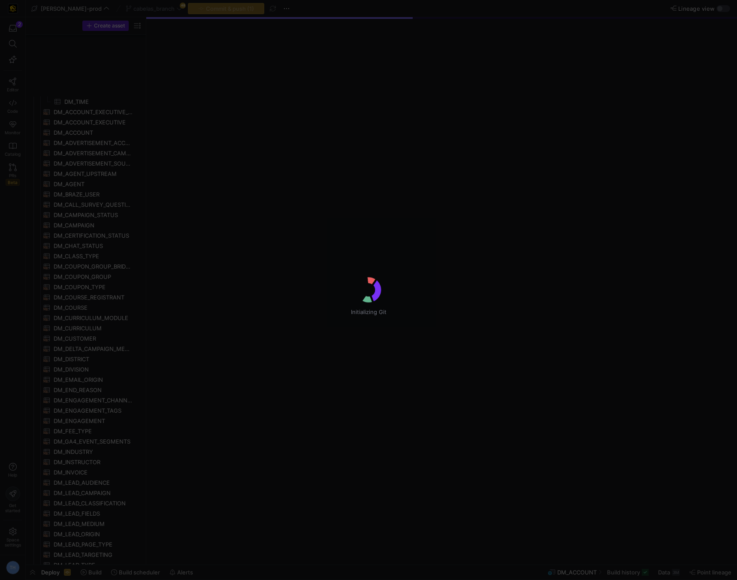
scroll to position [585, 0]
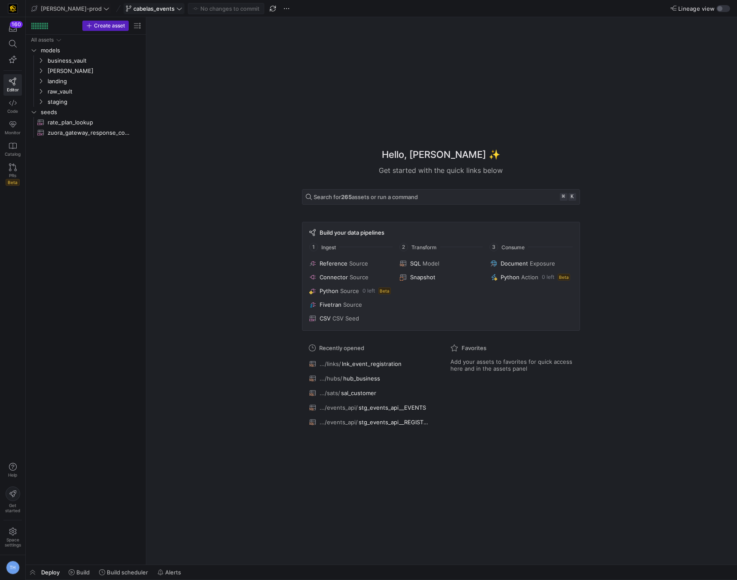
click at [143, 10] on span "cabelas_events" at bounding box center [153, 8] width 41 height 7
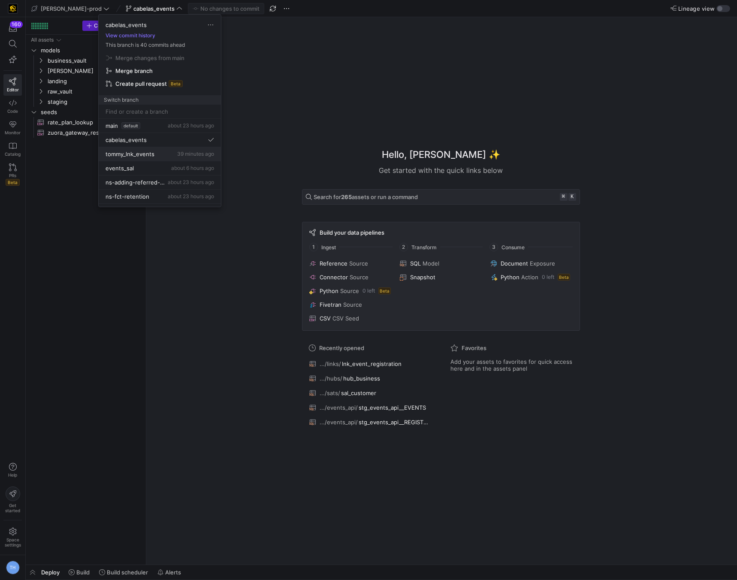
click at [158, 152] on div "tommy_lnk_events 39 minutes ago" at bounding box center [160, 154] width 109 height 7
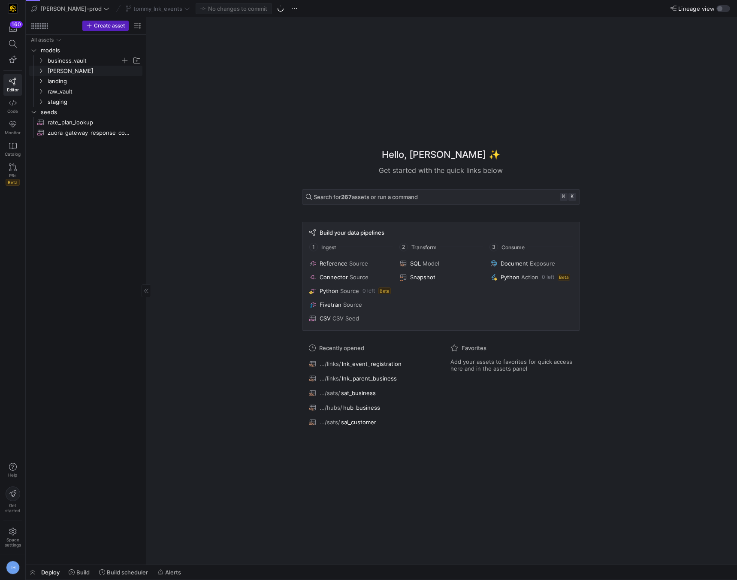
click at [74, 64] on span "business_vault" at bounding box center [84, 61] width 73 height 10
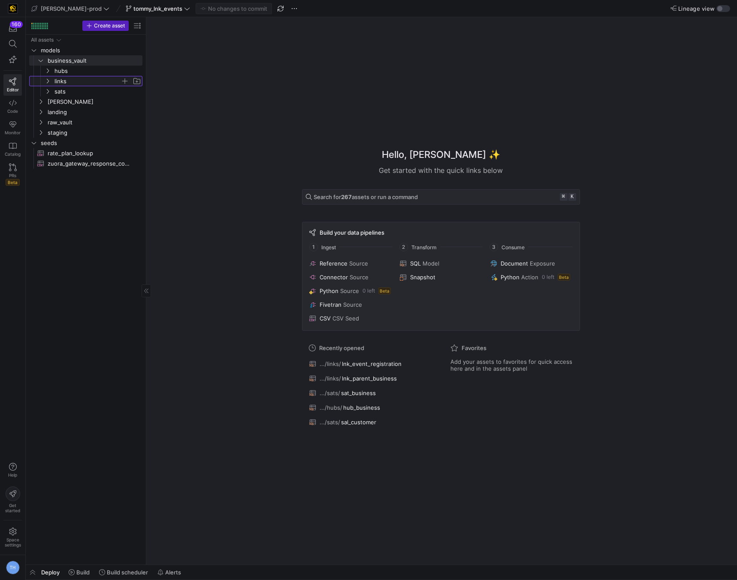
click at [76, 78] on span "links" at bounding box center [88, 81] width 66 height 10
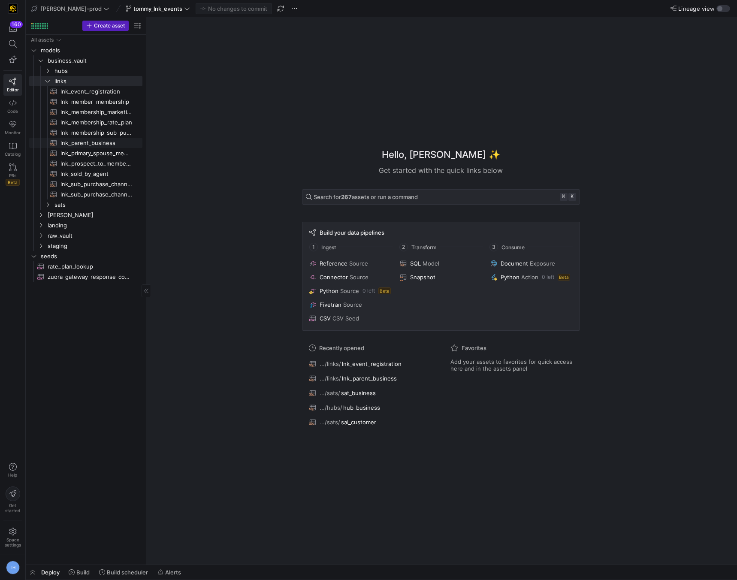
click at [96, 146] on span "lnk_parent_business​​​​​​​​​​" at bounding box center [97, 143] width 72 height 10
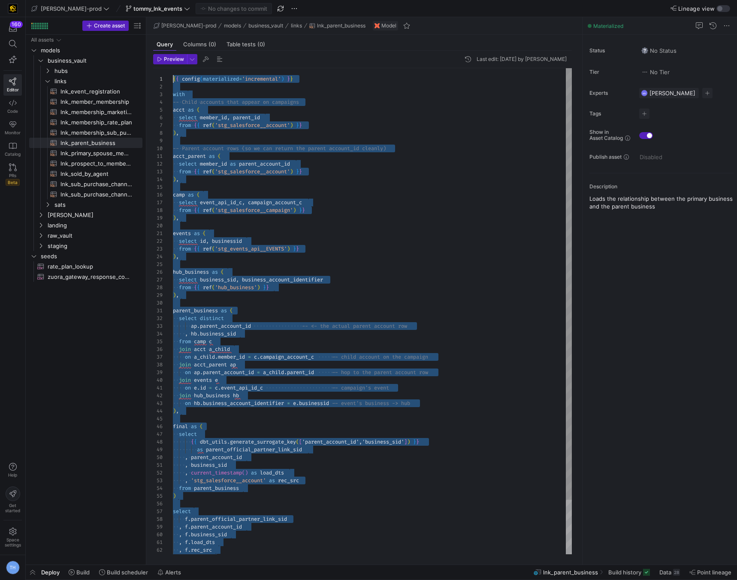
drag, startPoint x: 245, startPoint y: 548, endPoint x: 175, endPoint y: -37, distance: 588.8
type textarea "f.load_dts, f.rec_src from final f {% if is_incremental() %} left join {{ this …"
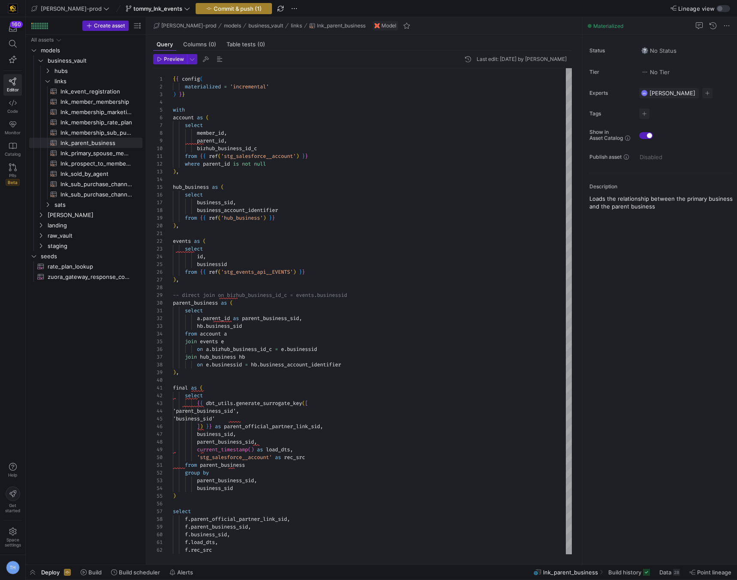
click at [224, 3] on span "button" at bounding box center [234, 8] width 76 height 10
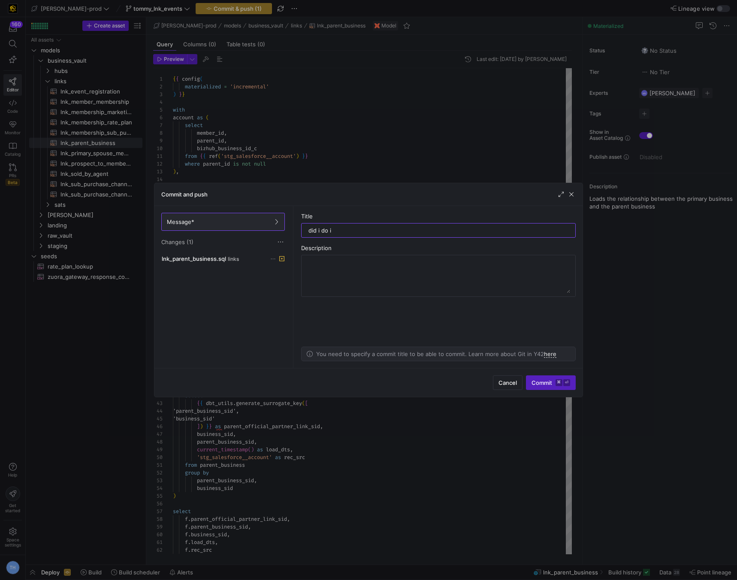
type input "did i do it"
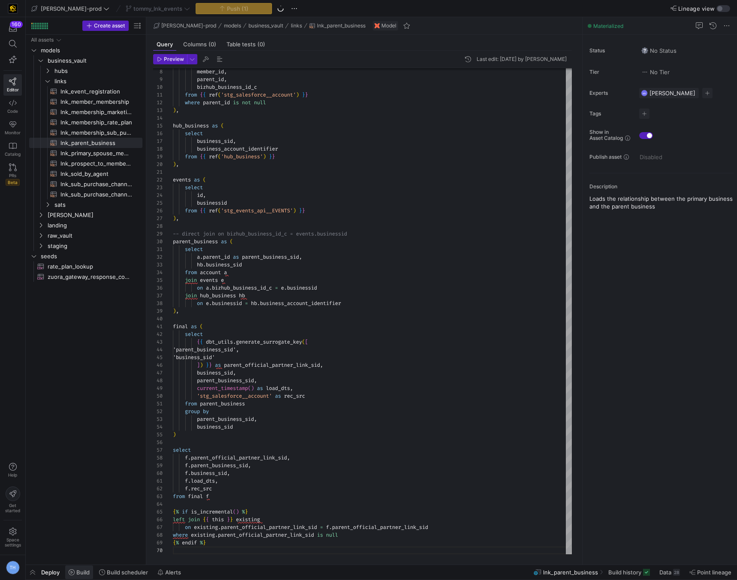
click at [75, 567] on span at bounding box center [79, 573] width 28 height 14
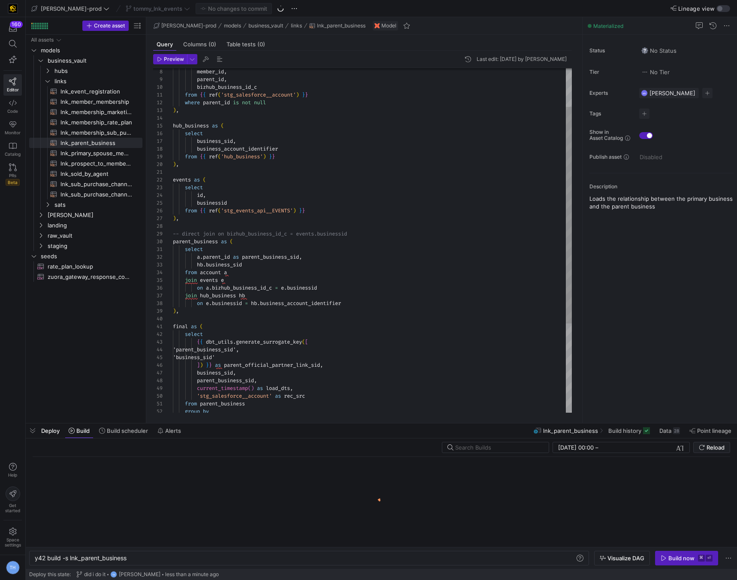
scroll to position [0, 93]
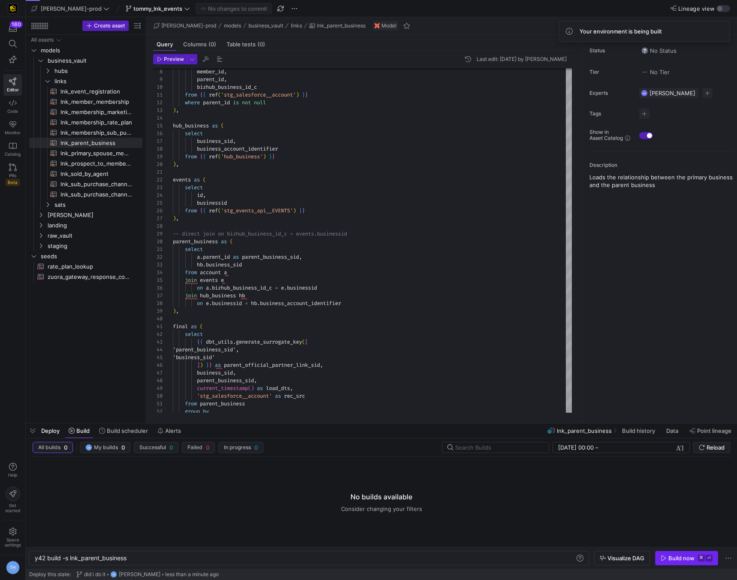
click at [673, 560] on div "Build now" at bounding box center [682, 558] width 26 height 7
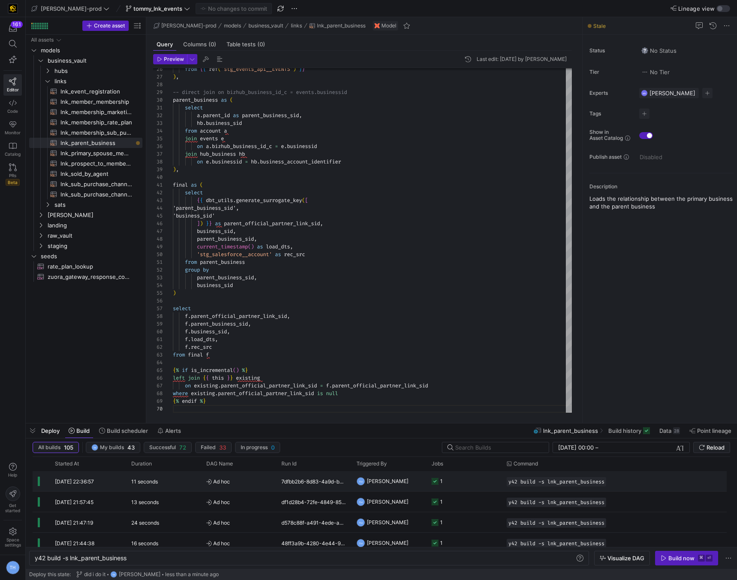
click at [482, 483] on y42-job-status-cell-renderer "1" at bounding box center [464, 481] width 65 height 19
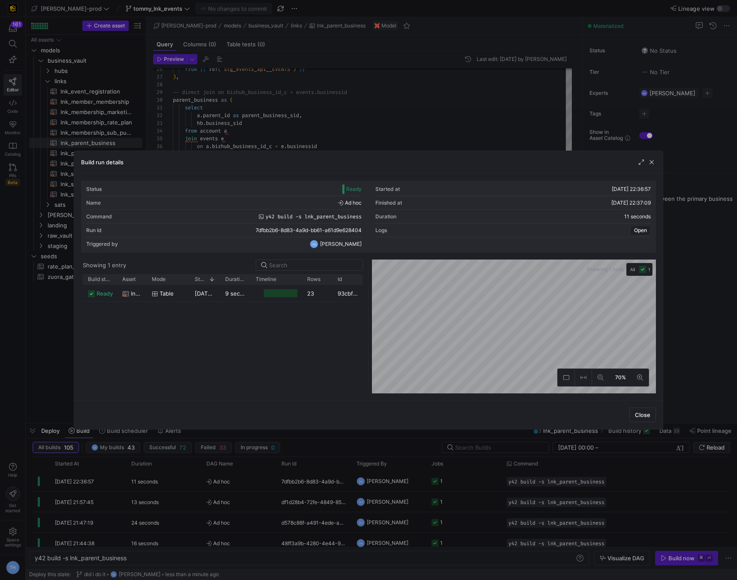
click at [408, 115] on div at bounding box center [368, 290] width 737 height 580
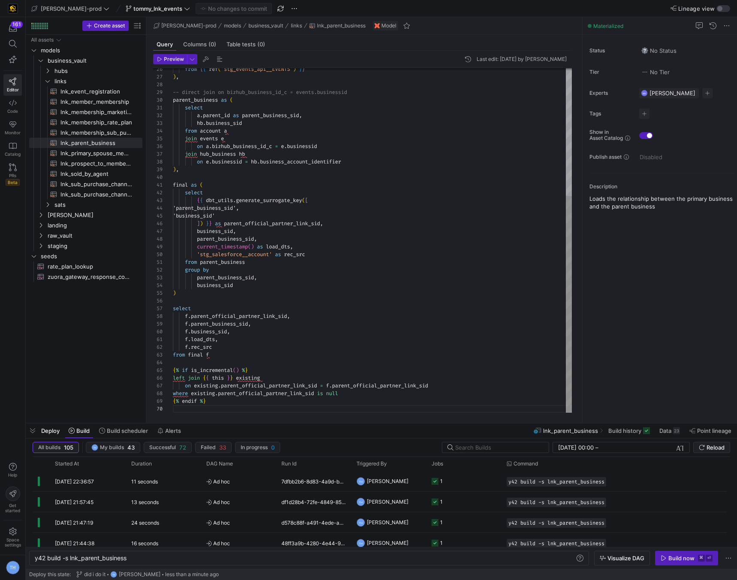
click at [252, 331] on div "from { { ref ( 'stg_events_api__EVENTS' ) } } ) , -- direct join on bizhub_busi…" at bounding box center [372, 139] width 399 height 548
click at [253, 354] on div "from { { ref ( 'stg_events_api__EVENTS' ) } } ) , -- direct join on bizhub_busi…" at bounding box center [372, 139] width 399 height 548
click at [254, 358] on div "from { { ref ( 'stg_events_api__EVENTS' ) } } ) , -- direct join on bizhub_busi…" at bounding box center [372, 139] width 399 height 548
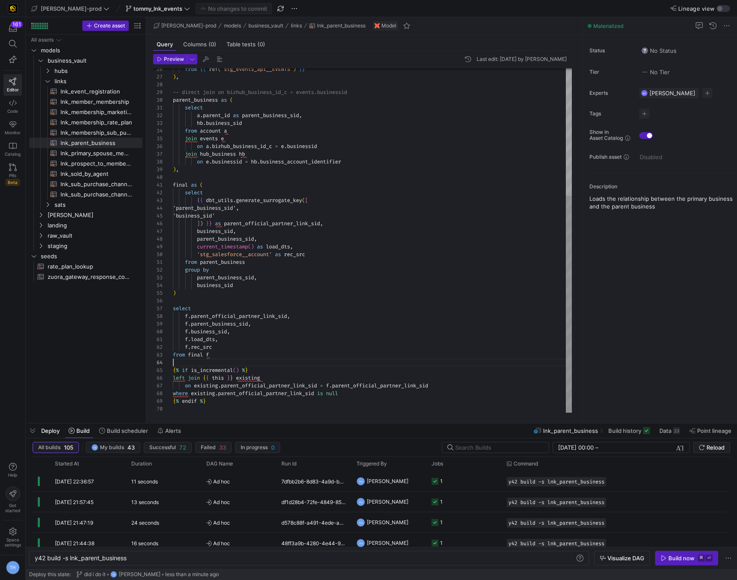
click at [254, 361] on div "from { { ref ( 'stg_events_api__EVENTS' ) } } ) , -- direct join on bizhub_busi…" at bounding box center [372, 139] width 399 height 548
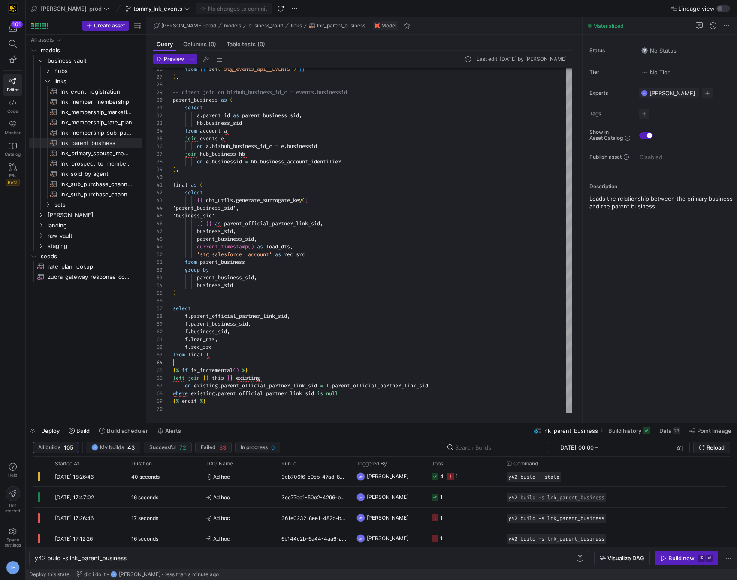
scroll to position [111, 0]
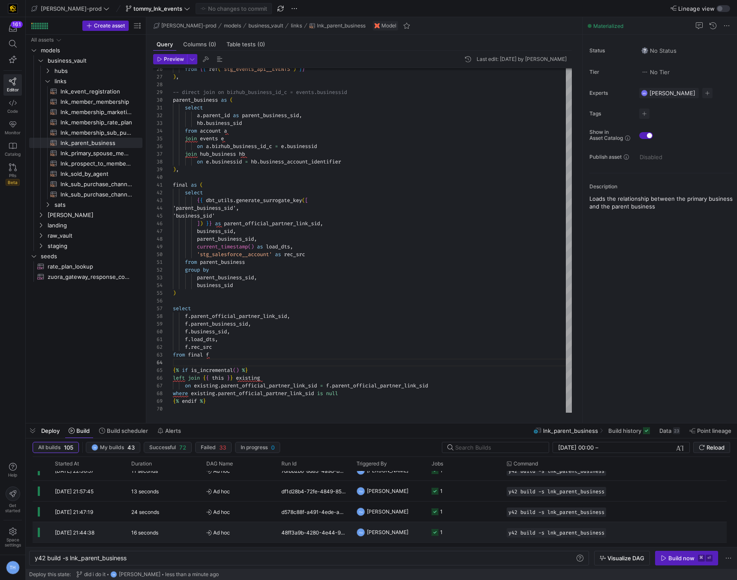
click at [266, 528] on span "Ad hoc" at bounding box center [238, 533] width 65 height 20
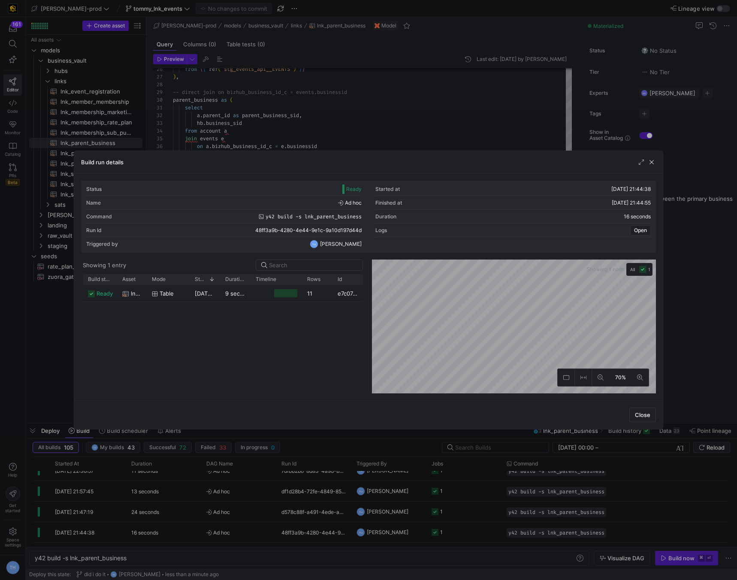
click at [389, 113] on div at bounding box center [368, 290] width 737 height 580
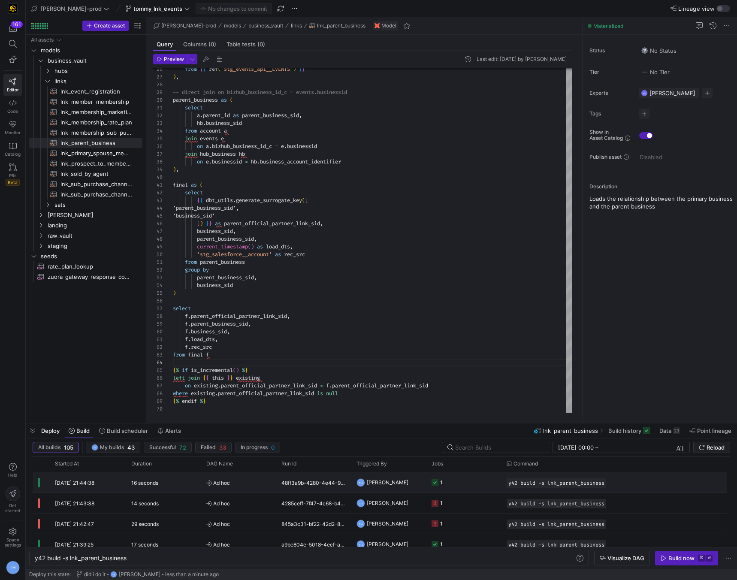
click at [309, 487] on div "48ff3a9b-4280-4e44-9e1c-9a10d197d44d" at bounding box center [313, 483] width 75 height 20
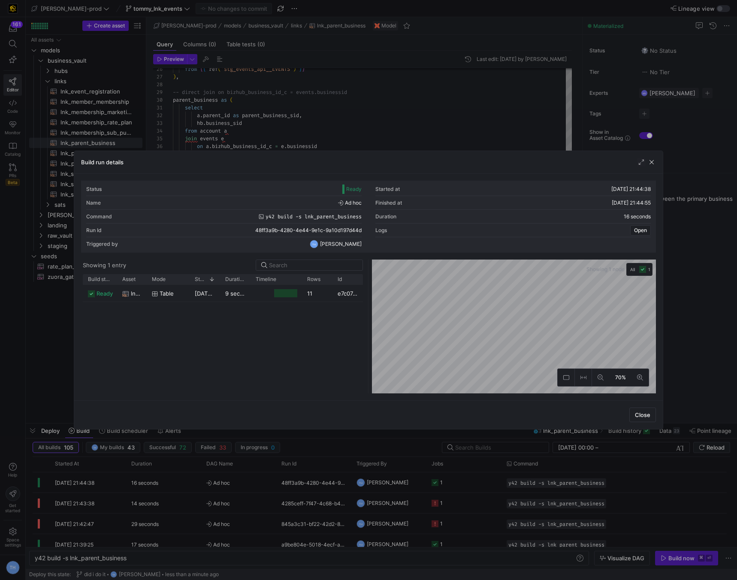
click at [425, 76] on div at bounding box center [368, 290] width 737 height 580
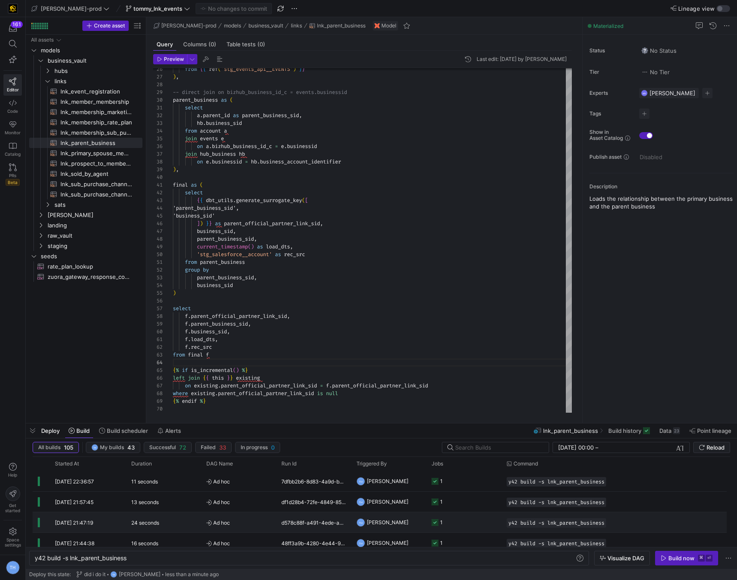
click at [370, 519] on span "[PERSON_NAME]" at bounding box center [388, 523] width 42 height 20
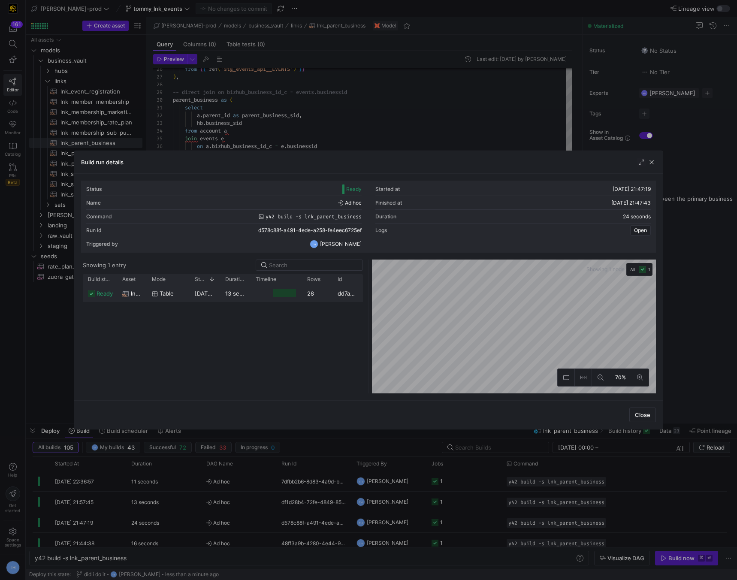
click at [330, 292] on div "28" at bounding box center [317, 293] width 30 height 17
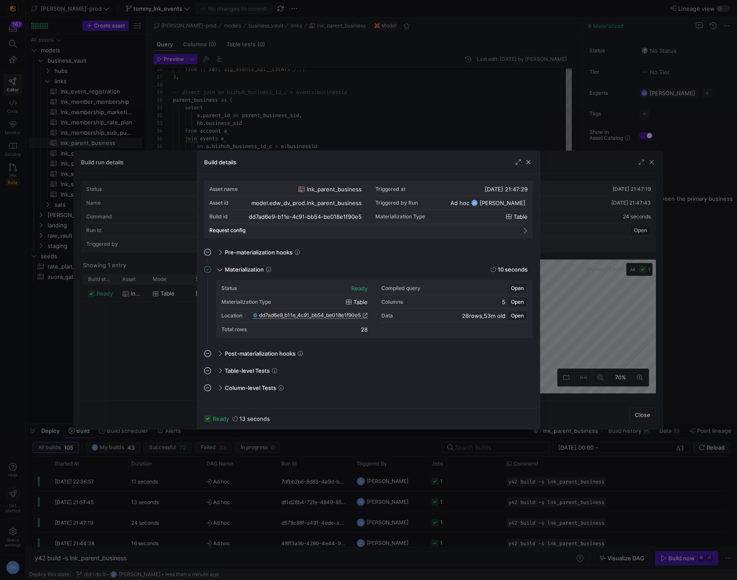
click at [325, 315] on span "dd7ad6e9_b11e_4c91_bb54_be018e1f90e5" at bounding box center [310, 315] width 102 height 6
click at [253, 76] on div at bounding box center [368, 290] width 737 height 580
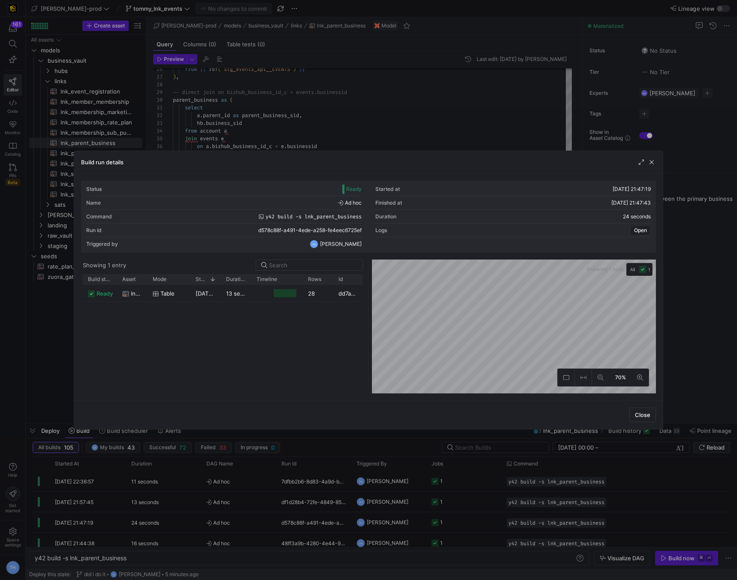
click at [252, 100] on div at bounding box center [368, 290] width 737 height 580
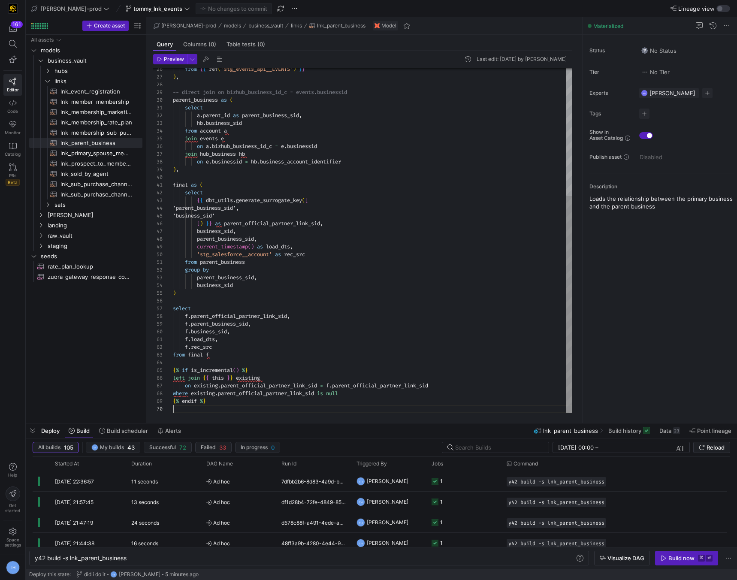
scroll to position [0, 0]
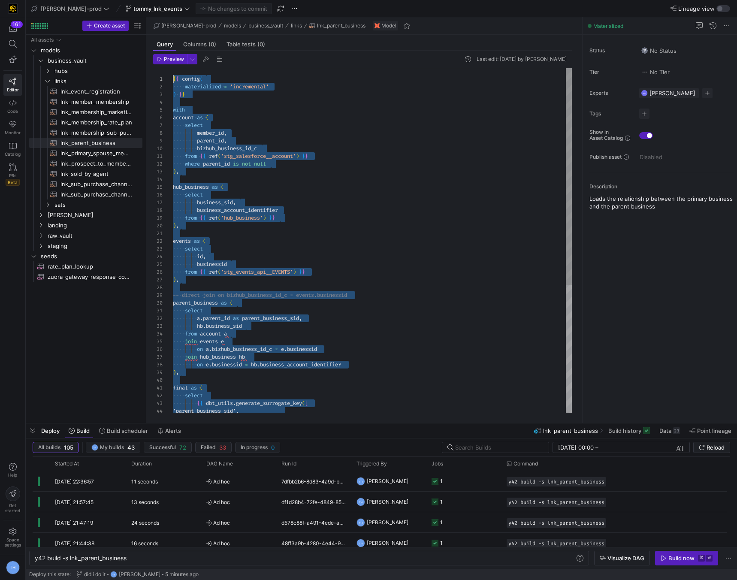
drag, startPoint x: 252, startPoint y: 406, endPoint x: 113, endPoint y: -37, distance: 463.8
type textarea "from {{ ref('stg_salesforce__account') }} where parent_id is not null ), hub_bu…"
click at [309, 174] on div "from { { ref ( 'stg_events_api__EVENTS' ) } } ) , -- direct join on bizhub_busi…" at bounding box center [372, 342] width 399 height 548
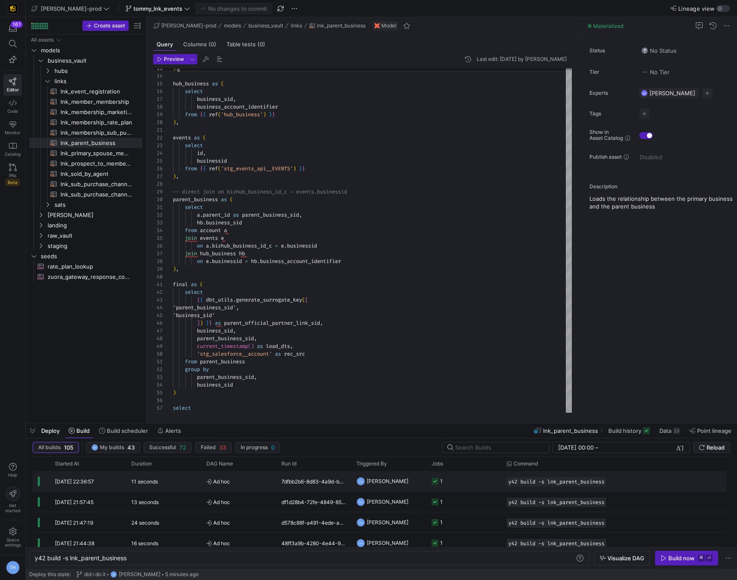
click at [461, 485] on y42-job-status-cell-renderer "1" at bounding box center [464, 481] width 65 height 19
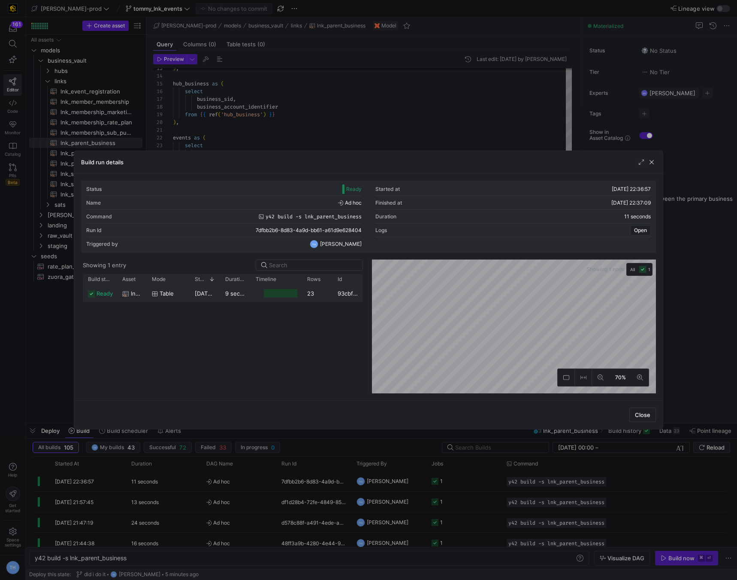
click at [256, 291] on y42-job-duration-timeline-cell-renderer at bounding box center [276, 293] width 41 height 16
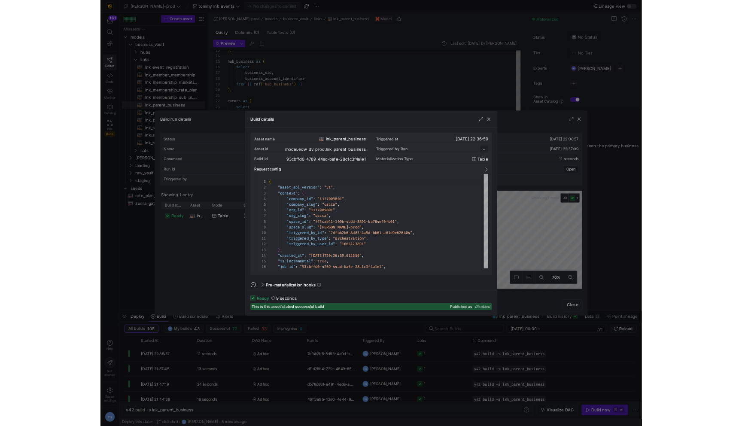
scroll to position [77, 0]
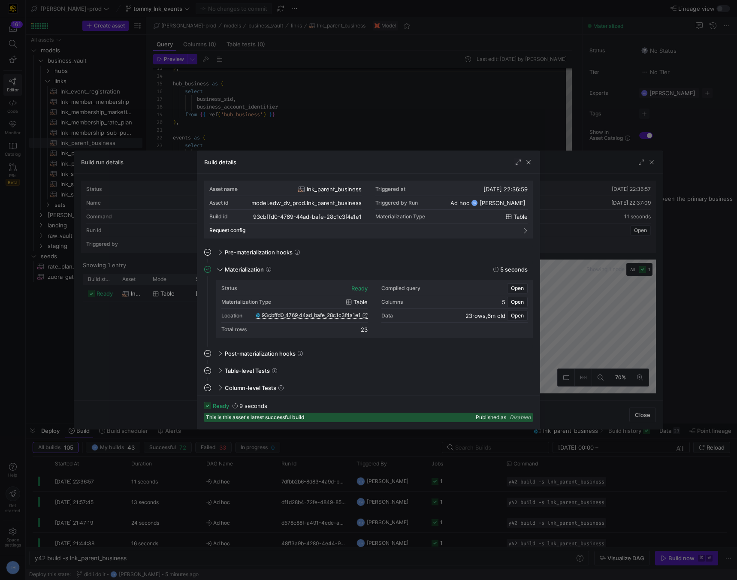
click at [325, 316] on span "93cbffd0_4769_44ad_bafe_28c1c3f4a1e1" at bounding box center [311, 315] width 99 height 6
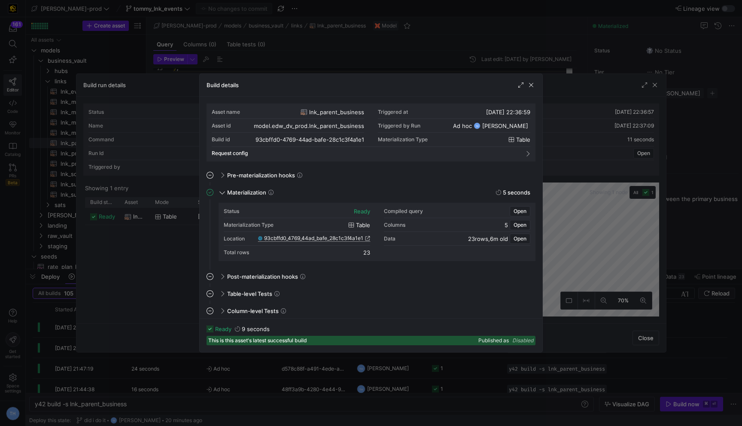
scroll to position [15, 6]
click at [191, 30] on div at bounding box center [371, 213] width 742 height 426
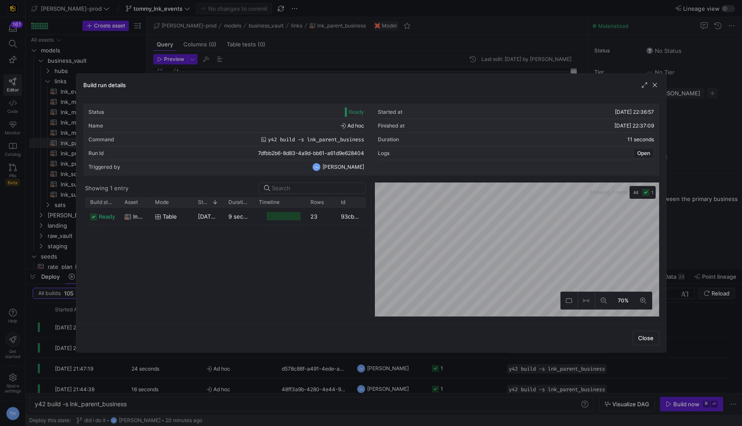
click at [191, 30] on div at bounding box center [371, 213] width 742 height 426
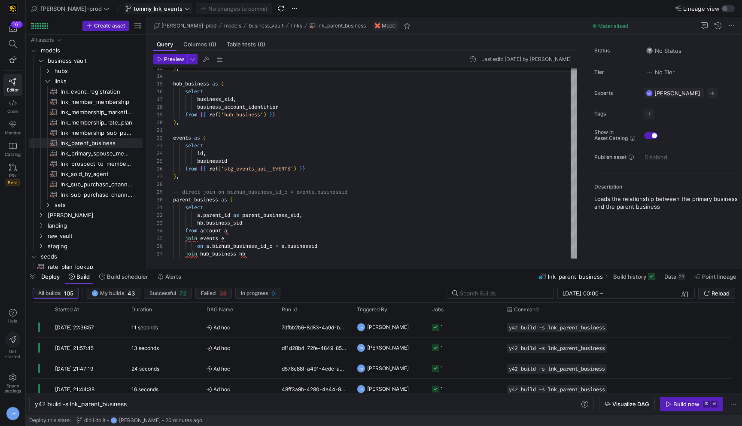
click at [149, 5] on span "tommy_lnk_events" at bounding box center [157, 8] width 49 height 7
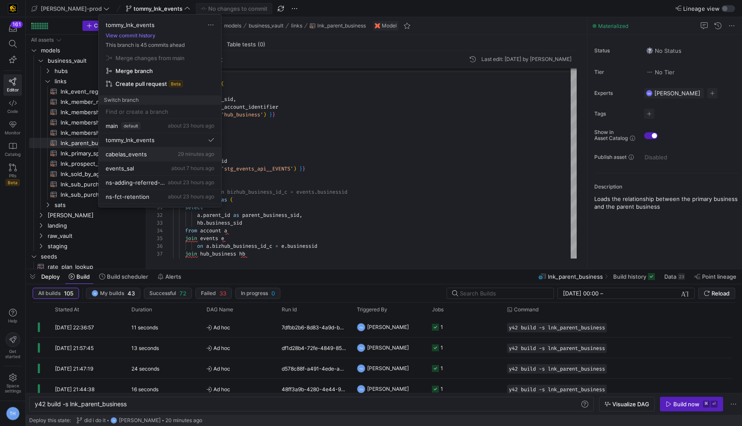
click at [159, 155] on div "cabelas_events 29 minutes ago" at bounding box center [160, 154] width 109 height 7
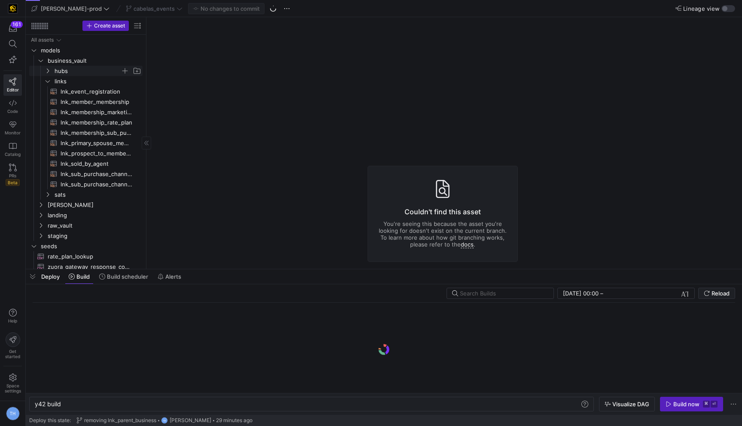
click at [91, 69] on span "hubs" at bounding box center [88, 71] width 66 height 10
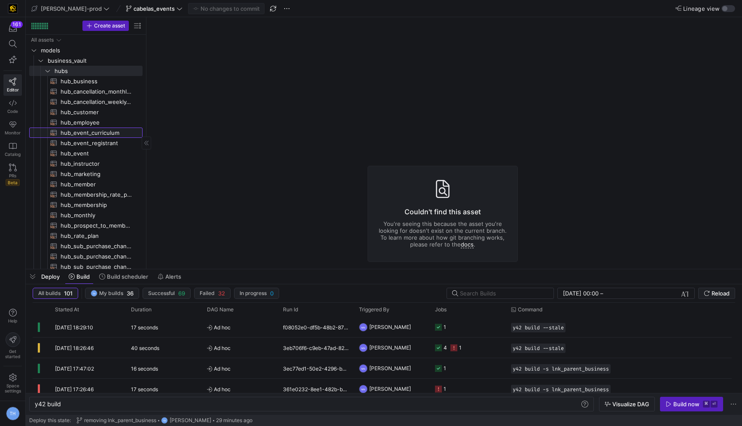
click at [109, 131] on span "hub_event_curriculum​​​​​​​​​​" at bounding box center [97, 133] width 72 height 10
type textarea "y42 build -s hub_event_curriculum"
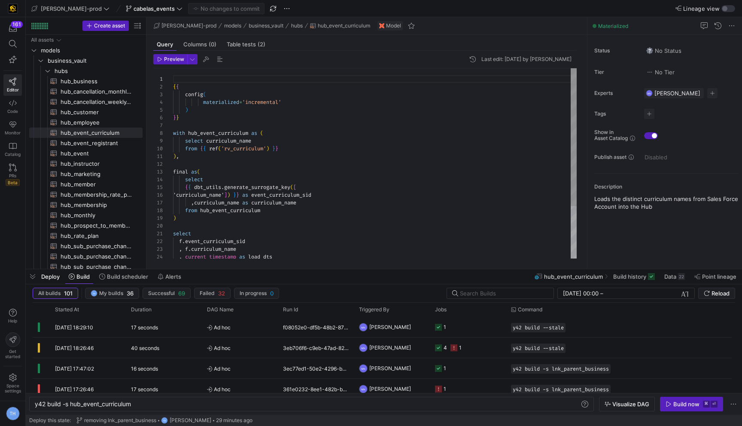
scroll to position [62, 80]
click at [291, 143] on div "{ { config ( materialized = 'incremental' ) } } with hub_event_curriculum as ( …" at bounding box center [374, 199] width 403 height 262
click at [251, 160] on div "{ { config ( materialized = 'incremental' ) } } with hub_event_curriculum as ( …" at bounding box center [374, 199] width 403 height 262
click at [220, 141] on div at bounding box center [371, 213] width 742 height 426
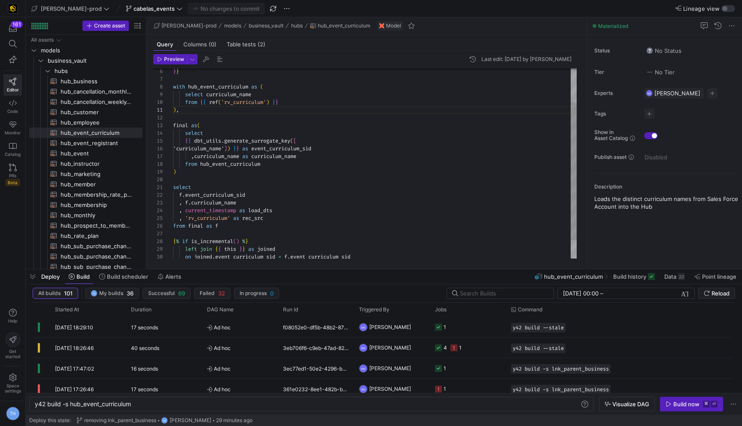
scroll to position [31, 12]
click at [185, 140] on div "} } with hub_event_curriculum as ( select curriculum_name from { { ref ( 'rv_cu…" at bounding box center [374, 153] width 403 height 262
click at [258, 171] on div "} } with hub_event_curriculum as ( select curriculum_name from { { ref ( 'rv_cu…" at bounding box center [374, 153] width 403 height 262
click at [179, 194] on div "} } with hub_event_curriculum as ( select curriculum_name from { { ref ( 'rv_cu…" at bounding box center [374, 153] width 403 height 262
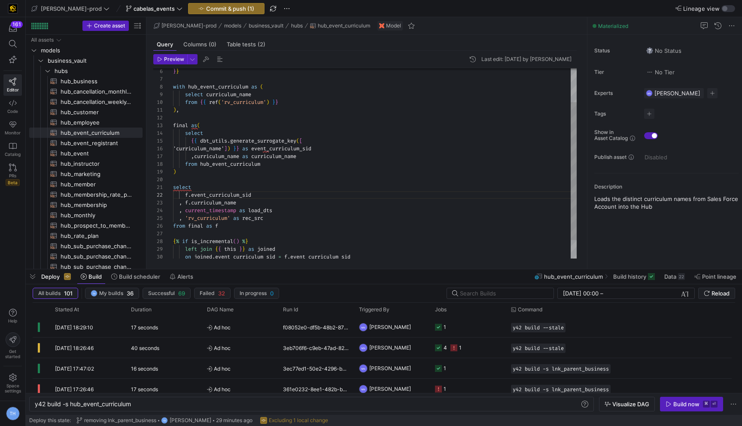
scroll to position [15, 56]
click at [229, 200] on div "} } with hub_event_curriculum as ( select curriculum_name from { { ref ( 'rv_cu…" at bounding box center [374, 153] width 403 height 262
type textarea "), final as( select {{ dbt_utils.generate_surrogate_key([ 'curriculum_name']) }…"
click at [282, 170] on div "} } with hub_event_curriculum as ( select curriculum_name from { { ref ( 'rv_cu…" at bounding box center [374, 153] width 403 height 262
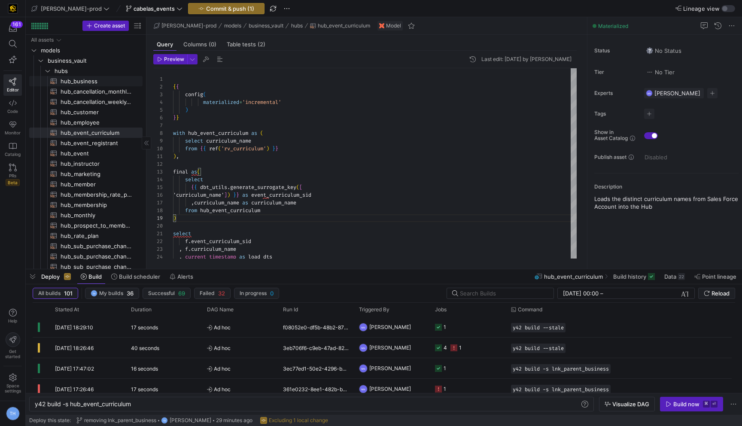
click at [103, 81] on span "hub_business​​​​​​​​​​" at bounding box center [97, 81] width 72 height 10
type textarea "y42 build -s hub_business"
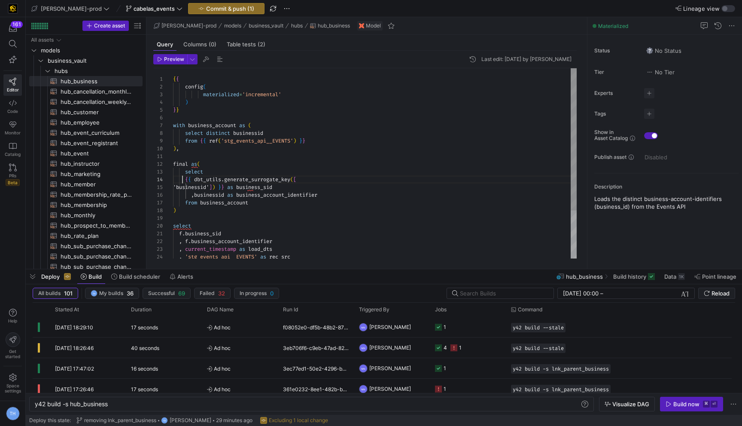
click at [182, 178] on div "{ { config ( materialized = 'incremental' ) } } with business_account as ( sele…" at bounding box center [374, 195] width 403 height 254
click at [185, 179] on div "{ { config ( materialized = 'incremental' ) } } with business_account as ( sele…" at bounding box center [374, 195] width 403 height 254
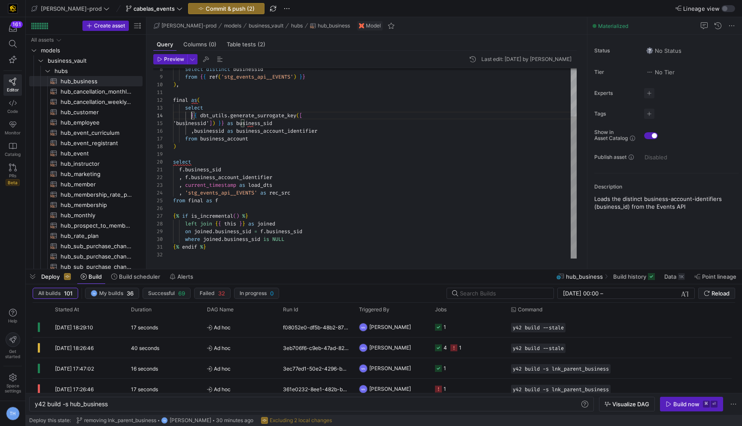
click at [179, 170] on div "select distinct businessid from { { ref ( 'stg_events_api__EVENTS' ) } } ) , fi…" at bounding box center [374, 131] width 403 height 254
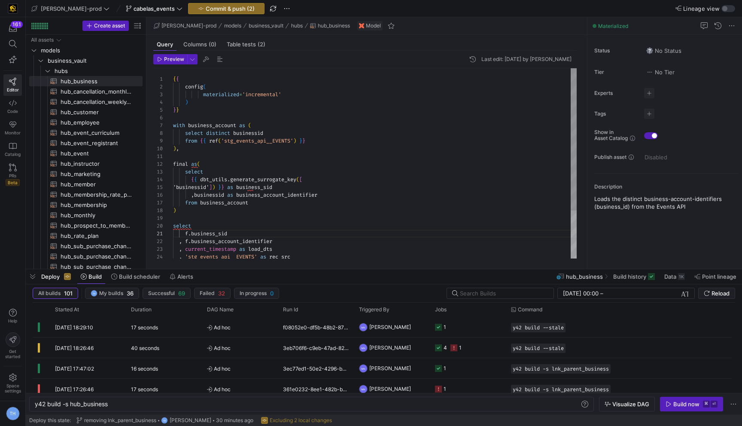
scroll to position [0, 0]
click at [214, 158] on div "select distinct businessid from { { ref ( 'stg_events_api__EVENTS' ) } } ) , fi…" at bounding box center [374, 195] width 403 height 254
type textarea "{{ config( materialized='incremental' ) }} with business_account as ( select di…"
click at [236, 115] on div "select distinct businessid from { { ref ( 'stg_events_api__EVENTS' ) } } ) , fi…" at bounding box center [374, 195] width 403 height 254
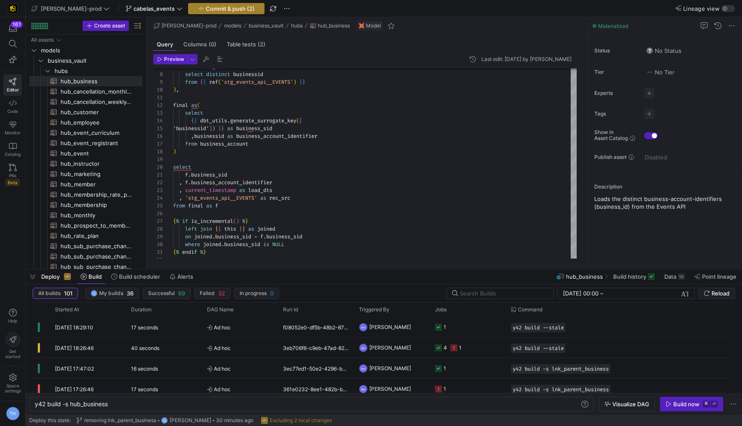
click at [219, 6] on span "Commit & push (2)" at bounding box center [230, 8] width 49 height 7
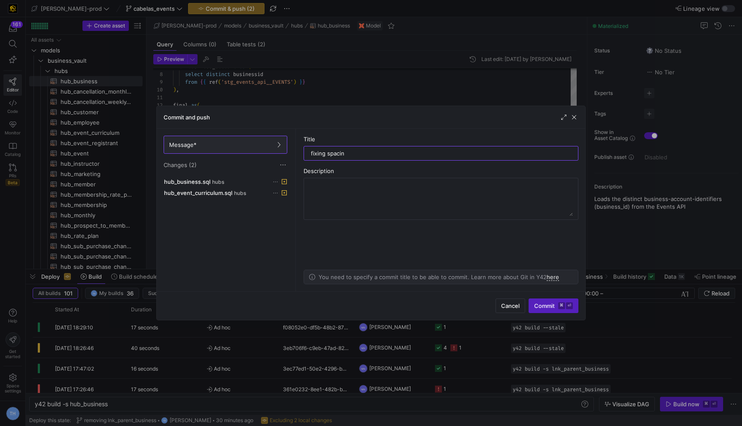
type input "fixing spacing"
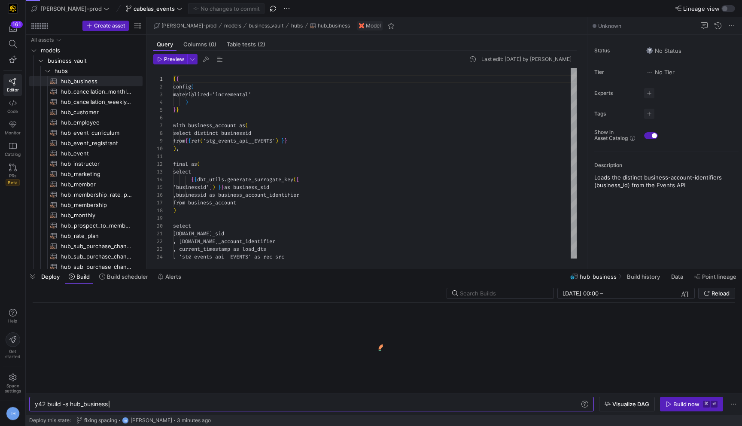
scroll to position [77, 0]
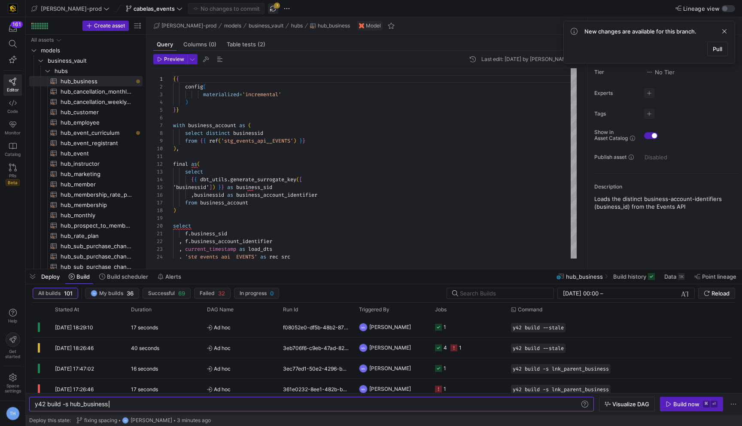
click at [268, 8] on span "button" at bounding box center [273, 8] width 10 height 10
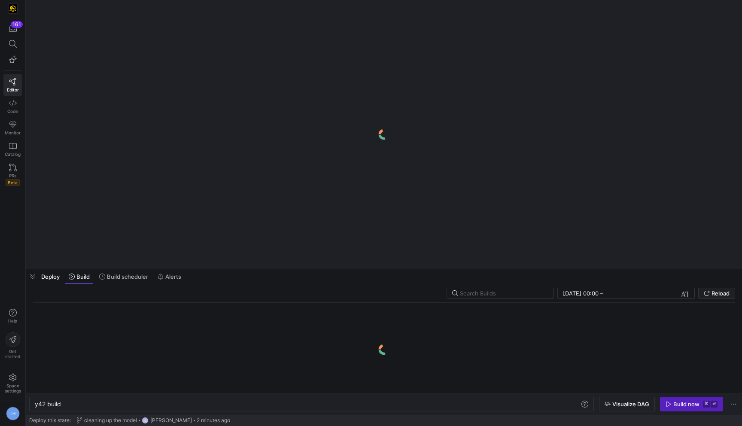
scroll to position [0, 26]
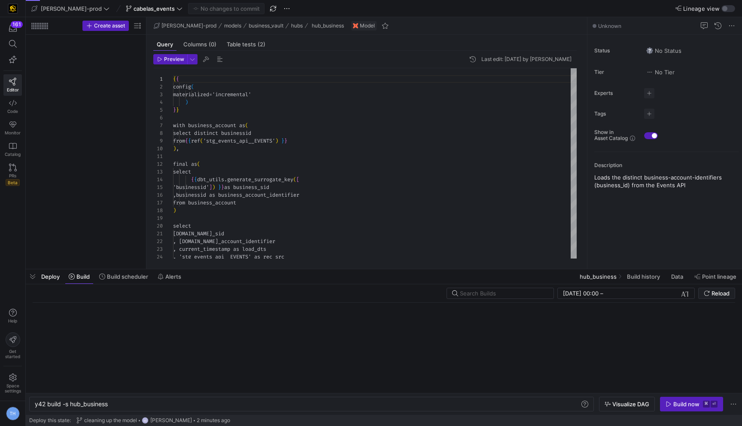
type textarea "y42 build -s hub_business"
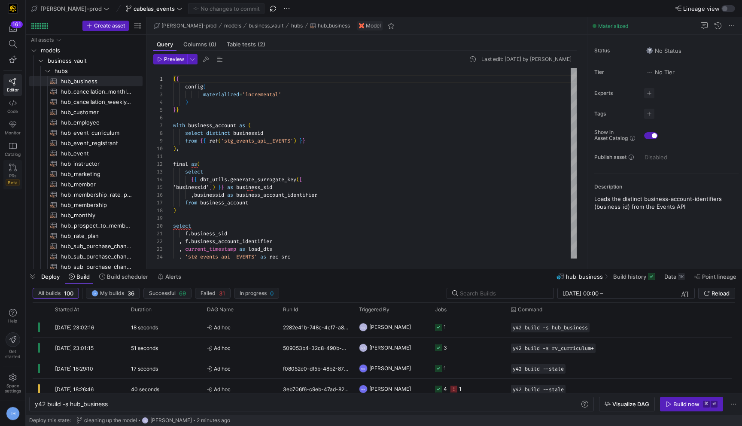
click at [12, 165] on icon at bounding box center [13, 168] width 8 height 8
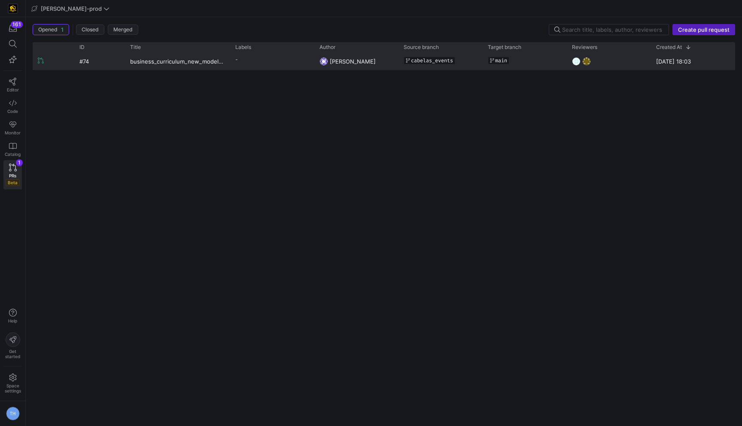
click at [306, 61] on y42-pull-request-list-view-label-cell-renderer "-" at bounding box center [272, 59] width 74 height 12
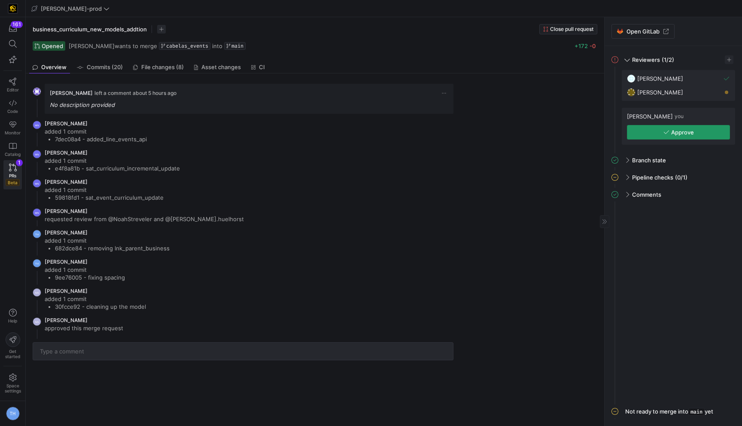
click at [653, 133] on span "button" at bounding box center [678, 132] width 102 height 14
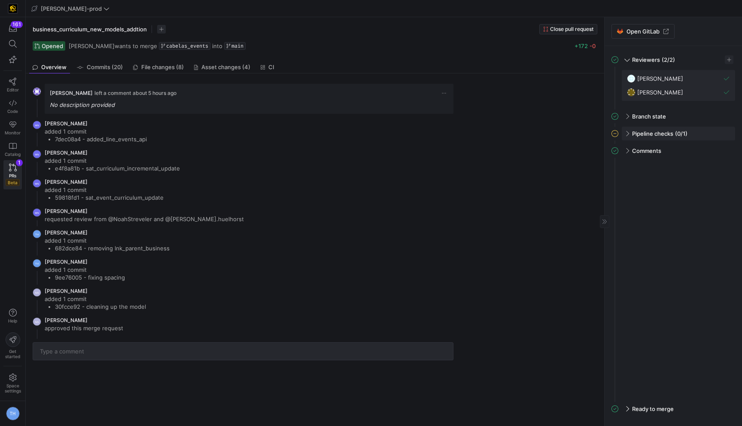
click at [628, 131] on div "Pipeline checks (0/1)" at bounding box center [678, 134] width 113 height 14
click at [628, 131] on span at bounding box center [627, 132] width 4 height 7
click at [664, 133] on span "Pipeline checks" at bounding box center [652, 133] width 41 height 7
click at [388, 26] on div "business_curriculum_new_models_addtion Close pull request" at bounding box center [315, 29] width 564 height 10
click at [625, 137] on div "Pipeline checks (0/1)" at bounding box center [678, 134] width 113 height 14
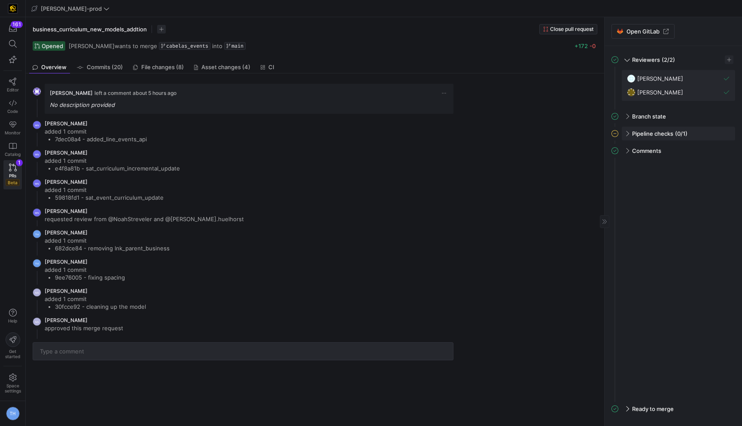
click at [628, 132] on span at bounding box center [626, 134] width 7 height 4
click at [628, 131] on span at bounding box center [627, 132] width 4 height 7
click at [629, 130] on div "Pipeline checks (0/1)" at bounding box center [678, 134] width 113 height 14
click at [634, 147] on span "Y42 CI check" at bounding box center [643, 150] width 32 height 6
click at [626, 133] on span at bounding box center [627, 132] width 4 height 7
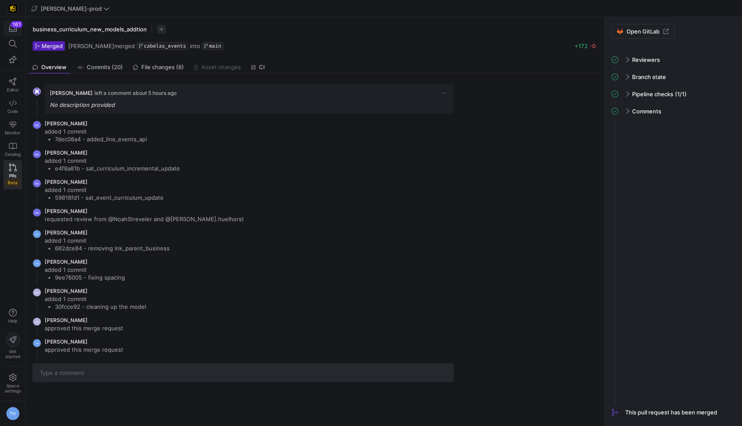
click at [13, 27] on icon "button" at bounding box center [13, 28] width 8 height 8
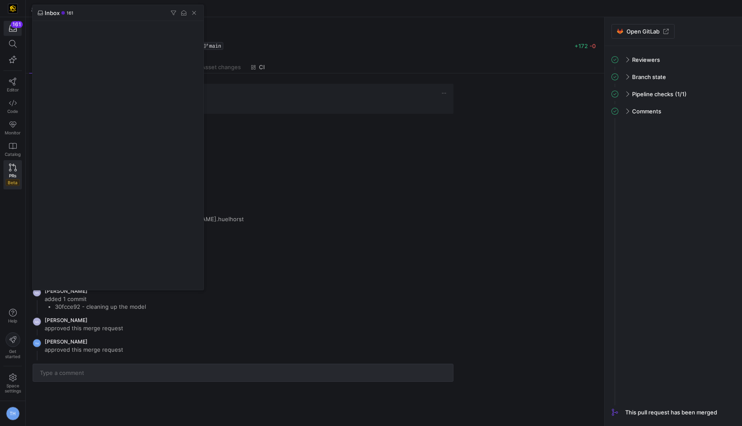
click at [13, 27] on div at bounding box center [371, 213] width 742 height 426
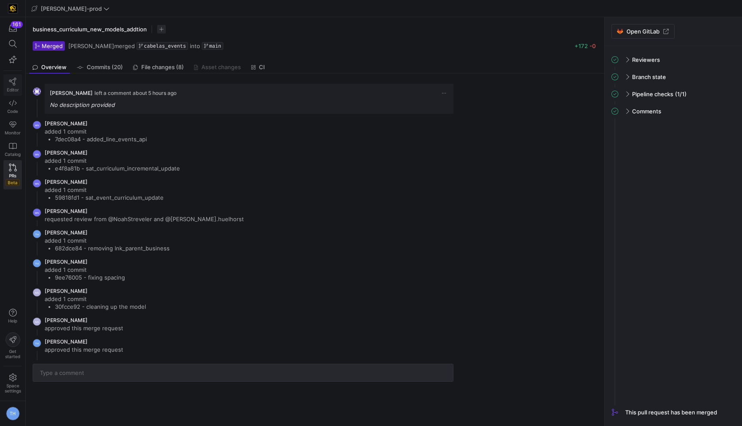
click at [13, 82] on icon at bounding box center [13, 82] width 8 height 8
